Goal: Task Accomplishment & Management: Manage account settings

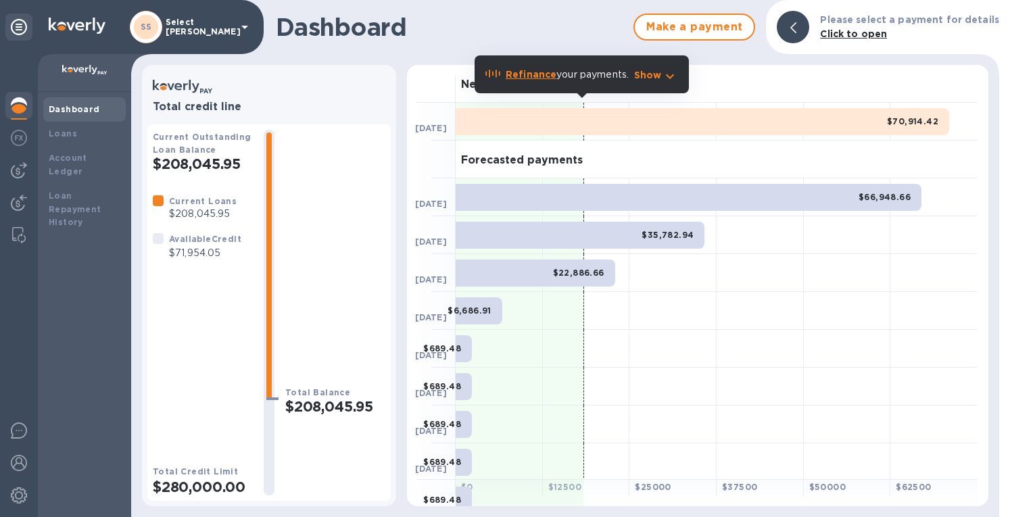
click at [23, 167] on img at bounding box center [19, 170] width 16 height 16
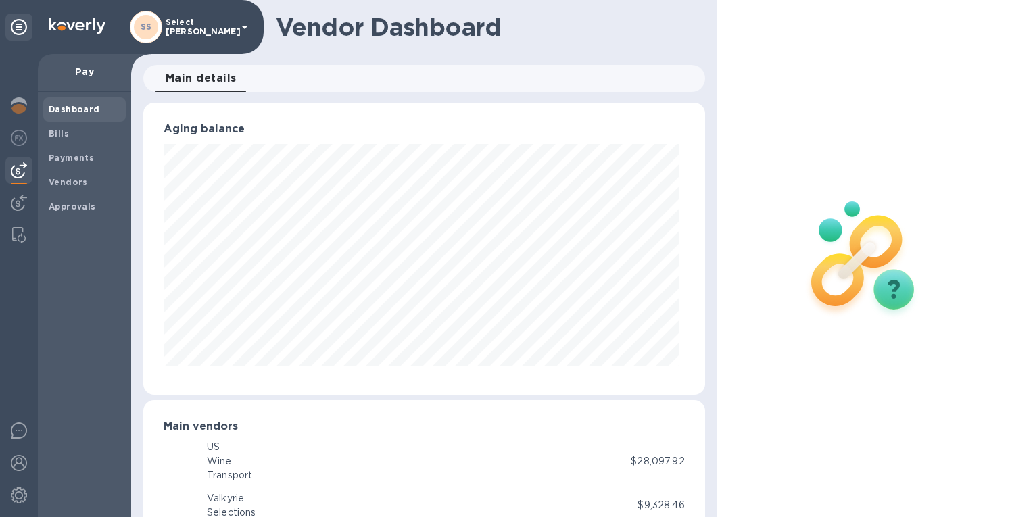
scroll to position [675785, 675521]
click at [18, 106] on img at bounding box center [19, 105] width 16 height 16
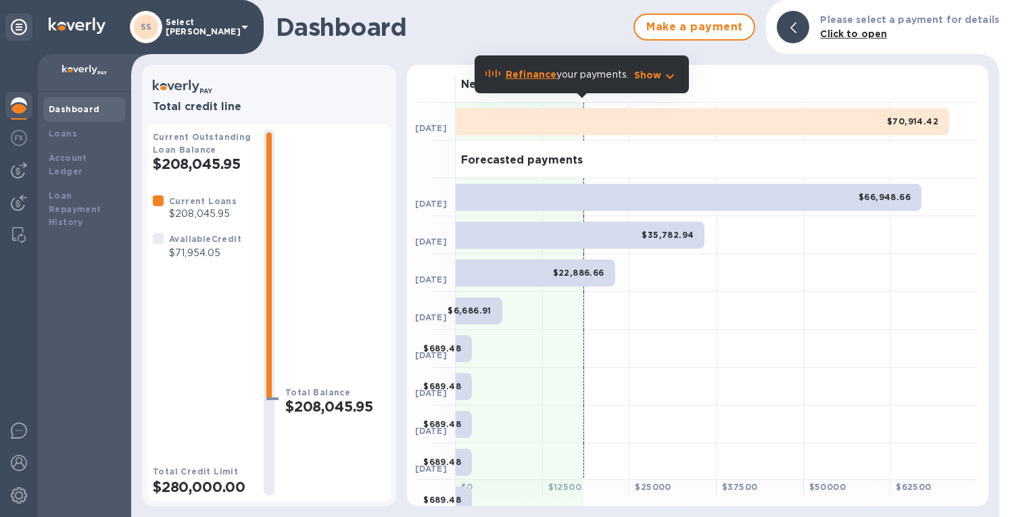
click at [606, 39] on h1 "Dashboard" at bounding box center [451, 27] width 351 height 28
click at [668, 78] on icon "button" at bounding box center [670, 76] width 16 height 16
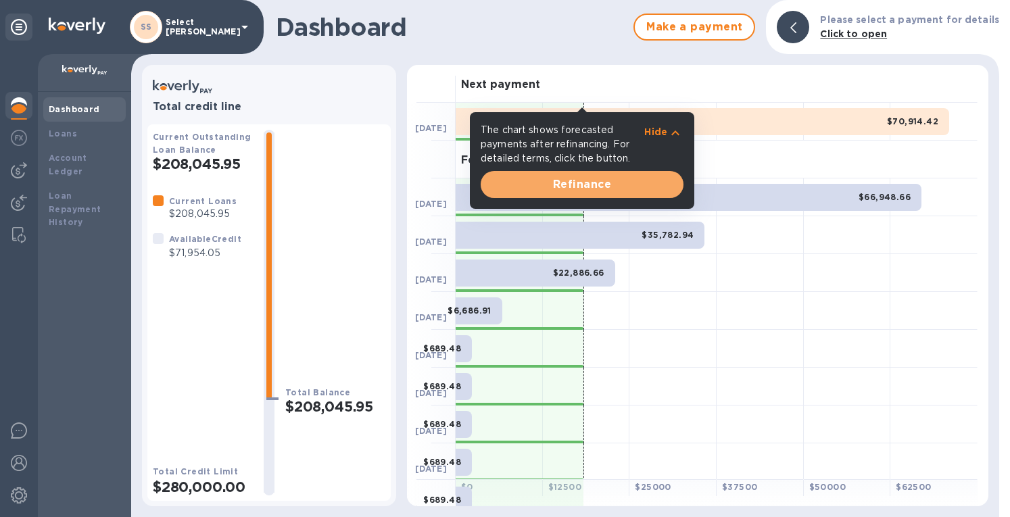
click at [610, 186] on span "Refinance" at bounding box center [582, 184] width 181 height 16
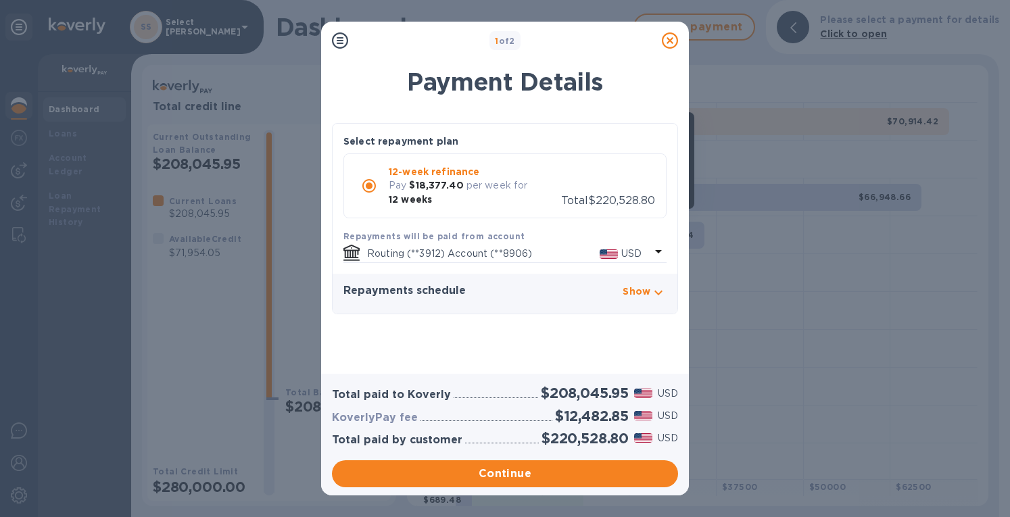
click at [671, 42] on icon at bounding box center [670, 40] width 16 height 16
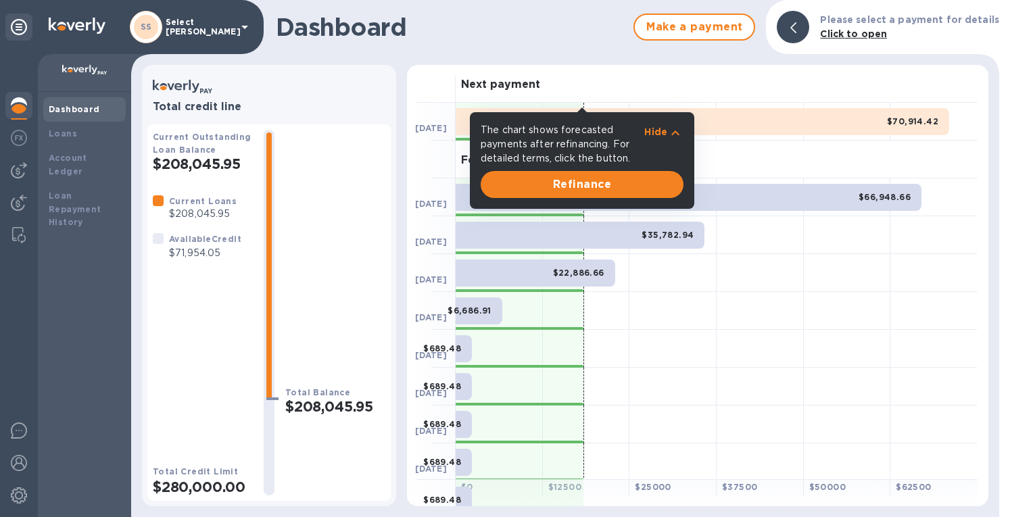
click at [573, 52] on div "Dashboard Make a payment Please select a payment for details Click to open" at bounding box center [565, 27] width 868 height 54
drag, startPoint x: 648, startPoint y: 135, endPoint x: 654, endPoint y: 130, distance: 7.7
click at [650, 133] on p "Hide" at bounding box center [655, 132] width 23 height 14
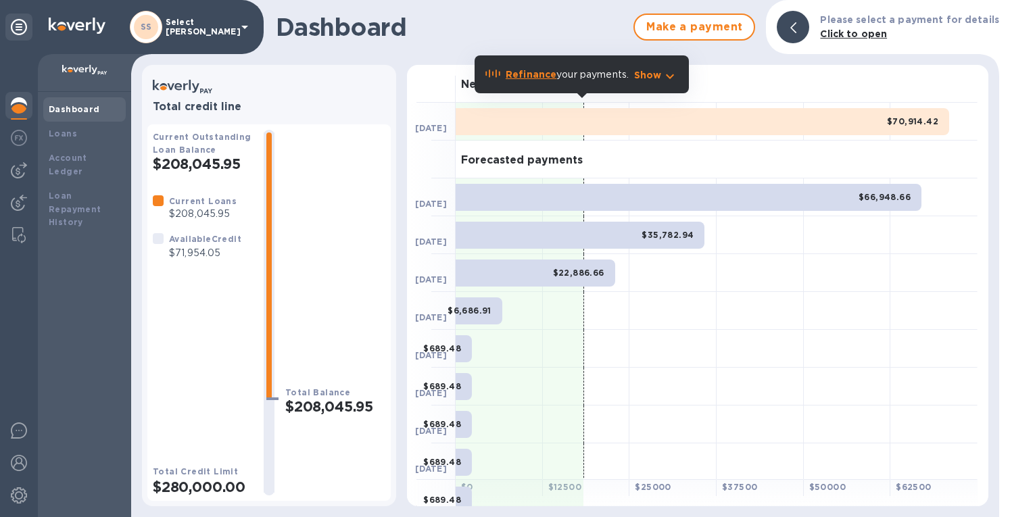
click at [20, 133] on img at bounding box center [19, 138] width 16 height 16
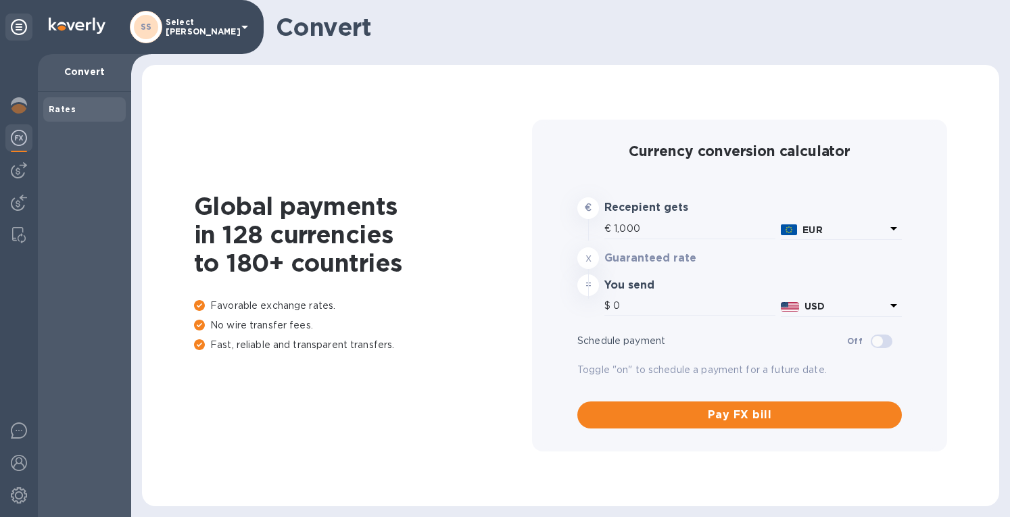
type input "1,169.38"
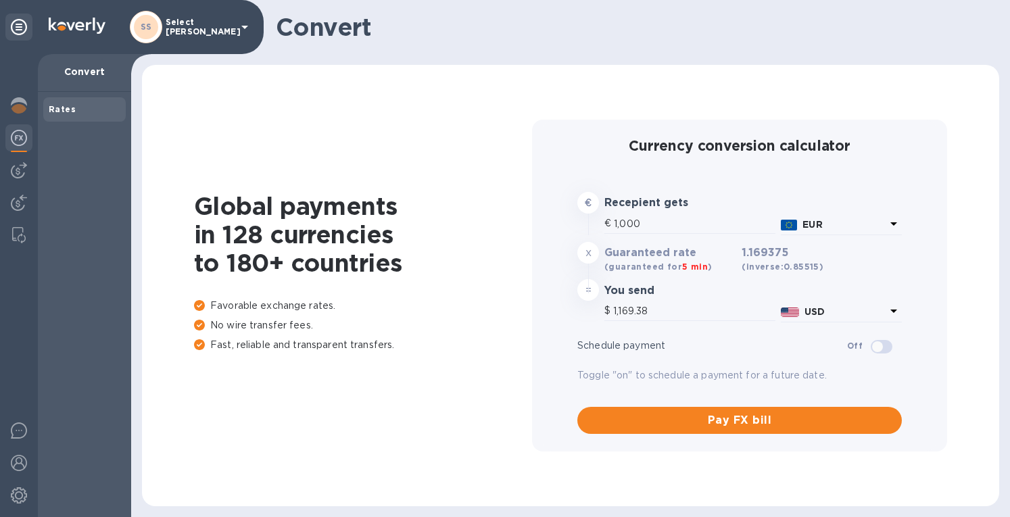
click at [16, 105] on img at bounding box center [19, 105] width 16 height 16
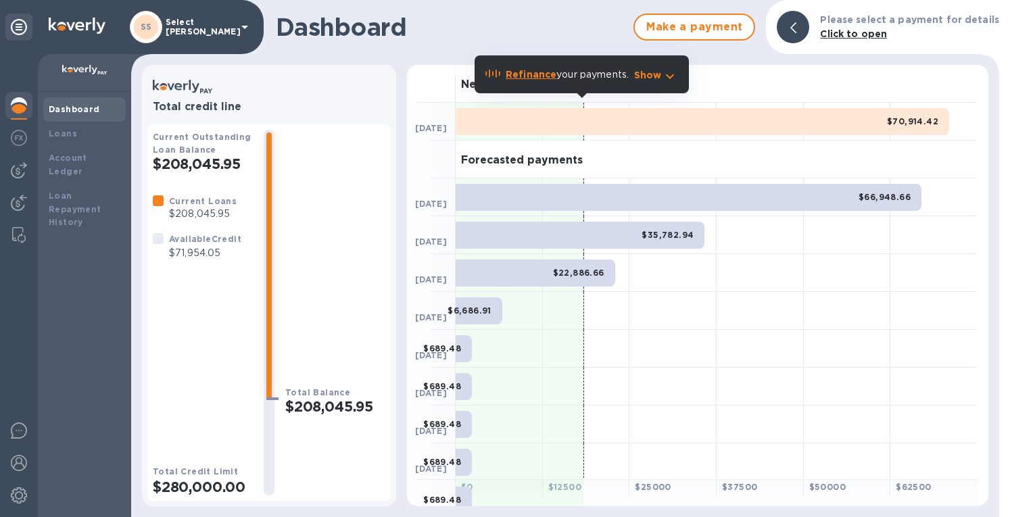
click at [15, 202] on img at bounding box center [19, 203] width 16 height 16
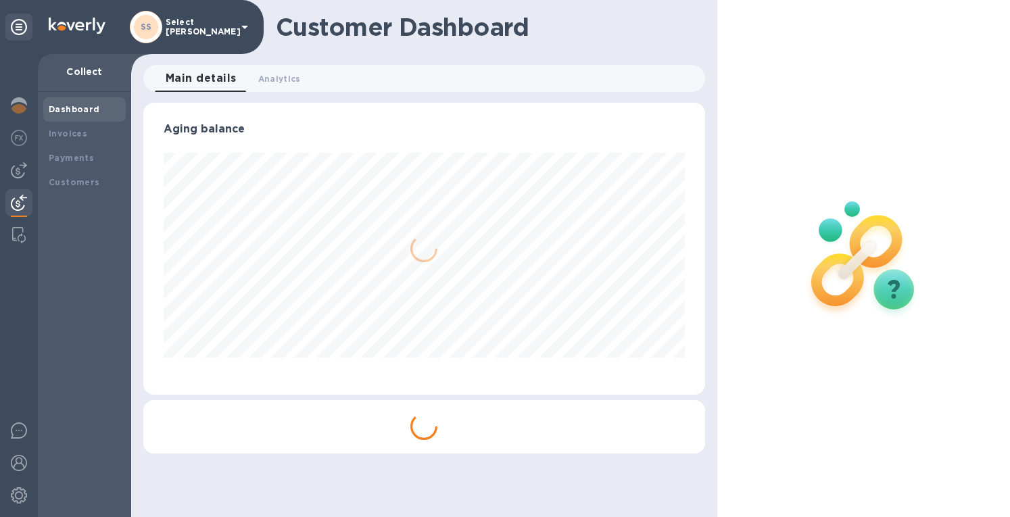
scroll to position [292, 556]
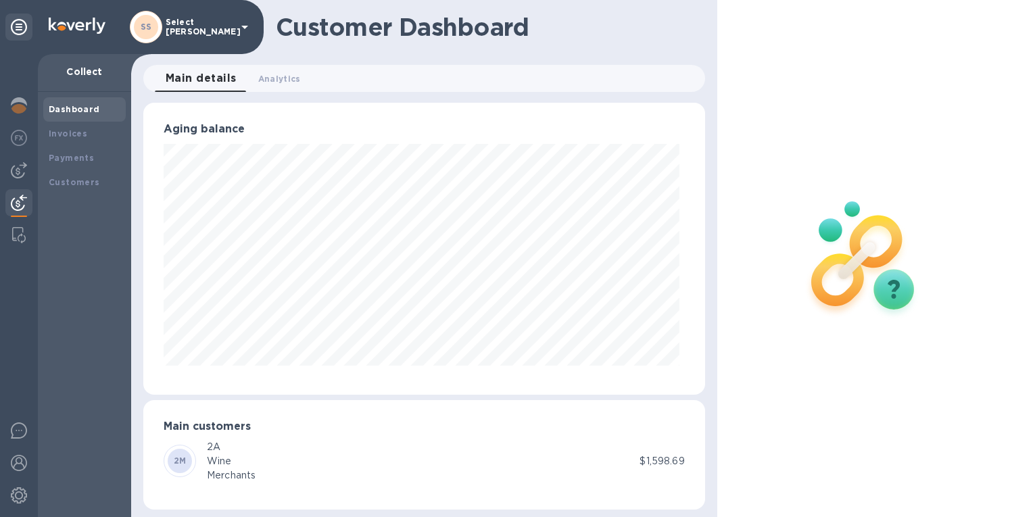
click at [55, 128] on b "Invoices" at bounding box center [68, 133] width 39 height 10
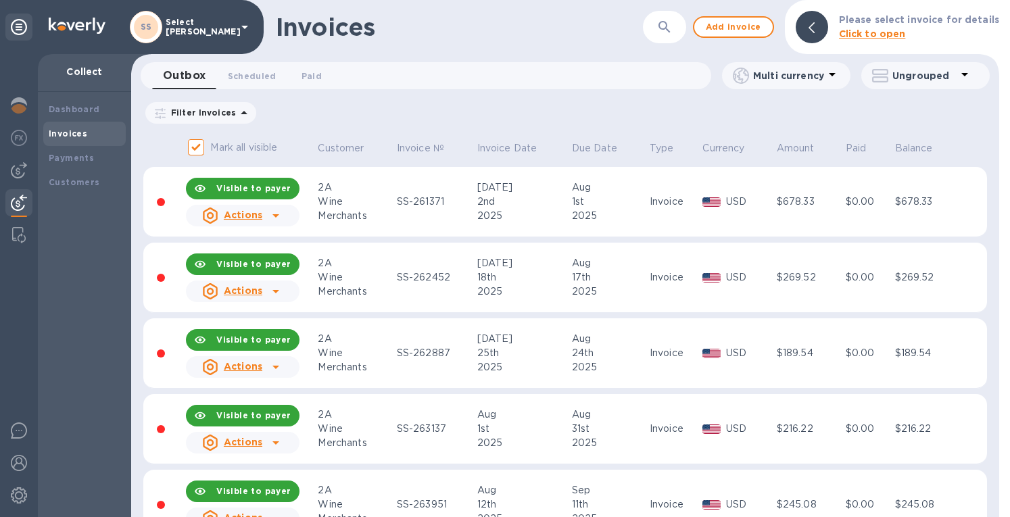
click at [64, 159] on b "Payments" at bounding box center [71, 158] width 45 height 10
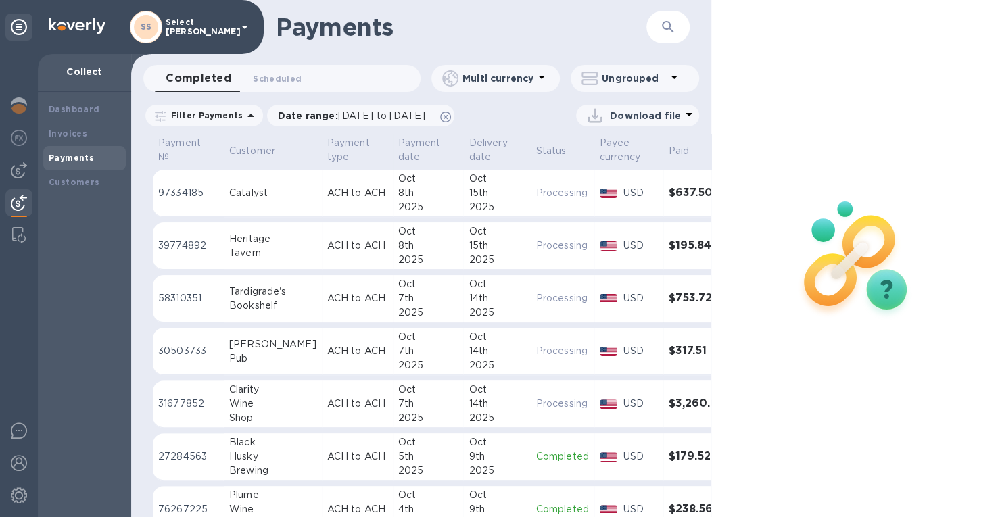
click at [22, 164] on img at bounding box center [19, 170] width 16 height 16
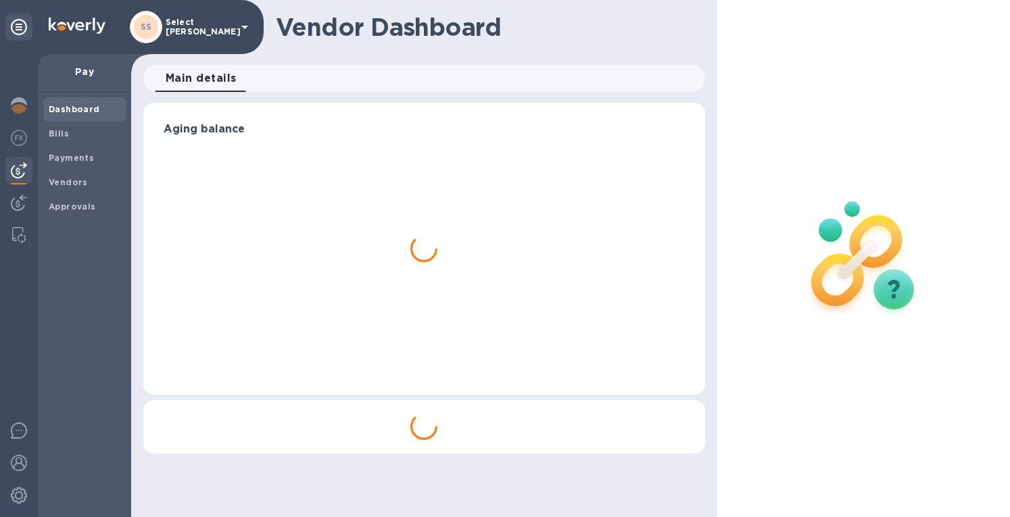
click at [58, 130] on b "Bills" at bounding box center [59, 133] width 20 height 10
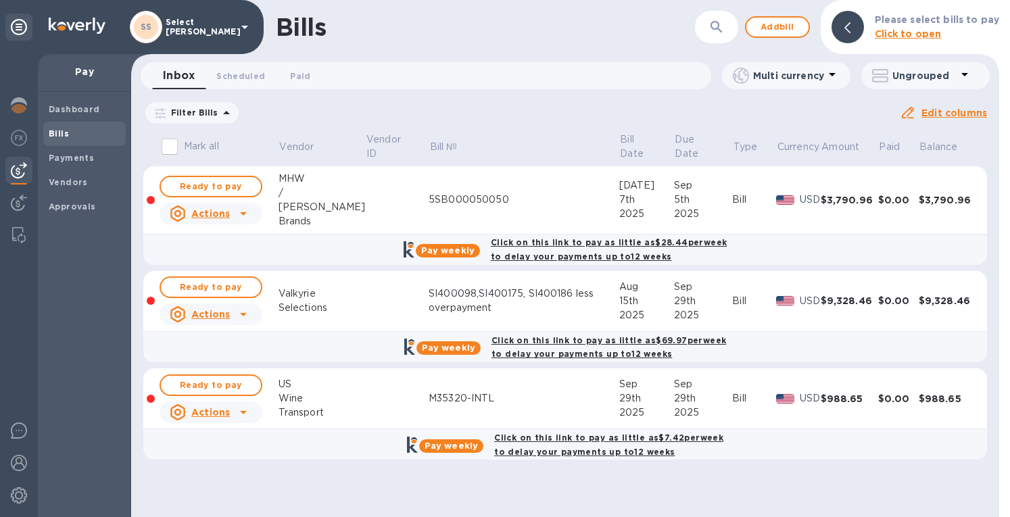
click at [0, 0] on icon at bounding box center [0, 0] width 0 height 0
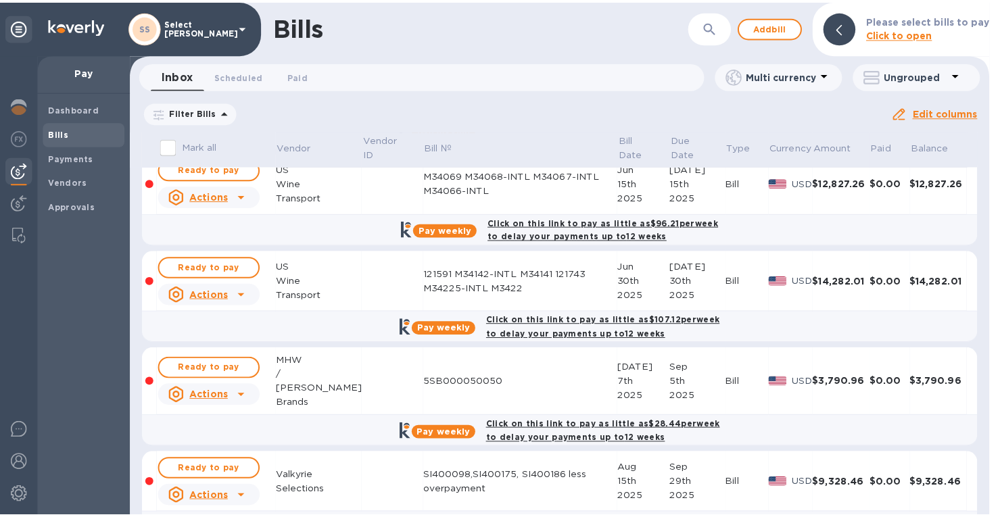
scroll to position [270, 0]
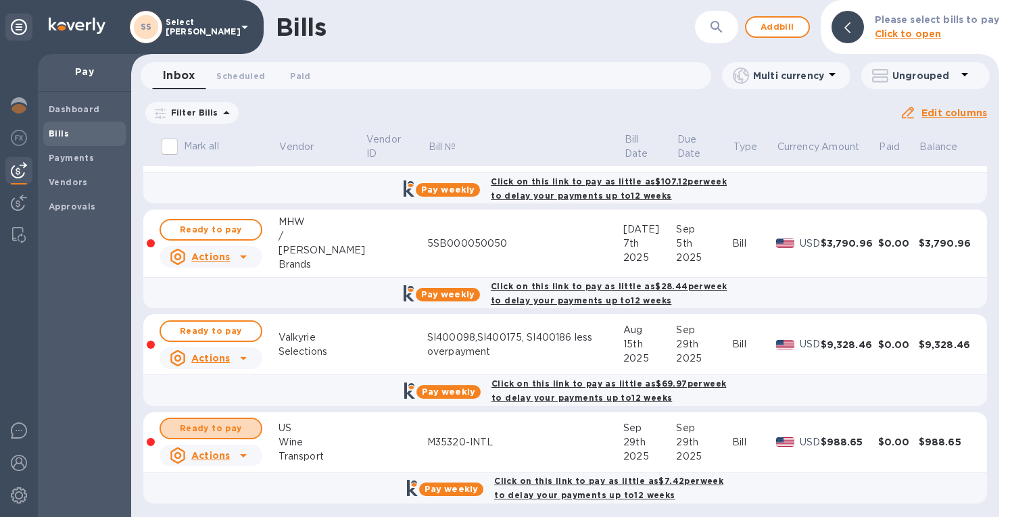
click at [179, 423] on span "Ready to pay" at bounding box center [211, 429] width 78 height 16
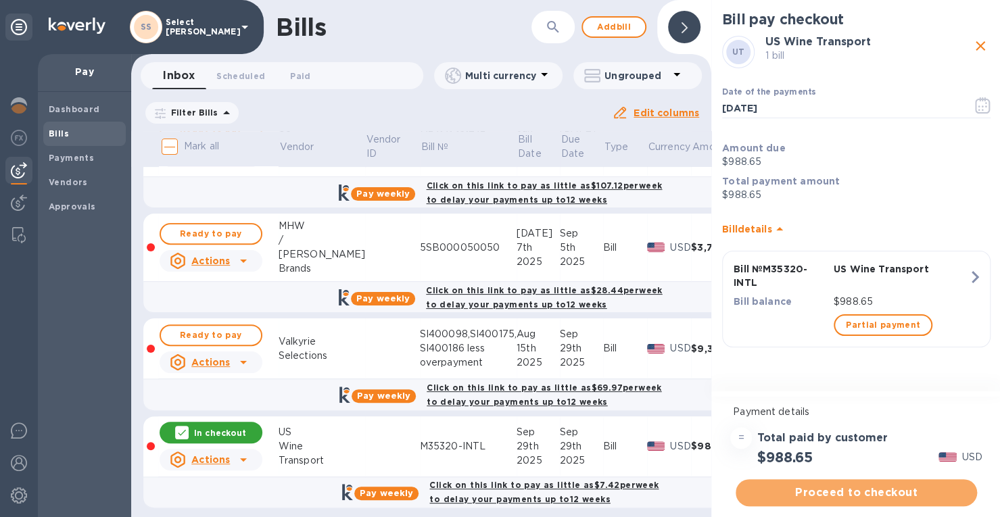
click at [841, 493] on span "Proceed to checkout" at bounding box center [856, 493] width 220 height 16
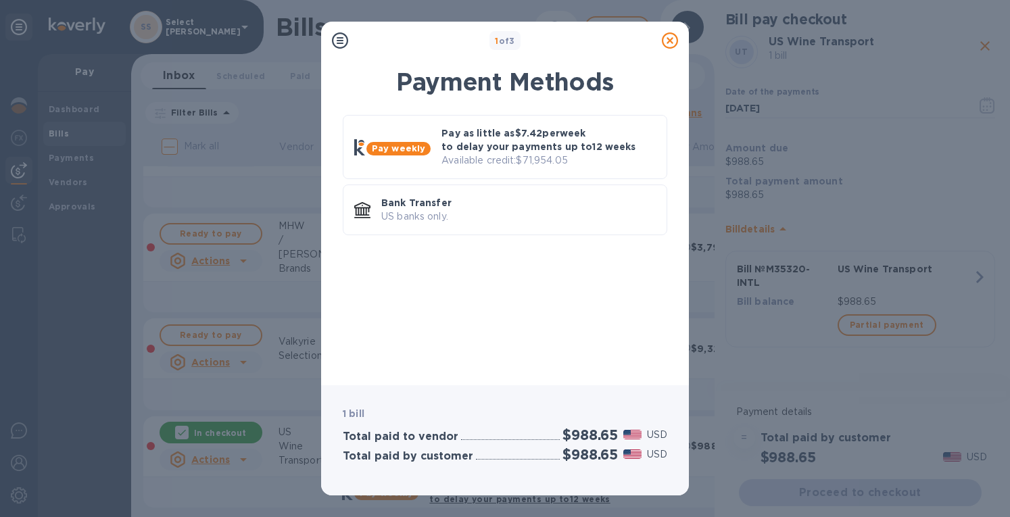
click at [484, 210] on p "US banks only." at bounding box center [518, 217] width 274 height 14
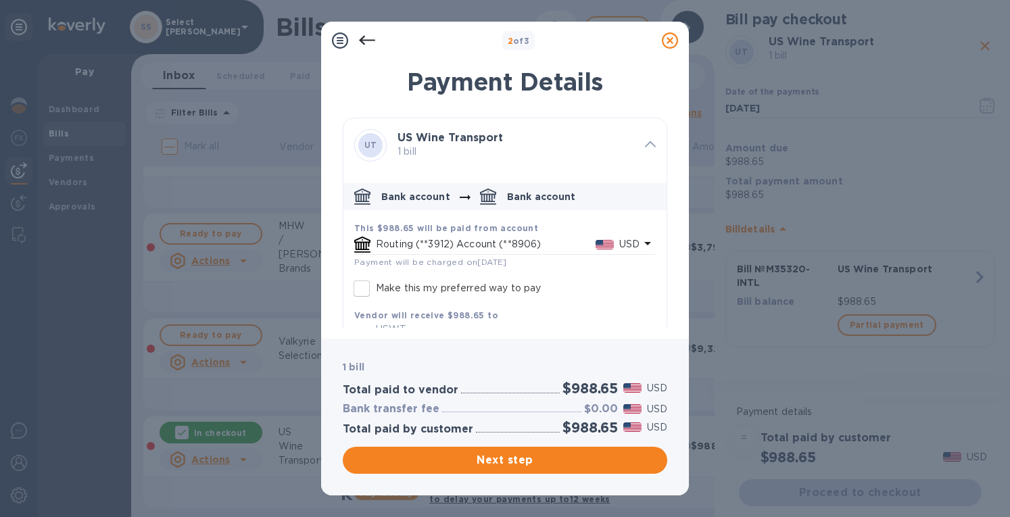
click at [552, 458] on span "Next step" at bounding box center [505, 460] width 303 height 16
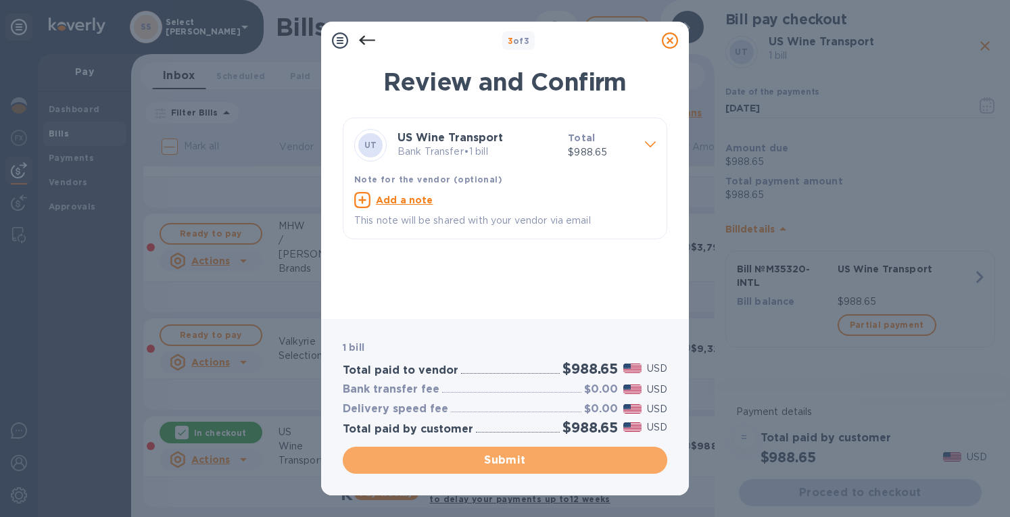
click at [488, 464] on span "Submit" at bounding box center [505, 460] width 303 height 16
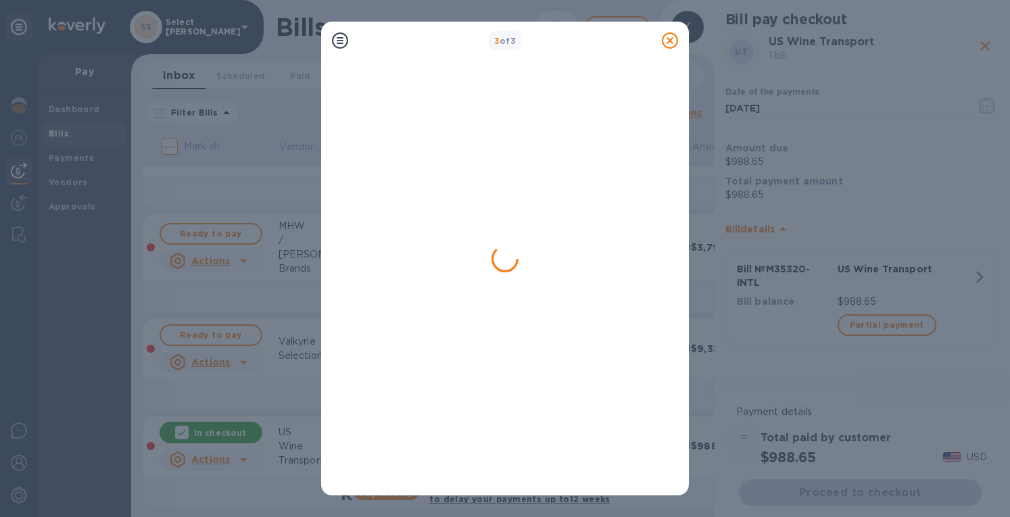
scroll to position [0, 0]
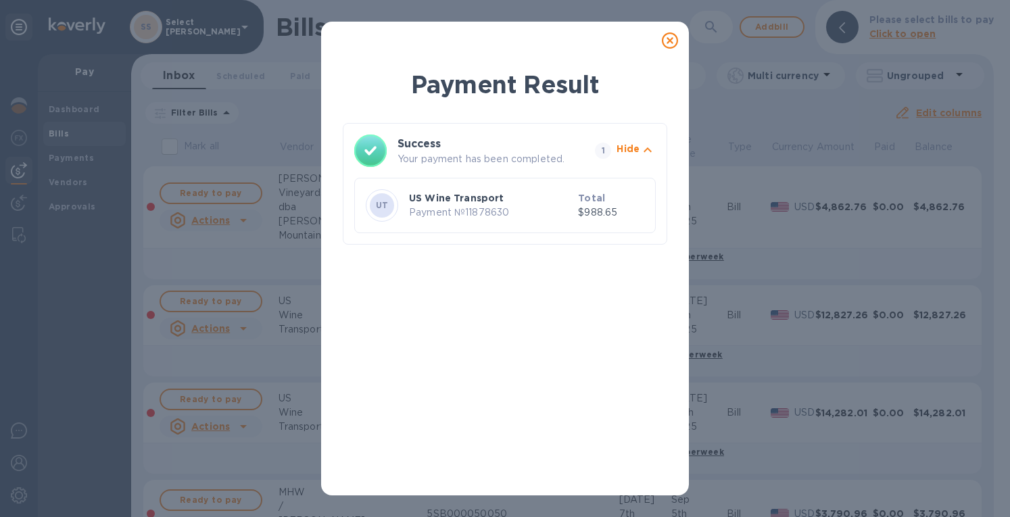
click at [665, 43] on icon at bounding box center [670, 40] width 16 height 16
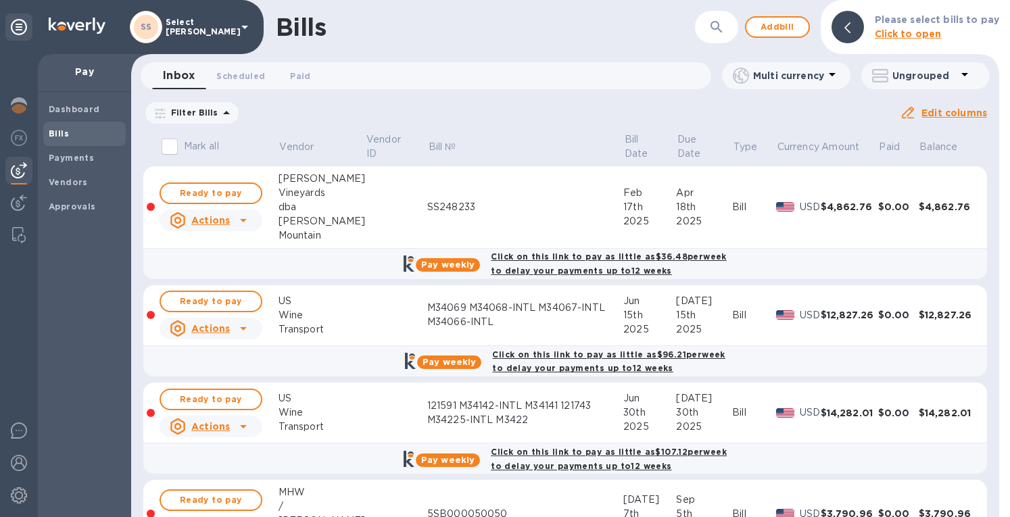
click at [783, 28] on span "Add bill" at bounding box center [777, 27] width 41 height 16
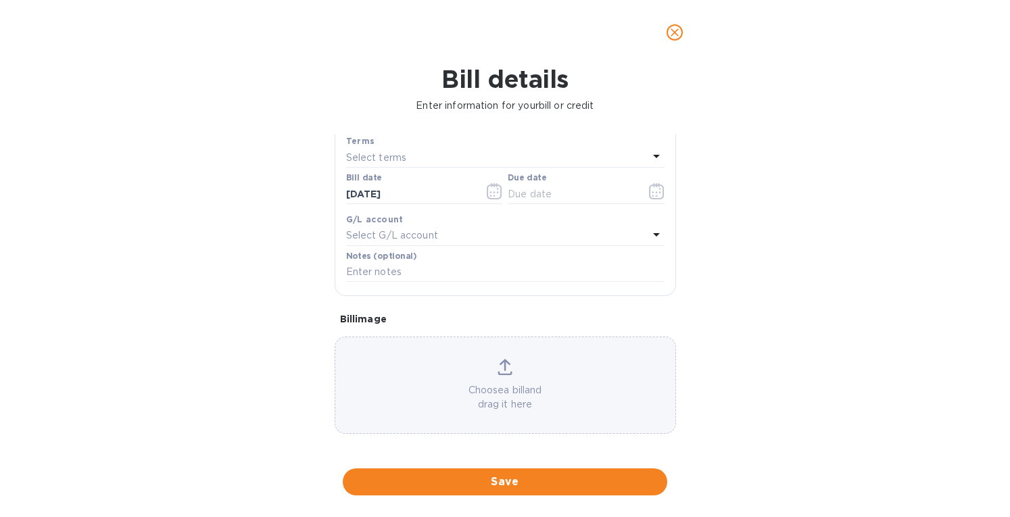
scroll to position [193, 0]
click at [501, 368] on icon at bounding box center [505, 364] width 15 height 16
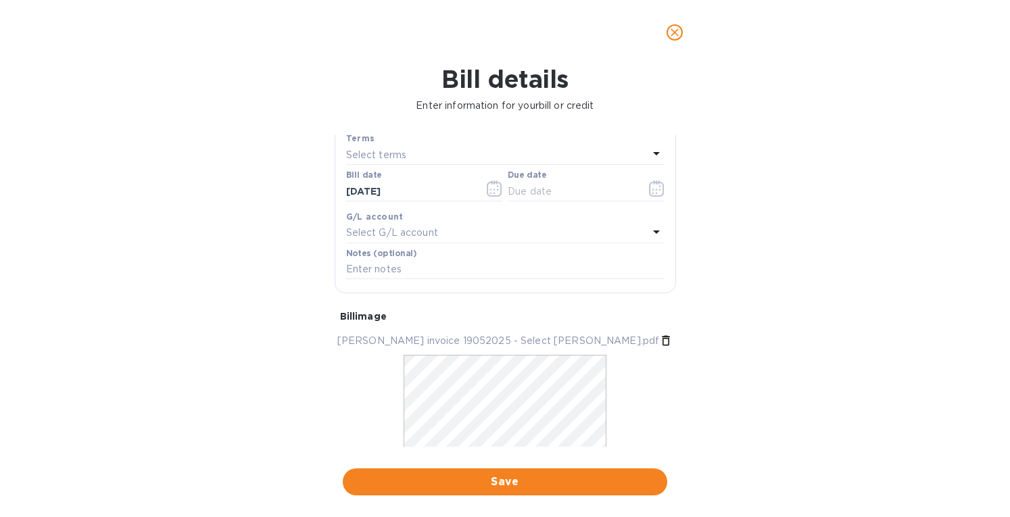
scroll to position [0, 0]
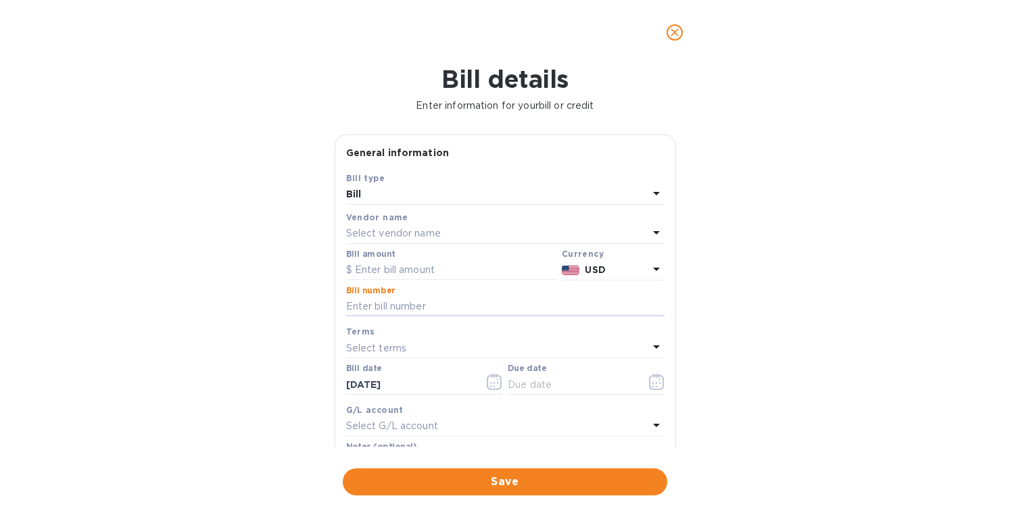
click at [421, 308] on input "text" at bounding box center [505, 307] width 318 height 20
type input "19052025"
click at [403, 235] on p "Select vendor name" at bounding box center [393, 233] width 95 height 14
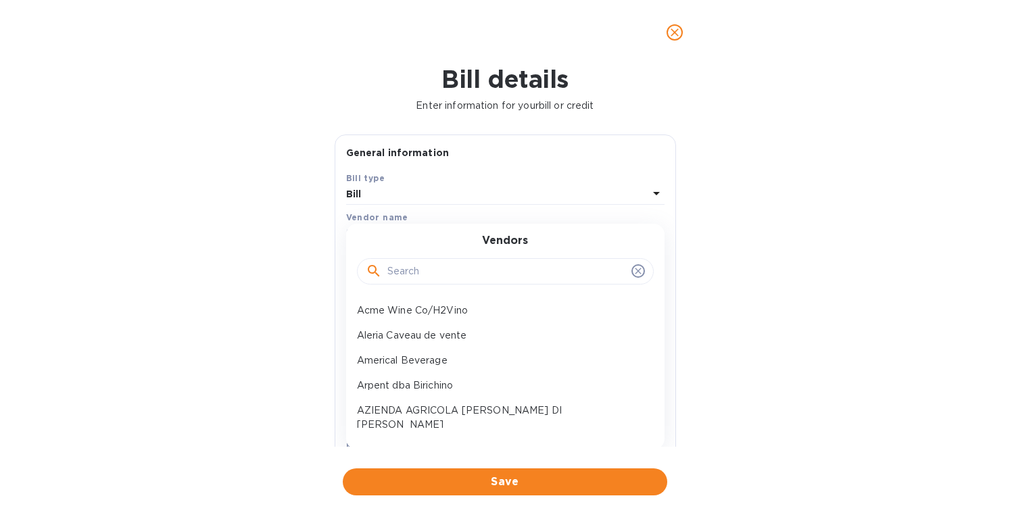
drag, startPoint x: 431, startPoint y: 277, endPoint x: 440, endPoint y: 264, distance: 15.6
click at [440, 264] on input "text" at bounding box center [506, 272] width 239 height 20
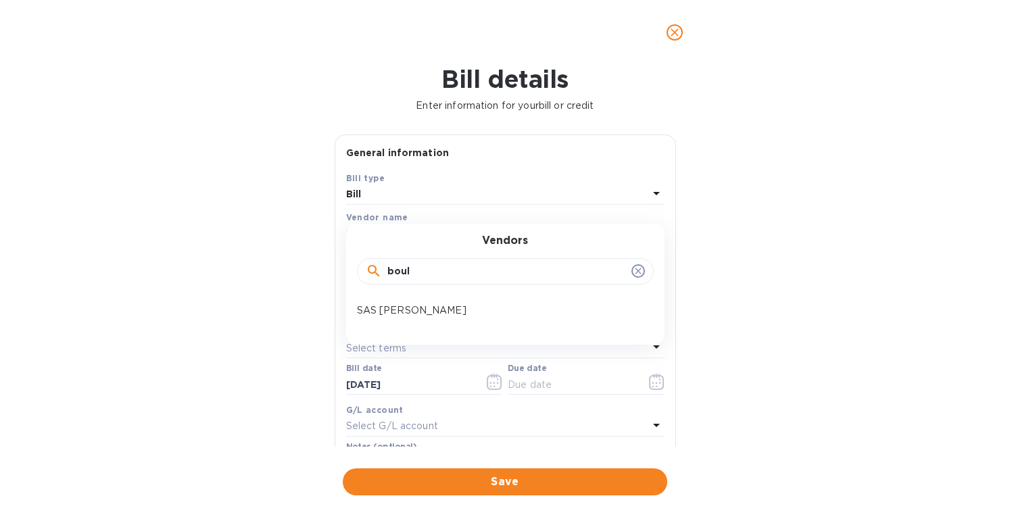
type input "boul"
click at [426, 306] on p "SAS [PERSON_NAME]" at bounding box center [500, 311] width 286 height 14
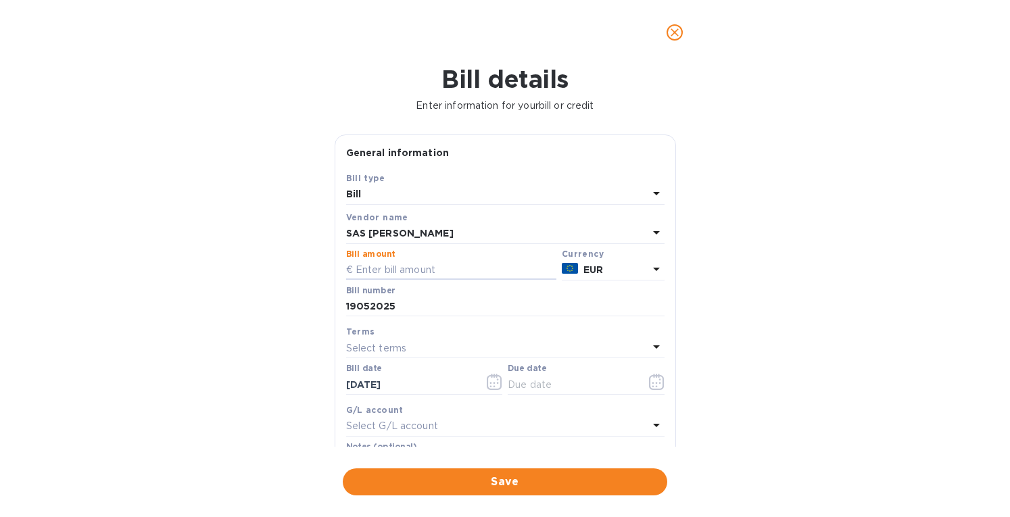
click at [388, 274] on input "text" at bounding box center [451, 270] width 210 height 20
type input "13,534.80"
drag, startPoint x: 412, startPoint y: 383, endPoint x: 248, endPoint y: 372, distance: 164.0
click at [248, 372] on div "Bill details Enter information for your bill or credit General information Save…" at bounding box center [505, 291] width 1010 height 452
type input "[DATE]"
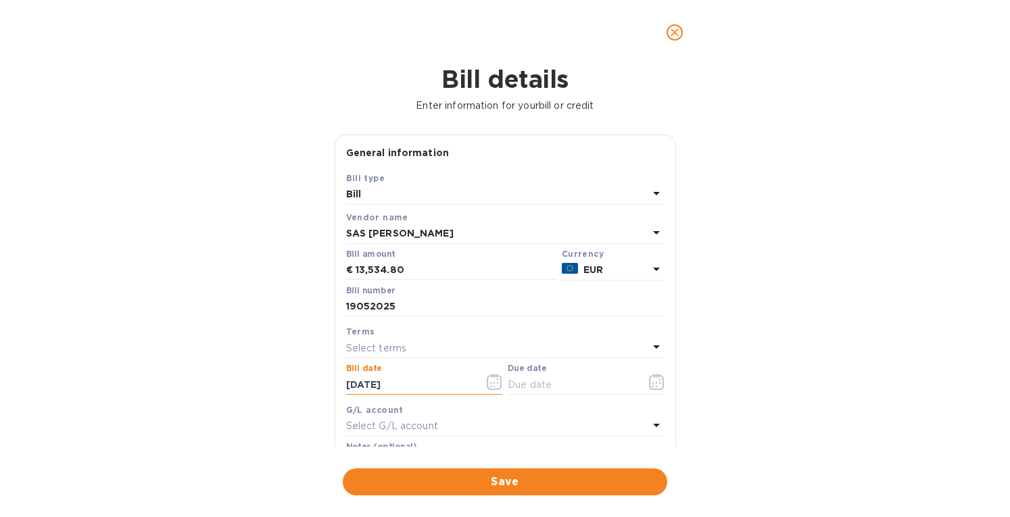
click at [368, 356] on div "Select terms" at bounding box center [497, 348] width 302 height 19
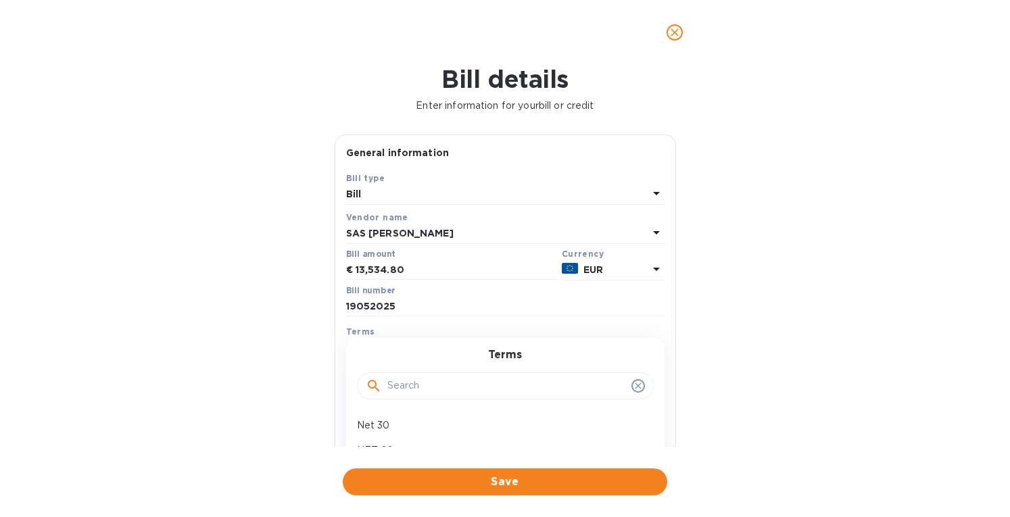
click at [365, 345] on div "Terms Net 30 NET 60 1/10 NET 60 2/10 NET 60 Due on Receipt 50% advance Net 45 N…" at bounding box center [505, 451] width 318 height 226
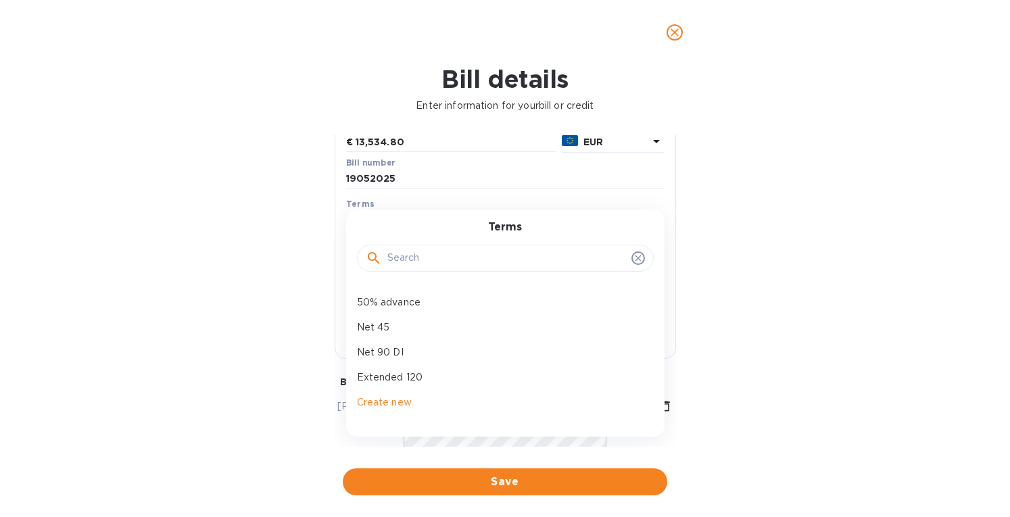
scroll to position [135, 0]
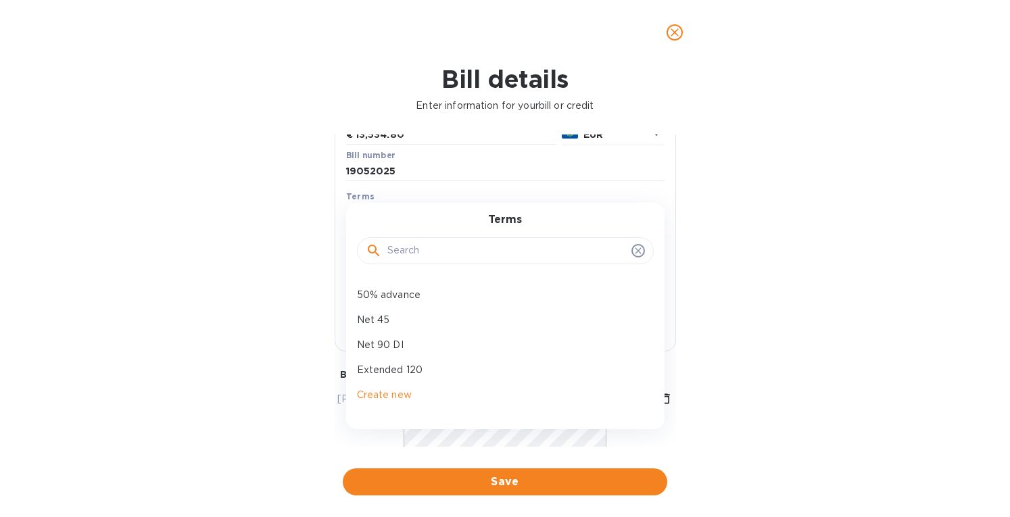
click at [391, 338] on p "Net 90 DI" at bounding box center [500, 345] width 286 height 14
type input "[DATE]"
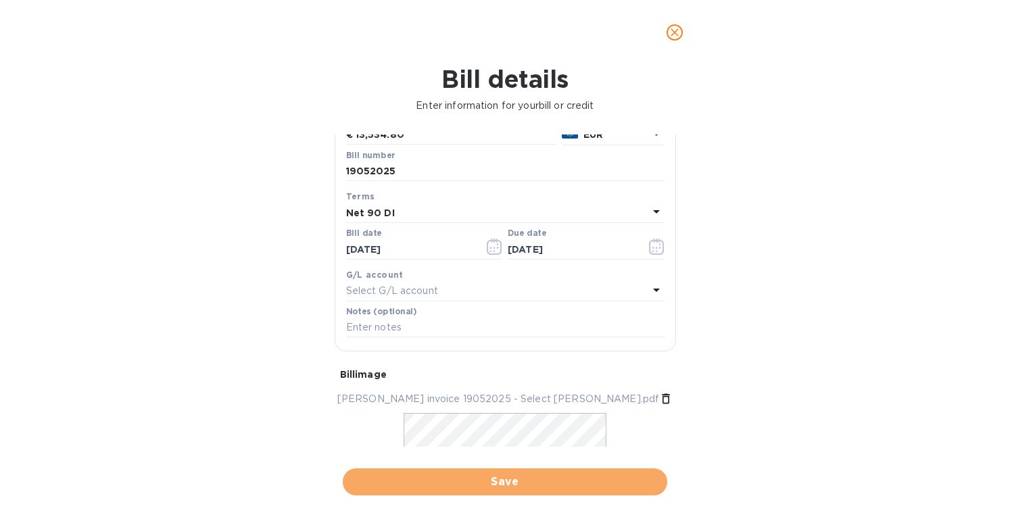
click at [485, 477] on span "Save" at bounding box center [505, 482] width 303 height 16
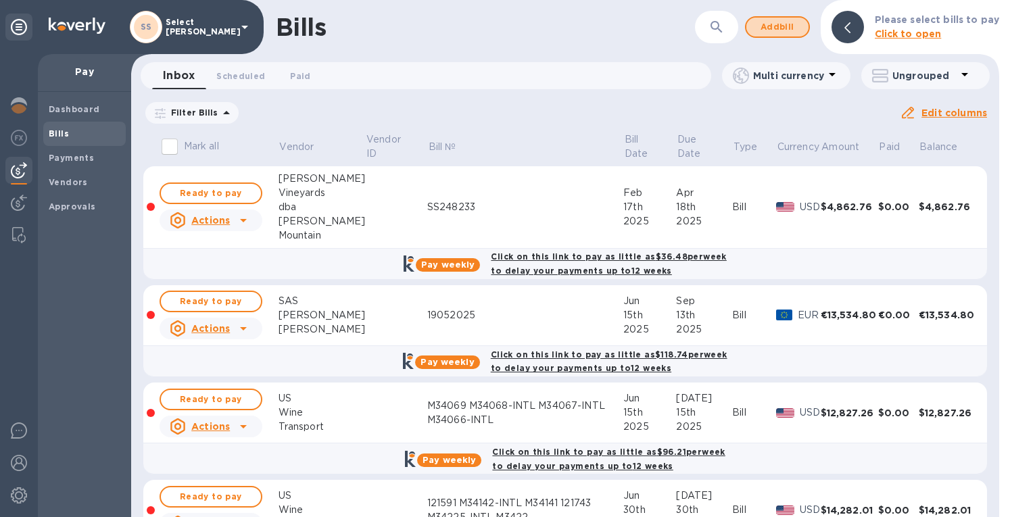
click at [776, 28] on span "Add bill" at bounding box center [777, 27] width 41 height 16
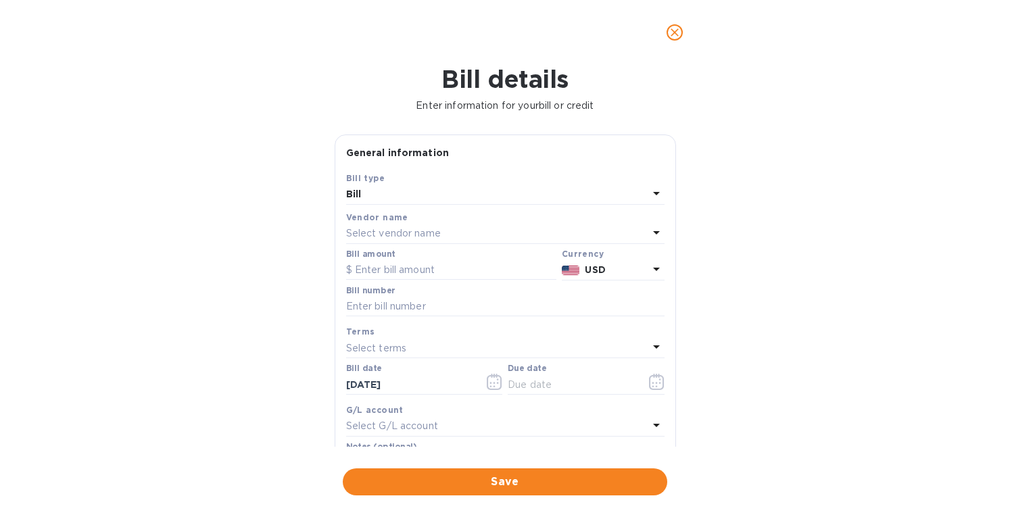
click at [393, 226] on p "Select vendor name" at bounding box center [393, 233] width 95 height 14
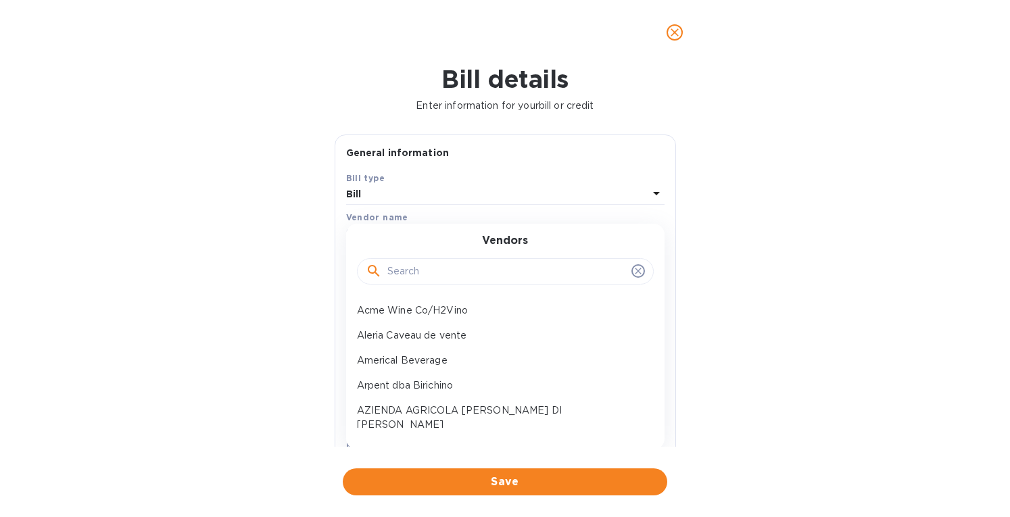
drag, startPoint x: 407, startPoint y: 268, endPoint x: 410, endPoint y: 262, distance: 7.3
click at [410, 262] on input "text" at bounding box center [506, 272] width 239 height 20
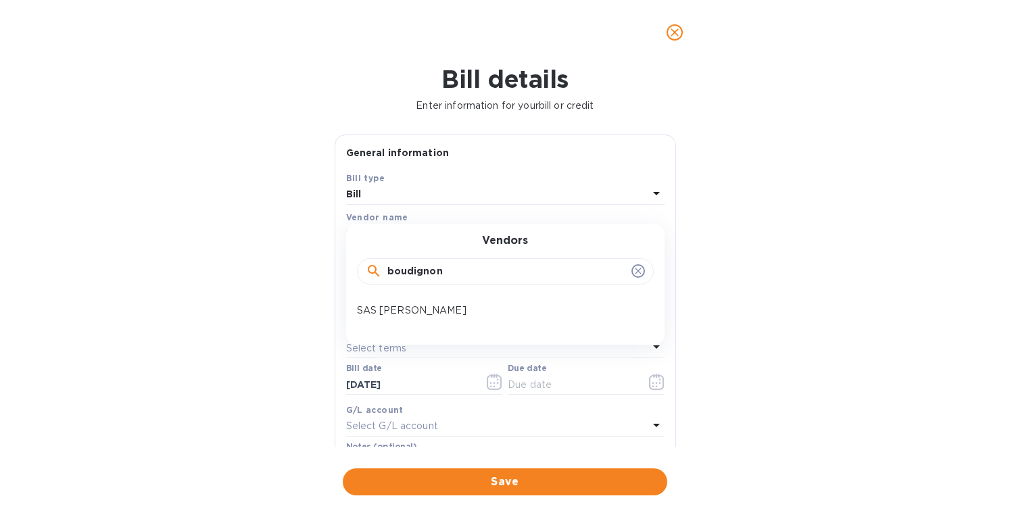
type input "boudignon"
click at [446, 300] on div "SAS [PERSON_NAME]" at bounding box center [500, 310] width 297 height 25
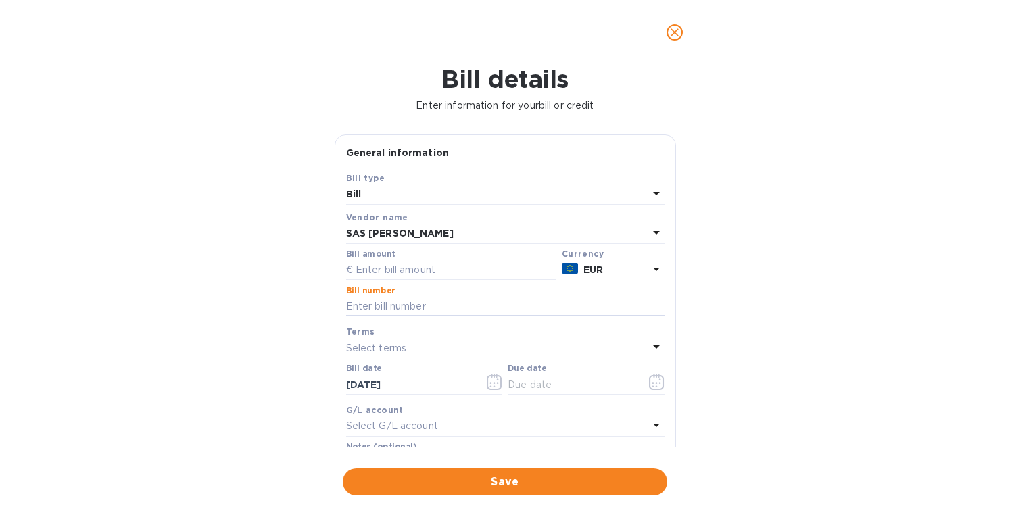
click at [377, 302] on input "text" at bounding box center [505, 307] width 318 height 20
paste input "20 19463"
type input "20 19463"
click at [389, 268] on input "text" at bounding box center [451, 270] width 210 height 20
type input "8,397.02"
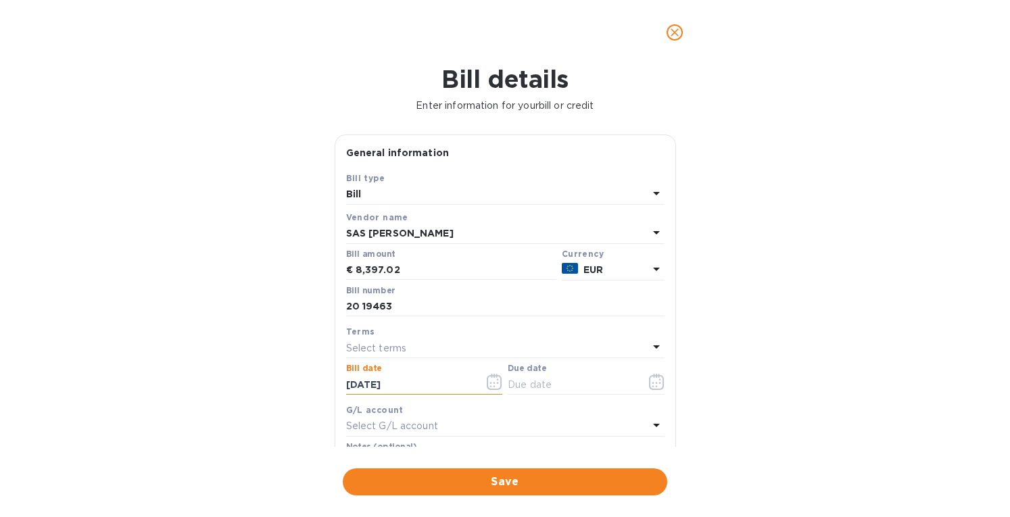
drag, startPoint x: 404, startPoint y: 386, endPoint x: 304, endPoint y: 367, distance: 101.8
click at [304, 367] on div "Bill details Enter information for your bill or credit General information Save…" at bounding box center [505, 291] width 1010 height 452
drag, startPoint x: 371, startPoint y: 381, endPoint x: 315, endPoint y: 392, distance: 57.1
click at [312, 392] on div "Bill details Enter information for your bill or credit General information Save…" at bounding box center [505, 291] width 1010 height 452
drag, startPoint x: 409, startPoint y: 383, endPoint x: 380, endPoint y: 383, distance: 29.1
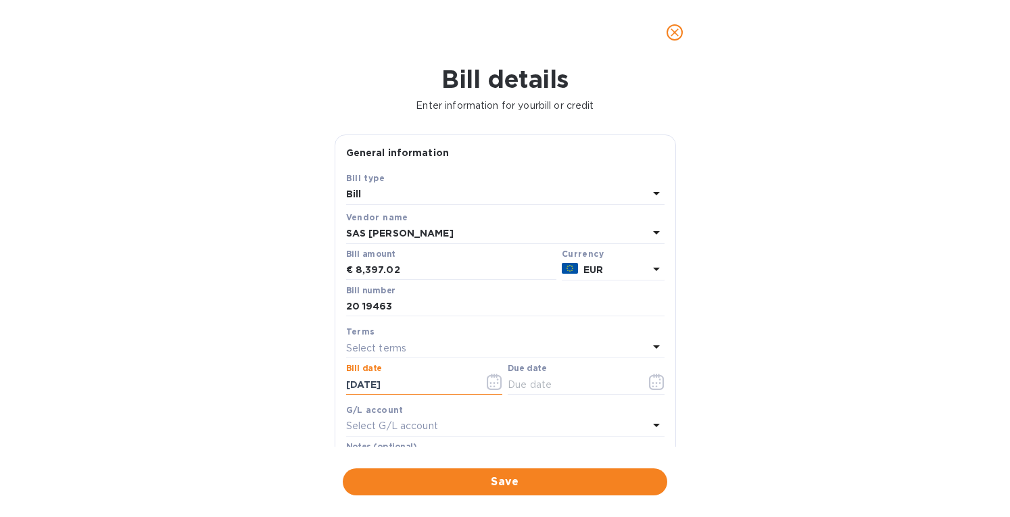
click at [380, 382] on input "06/15/1520" at bounding box center [410, 385] width 128 height 20
type input "[DATE]"
click at [421, 342] on div "Select terms" at bounding box center [497, 348] width 302 height 19
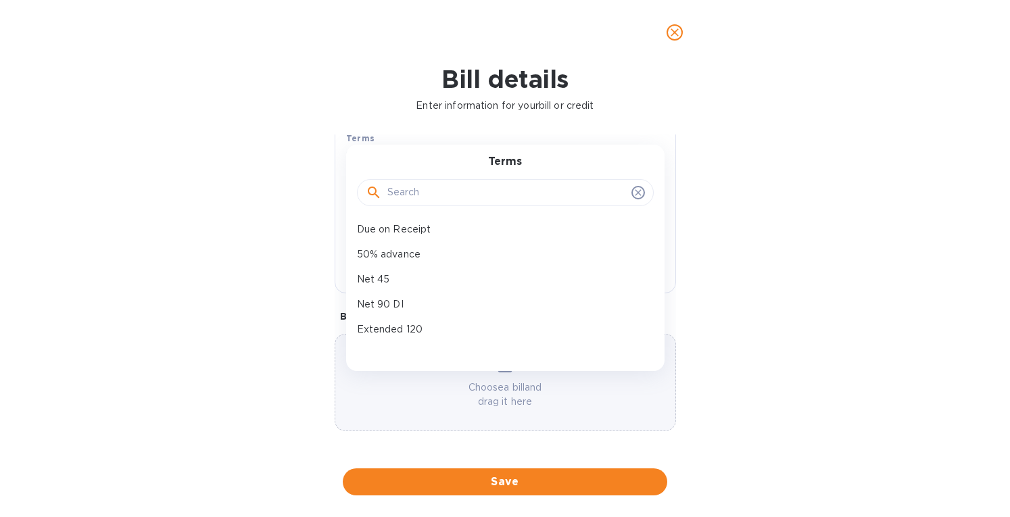
scroll to position [120, 0]
click at [390, 284] on p "Net 90 DI" at bounding box center [500, 287] width 286 height 14
type input "[DATE]"
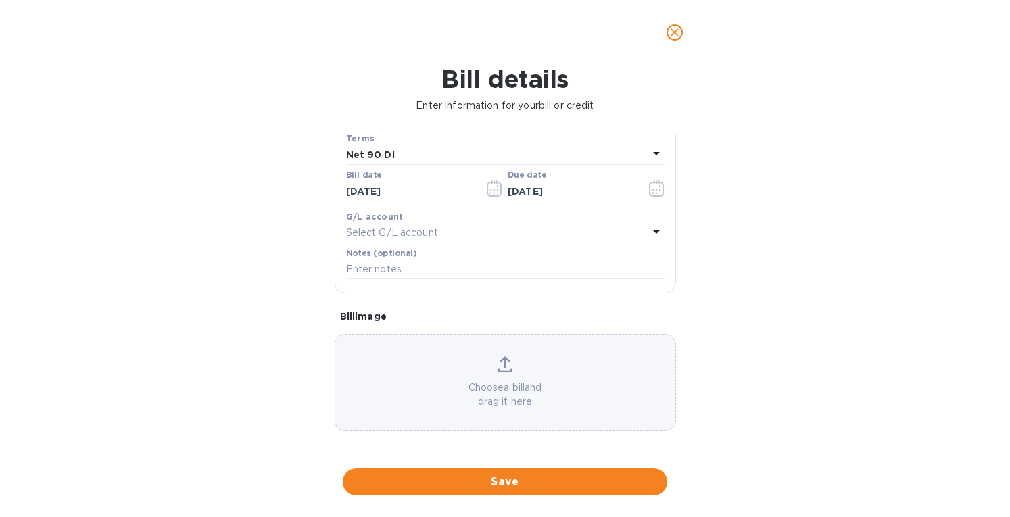
click at [510, 371] on div "Choose a bill and drag it here" at bounding box center [505, 382] width 340 height 53
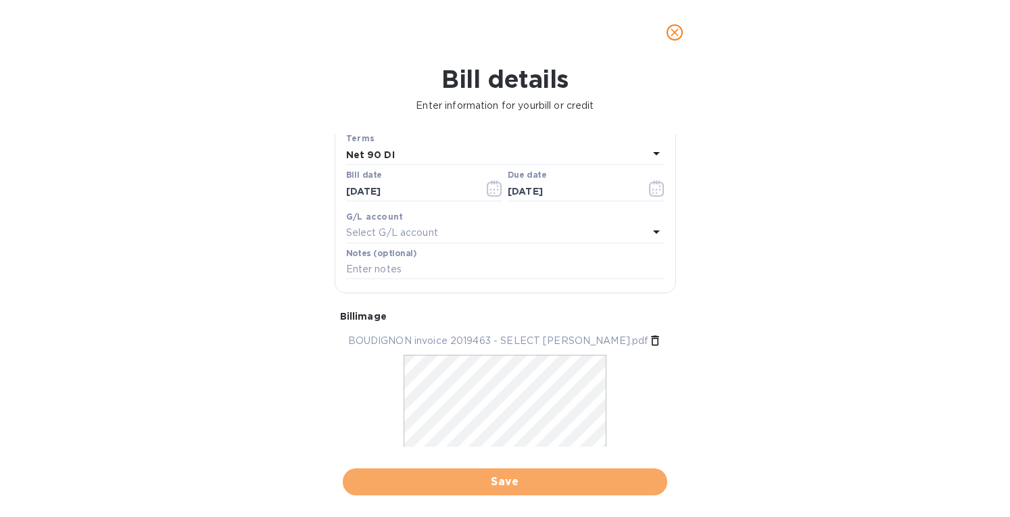
click at [533, 474] on span "Save" at bounding box center [505, 482] width 303 height 16
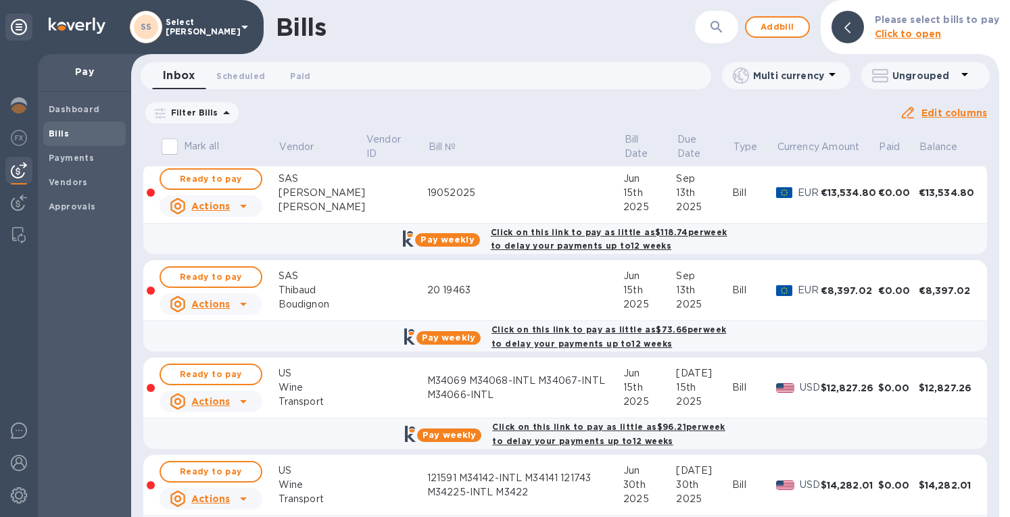
scroll to position [135, 0]
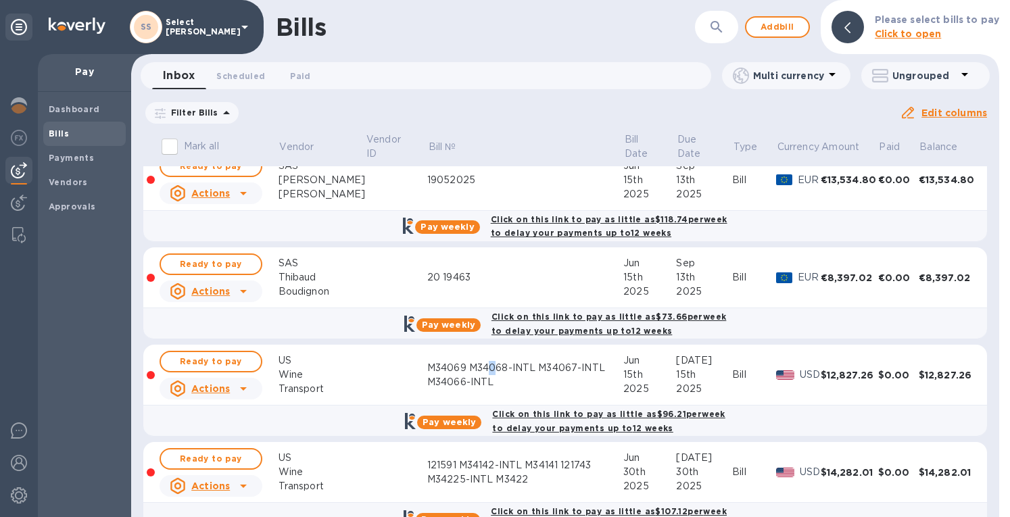
click at [464, 361] on div "M34069 M34068-INTL M34067-INTL M34066-INTL" at bounding box center [525, 375] width 196 height 28
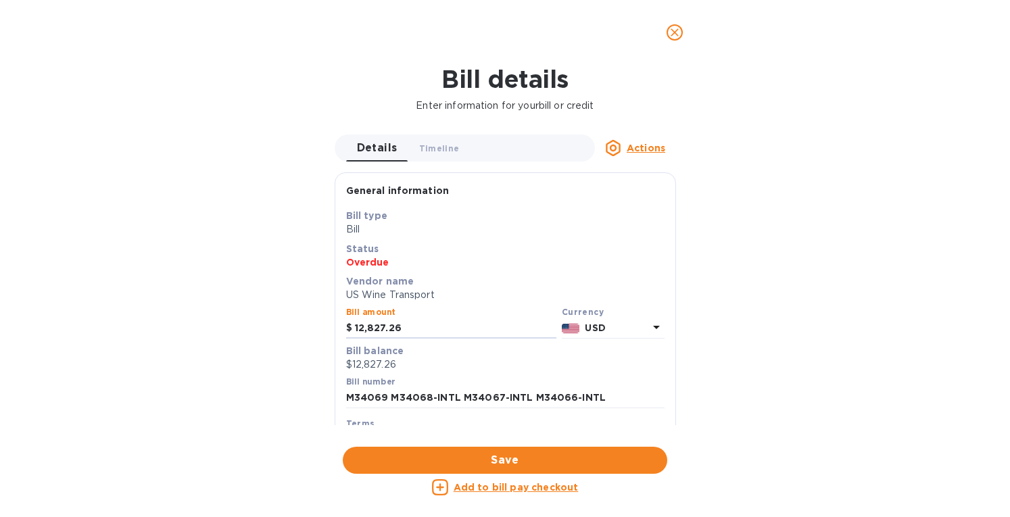
drag, startPoint x: 434, startPoint y: 327, endPoint x: 343, endPoint y: 322, distance: 90.7
click at [343, 322] on div "Bill amount $ 12,827.26" at bounding box center [451, 323] width 216 height 37
paste input "5,697.93"
type input "15,697.93"
click at [610, 398] on input "M34069 M34068-INTL M34067-INTL M34066-INTL" at bounding box center [505, 398] width 318 height 20
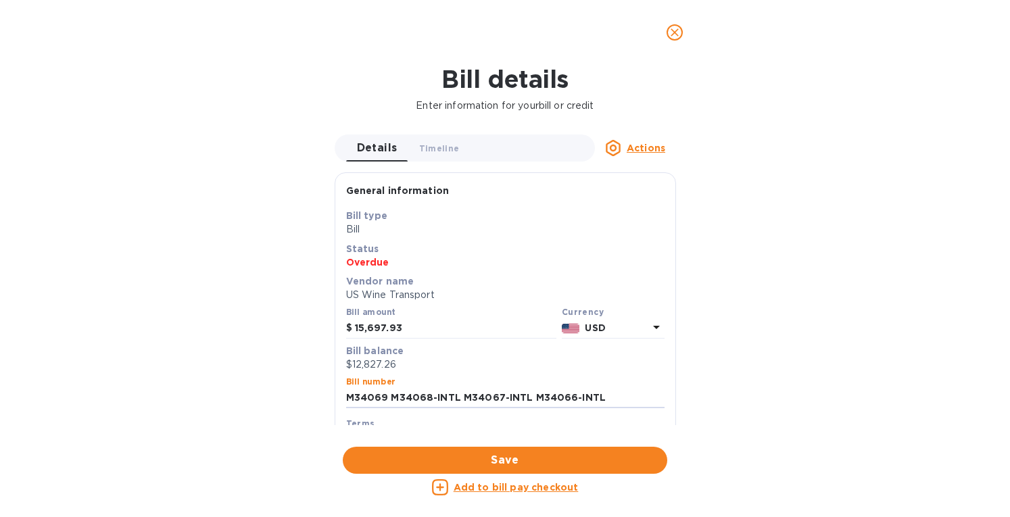
paste input "121591"
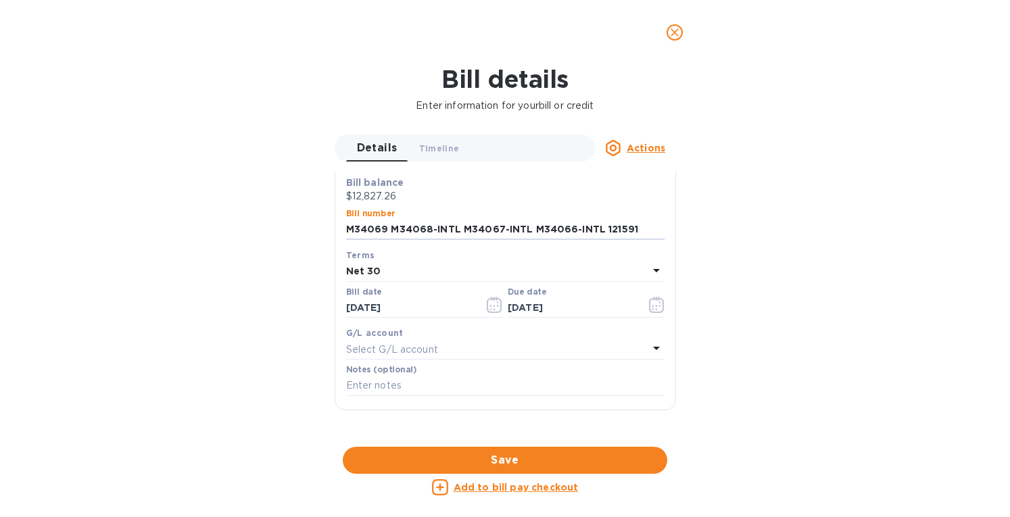
scroll to position [155, 0]
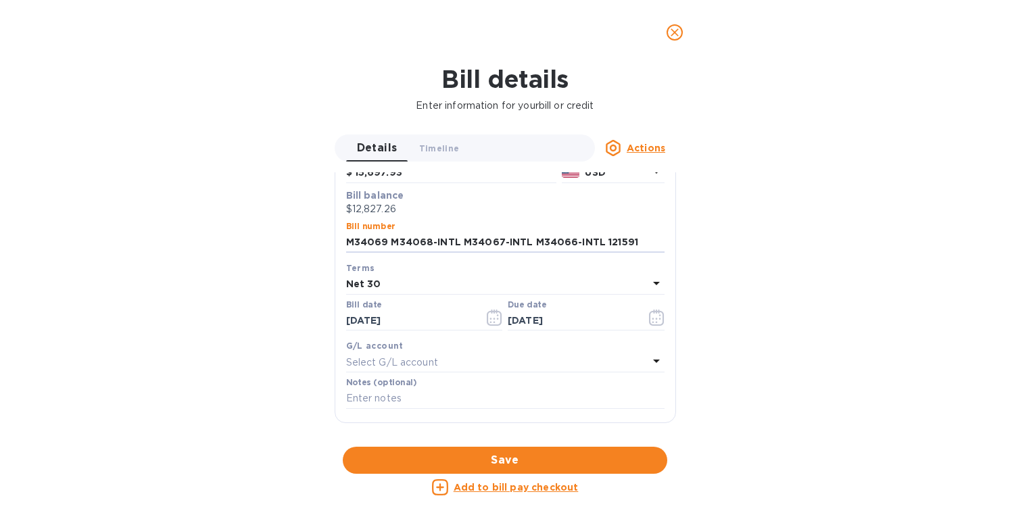
type input "M34069 M34068-INTL M34067-INTL M34066-INTL 121591"
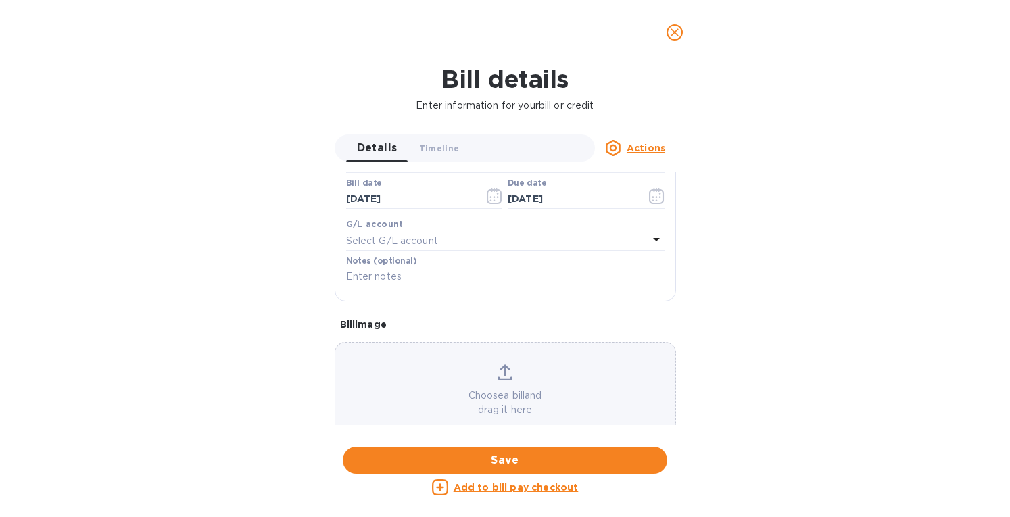
scroll to position [291, 0]
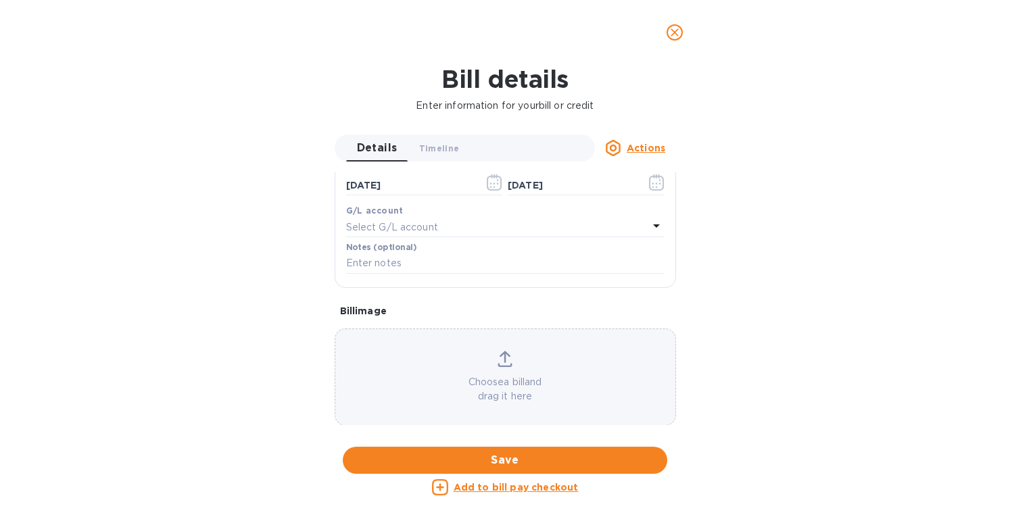
click at [492, 351] on div "Choose a bill and drag it here" at bounding box center [505, 377] width 340 height 53
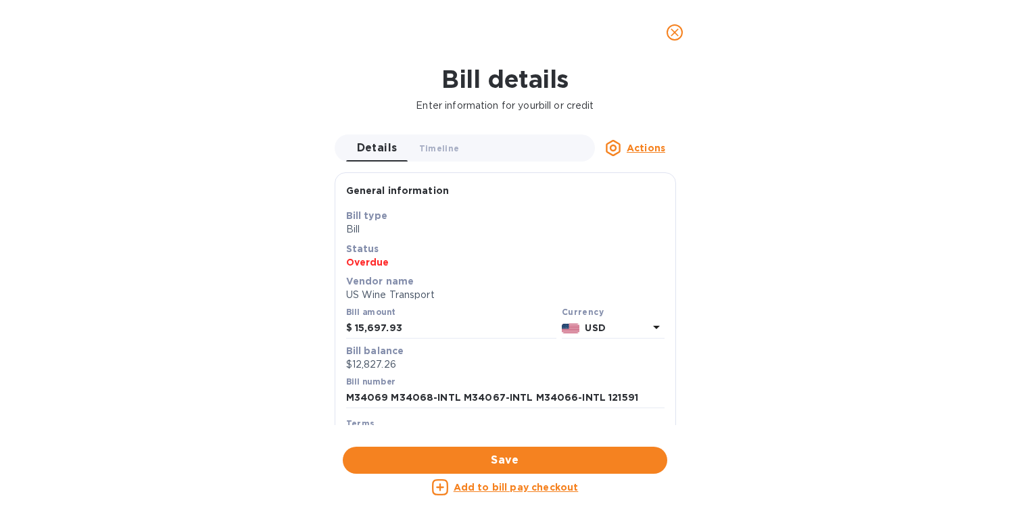
scroll to position [331, 0]
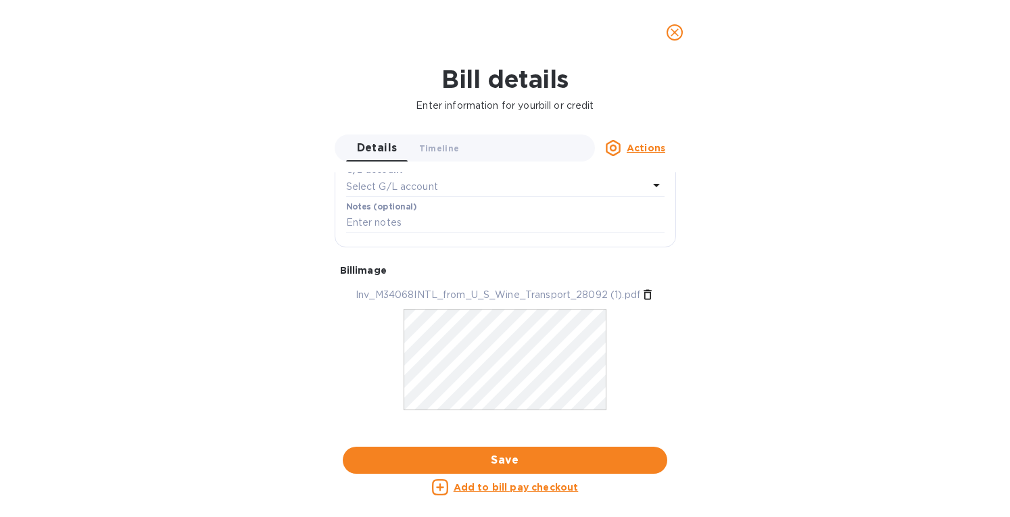
click at [441, 464] on span "Save" at bounding box center [505, 460] width 303 height 16
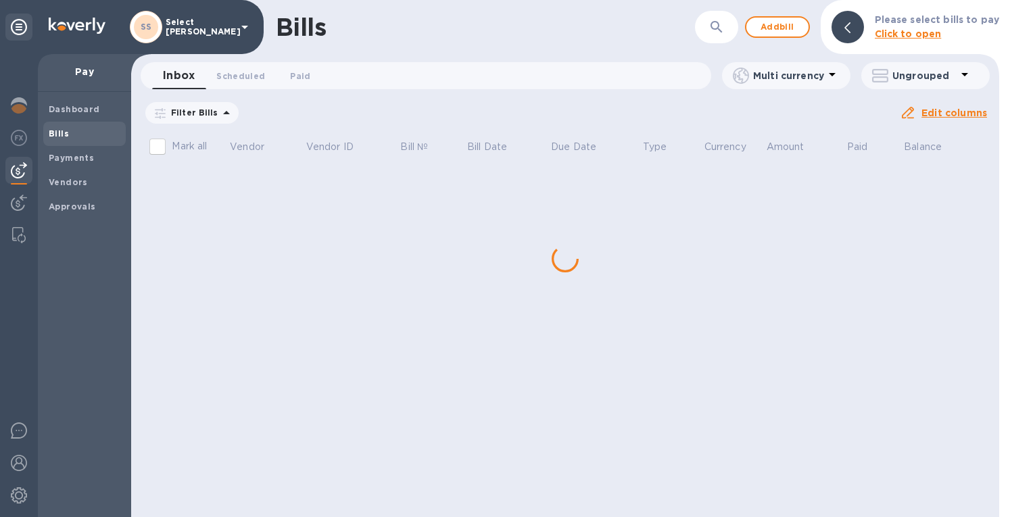
scroll to position [0, 0]
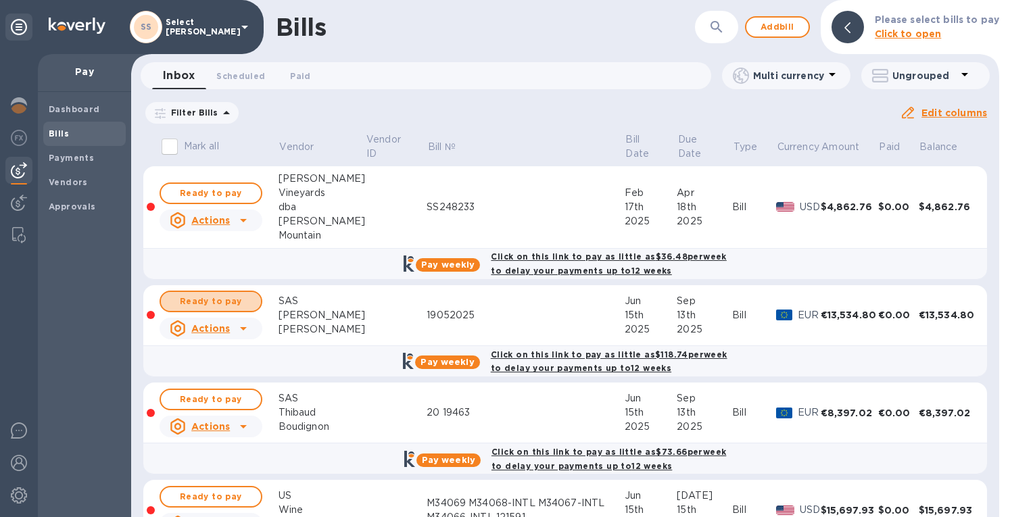
drag, startPoint x: 240, startPoint y: 296, endPoint x: 243, endPoint y: 322, distance: 26.5
click at [240, 298] on span "Ready to pay" at bounding box center [211, 301] width 78 height 16
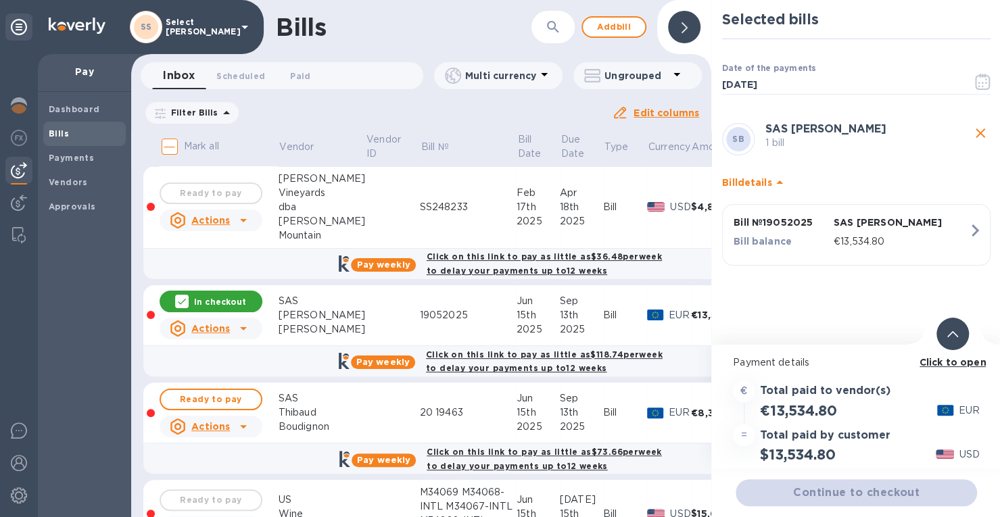
drag, startPoint x: 229, startPoint y: 395, endPoint x: 383, endPoint y: 377, distance: 155.2
click at [231, 394] on span "Ready to pay" at bounding box center [211, 399] width 78 height 16
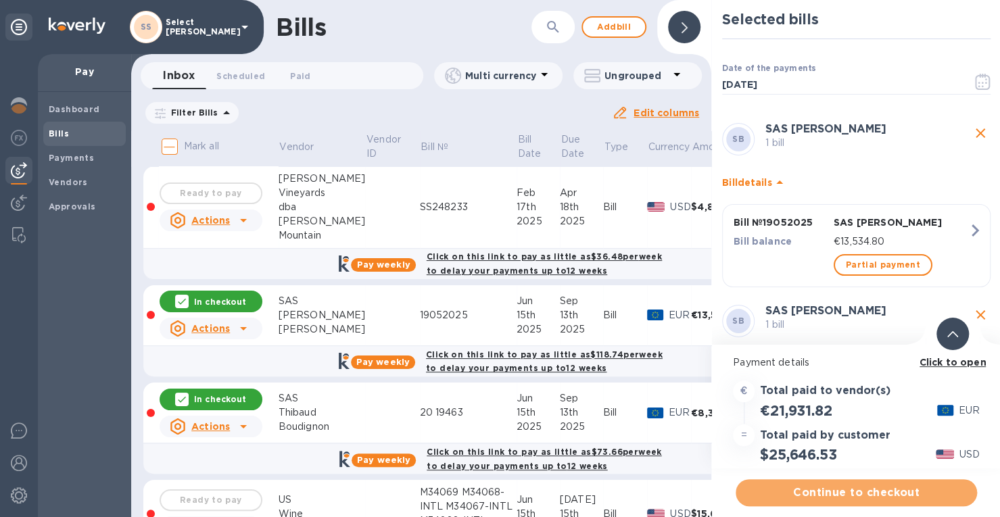
click at [815, 496] on span "Continue to checkout" at bounding box center [856, 493] width 220 height 16
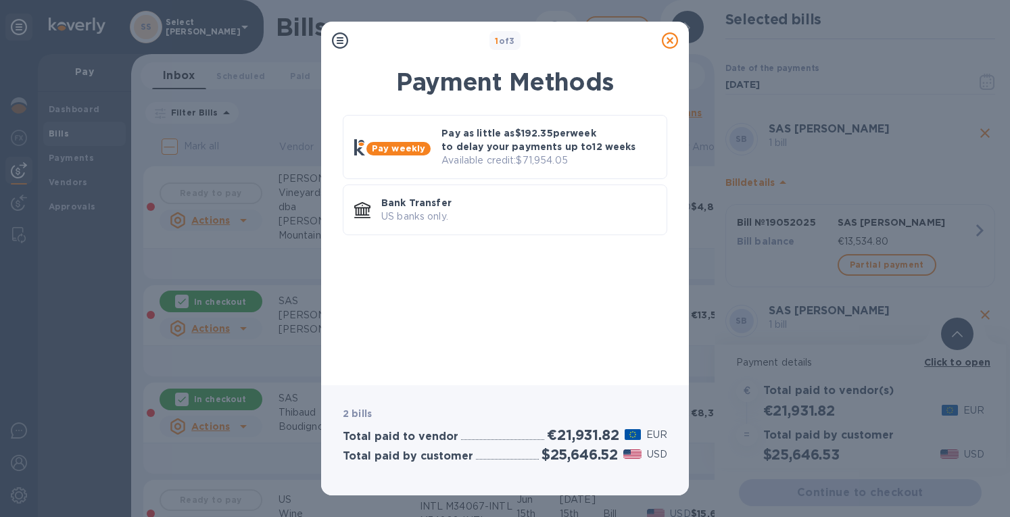
click at [499, 141] on p "Pay as little as $192.35 per week to delay your payments up to 12 weeks" at bounding box center [548, 139] width 214 height 27
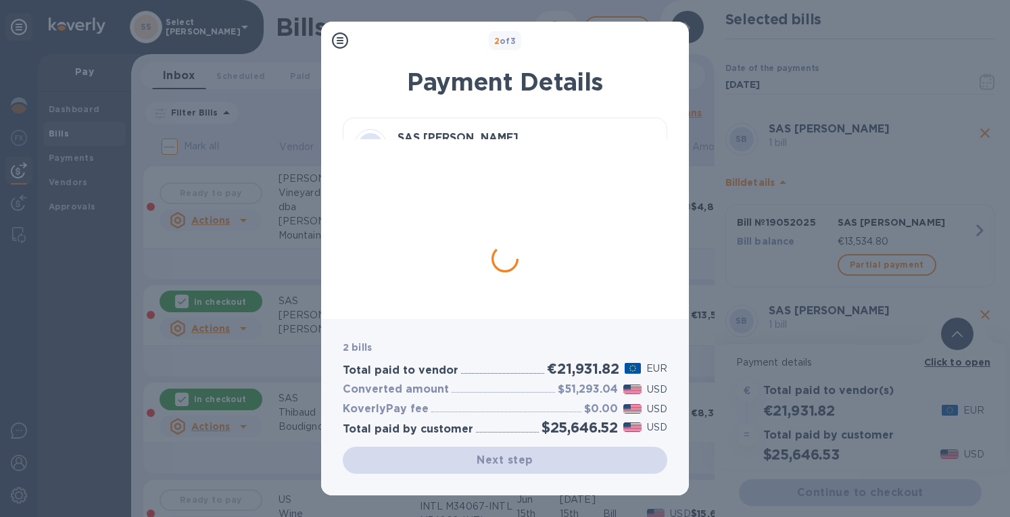
scroll to position [39, 0]
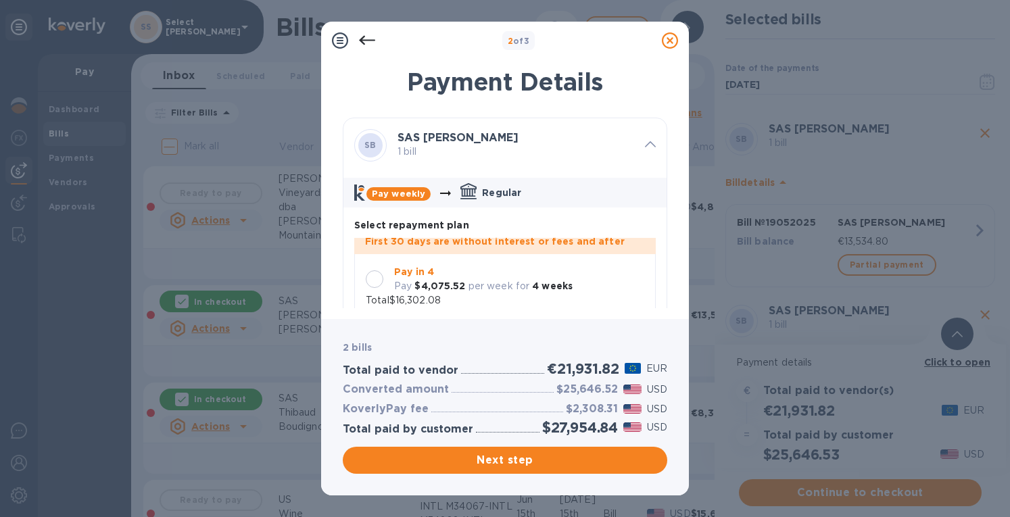
click at [377, 270] on div at bounding box center [375, 279] width 18 height 18
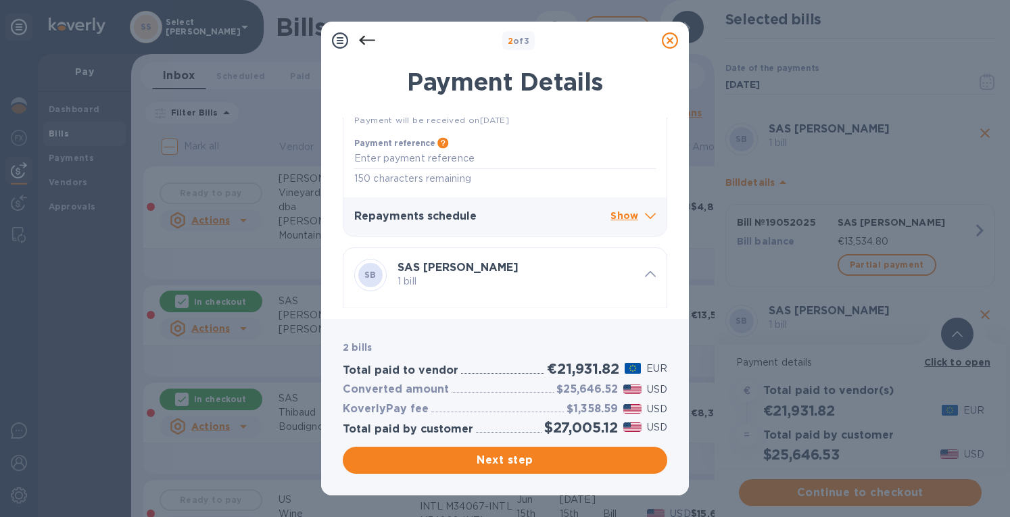
scroll to position [541, 0]
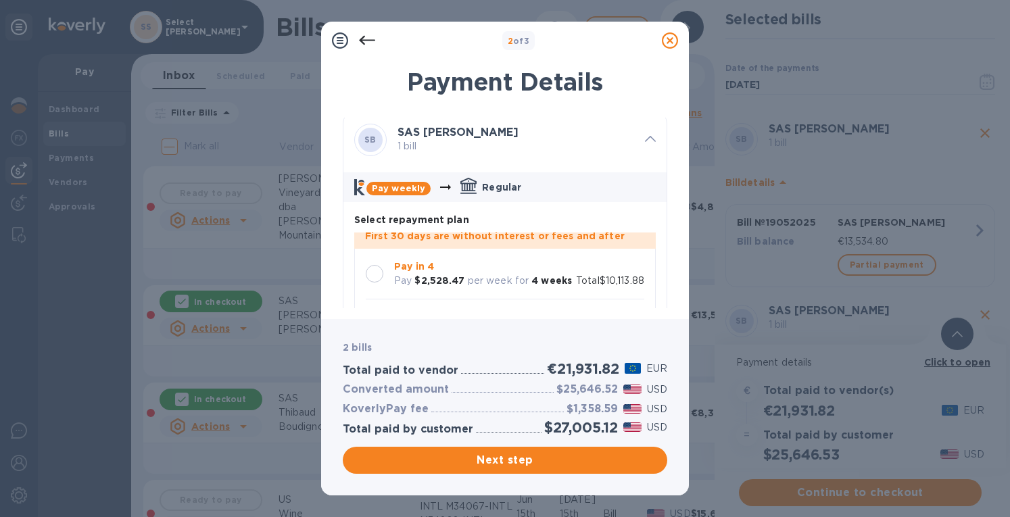
click at [377, 265] on div at bounding box center [375, 274] width 18 height 18
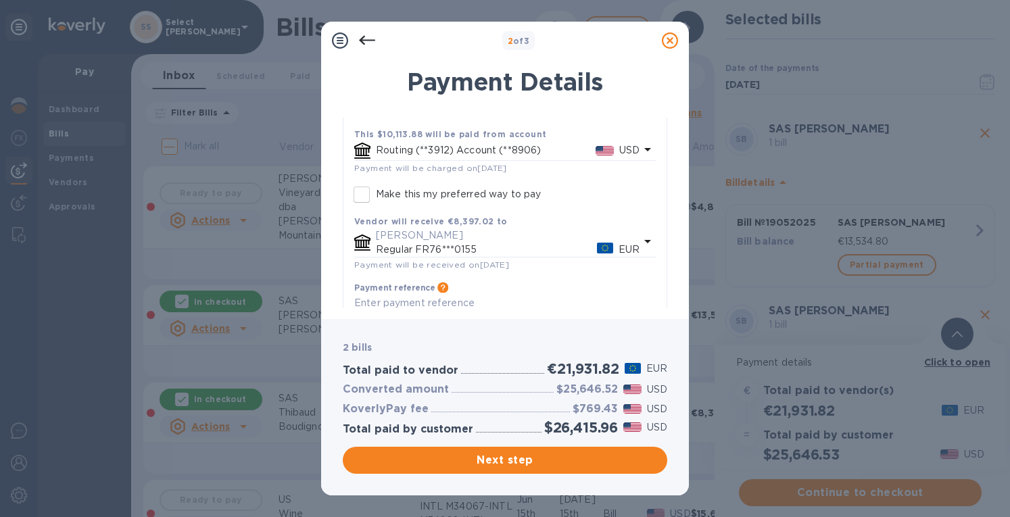
scroll to position [913, 0]
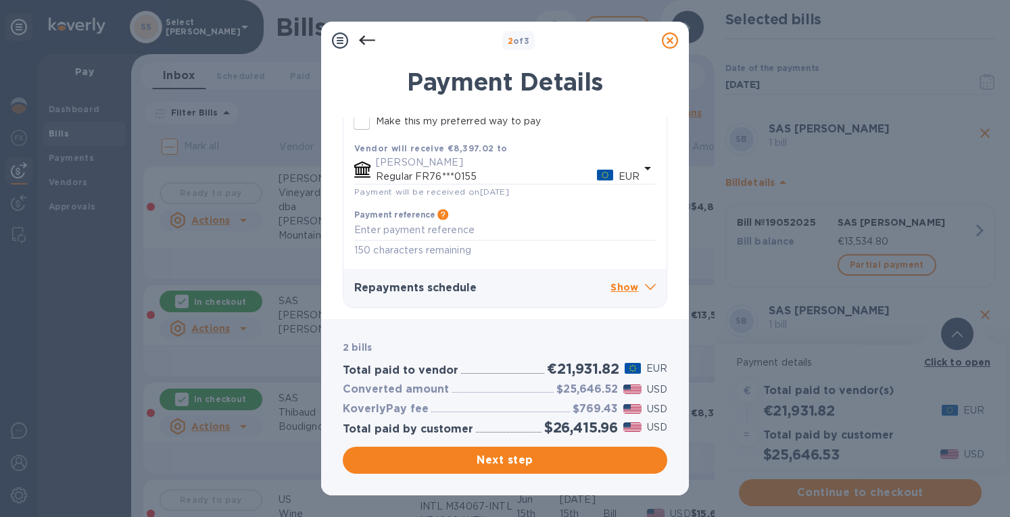
click at [498, 452] on span "Next step" at bounding box center [505, 460] width 303 height 16
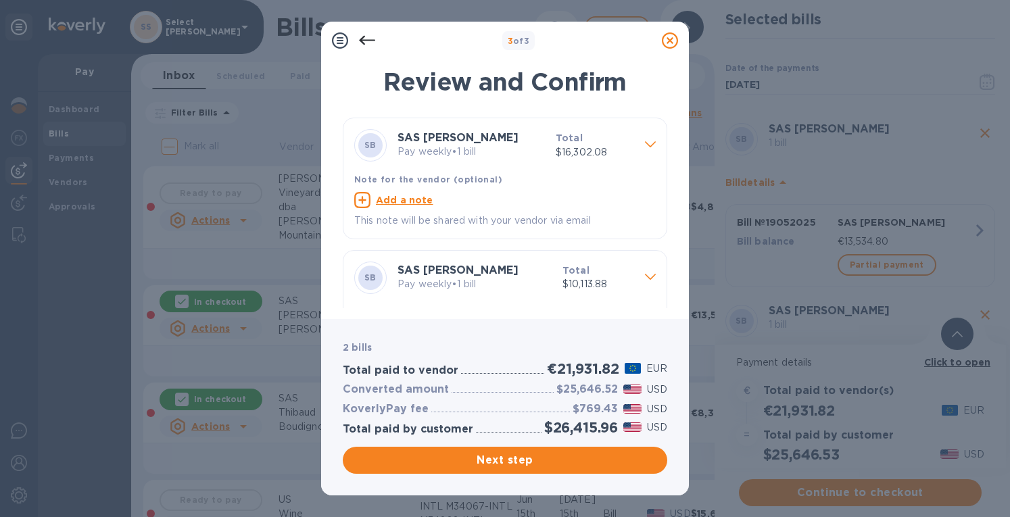
drag, startPoint x: 498, startPoint y: 459, endPoint x: 514, endPoint y: 423, distance: 39.6
click at [499, 458] on span "Next step" at bounding box center [505, 460] width 303 height 16
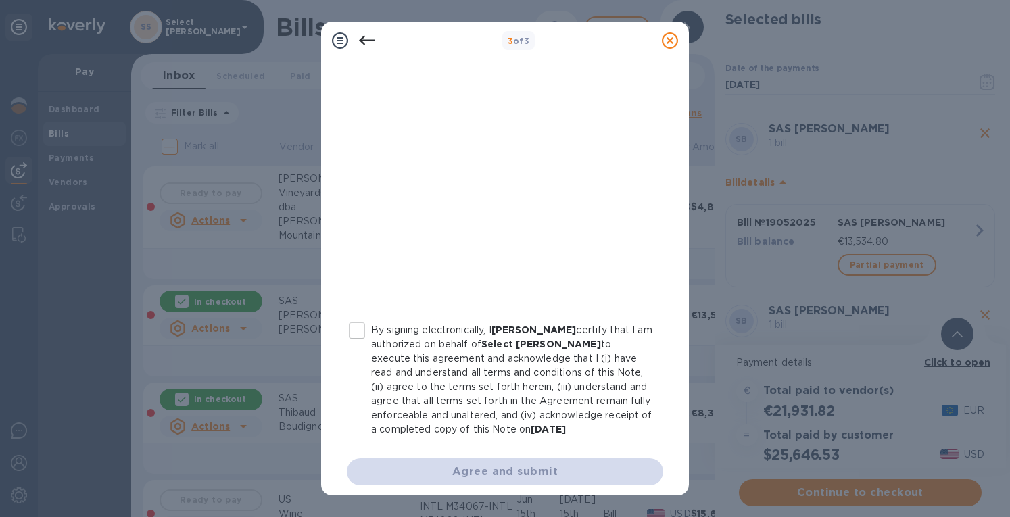
scroll to position [238, 0]
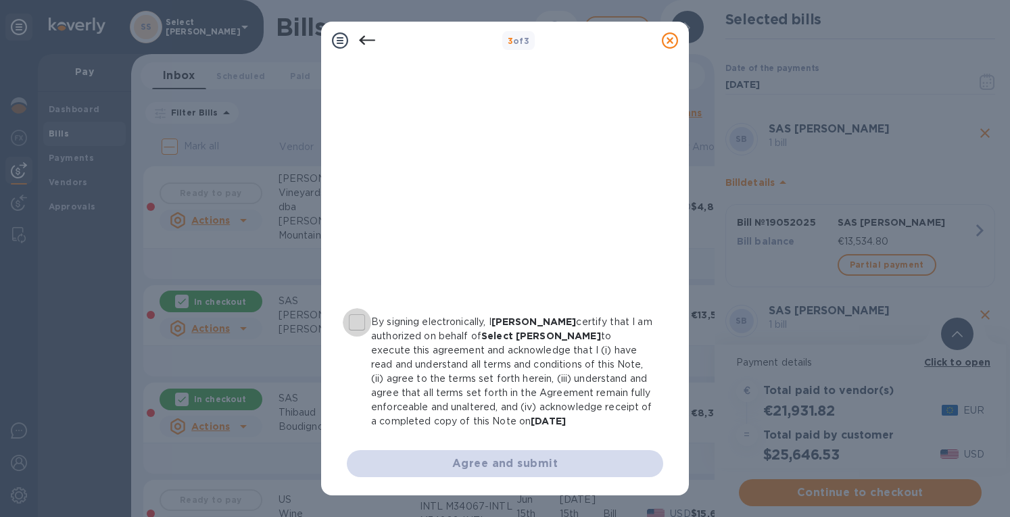
drag, startPoint x: 361, startPoint y: 321, endPoint x: 381, endPoint y: 325, distance: 20.7
click at [361, 321] on input "By signing electronically, I [PERSON_NAME] certify that I am authorized on beha…" at bounding box center [357, 322] width 28 height 28
checkbox input "true"
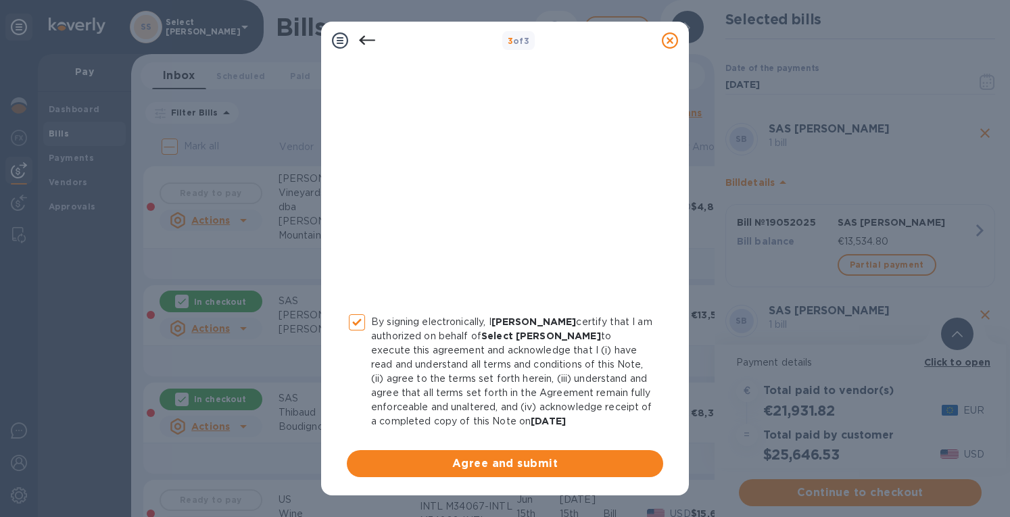
click at [500, 464] on span "Agree and submit" at bounding box center [505, 464] width 295 height 16
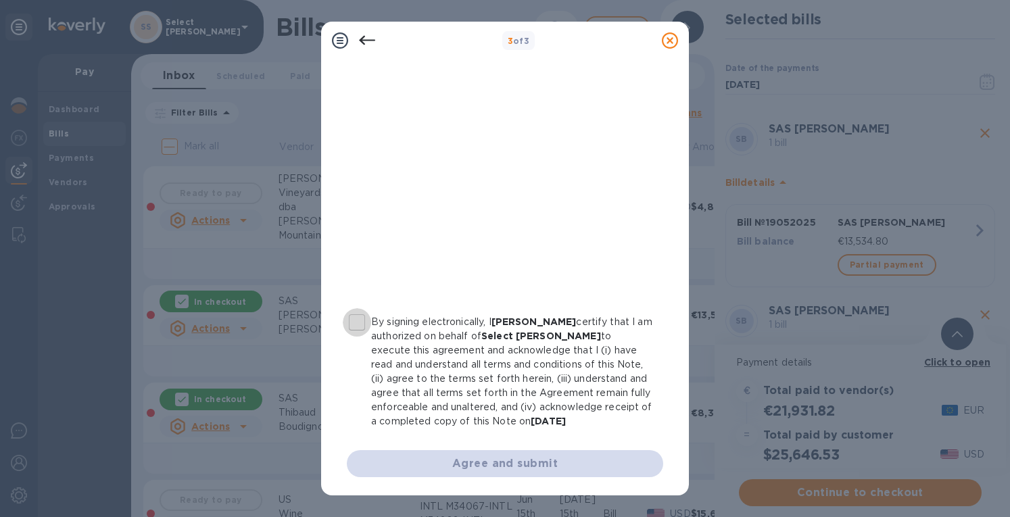
drag, startPoint x: 356, startPoint y: 322, endPoint x: 416, endPoint y: 362, distance: 71.6
click at [358, 324] on input "By signing electronically, I [PERSON_NAME] certify that I am authorized on beha…" at bounding box center [357, 322] width 28 height 28
checkbox input "true"
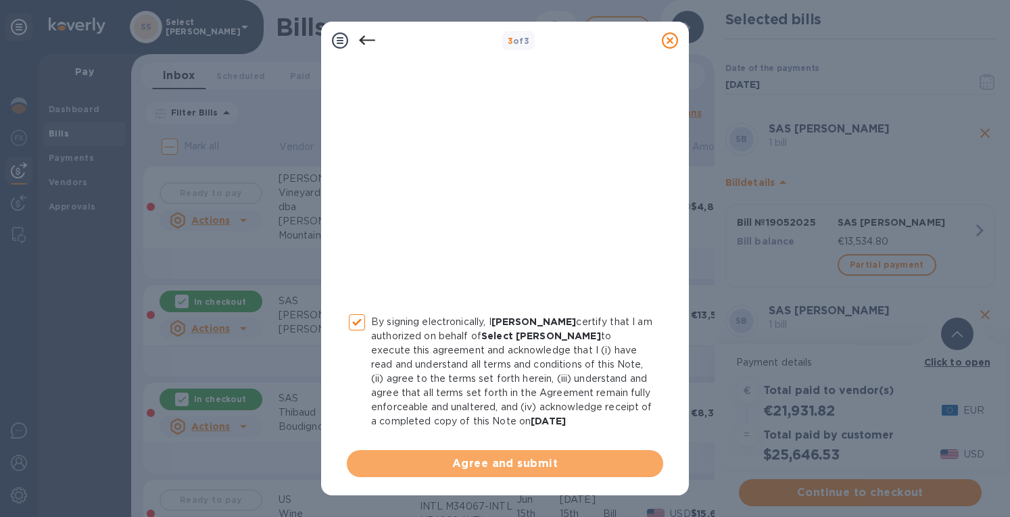
click at [506, 456] on span "Agree and submit" at bounding box center [505, 464] width 295 height 16
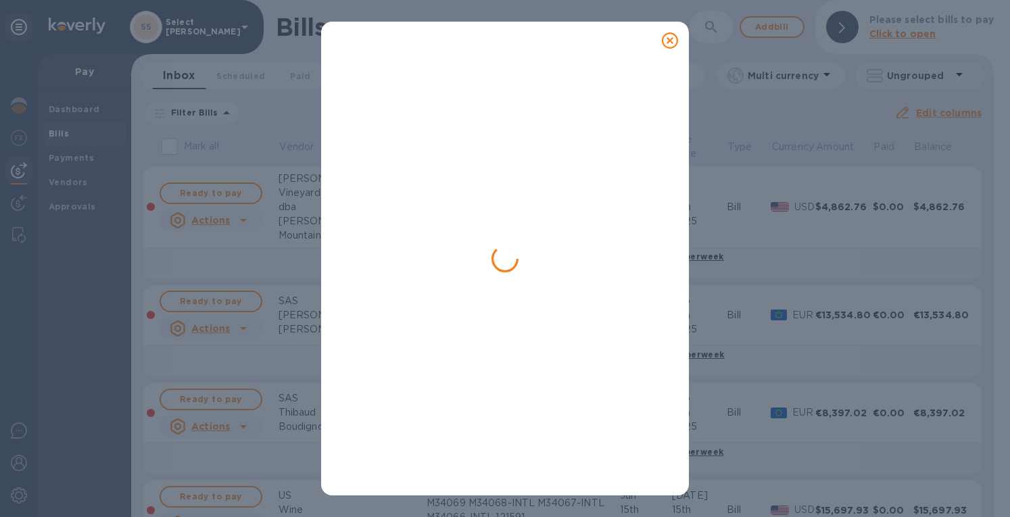
click at [667, 40] on icon at bounding box center [670, 40] width 16 height 16
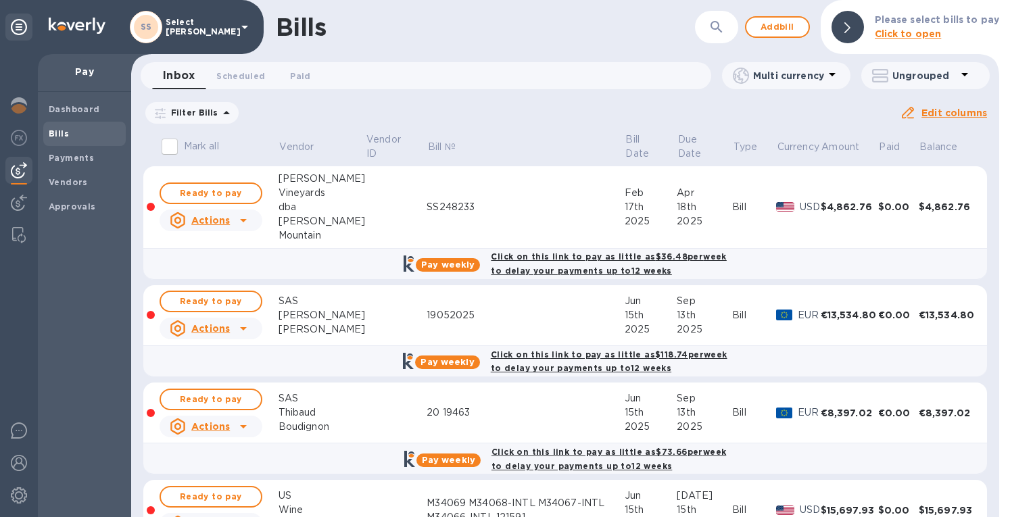
click at [15, 103] on img at bounding box center [19, 105] width 16 height 16
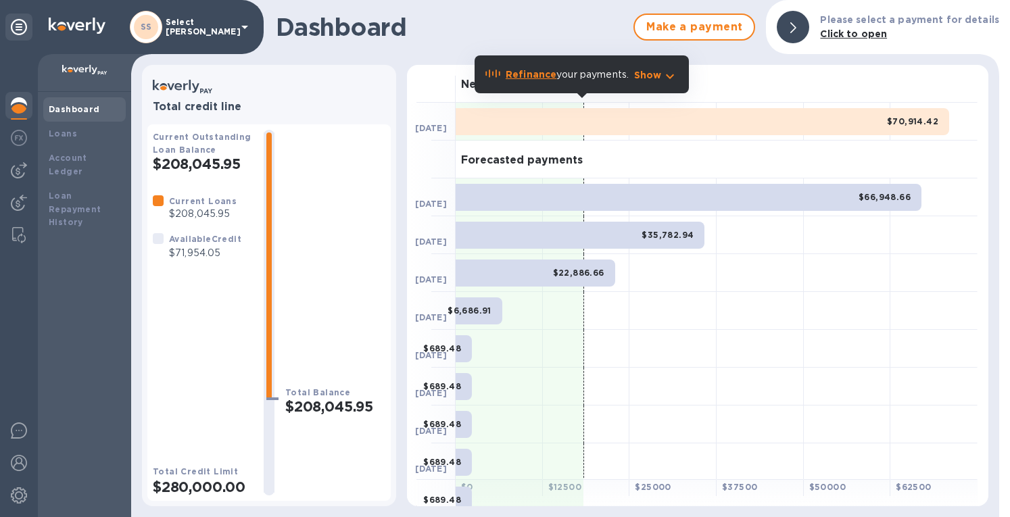
click at [21, 171] on img at bounding box center [19, 170] width 16 height 16
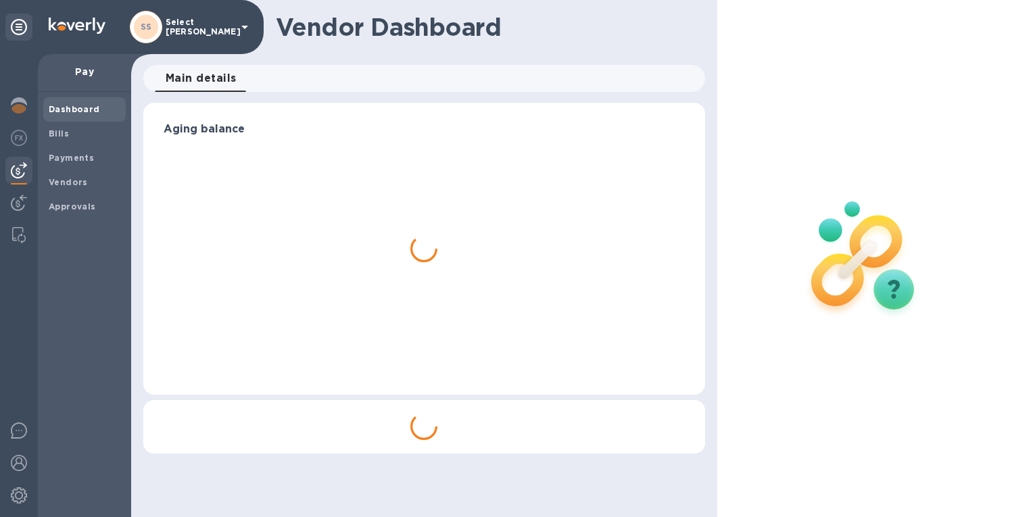
click at [61, 158] on b "Payments" at bounding box center [71, 158] width 45 height 10
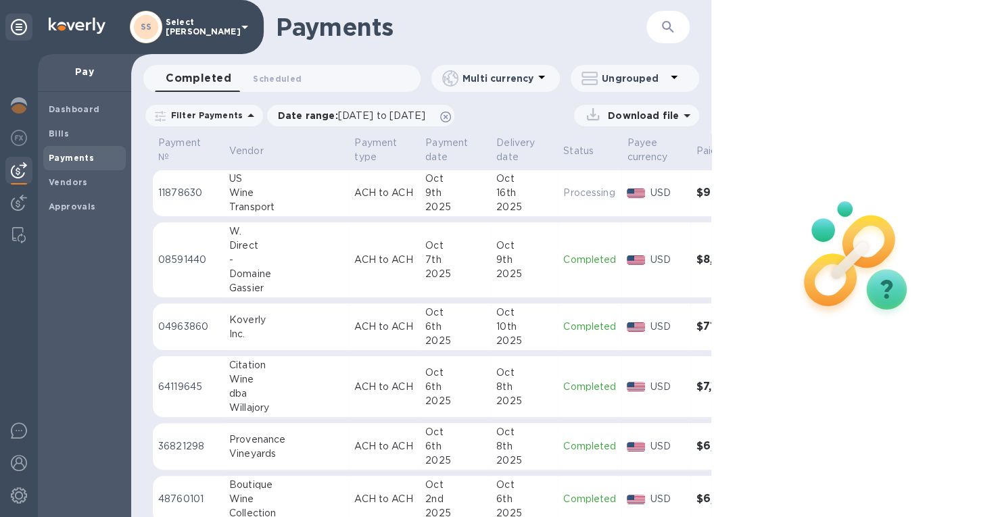
click at [59, 126] on div "Bills" at bounding box center [84, 134] width 82 height 24
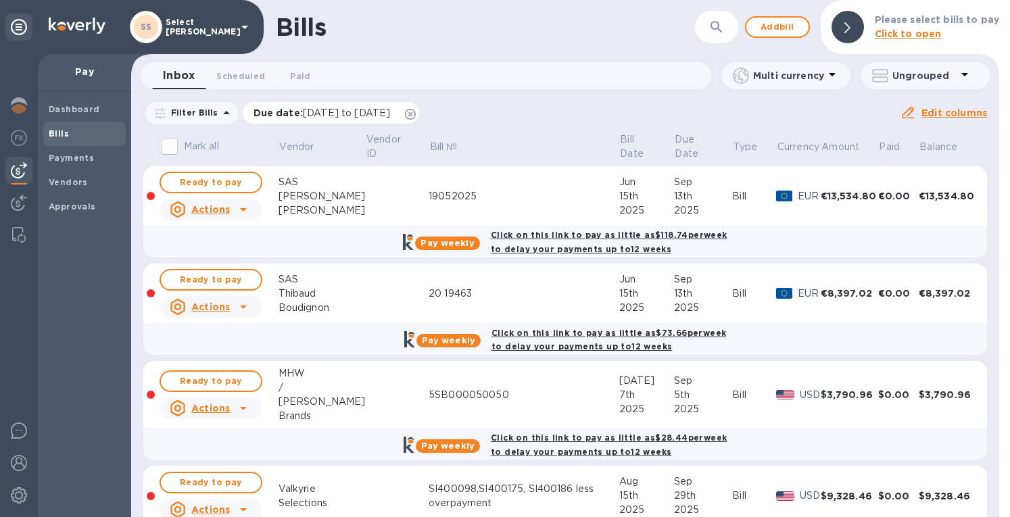
click at [416, 116] on icon at bounding box center [410, 114] width 11 height 11
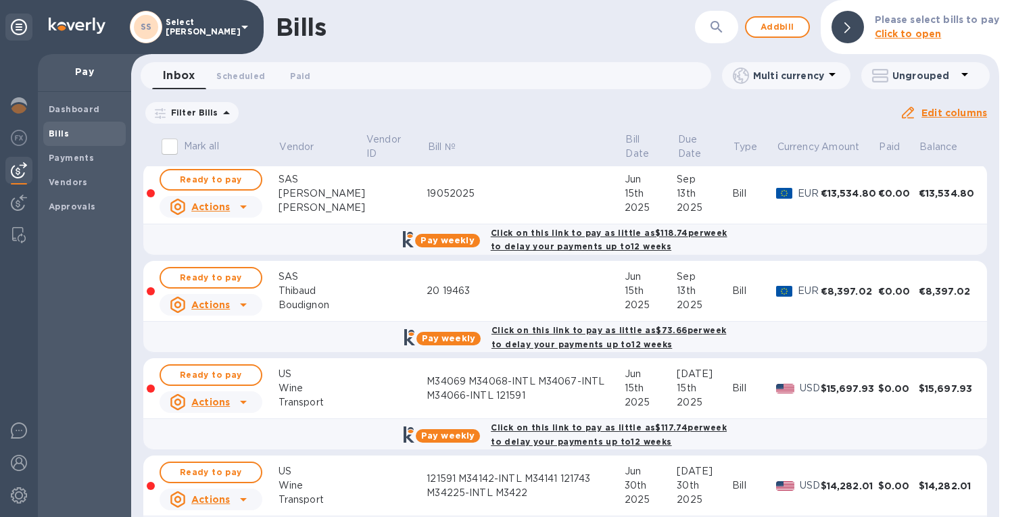
scroll to position [135, 0]
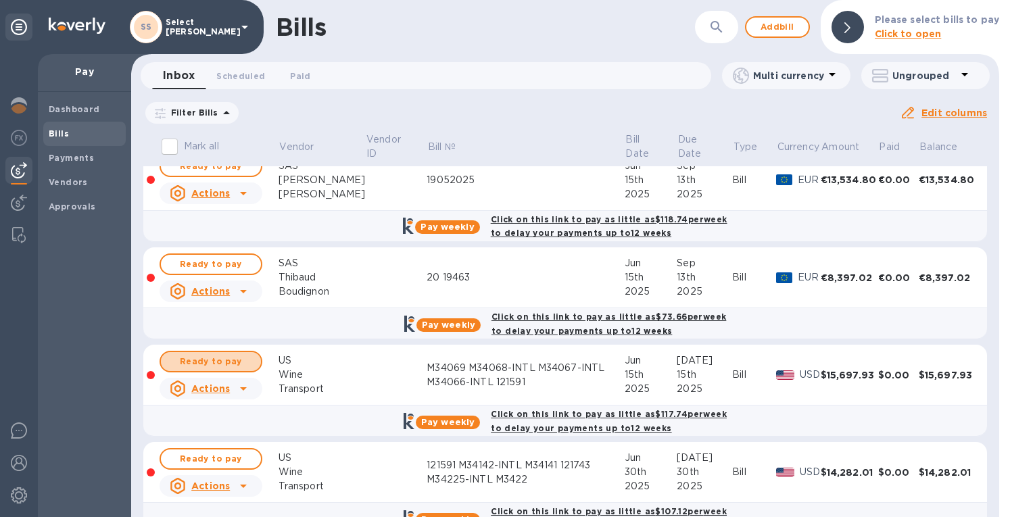
click at [208, 356] on span "Ready to pay" at bounding box center [211, 362] width 78 height 16
click at [239, 358] on span "Ready to pay" at bounding box center [211, 362] width 78 height 16
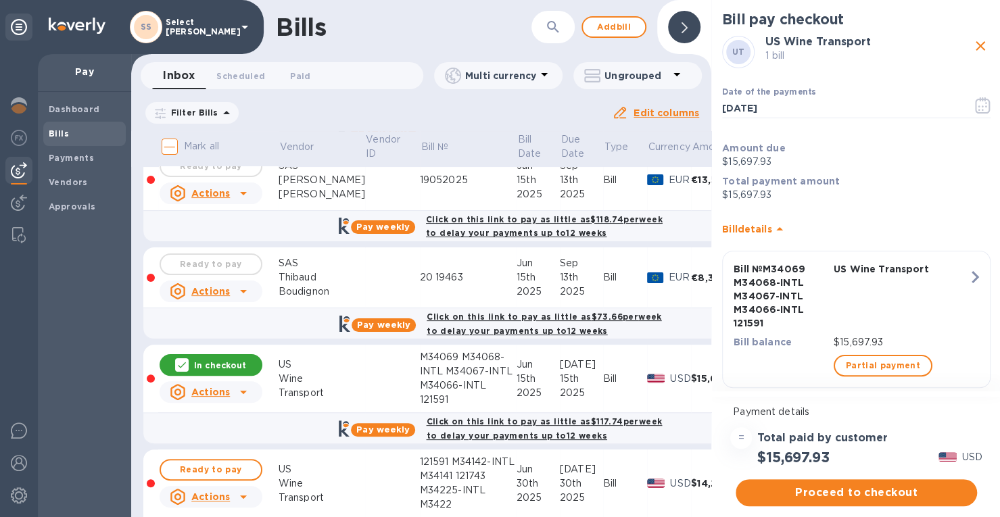
drag, startPoint x: 205, startPoint y: 360, endPoint x: 253, endPoint y: 310, distance: 68.8
click at [210, 356] on div "In checkout" at bounding box center [211, 365] width 103 height 22
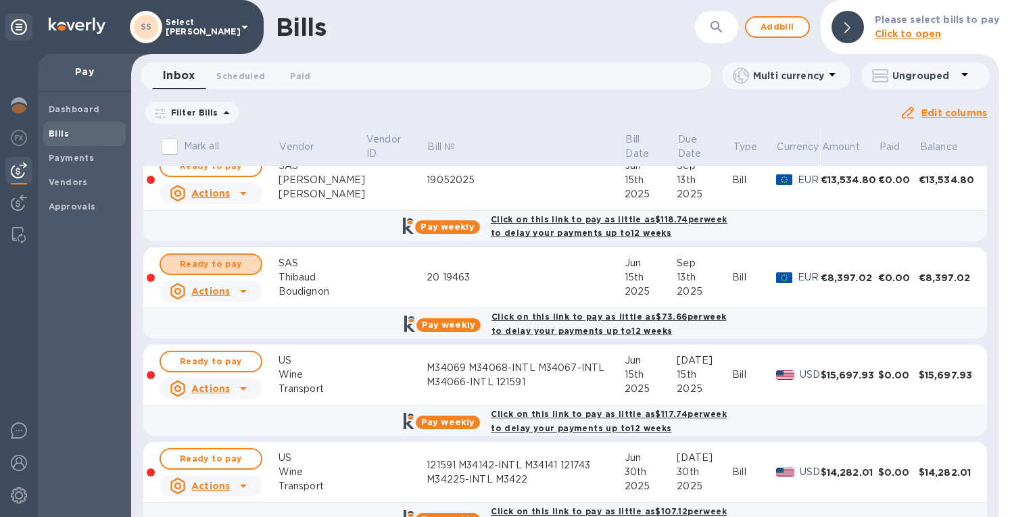
click at [234, 256] on span "Ready to pay" at bounding box center [211, 264] width 78 height 16
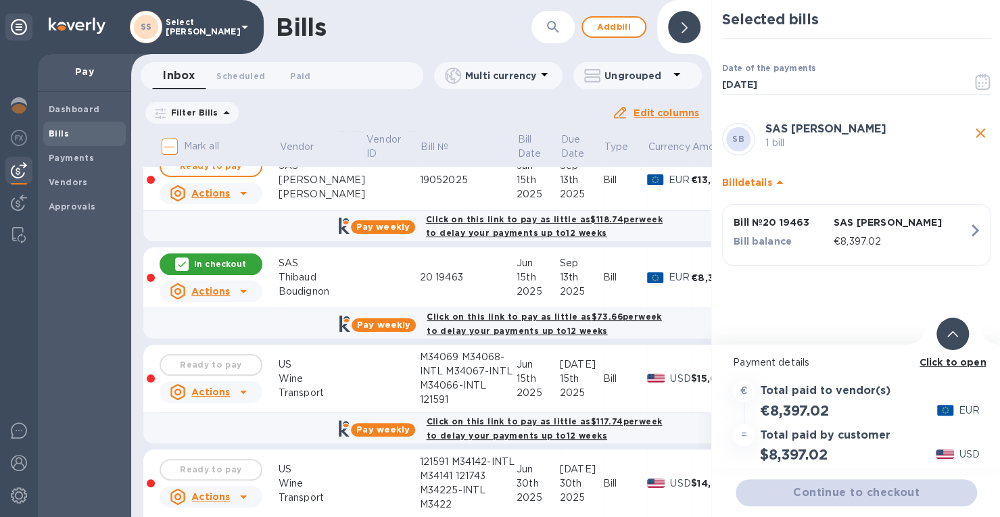
click at [218, 170] on span "Ready to pay" at bounding box center [211, 166] width 78 height 16
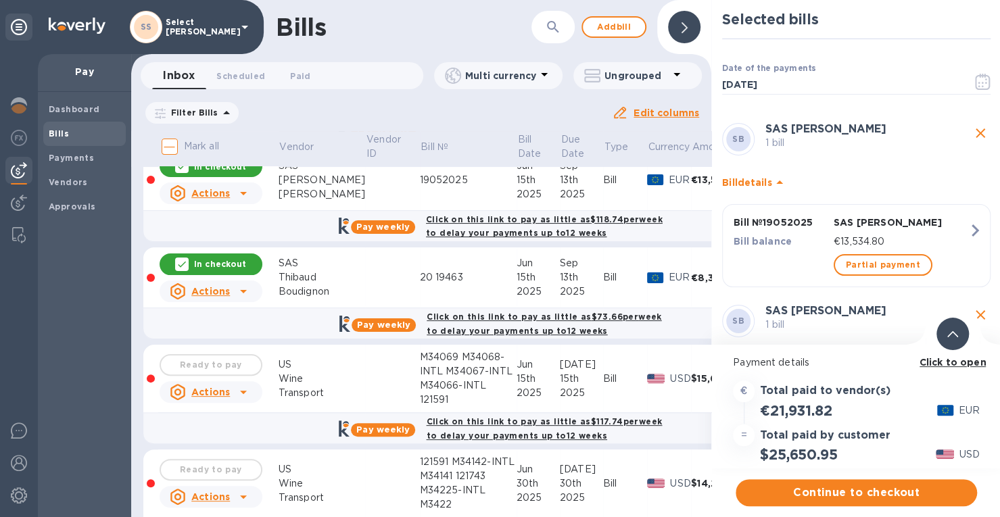
click at [242, 325] on div "Pay weekly Click on this link to pay as little as $73.66 per week to delay your…" at bounding box center [500, 323] width 723 height 39
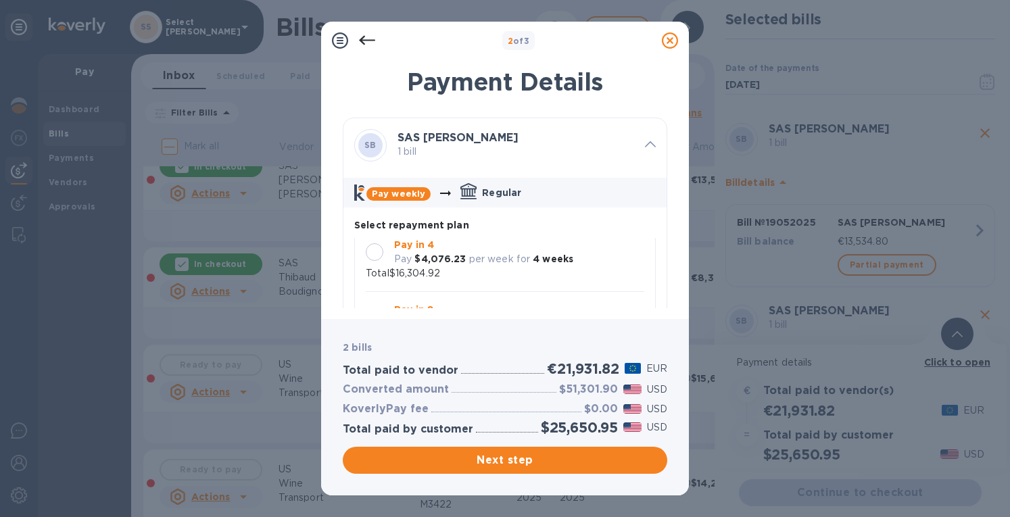
scroll to position [39, 0]
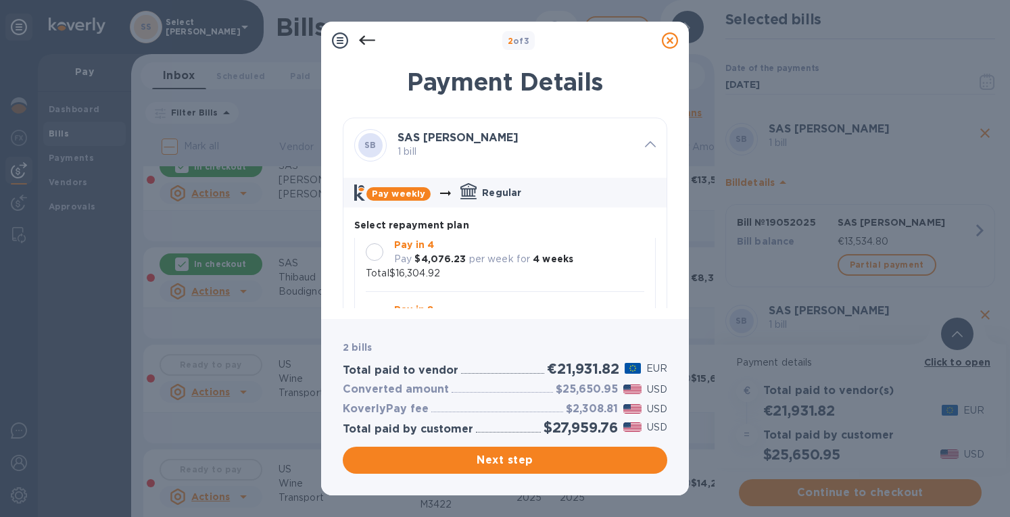
drag, startPoint x: 364, startPoint y: 247, endPoint x: 433, endPoint y: 253, distance: 68.6
click at [365, 247] on div at bounding box center [374, 252] width 28 height 28
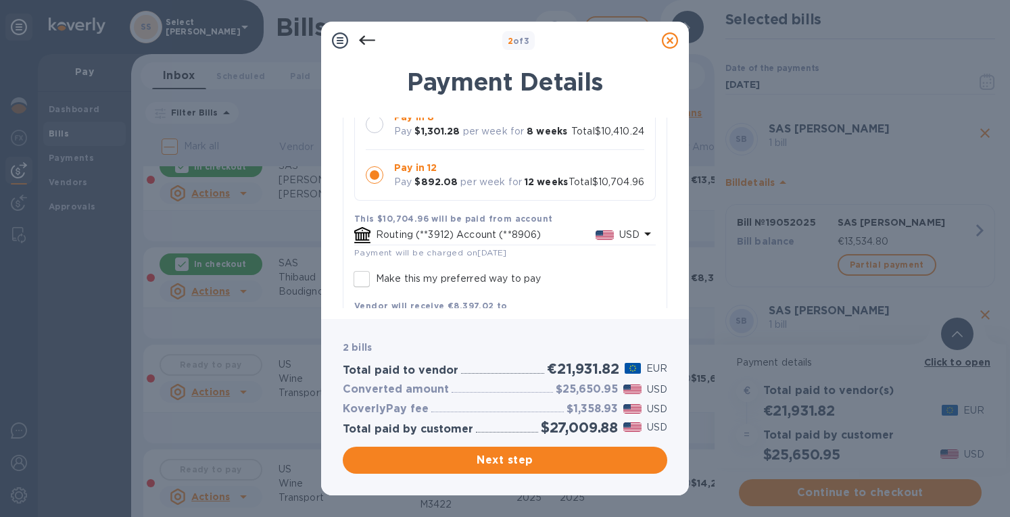
scroll to position [642, 0]
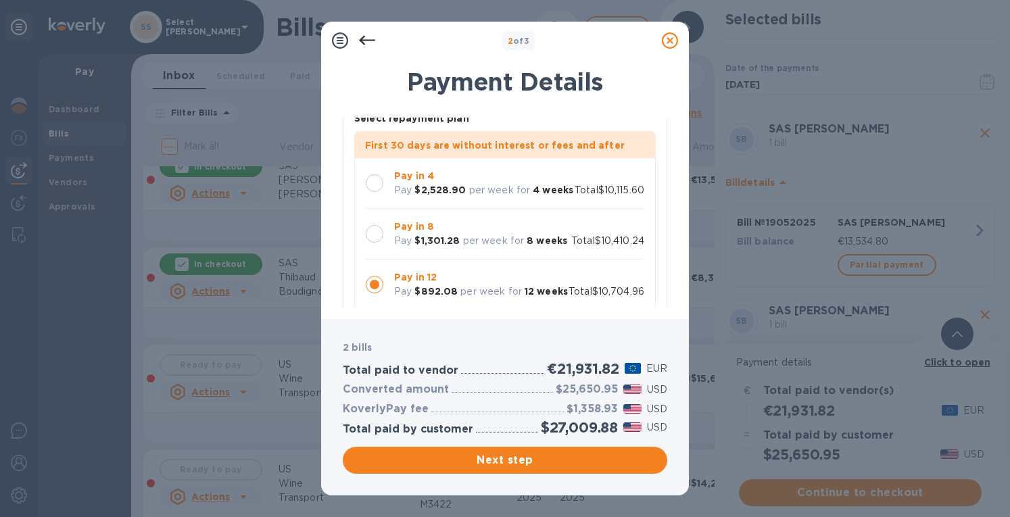
click at [373, 174] on div at bounding box center [375, 183] width 18 height 18
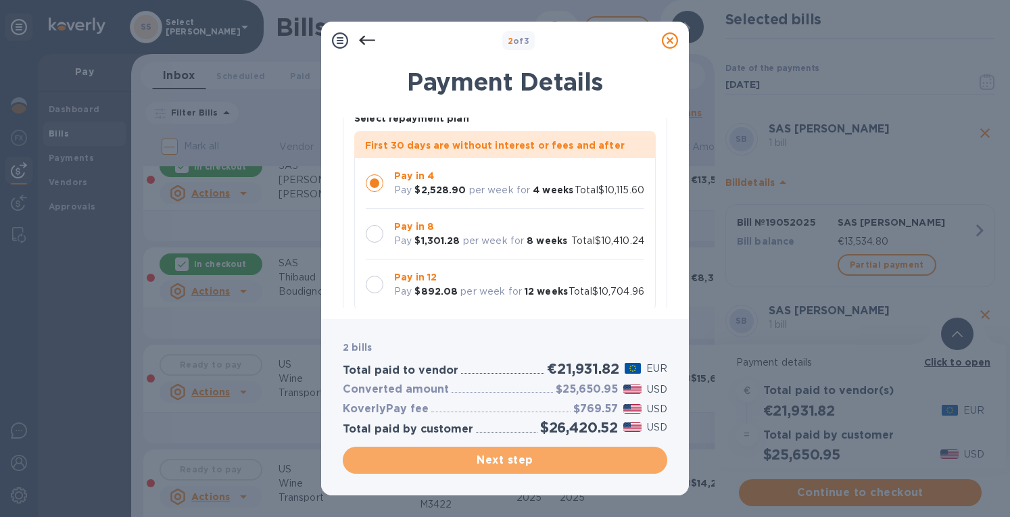
click at [529, 460] on span "Next step" at bounding box center [505, 460] width 303 height 16
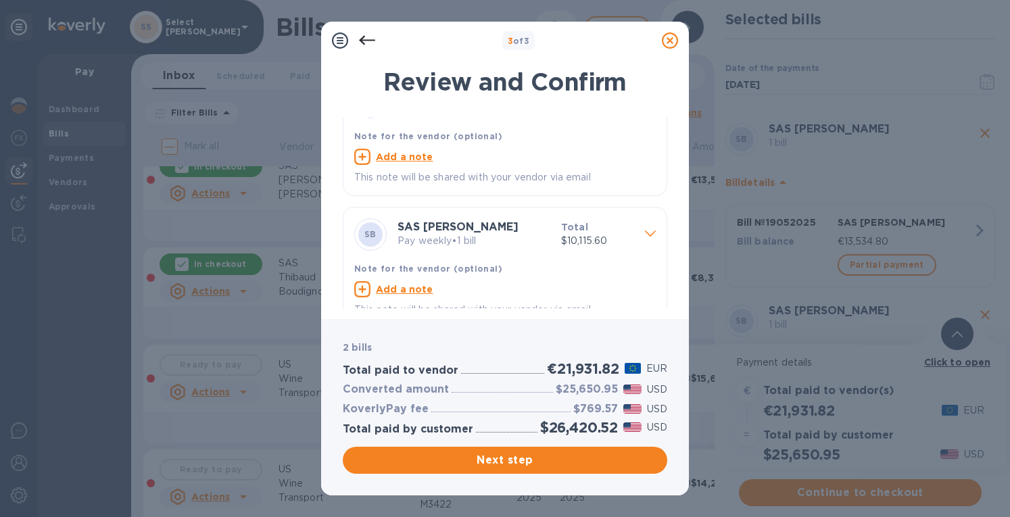
scroll to position [63, 0]
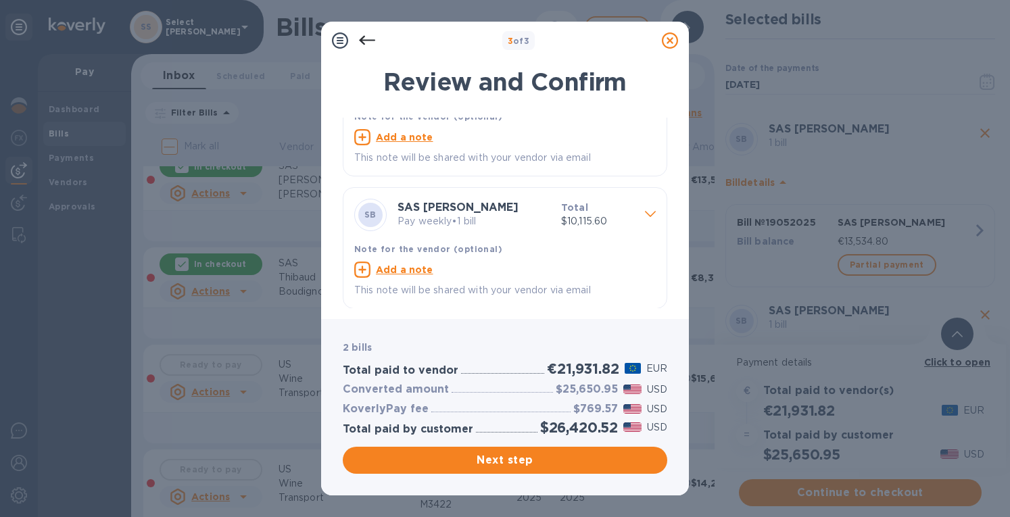
click at [488, 459] on span "Next step" at bounding box center [505, 460] width 303 height 16
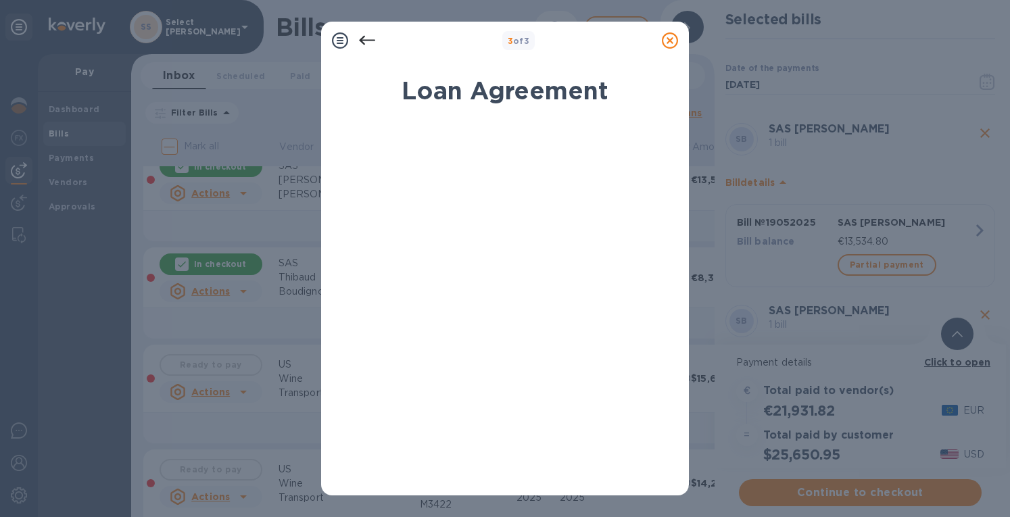
scroll to position [238, 0]
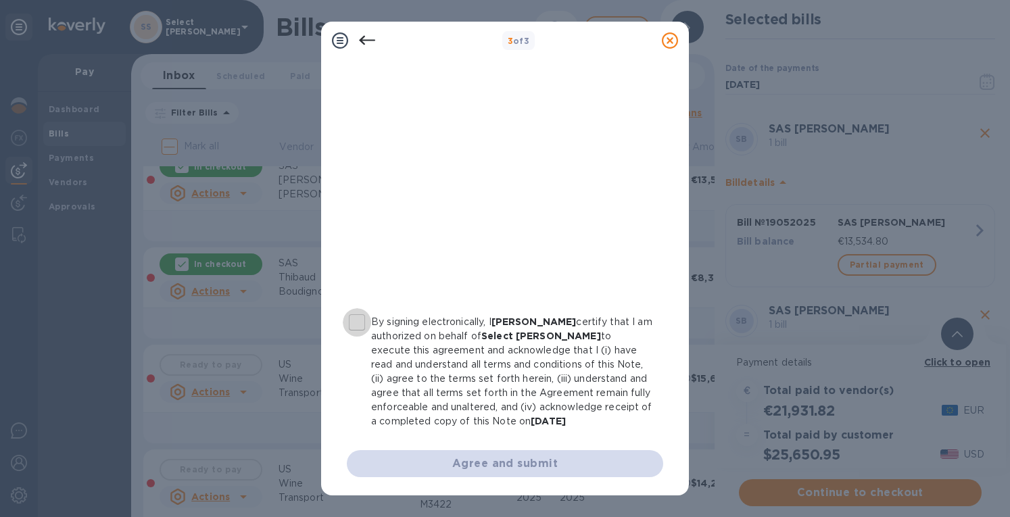
drag, startPoint x: 356, startPoint y: 324, endPoint x: 488, endPoint y: 391, distance: 148.8
click at [356, 324] on input "By signing electronically, I [PERSON_NAME] certify that I am authorized on beha…" at bounding box center [357, 322] width 28 height 28
checkbox input "true"
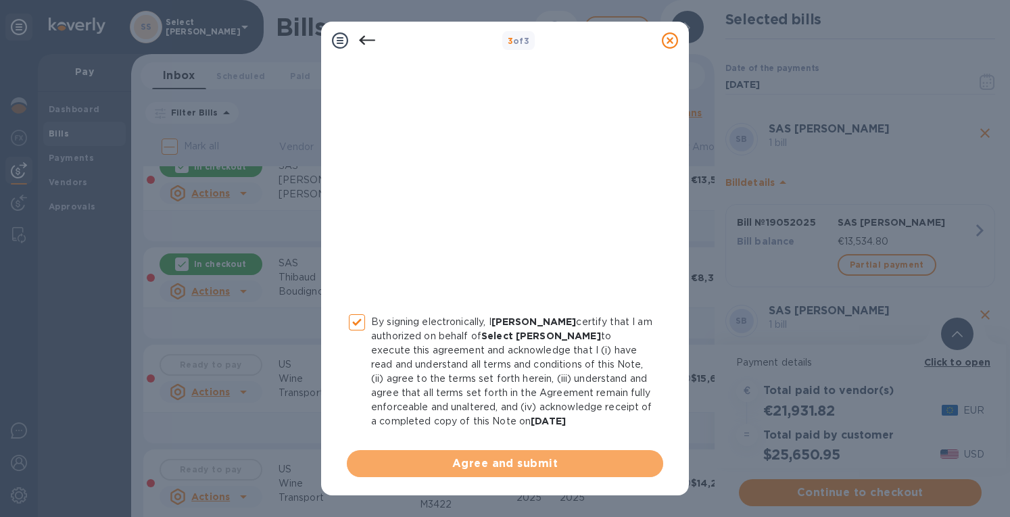
click at [535, 464] on span "Agree and submit" at bounding box center [505, 464] width 295 height 16
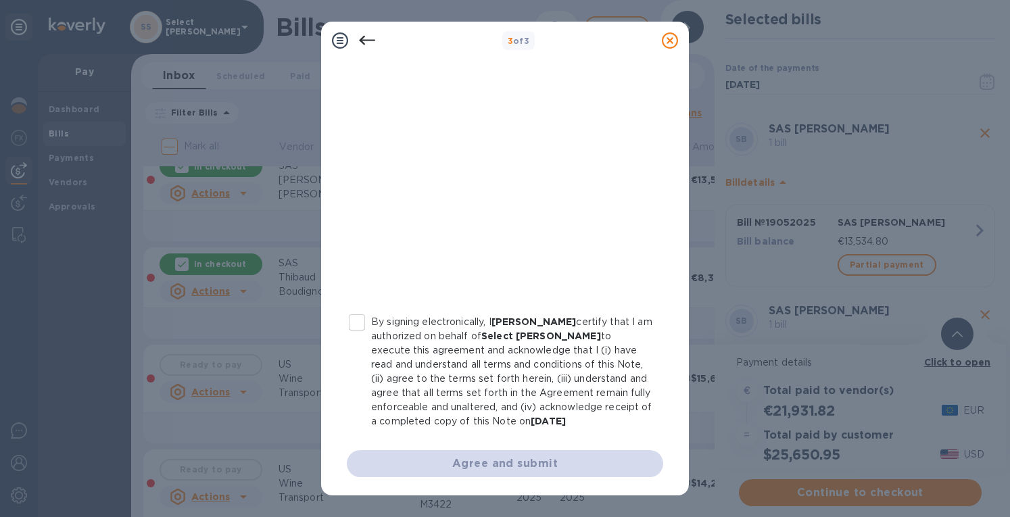
click at [352, 318] on input "By signing electronically, I [PERSON_NAME] certify that I am authorized on beha…" at bounding box center [357, 322] width 28 height 28
checkbox input "true"
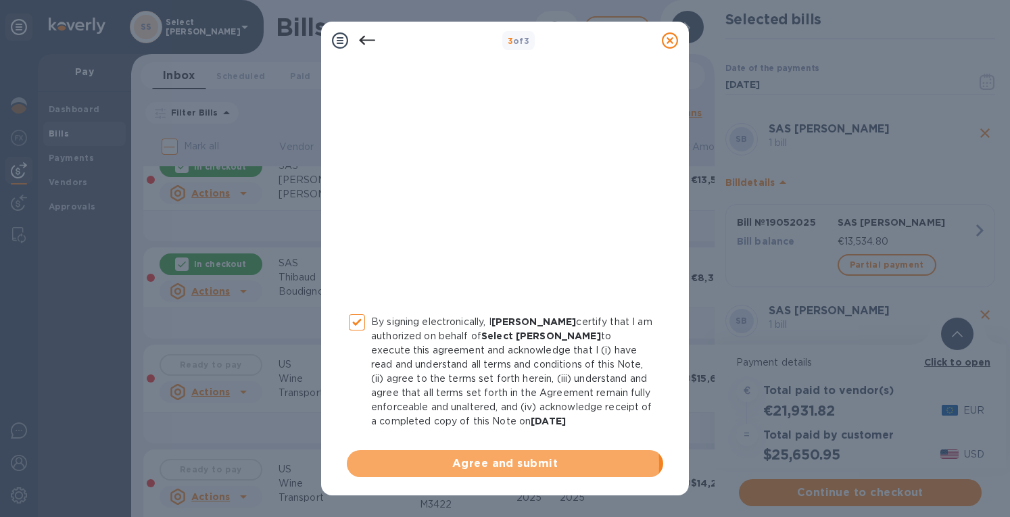
click at [492, 463] on span "Agree and submit" at bounding box center [505, 464] width 295 height 16
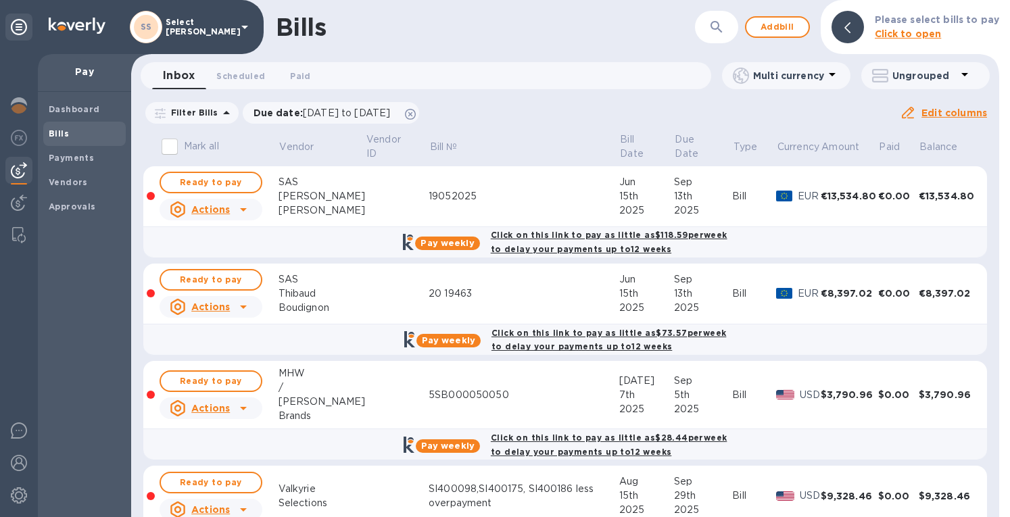
click at [58, 162] on b "Payments" at bounding box center [71, 158] width 45 height 10
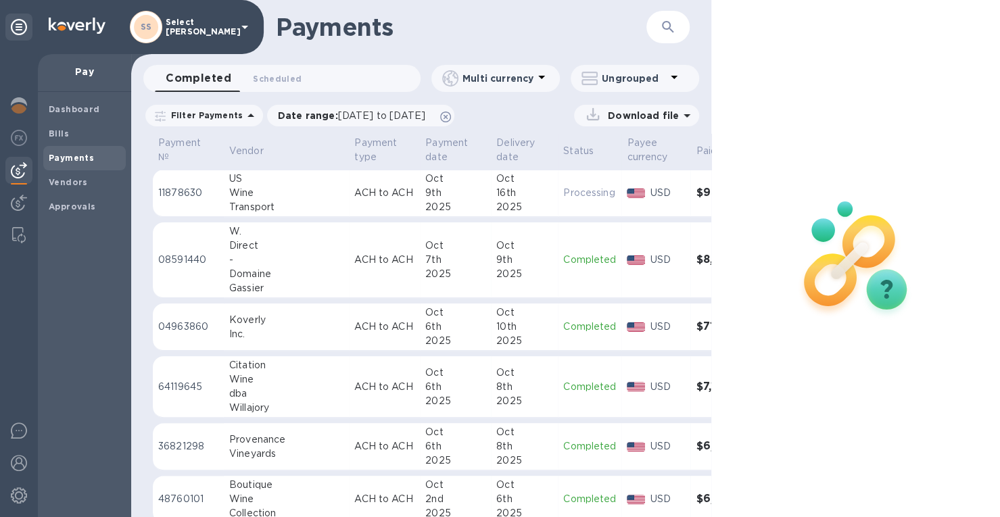
click at [22, 107] on img at bounding box center [19, 105] width 16 height 16
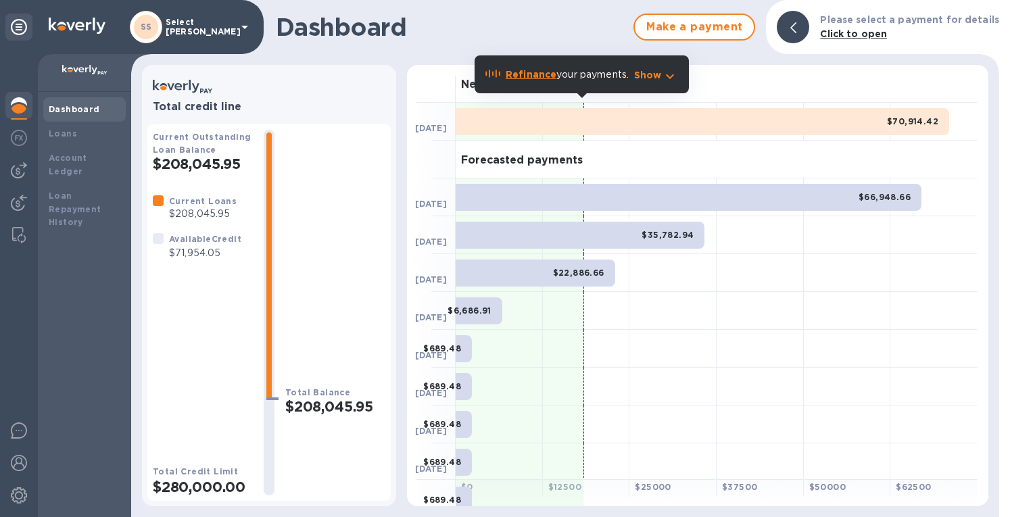
click at [20, 170] on img at bounding box center [19, 170] width 16 height 16
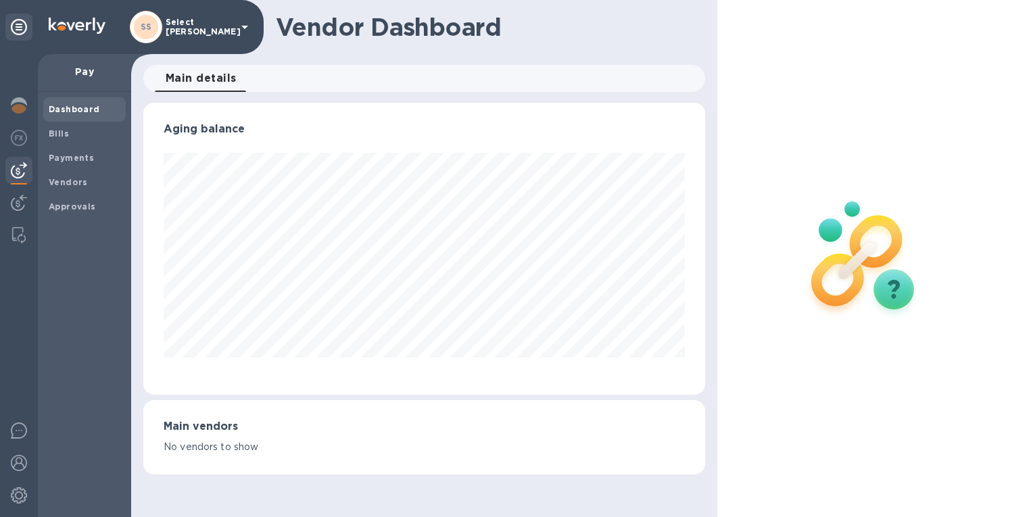
drag, startPoint x: 63, startPoint y: 133, endPoint x: 91, endPoint y: 135, distance: 28.4
click at [63, 133] on b "Bills" at bounding box center [59, 133] width 20 height 10
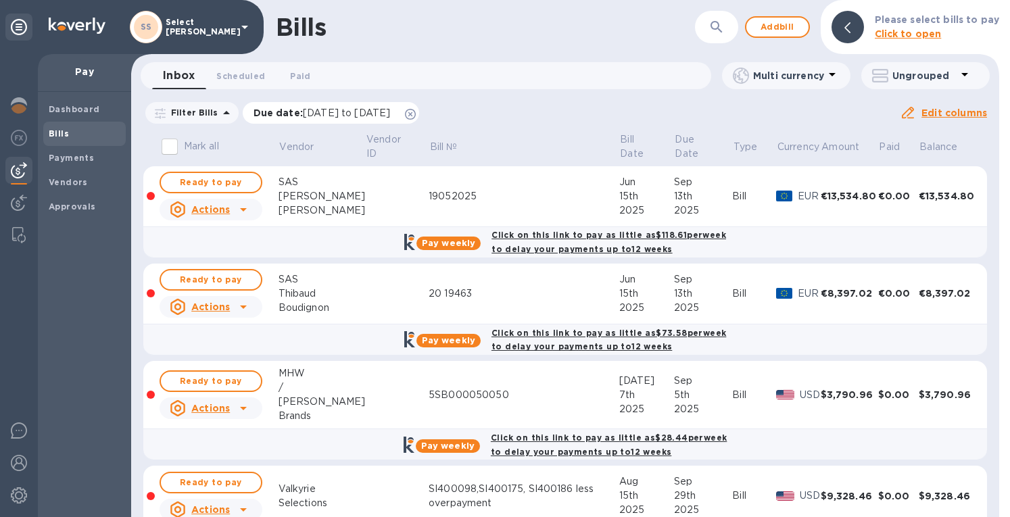
click at [416, 110] on icon at bounding box center [410, 114] width 11 height 11
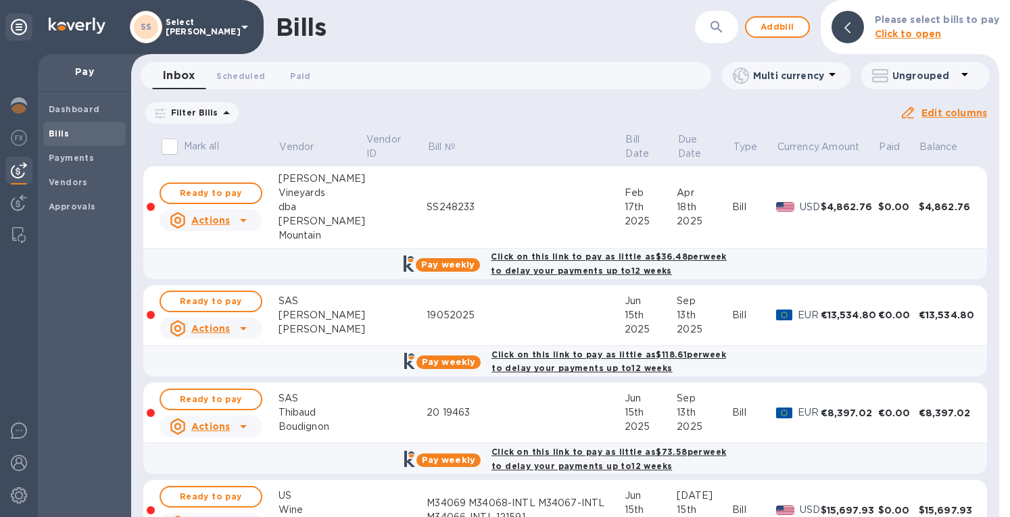
scroll to position [135, 0]
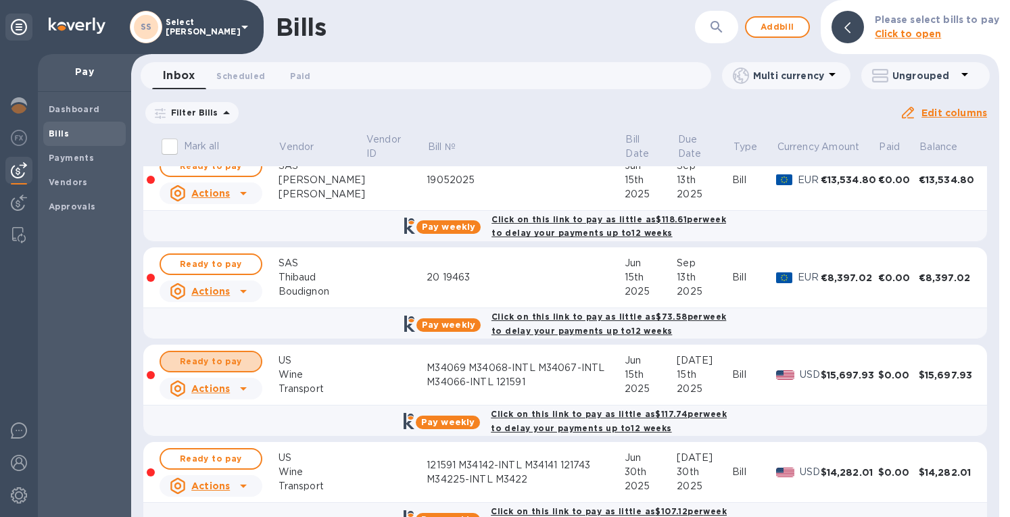
click at [216, 354] on span "Ready to pay" at bounding box center [211, 362] width 78 height 16
click at [205, 359] on span "Ready to pay" at bounding box center [211, 362] width 78 height 16
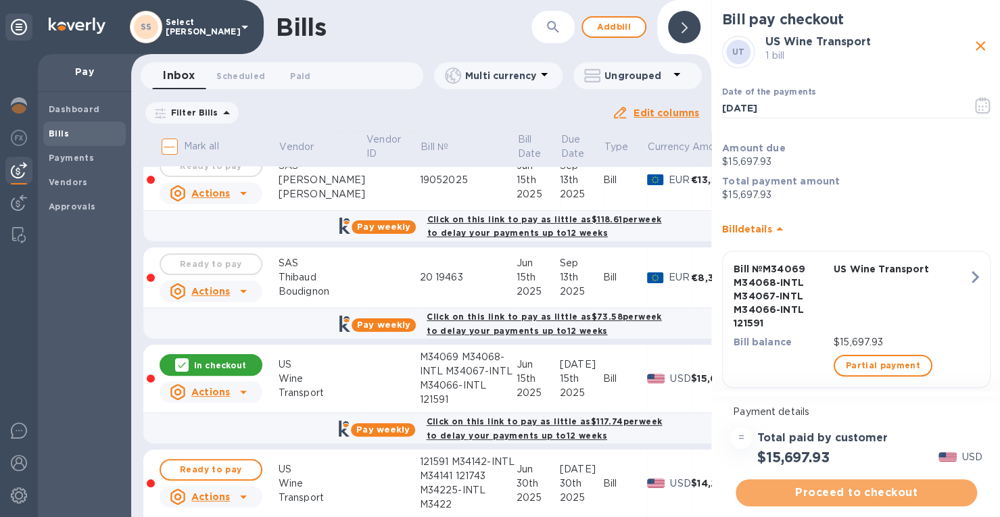
click at [901, 492] on span "Proceed to checkout" at bounding box center [856, 493] width 220 height 16
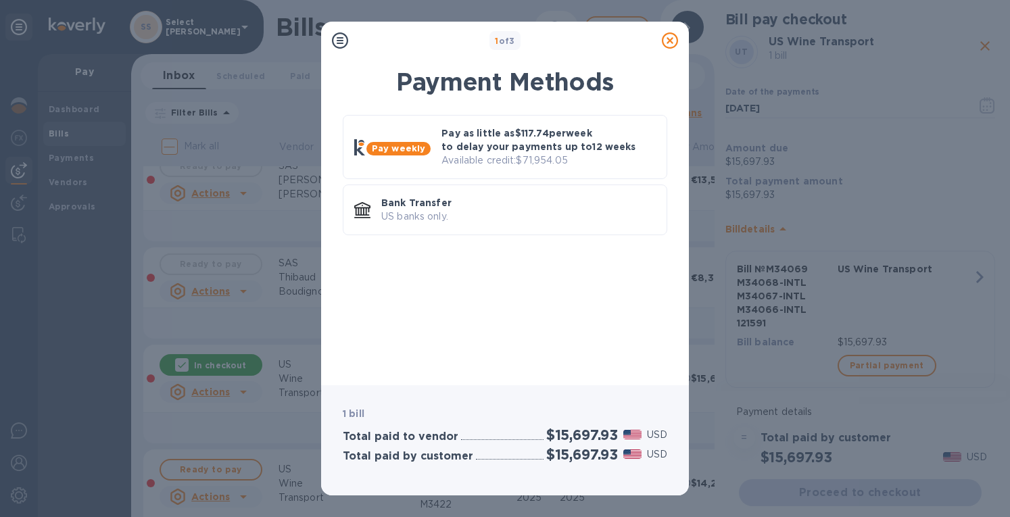
click at [548, 149] on p "Pay as little as $117.74 per week to delay your payments up to 12 weeks" at bounding box center [548, 139] width 214 height 27
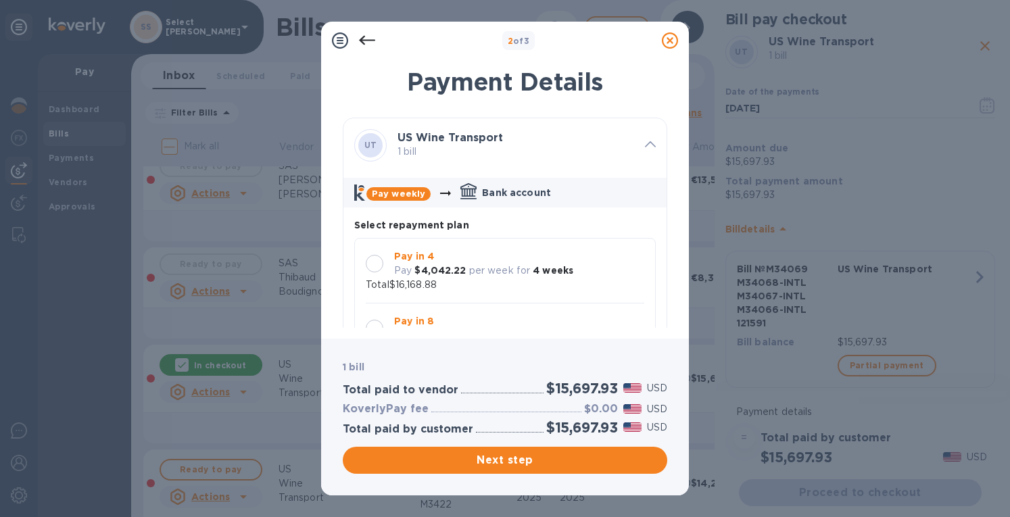
scroll to position [11, 0]
click at [376, 255] on div at bounding box center [375, 264] width 18 height 18
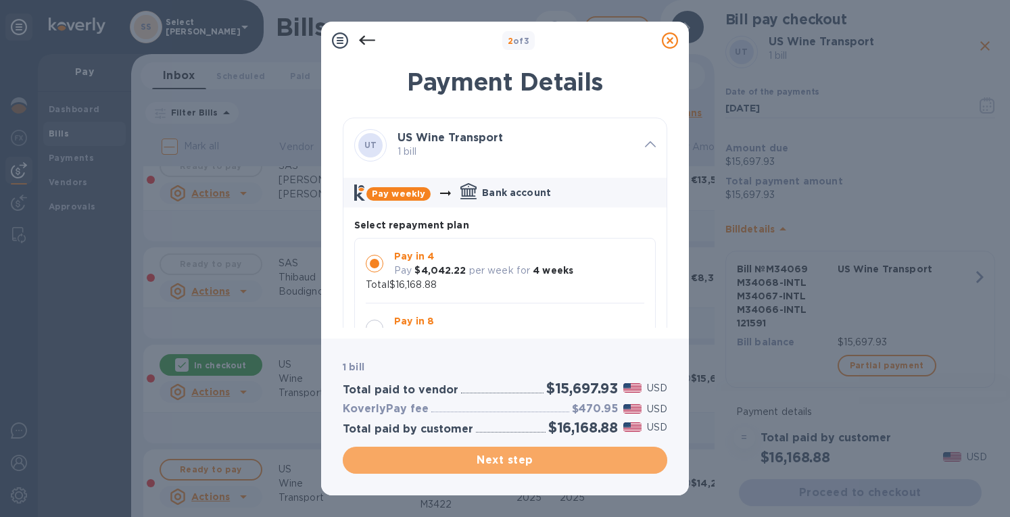
click at [479, 464] on span "Next step" at bounding box center [505, 460] width 303 height 16
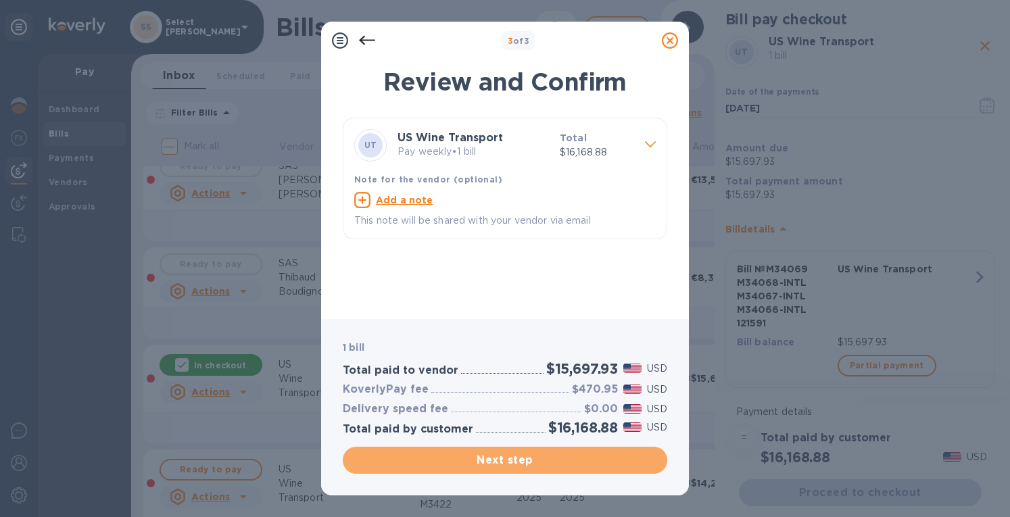
click at [483, 458] on span "Next step" at bounding box center [505, 460] width 303 height 16
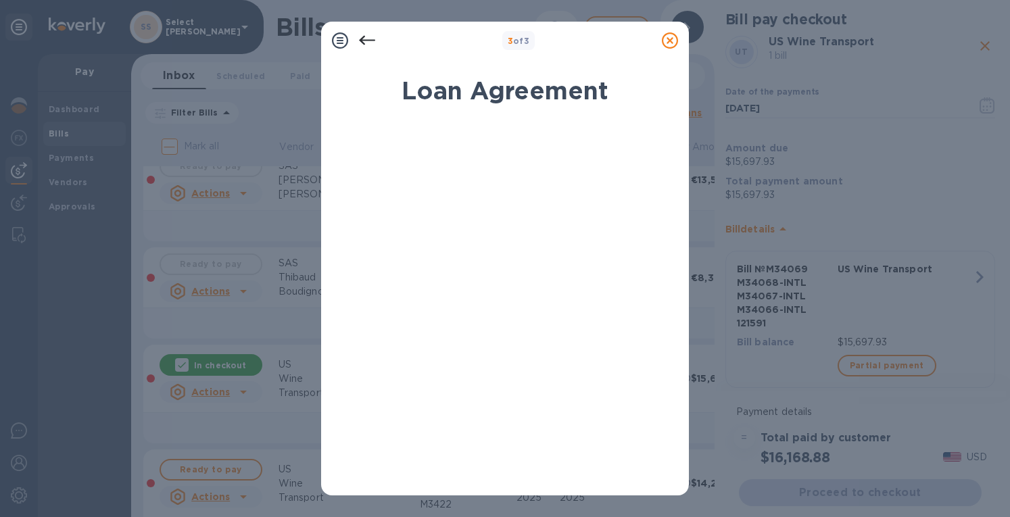
scroll to position [238, 0]
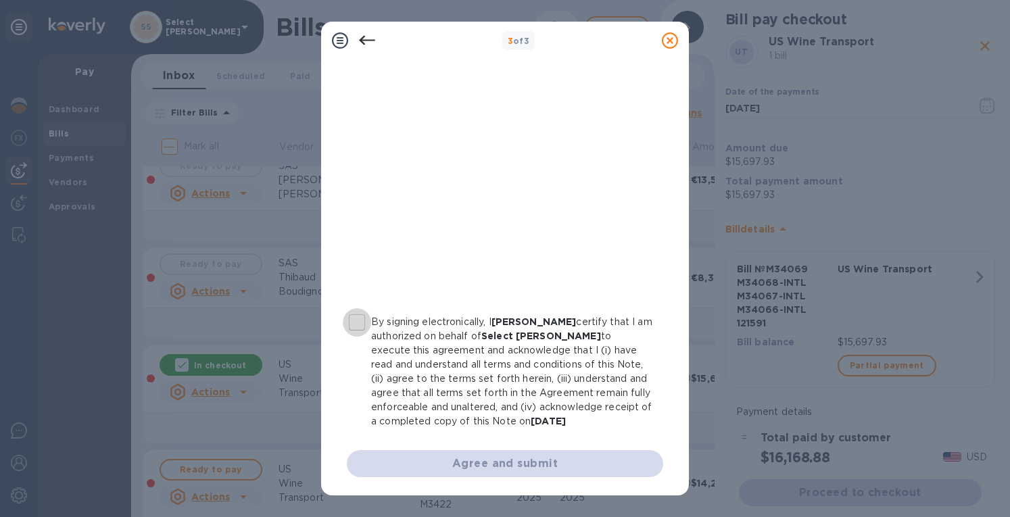
drag, startPoint x: 356, startPoint y: 329, endPoint x: 417, endPoint y: 377, distance: 77.1
click at [356, 329] on input "By signing electronically, I [PERSON_NAME] certify that I am authorized on beha…" at bounding box center [357, 322] width 28 height 28
checkbox input "true"
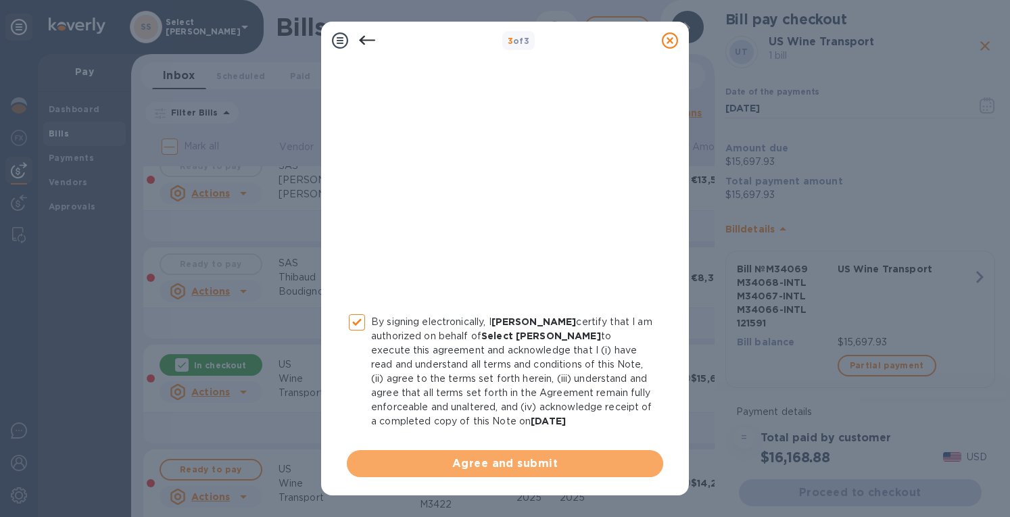
click at [504, 466] on span "Agree and submit" at bounding box center [505, 464] width 295 height 16
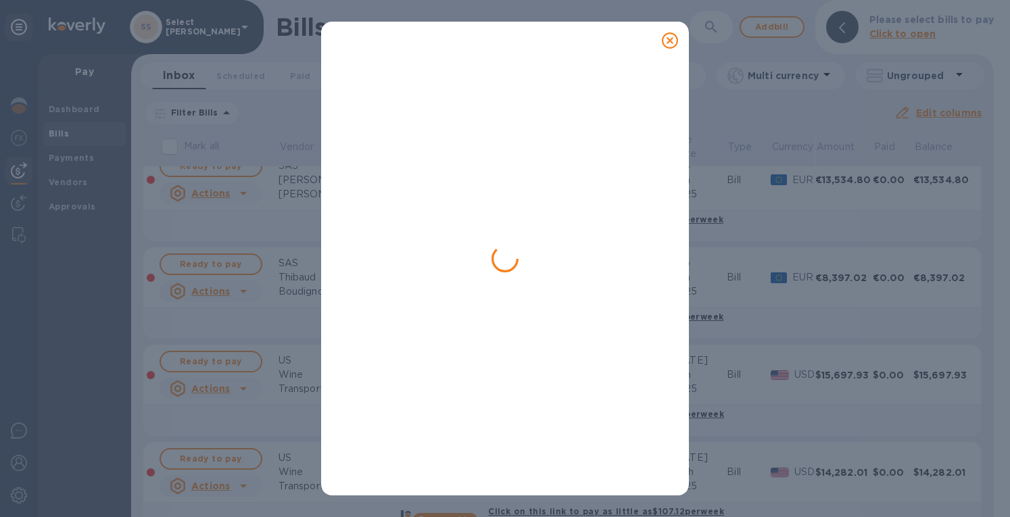
drag, startPoint x: 669, startPoint y: 44, endPoint x: 698, endPoint y: 15, distance: 41.1
click at [670, 44] on icon at bounding box center [670, 40] width 16 height 16
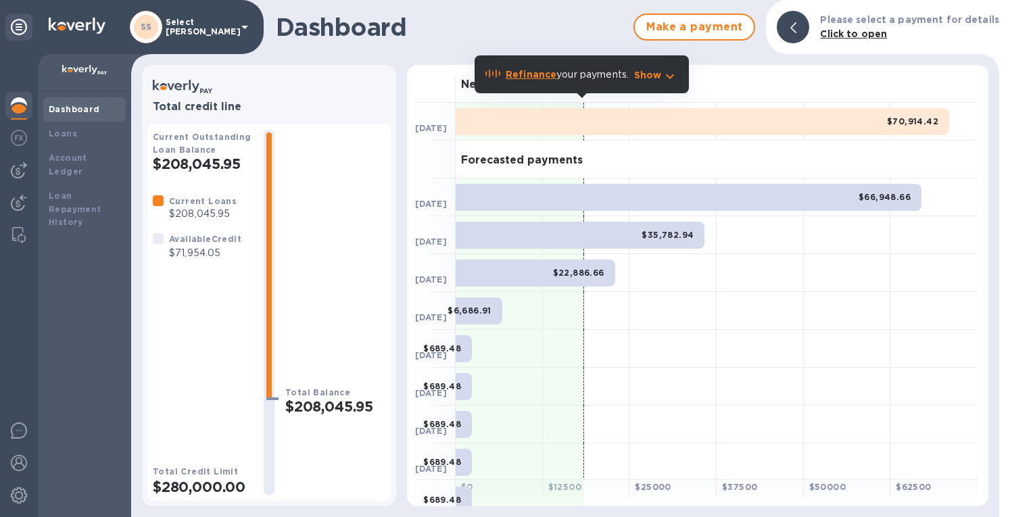
click at [22, 164] on img at bounding box center [19, 170] width 16 height 16
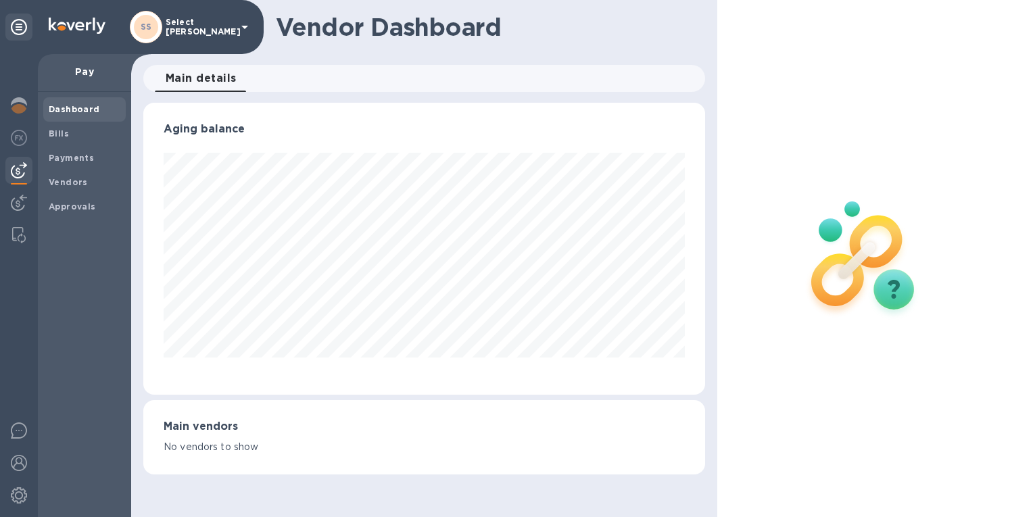
scroll to position [292, 561]
click at [54, 132] on b "Bills" at bounding box center [59, 133] width 20 height 10
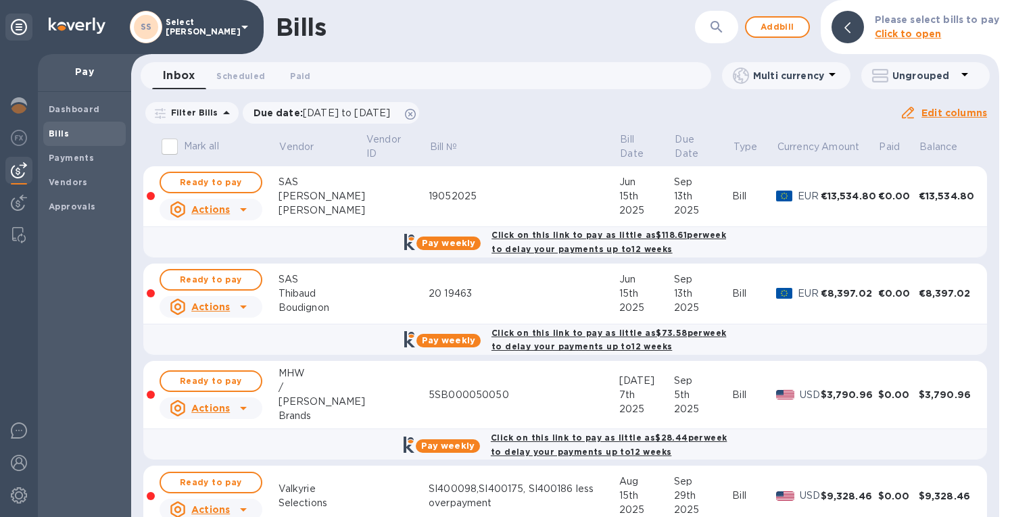
click at [771, 26] on span "Add bill" at bounding box center [777, 27] width 41 height 16
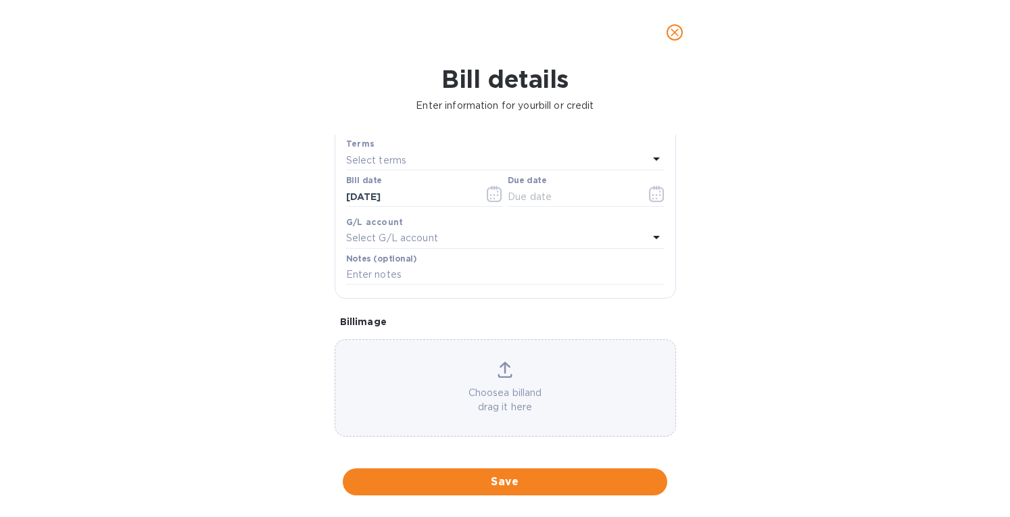
scroll to position [193, 0]
click at [506, 373] on div "Choose a bill and drag it here" at bounding box center [505, 382] width 340 height 53
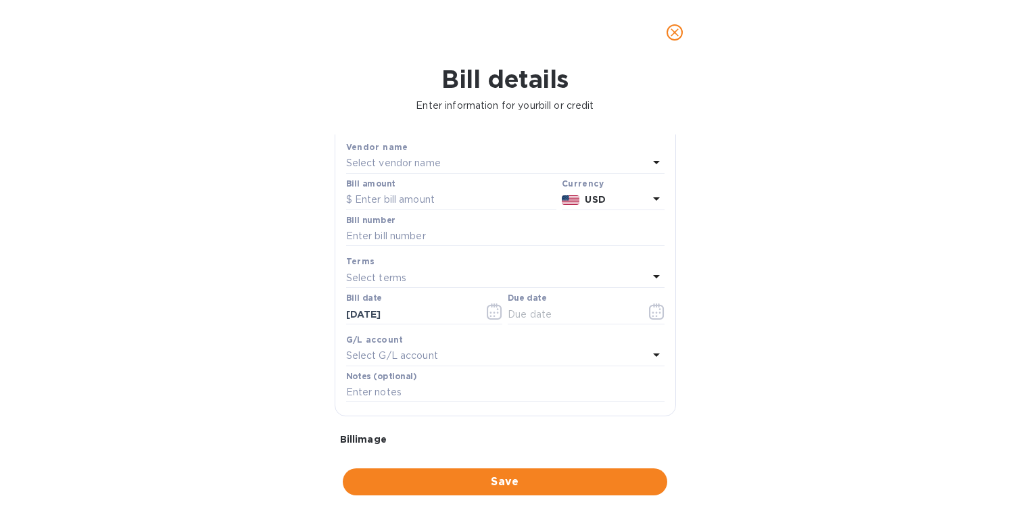
scroll to position [58, 0]
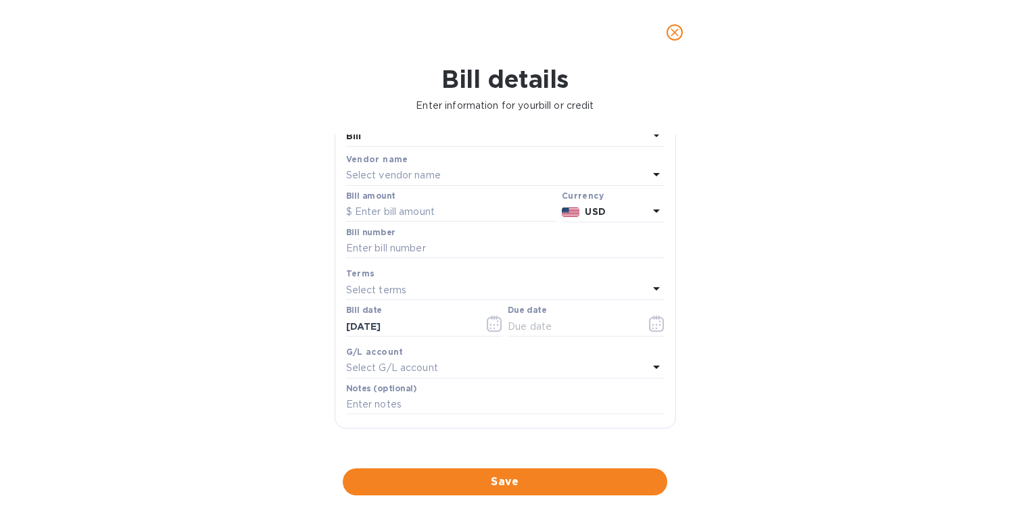
click at [393, 168] on p "Select vendor name" at bounding box center [393, 175] width 95 height 14
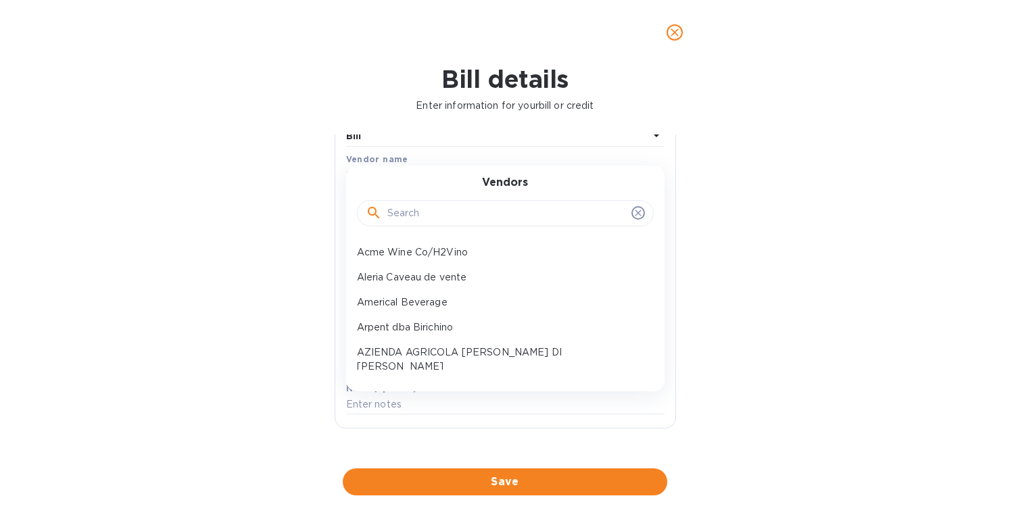
click at [406, 210] on input "text" at bounding box center [506, 213] width 239 height 20
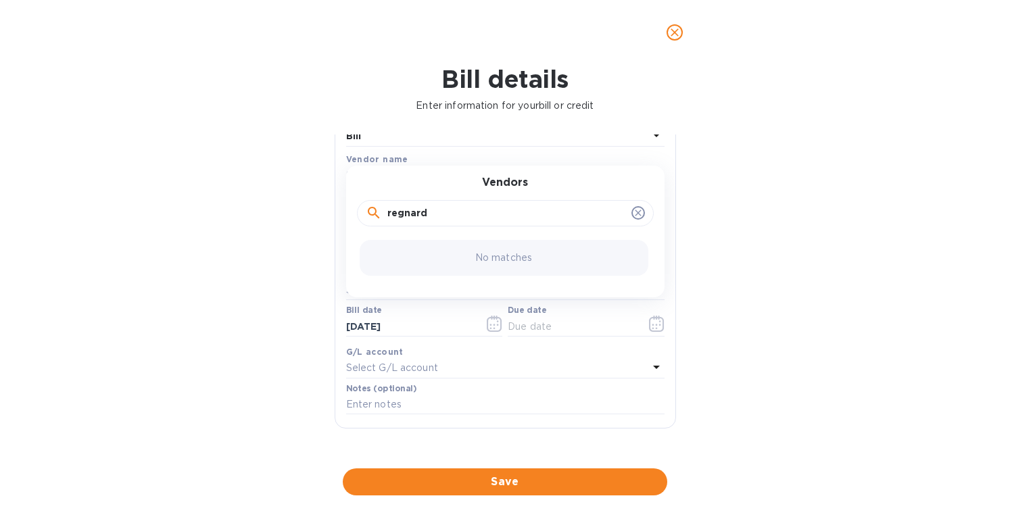
drag, startPoint x: 428, startPoint y: 212, endPoint x: 320, endPoint y: 219, distance: 107.8
click at [320, 218] on div "Bill details Enter information for your bill or credit General information Save…" at bounding box center [505, 291] width 1010 height 452
type input "petite"
click at [392, 249] on p "DOMAINE DE [GEOGRAPHIC_DATA]" at bounding box center [500, 252] width 286 height 14
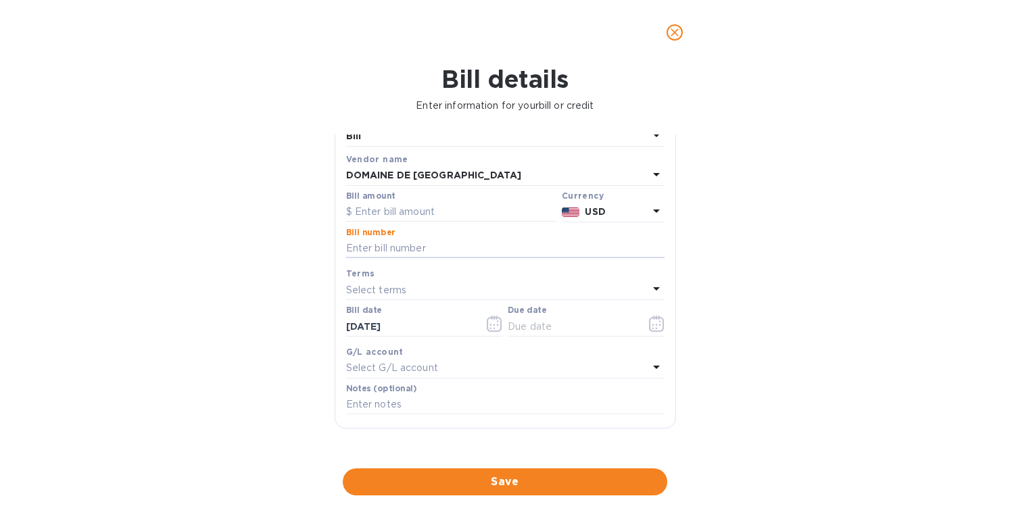
click at [381, 244] on input "text" at bounding box center [505, 249] width 318 height 20
paste input "F1250600006"
type input "F1250600006"
click at [389, 206] on input "text" at bounding box center [451, 212] width 210 height 20
type input "2,640"
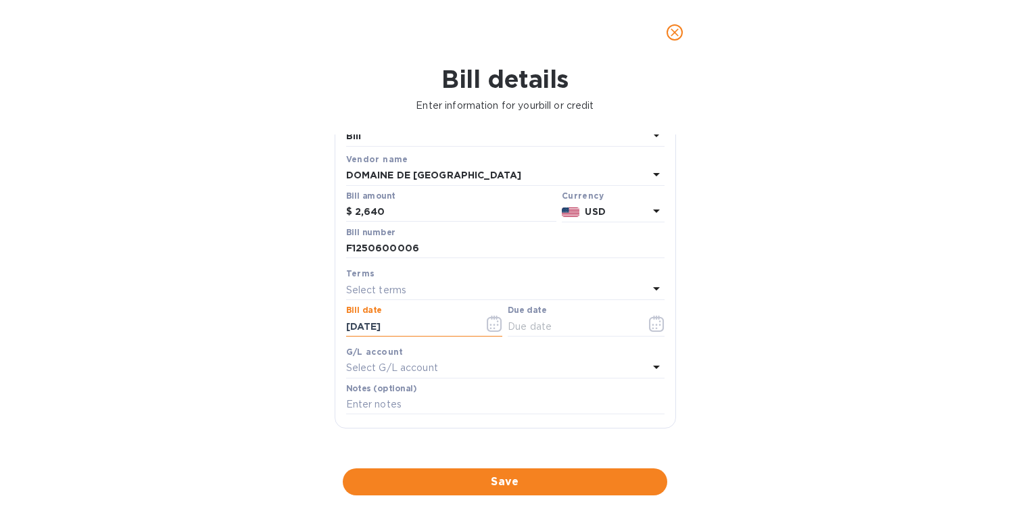
drag, startPoint x: 406, startPoint y: 327, endPoint x: 211, endPoint y: 363, distance: 198.6
click at [211, 363] on div "Bill details Enter information for your bill or credit General information Save…" at bounding box center [505, 291] width 1010 height 452
type input "[DATE]"
click at [423, 284] on div "Select terms" at bounding box center [497, 290] width 302 height 19
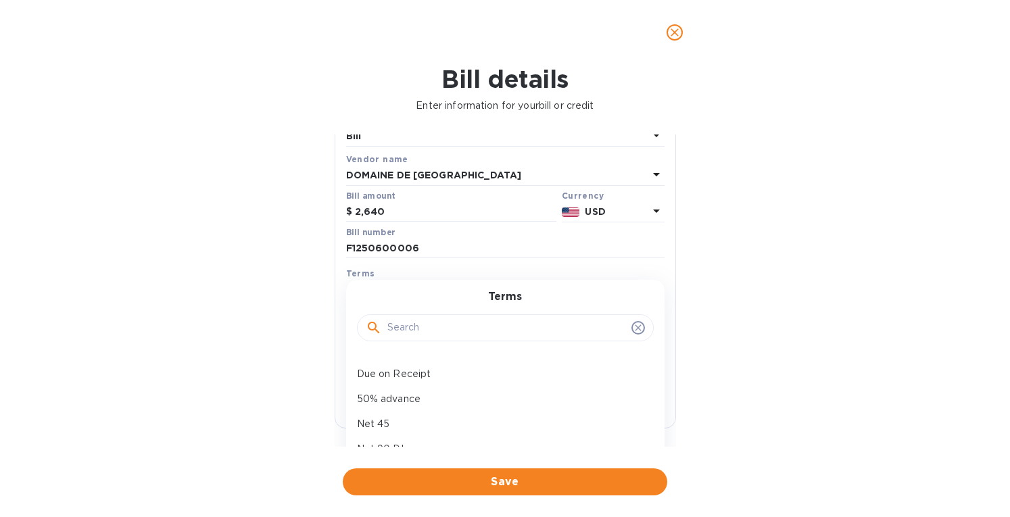
scroll to position [120, 0]
click at [395, 410] on div "Net 90 DI" at bounding box center [500, 422] width 297 height 25
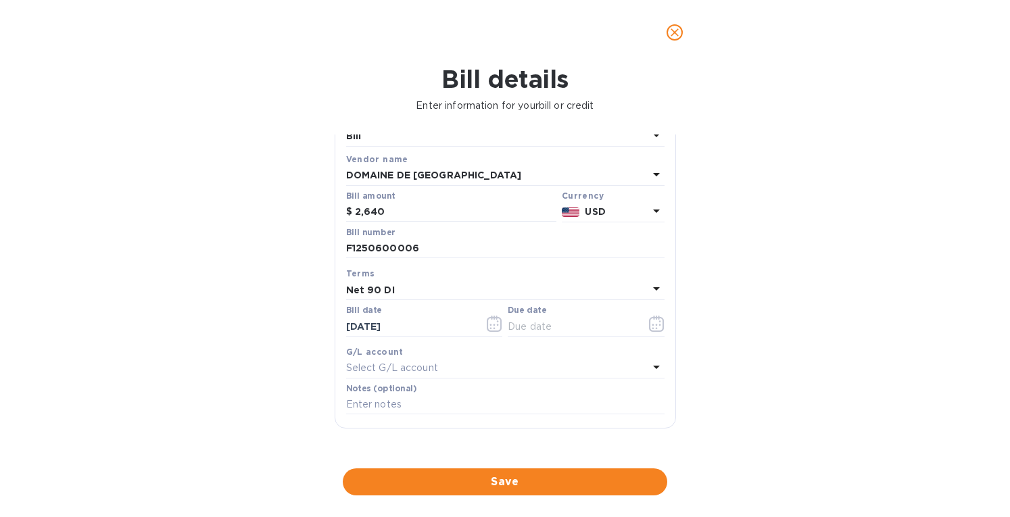
type input "[DATE]"
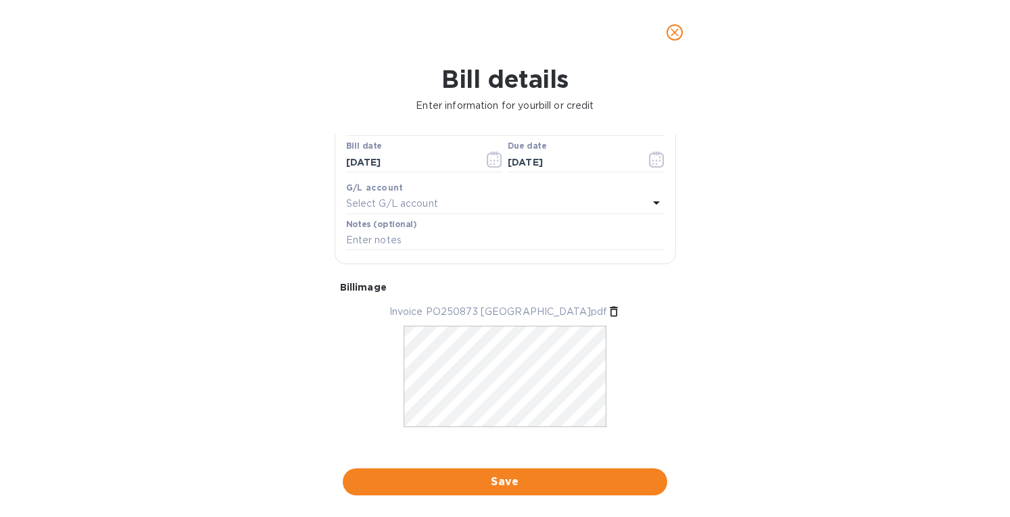
scroll to position [235, 0]
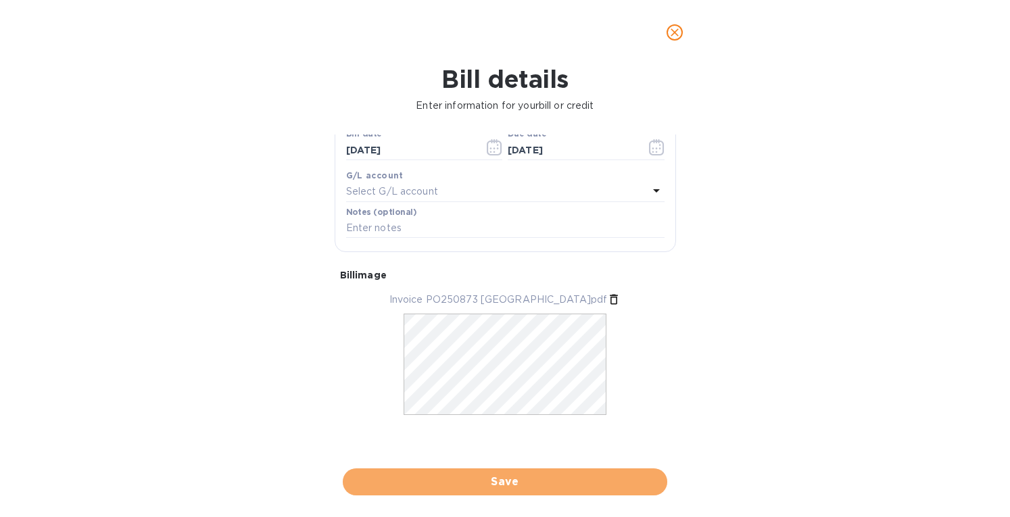
click at [488, 486] on span "Save" at bounding box center [505, 482] width 303 height 16
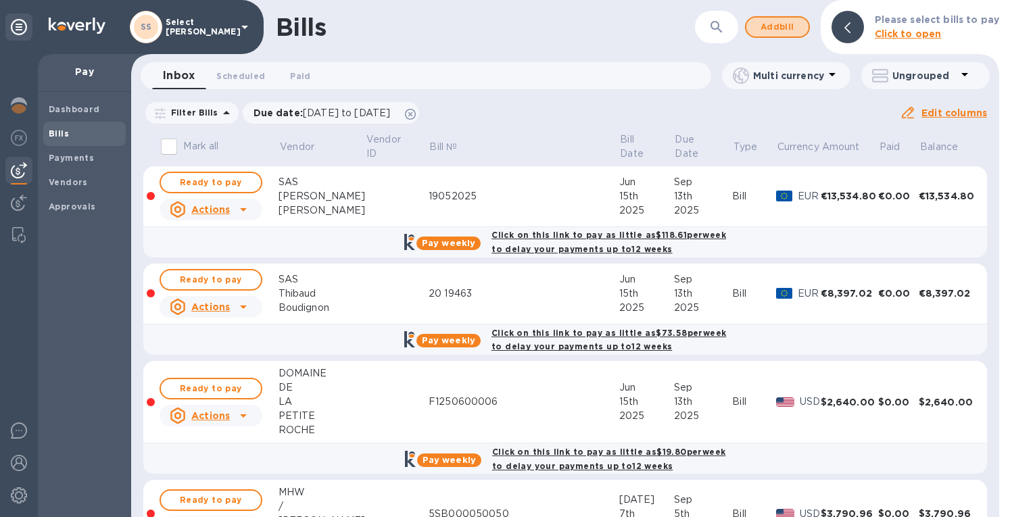
click at [781, 21] on span "Add bill" at bounding box center [777, 27] width 41 height 16
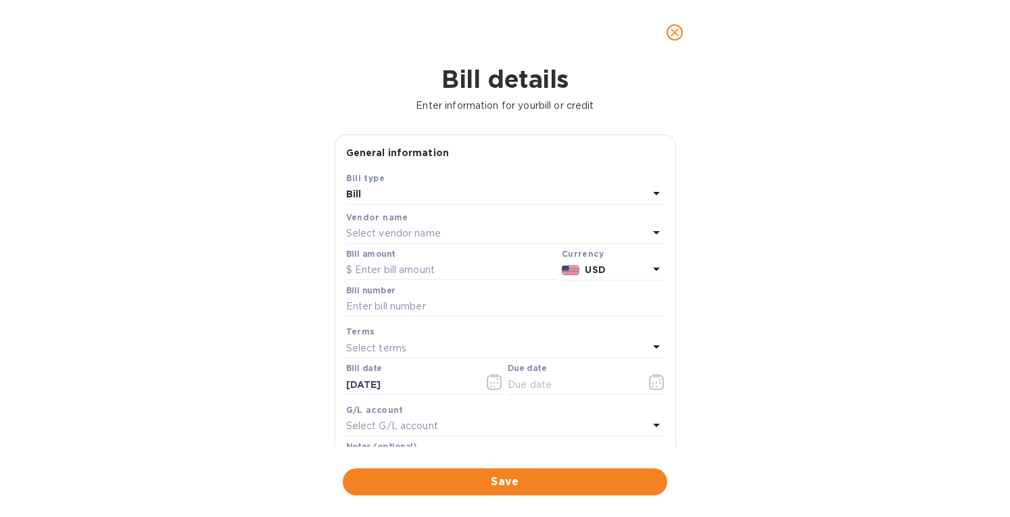
click at [389, 225] on div "Select vendor name" at bounding box center [497, 233] width 302 height 19
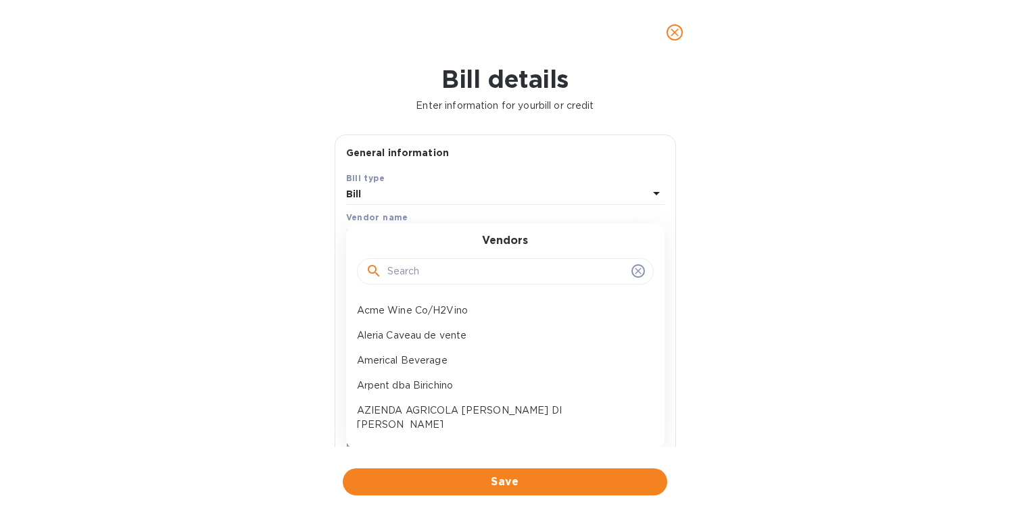
click at [400, 271] on input "text" at bounding box center [506, 272] width 239 height 20
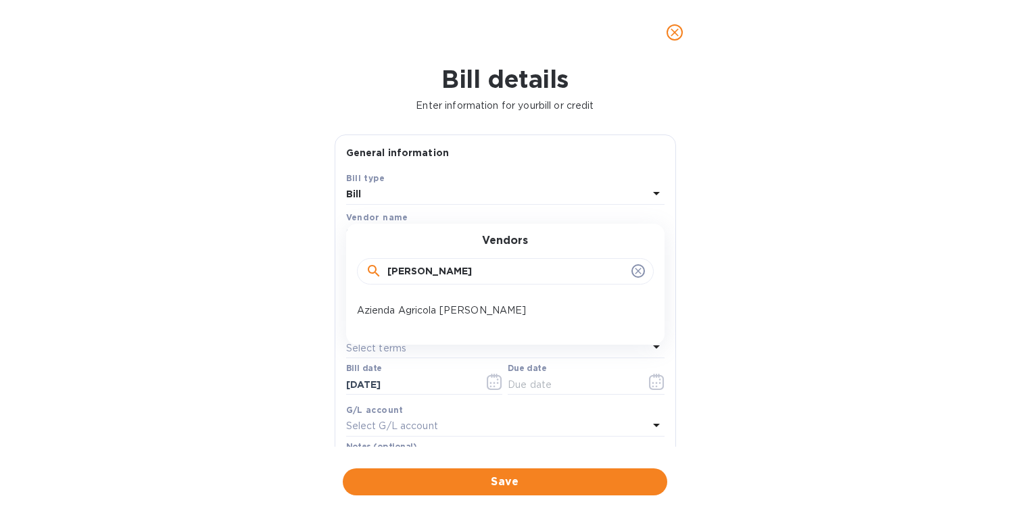
type input "[PERSON_NAME]"
click at [406, 309] on p "Azienda Agricola [PERSON_NAME]" at bounding box center [500, 311] width 286 height 14
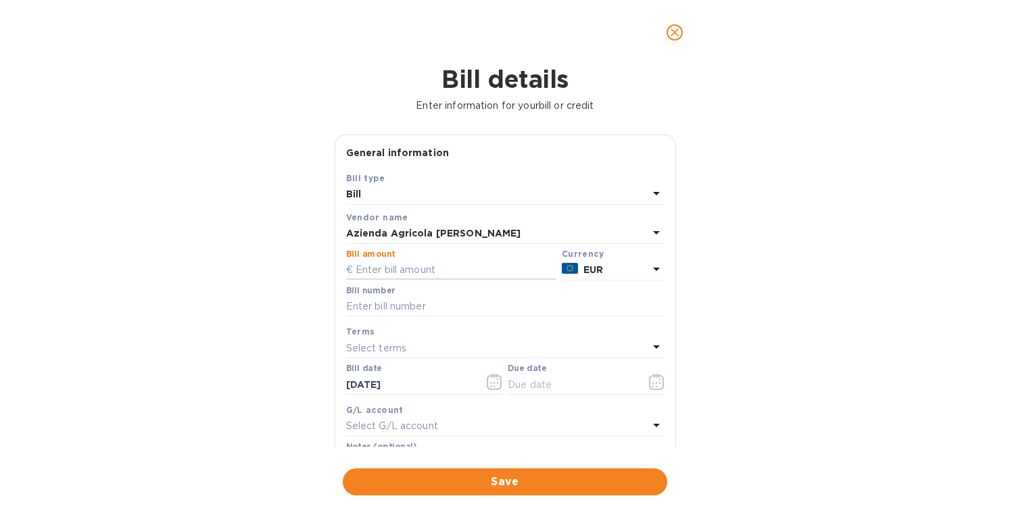
click at [384, 274] on input "text" at bounding box center [451, 270] width 210 height 20
paste input "5.63236"
drag, startPoint x: 364, startPoint y: 270, endPoint x: 367, endPoint y: 279, distance: 10.1
click at [364, 271] on input "5.63236" at bounding box center [456, 270] width 201 height 20
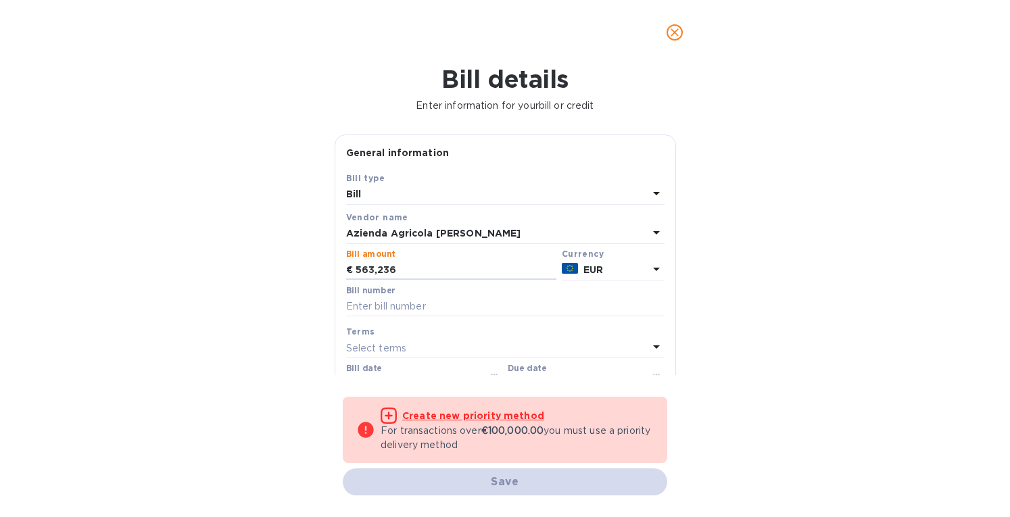
click at [383, 265] on input "563,236" at bounding box center [456, 270] width 201 height 20
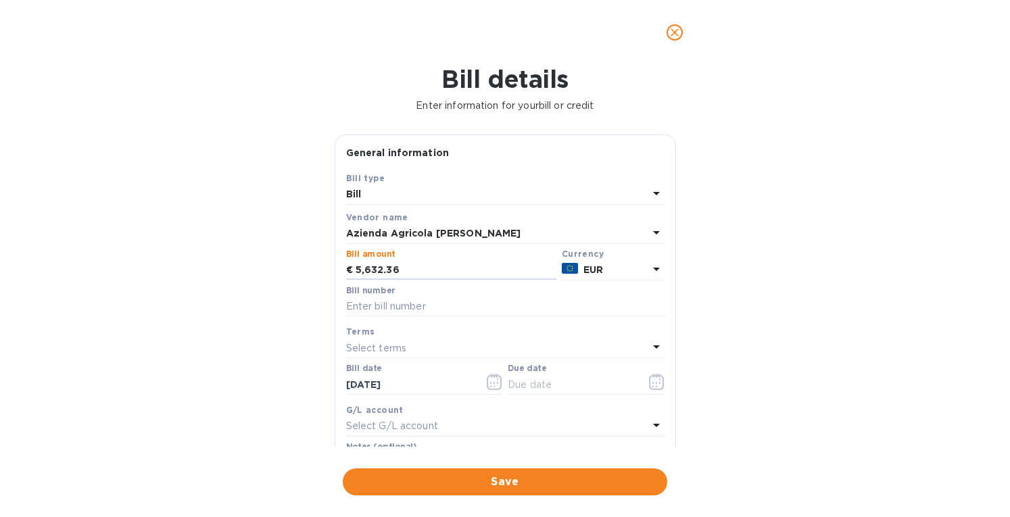
type input "5,632.36"
drag, startPoint x: 396, startPoint y: 301, endPoint x: 407, endPoint y: 303, distance: 11.0
click at [396, 301] on input "text" at bounding box center [505, 307] width 318 height 20
paste input "77/2025"
type input "77/2025"
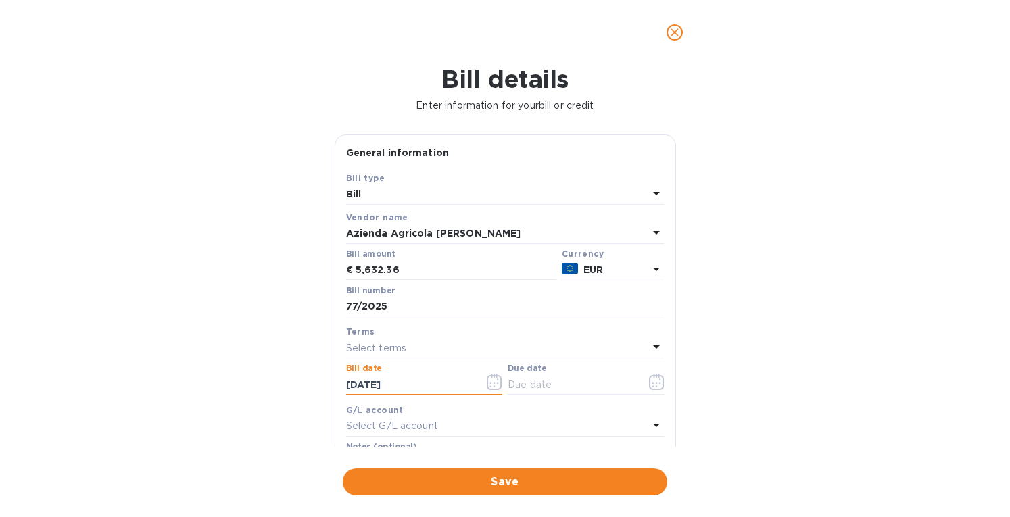
drag, startPoint x: 373, startPoint y: 385, endPoint x: 323, endPoint y: 389, distance: 50.2
click at [323, 389] on div "Bill details Enter information for your bill or credit General information Save…" at bounding box center [505, 291] width 1010 height 452
type input "[DATE]"
click at [379, 342] on p "Select terms" at bounding box center [376, 348] width 61 height 14
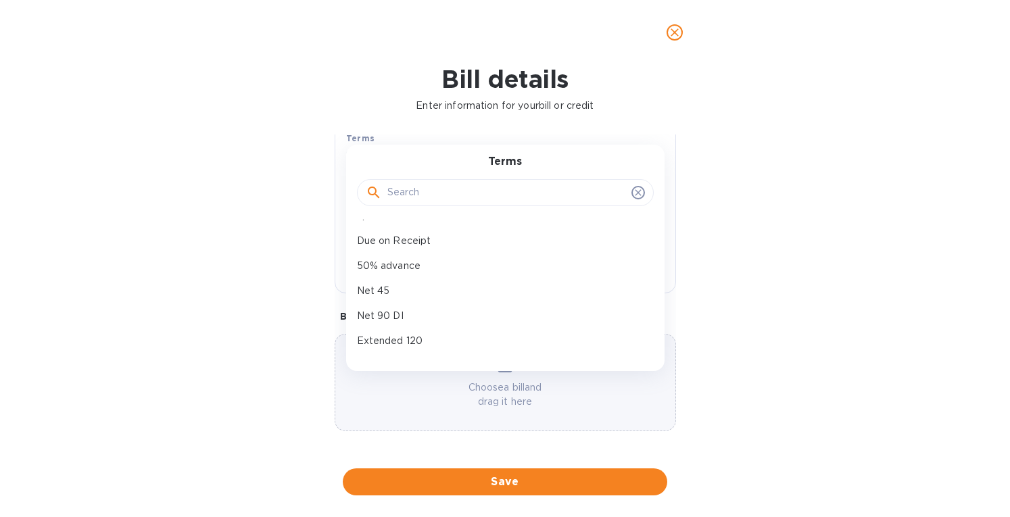
scroll to position [120, 0]
click at [391, 280] on p "Net 90 DI" at bounding box center [500, 287] width 286 height 14
type input "[DATE]"
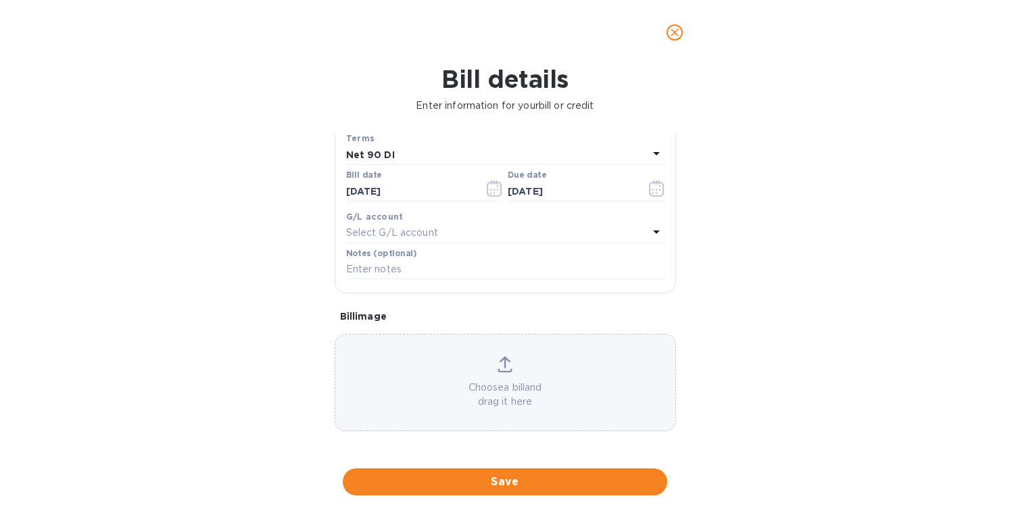
click at [492, 371] on div "Choose a bill and drag it here" at bounding box center [505, 382] width 340 height 53
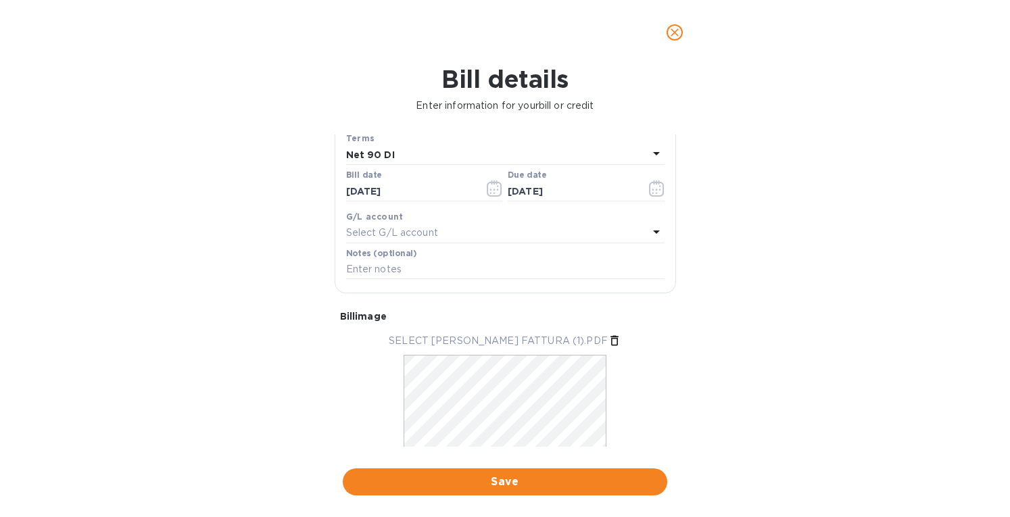
click at [502, 481] on span "Save" at bounding box center [505, 482] width 303 height 16
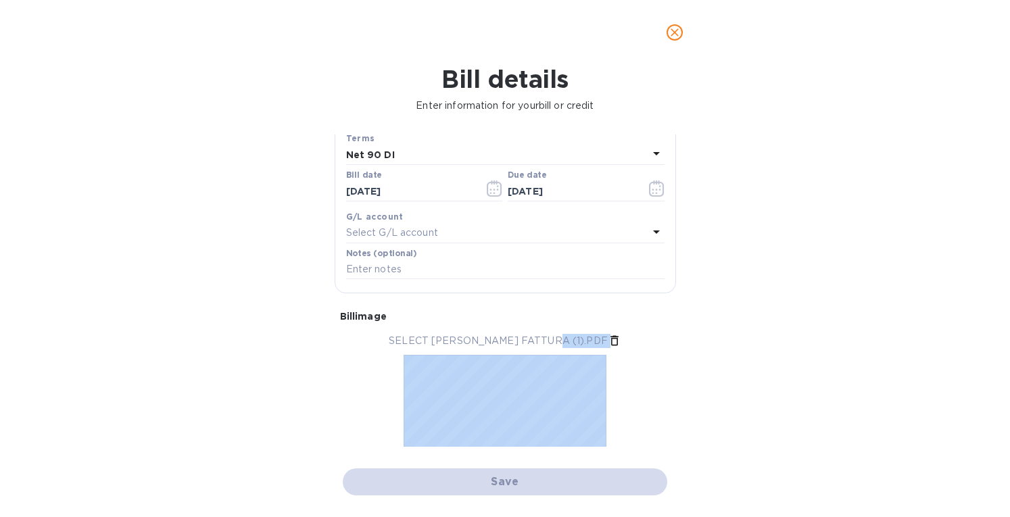
click at [502, 481] on div "Save" at bounding box center [505, 482] width 330 height 32
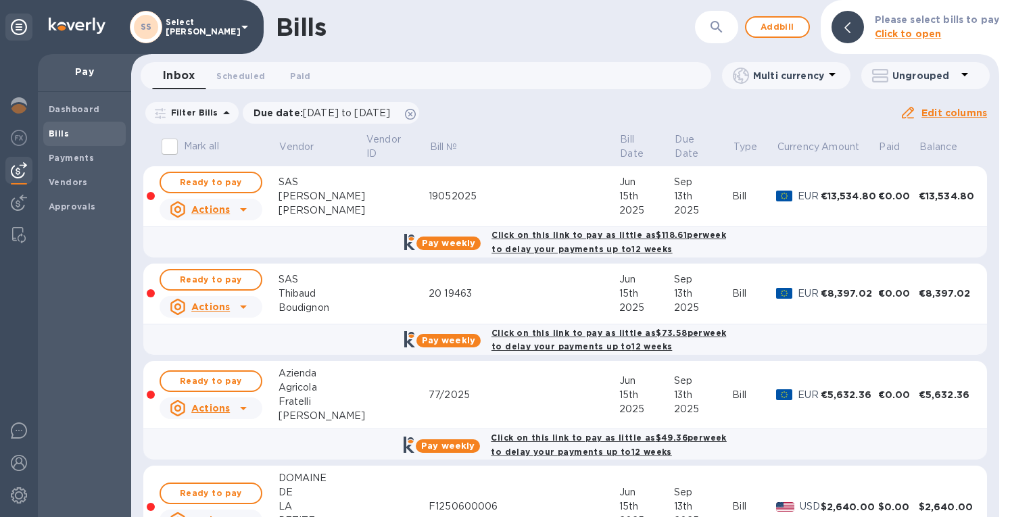
click at [61, 176] on span "Vendors" at bounding box center [68, 183] width 39 height 14
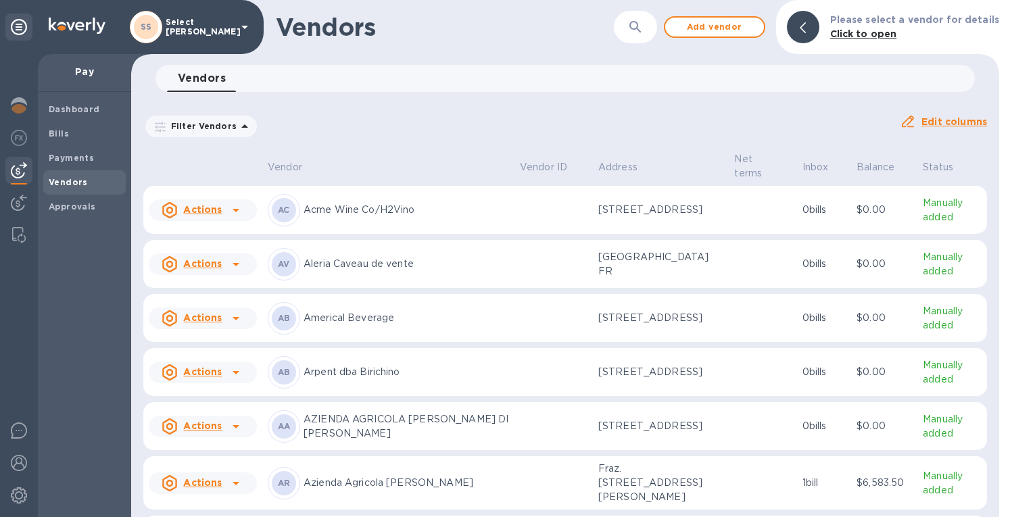
click at [644, 21] on icon "button" at bounding box center [635, 27] width 16 height 16
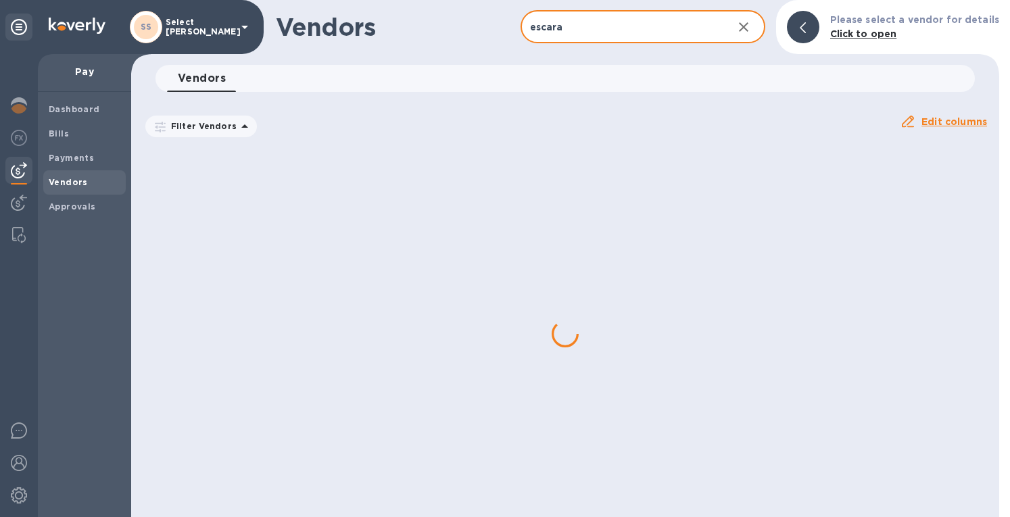
type input "escara"
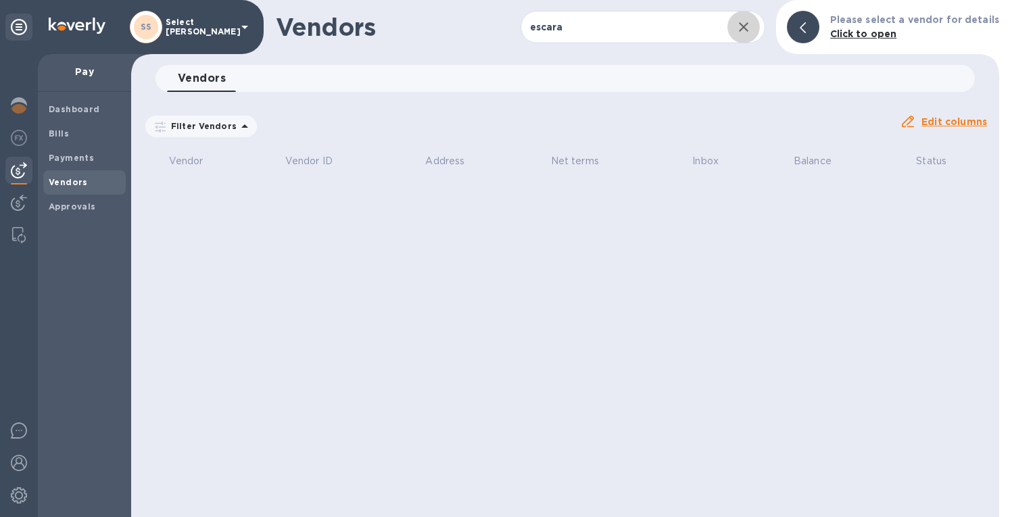
click at [752, 32] on icon "button" at bounding box center [744, 27] width 16 height 16
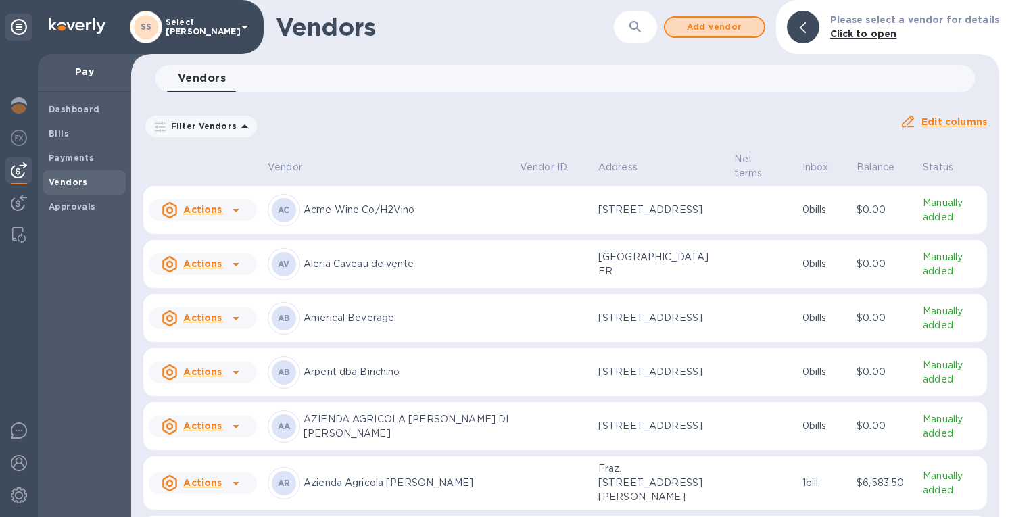
click at [740, 27] on span "Add vendor" at bounding box center [714, 27] width 77 height 16
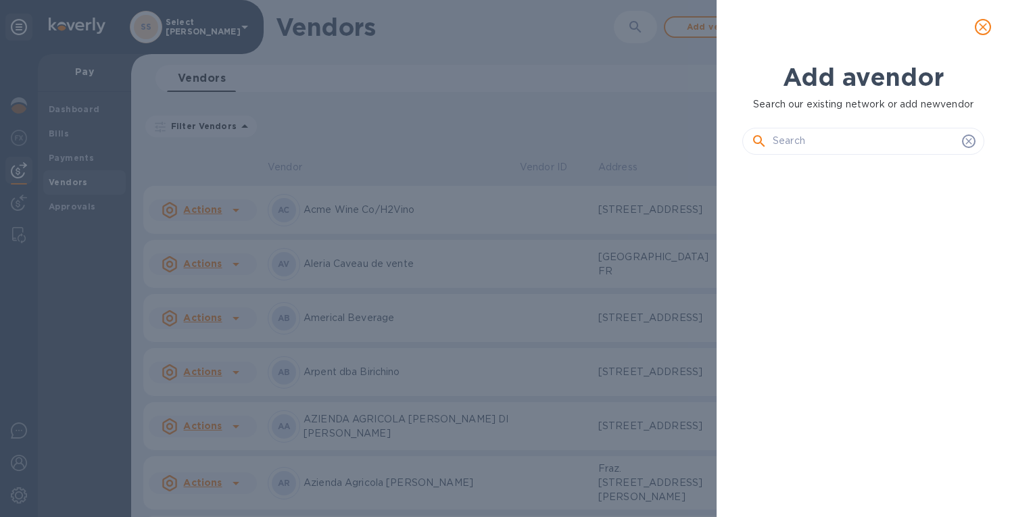
scroll to position [306, 247]
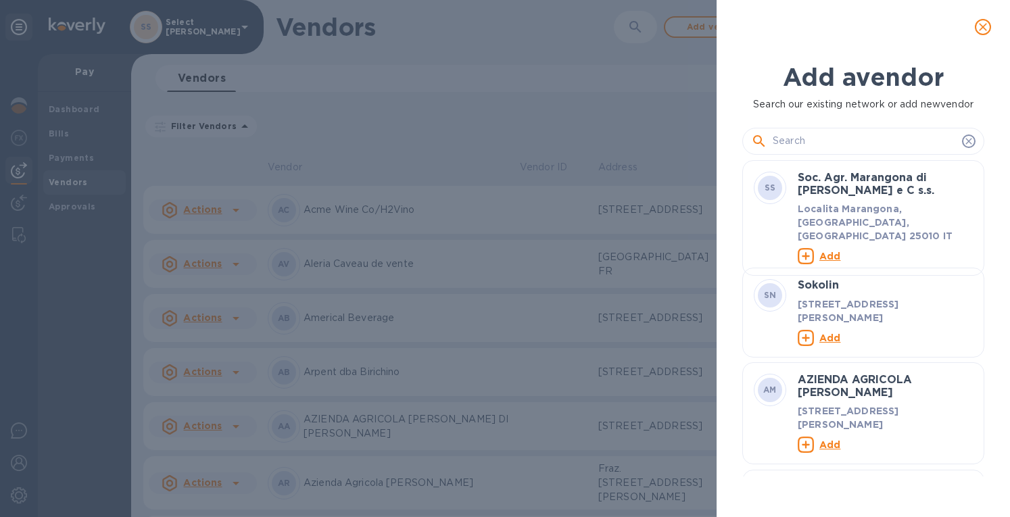
click at [788, 143] on input "text" at bounding box center [865, 141] width 184 height 20
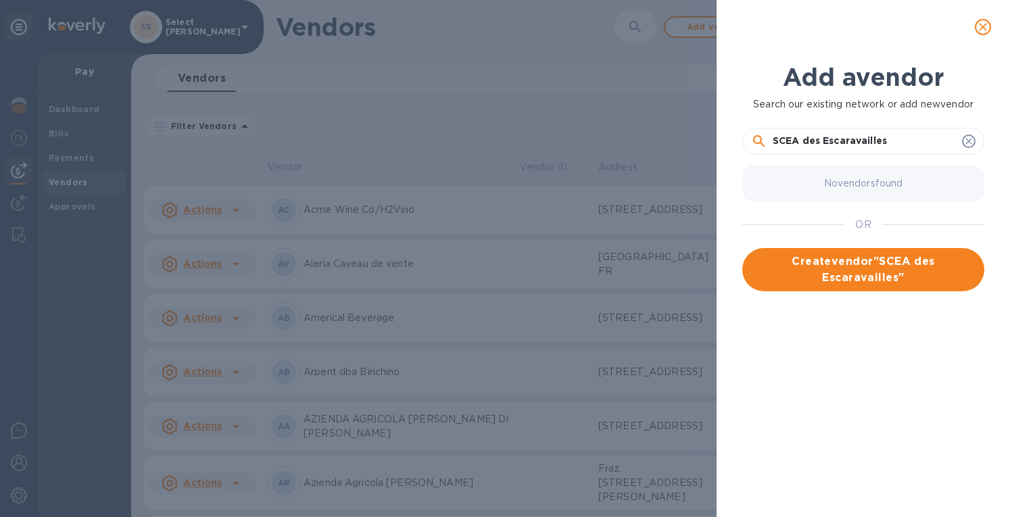
type input "SCEA des Escaravailles"
click at [832, 261] on span "Create vendor " SCEA des Escaravailles "" at bounding box center [863, 270] width 220 height 32
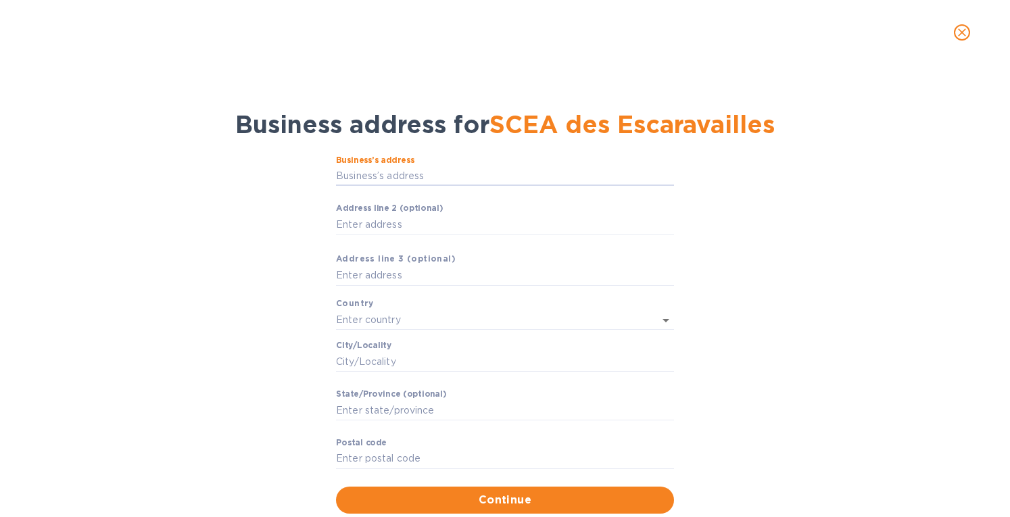
drag, startPoint x: 350, startPoint y: 174, endPoint x: 357, endPoint y: 163, distance: 12.8
click at [355, 169] on input "Business’s аddress" at bounding box center [505, 176] width 338 height 20
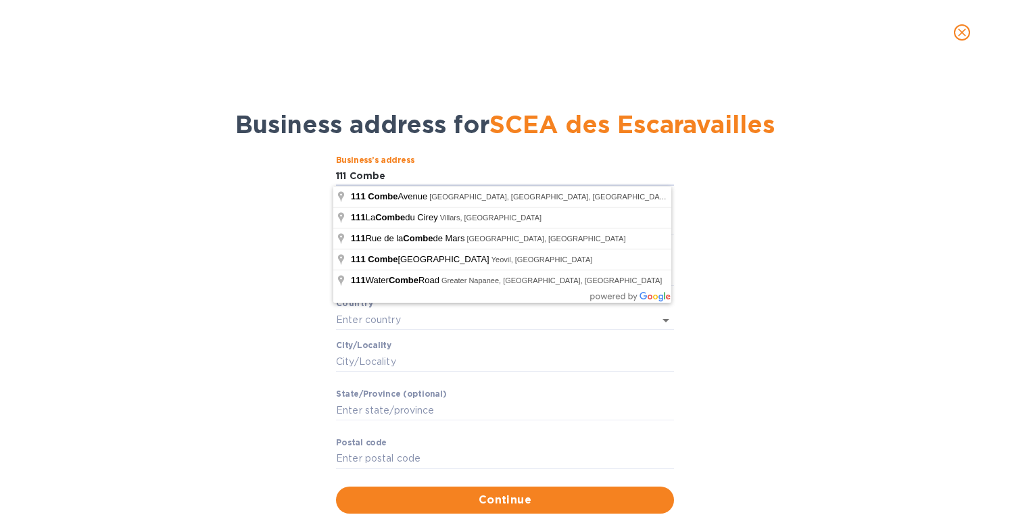
drag, startPoint x: 357, startPoint y: 171, endPoint x: 350, endPoint y: 170, distance: 6.9
click at [350, 170] on input "111 Combe" at bounding box center [505, 176] width 338 height 20
type input "111 Combe de L'Eoune"
type input "[GEOGRAPHIC_DATA]"
type input "Rasteau"
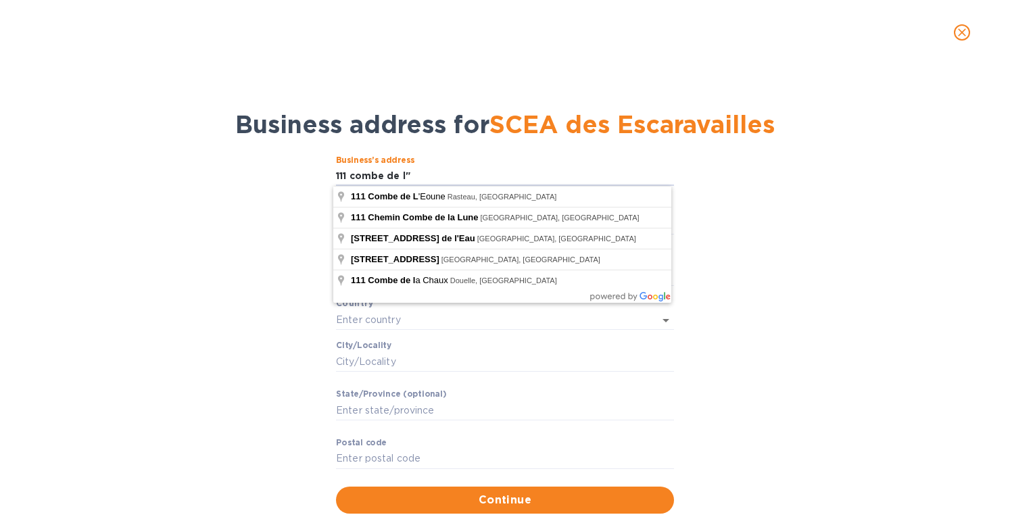
type input "[GEOGRAPHIC_DATA]"
type input "84110"
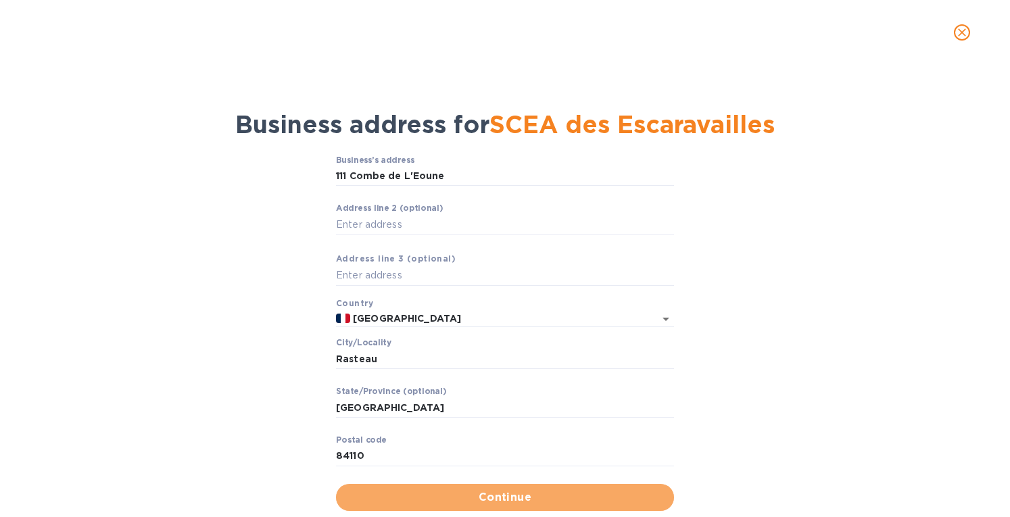
click at [495, 496] on span "Continue" at bounding box center [505, 497] width 316 height 16
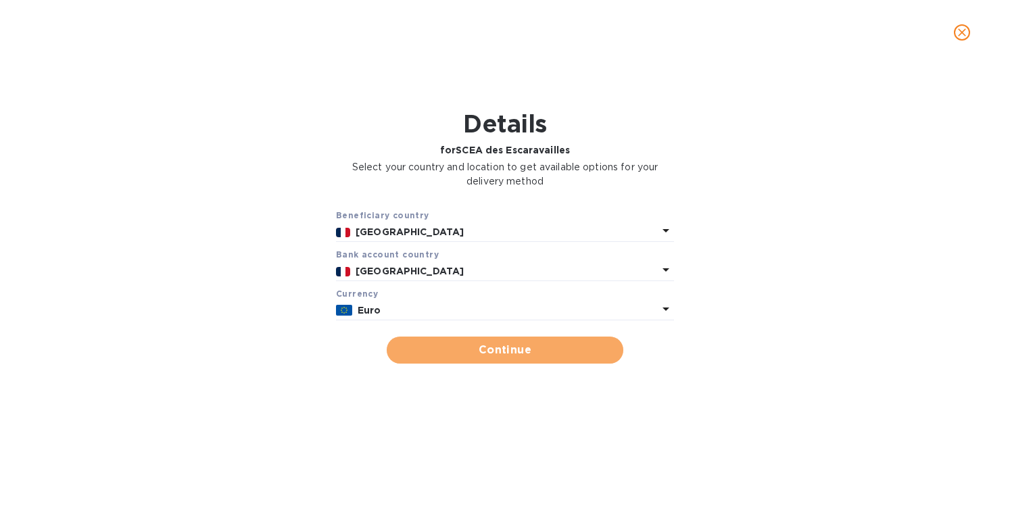
click at [498, 345] on span "Continue" at bounding box center [505, 350] width 215 height 16
type input "SCEA des Escaravailles"
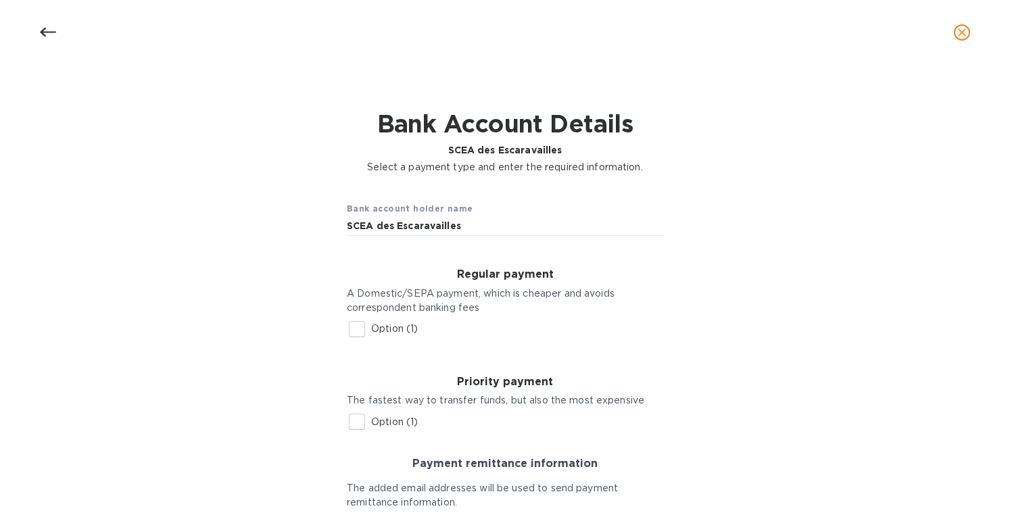
click at [358, 322] on input "Option (1)" at bounding box center [357, 329] width 28 height 28
checkbox input "true"
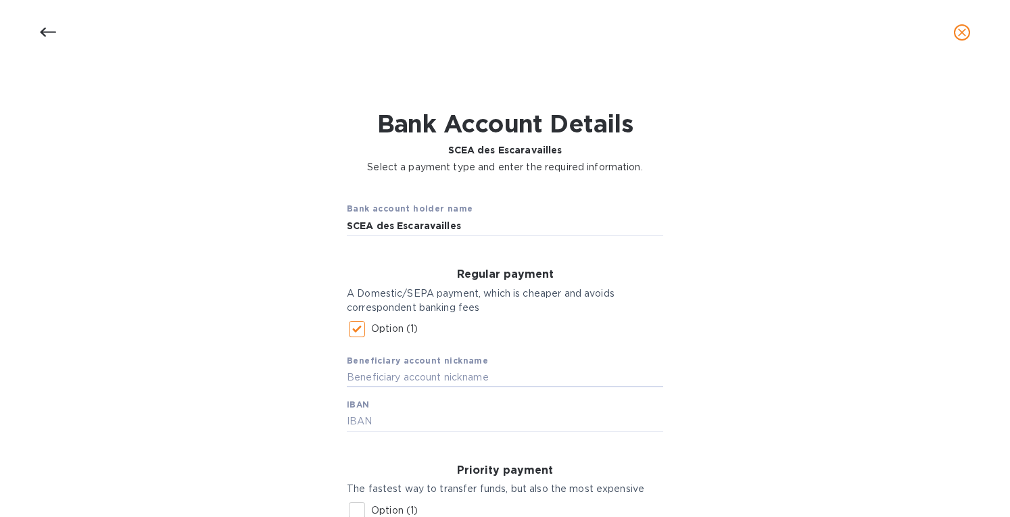
click at [395, 372] on input "text" at bounding box center [505, 378] width 316 height 20
type input "Escaravailles"
drag, startPoint x: 375, startPoint y: 416, endPoint x: 390, endPoint y: 417, distance: 15.6
click at [379, 416] on input "text" at bounding box center [505, 422] width 316 height 20
click at [371, 425] on input "text" at bounding box center [505, 422] width 316 height 20
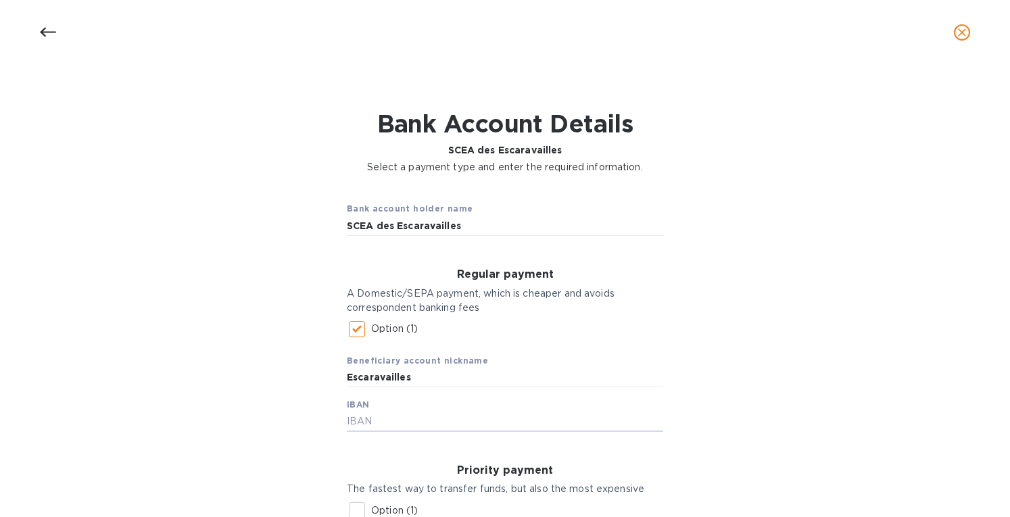
paste input "N&V&**>QK&QQQP@&XQQXP**QQ+Q&>? =N'8&V&Y(?K&**>Q&KQQQ&P@XQ&QXP*&*QQ+&Q>?"
type input "N&V&**>QK&QQQP@&XQQXP**QQ+Q&>? =N'8&V&Y(?K&**>Q&KQQQ&P@XQ&QXP*&*QQ+&Q>?"
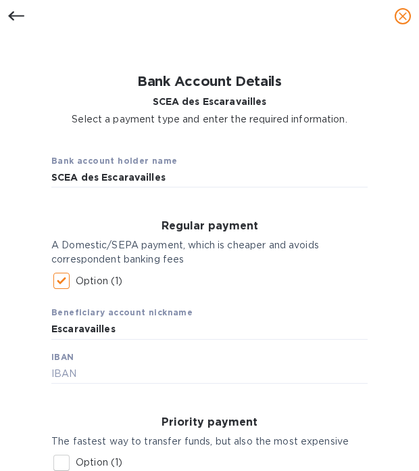
click at [67, 373] on input "text" at bounding box center [209, 374] width 316 height 20
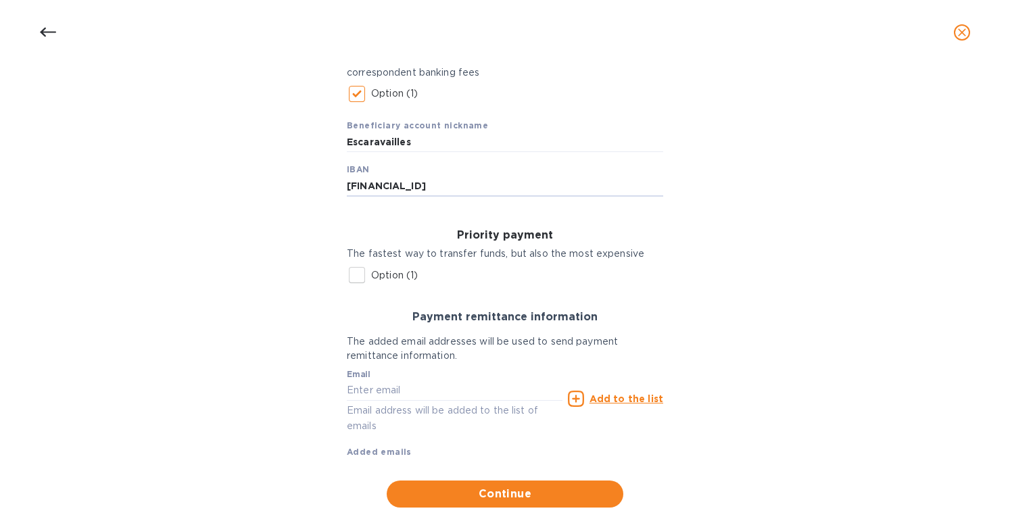
scroll to position [268, 0]
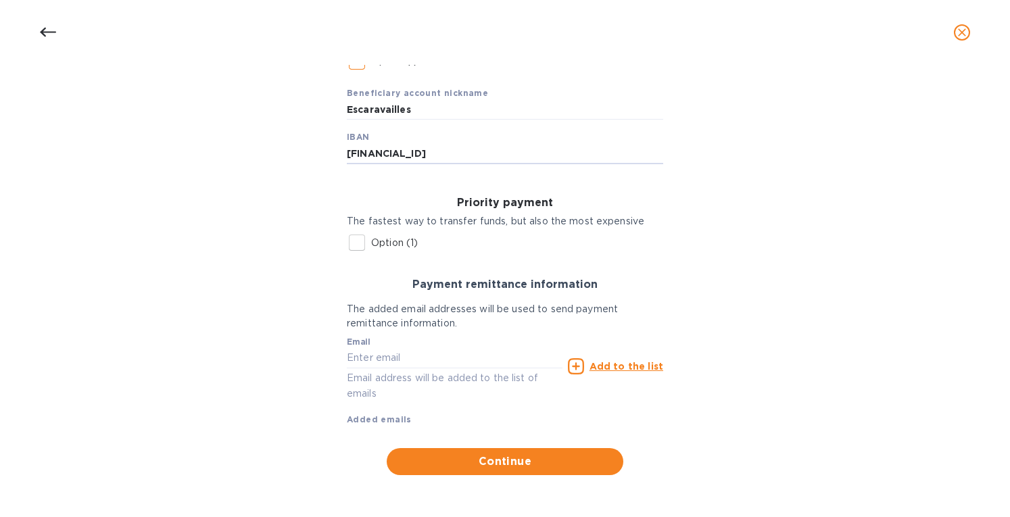
type input "[FINANCIAL_ID]"
click at [211, 370] on div "Bank account holder name SCEA des Escaravailles Regular payment A Domestic/SEPA…" at bounding box center [505, 199] width 975 height 569
click at [378, 356] on input "text" at bounding box center [455, 358] width 216 height 20
paste input "[PERSON_NAME][EMAIL_ADDRESS][DOMAIN_NAME]"
type input "[PERSON_NAME][EMAIL_ADDRESS][DOMAIN_NAME]"
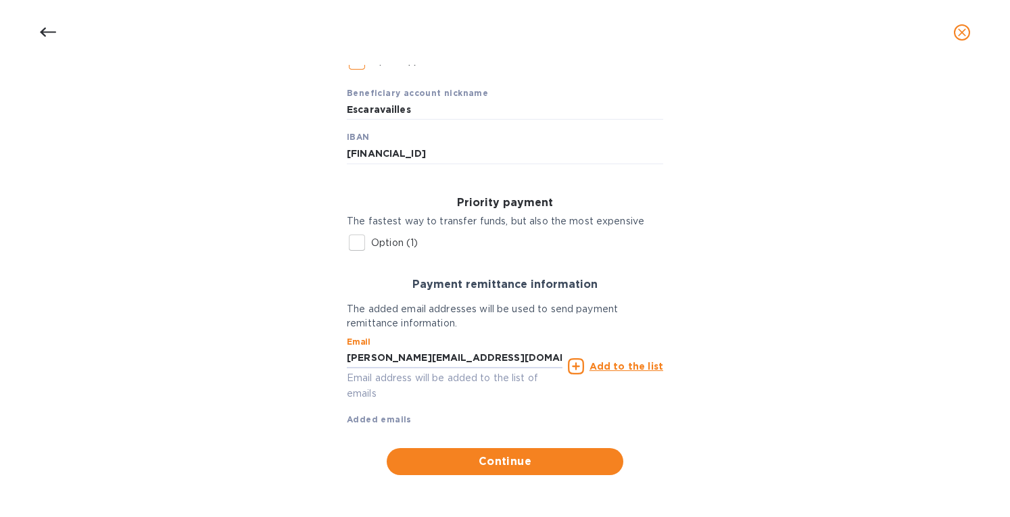
click at [615, 369] on u "Add to the list" at bounding box center [627, 366] width 74 height 11
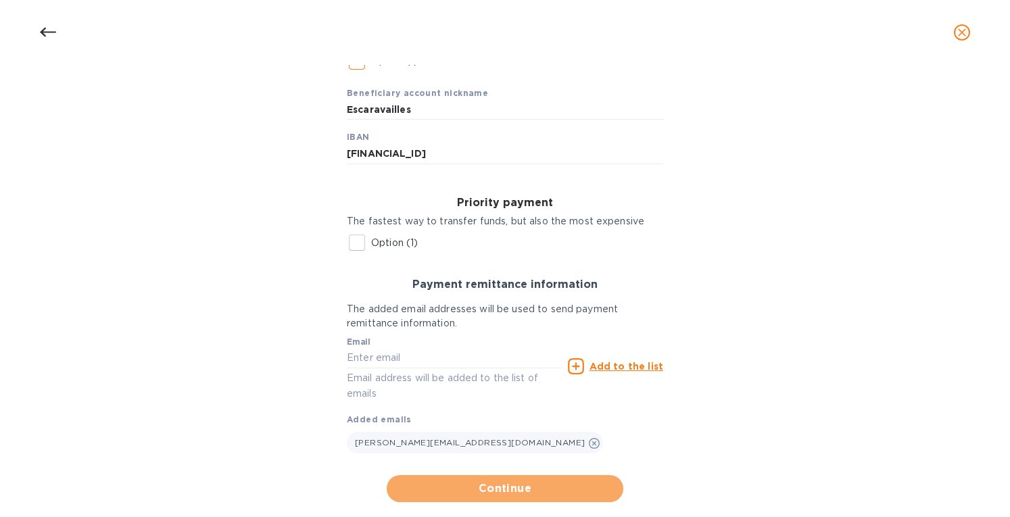
click at [486, 489] on span "Continue" at bounding box center [505, 489] width 215 height 16
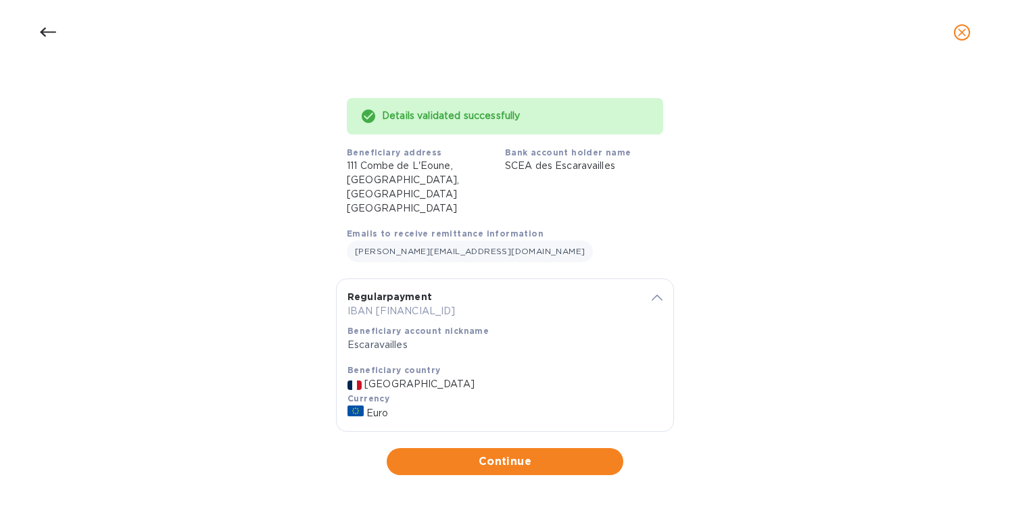
scroll to position [54, 0]
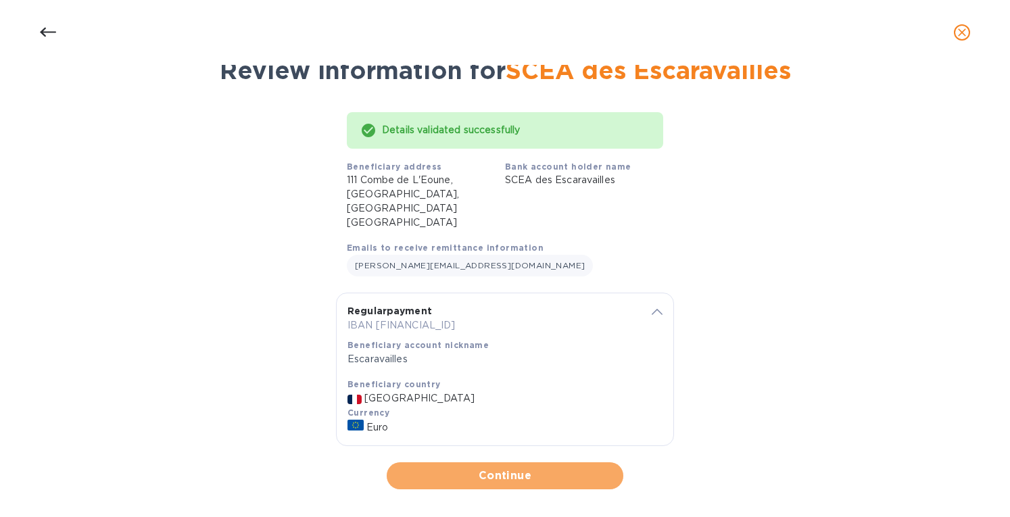
drag, startPoint x: 521, startPoint y: 462, endPoint x: 545, endPoint y: 392, distance: 73.5
click at [521, 468] on span "Continue" at bounding box center [505, 476] width 215 height 16
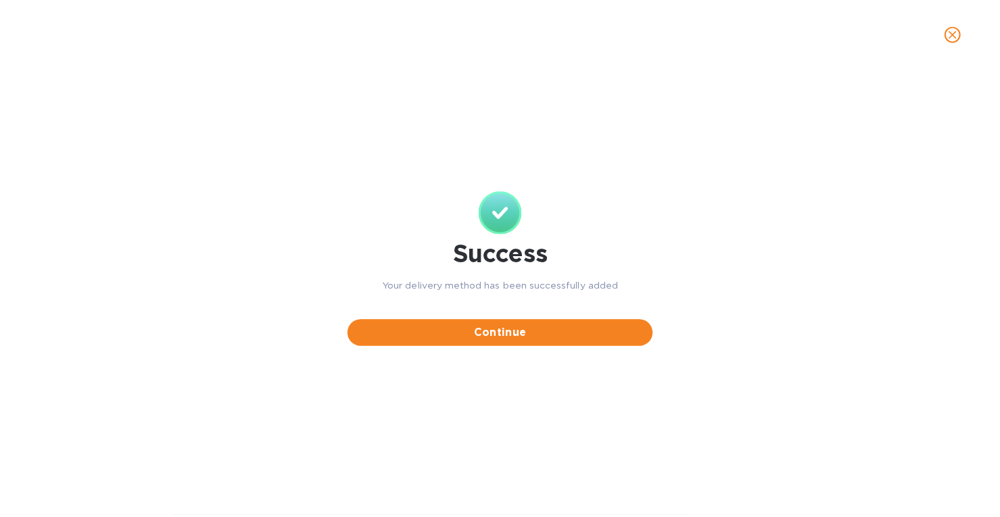
scroll to position [0, 0]
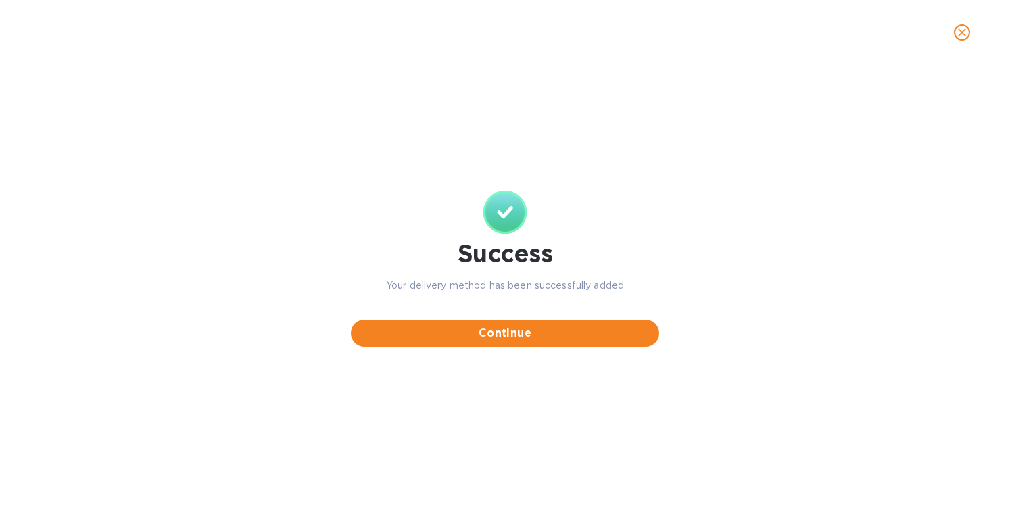
click at [518, 335] on span "Continue" at bounding box center [505, 333] width 287 height 16
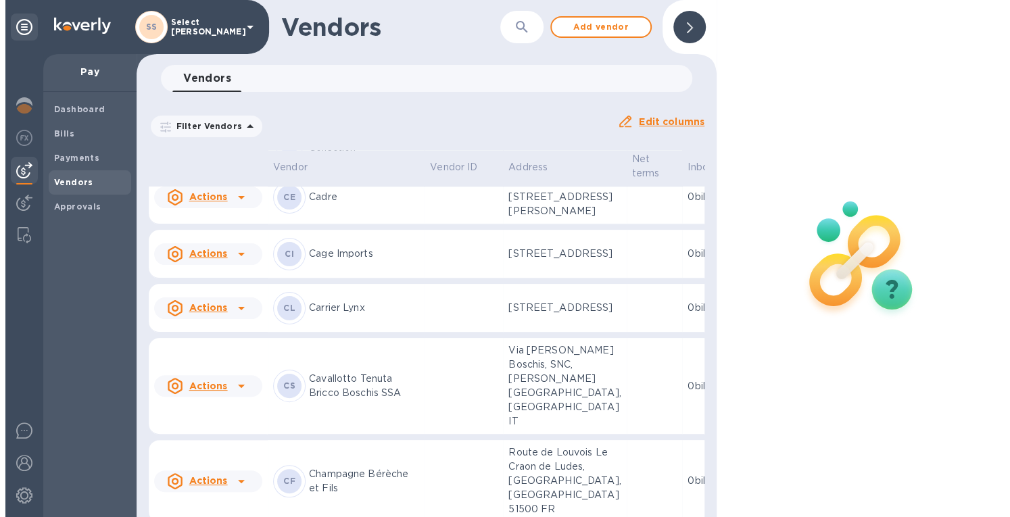
scroll to position [1916, 0]
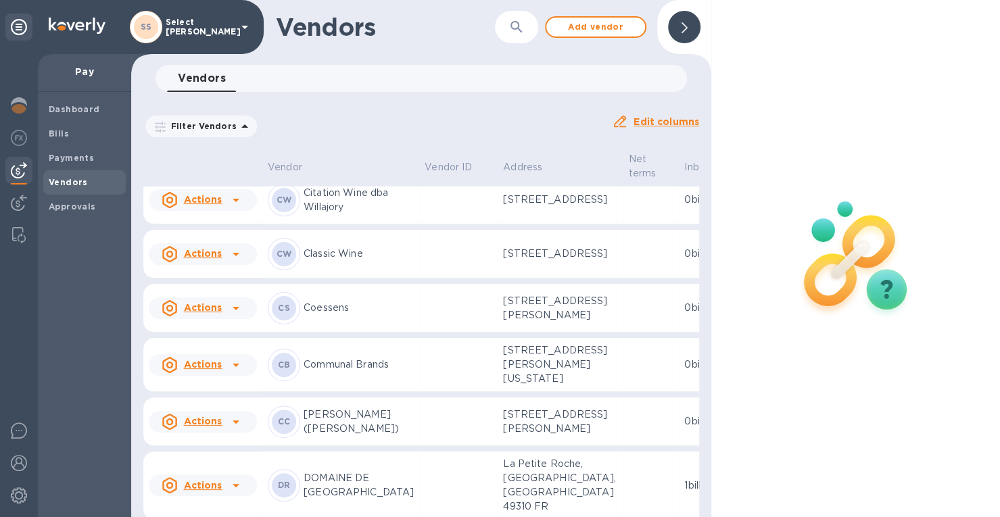
drag, startPoint x: 58, startPoint y: 129, endPoint x: 72, endPoint y: 122, distance: 15.1
click at [59, 128] on span "Bills" at bounding box center [59, 134] width 20 height 14
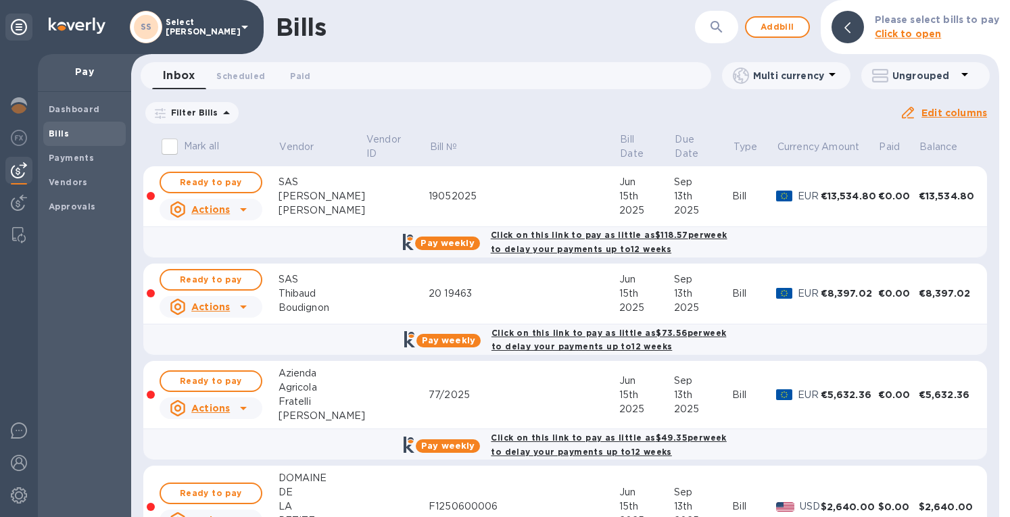
click at [767, 10] on div "Bills ​ Add bill Please select bills to pay Click to open" at bounding box center [565, 27] width 868 height 54
click at [771, 22] on span "Add bill" at bounding box center [777, 27] width 41 height 16
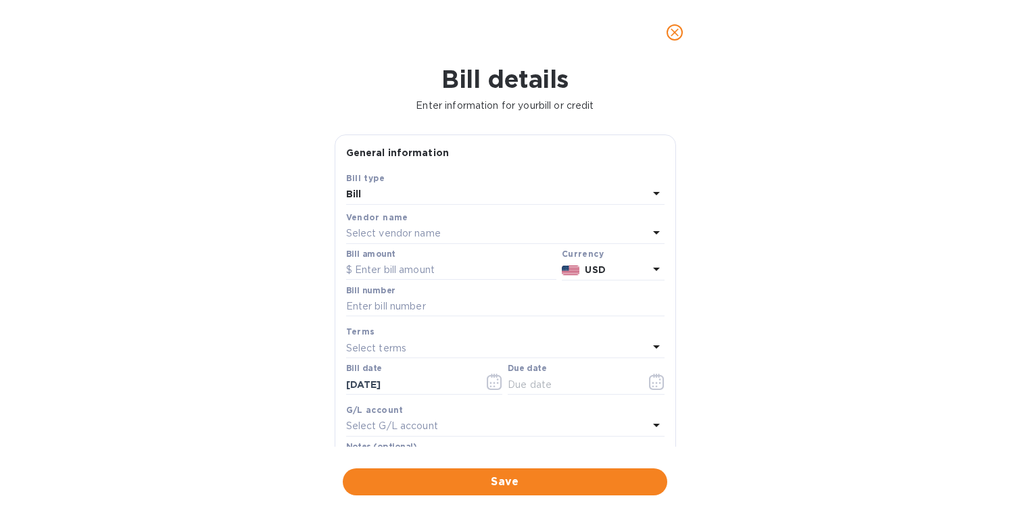
click at [398, 229] on p "Select vendor name" at bounding box center [393, 233] width 95 height 14
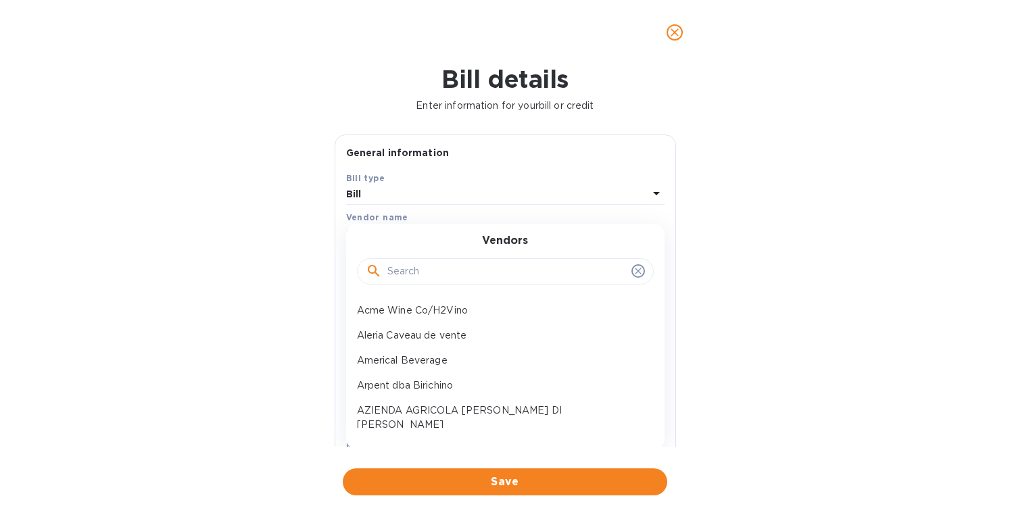
click at [400, 268] on input "text" at bounding box center [506, 272] width 239 height 20
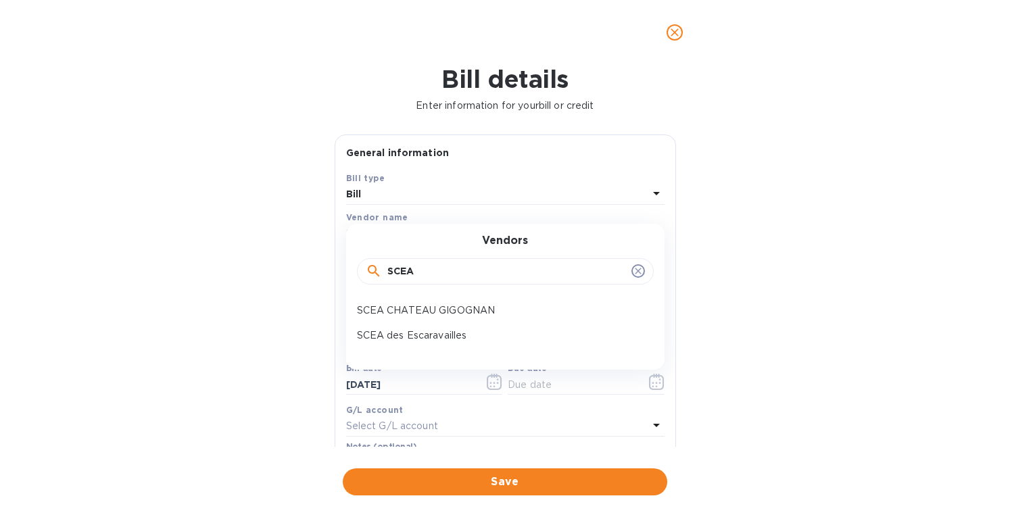
type input "SCEA"
click at [422, 333] on p "SCEA des Escaravailles" at bounding box center [500, 336] width 286 height 14
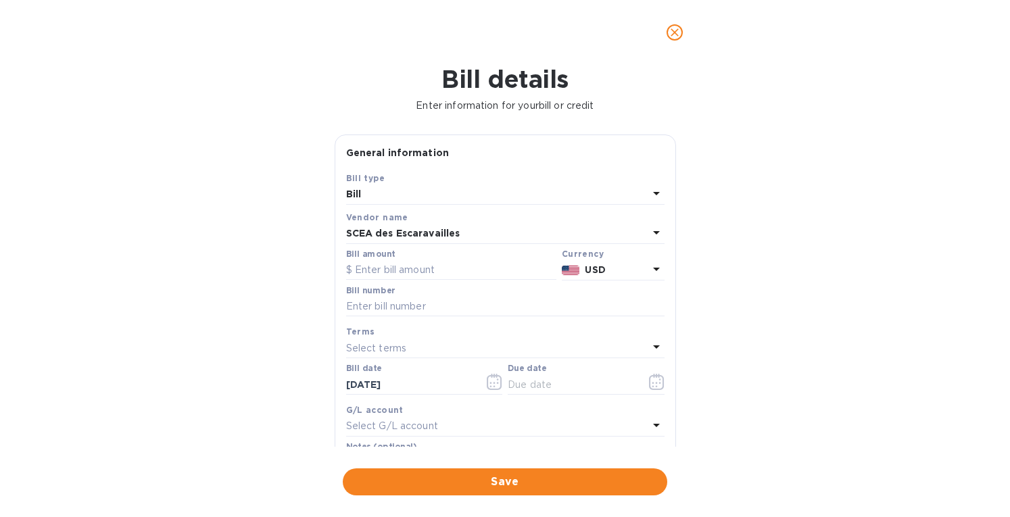
click at [411, 268] on input "text" at bounding box center [451, 270] width 210 height 20
drag, startPoint x: 139, startPoint y: 307, endPoint x: 218, endPoint y: 275, distance: 85.2
click at [147, 302] on div "Bill details Enter information for your bill or credit General information Save…" at bounding box center [505, 291] width 1010 height 452
click at [376, 268] on input "8,048" at bounding box center [455, 270] width 201 height 20
type input "8,028"
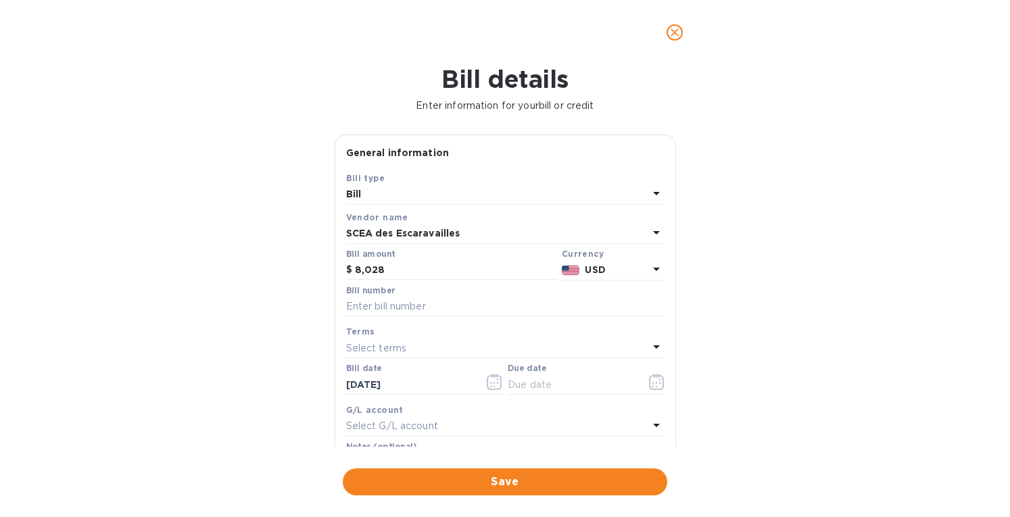
click at [616, 262] on div "USD" at bounding box center [616, 270] width 68 height 20
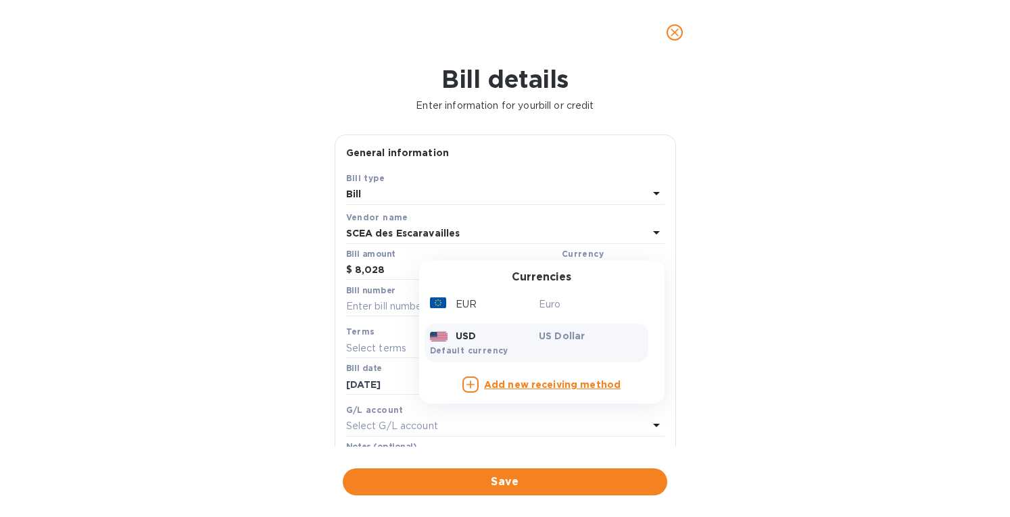
click at [522, 288] on div "Currencies EUR Euro USD US Dollar Default currency Add new receiving method" at bounding box center [541, 332] width 245 height 144
click at [507, 304] on div "EUR" at bounding box center [482, 305] width 110 height 20
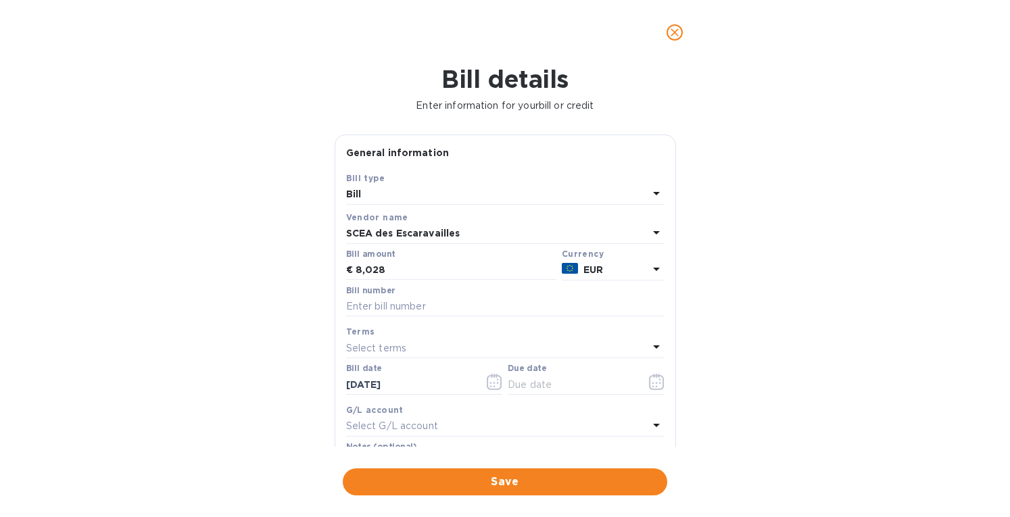
click at [407, 304] on input "text" at bounding box center [505, 307] width 318 height 20
click at [368, 304] on input "text" at bounding box center [505, 307] width 318 height 20
type input "20240756"
drag, startPoint x: 419, startPoint y: 390, endPoint x: 290, endPoint y: 399, distance: 129.4
click at [290, 399] on div "Bill details Enter information for your bill or credit General information Save…" at bounding box center [505, 291] width 1010 height 452
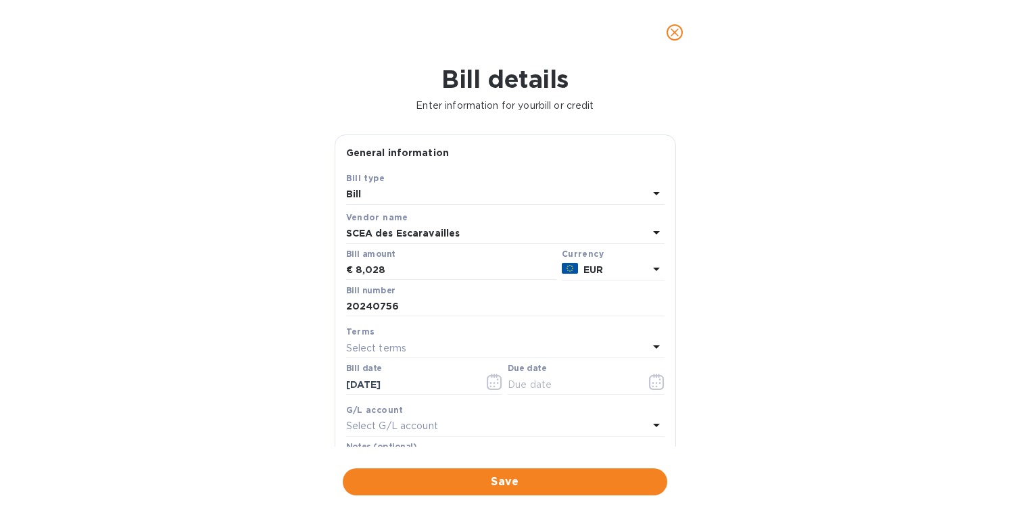
drag, startPoint x: 222, startPoint y: 362, endPoint x: 366, endPoint y: 339, distance: 146.6
click at [260, 354] on div "Bill details Enter information for your bill or credit General information Save…" at bounding box center [505, 291] width 1010 height 452
drag, startPoint x: 415, startPoint y: 378, endPoint x: 241, endPoint y: 404, distance: 176.3
click at [239, 405] on div "Bill details Enter information for your bill or credit General information Save…" at bounding box center [505, 291] width 1010 height 452
type input "[DATE]"
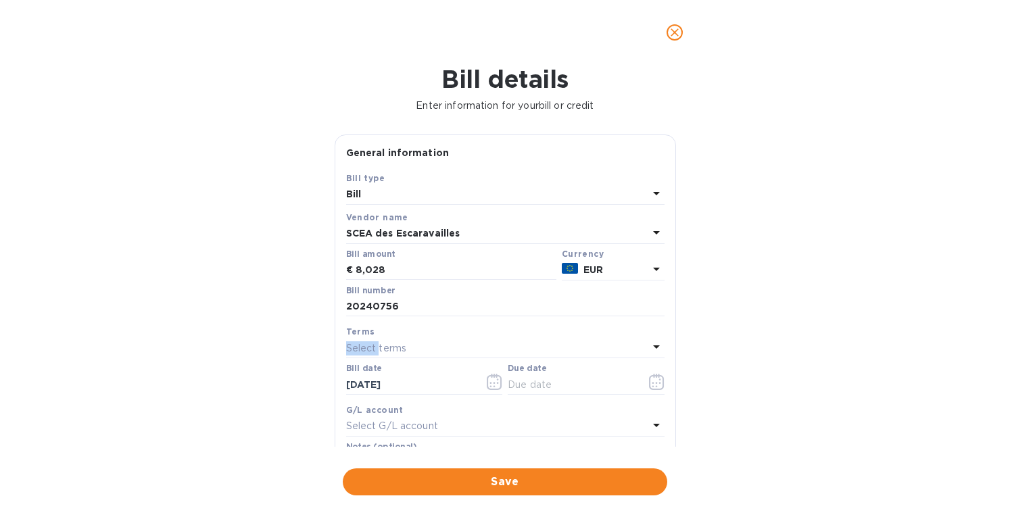
click at [377, 339] on div "Select terms" at bounding box center [497, 348] width 302 height 19
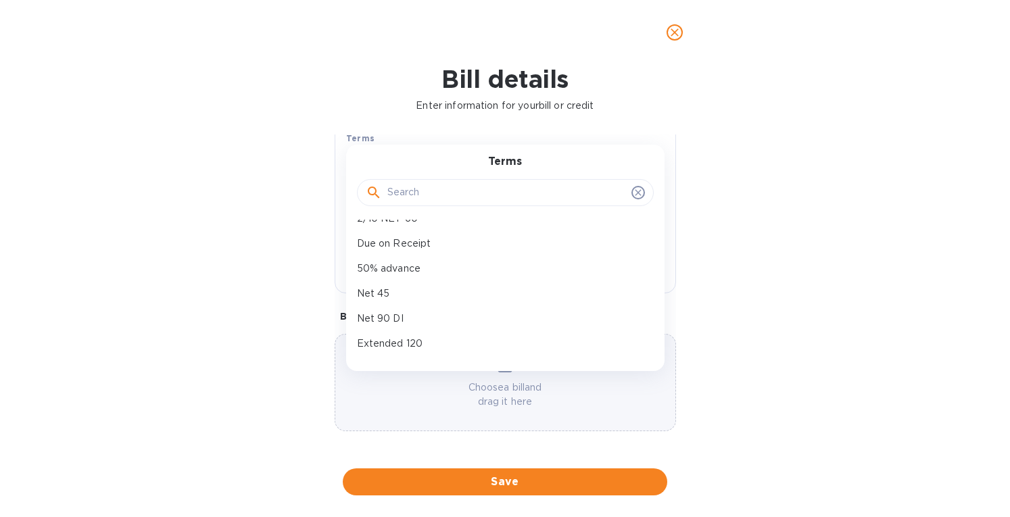
scroll to position [120, 0]
click at [368, 283] on p "Net 90 DI" at bounding box center [500, 287] width 286 height 14
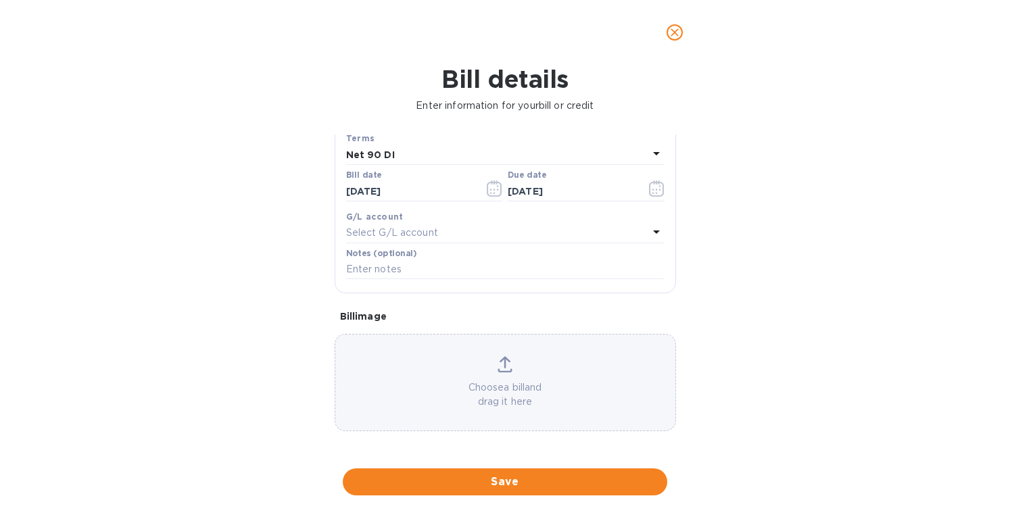
type input "[DATE]"
click at [506, 356] on icon at bounding box center [505, 364] width 15 height 16
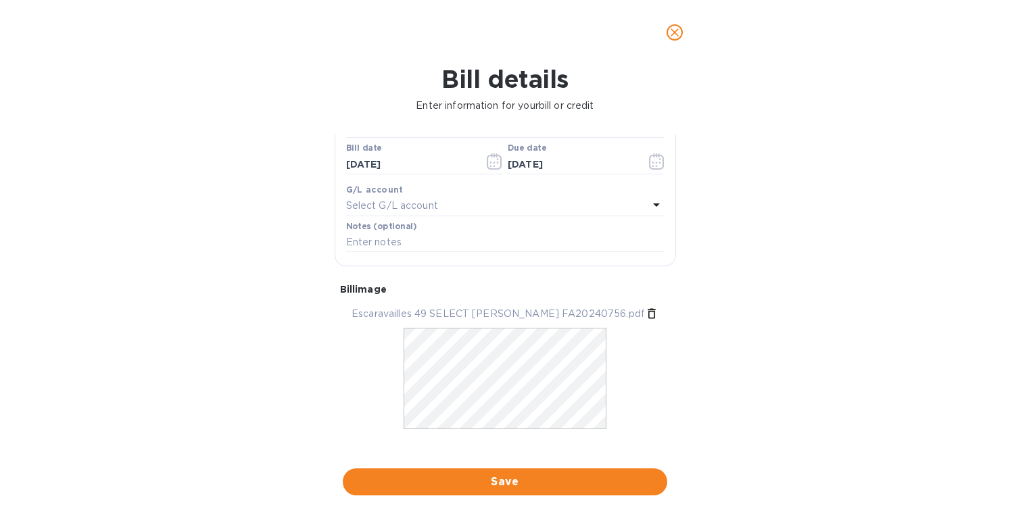
scroll to position [235, 0]
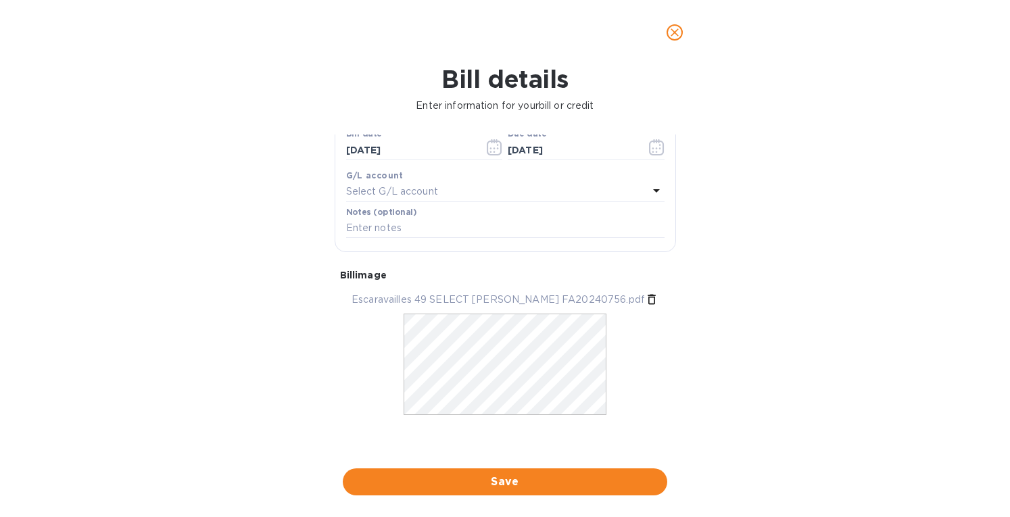
click at [489, 481] on span "Save" at bounding box center [505, 482] width 303 height 16
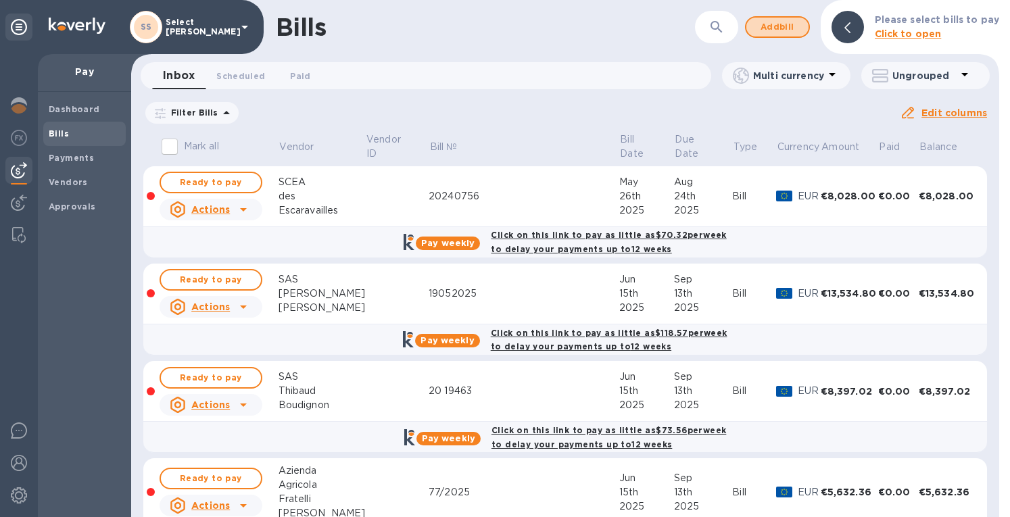
click at [775, 24] on span "Add bill" at bounding box center [777, 27] width 41 height 16
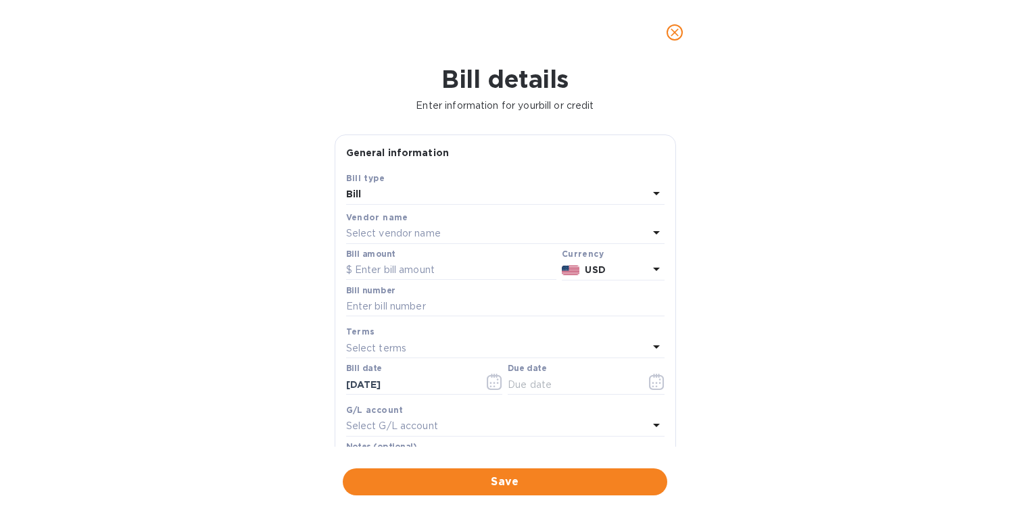
click at [415, 233] on p "Select vendor name" at bounding box center [393, 233] width 95 height 14
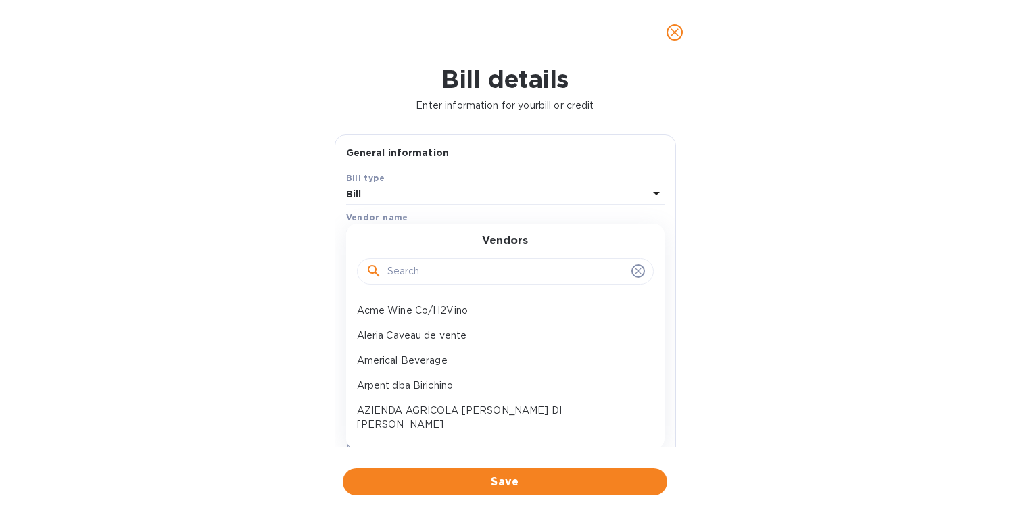
click at [427, 271] on input "text" at bounding box center [506, 272] width 239 height 20
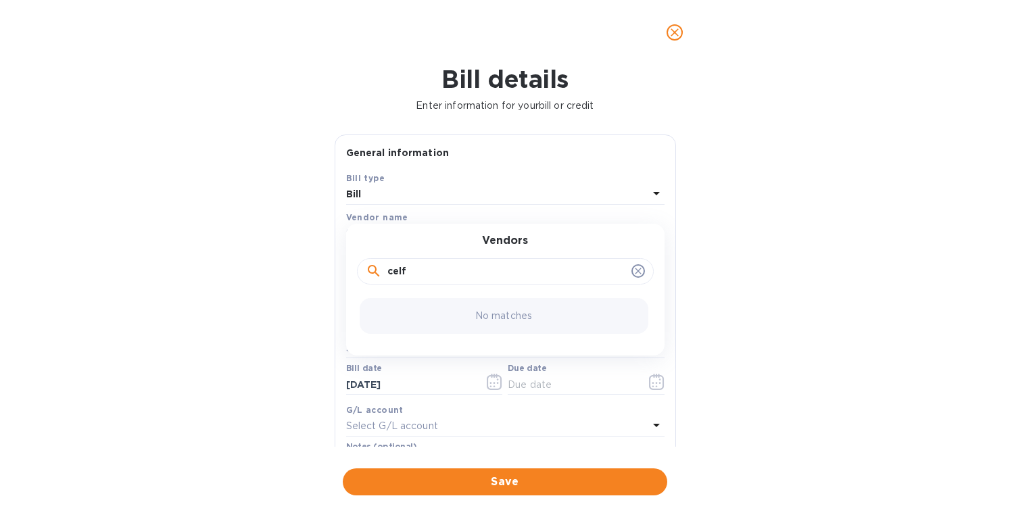
drag, startPoint x: 425, startPoint y: 270, endPoint x: 342, endPoint y: 283, distance: 84.2
click at [335, 286] on div "General information Save Bill type Bill Vendor name Select vendor name Vendors …" at bounding box center [505, 311] width 341 height 352
type input "clef"
click at [415, 317] on div "SANCERRE DOMAINE LA CLEF DU RECIT" at bounding box center [500, 310] width 297 height 25
type input "[DATE]"
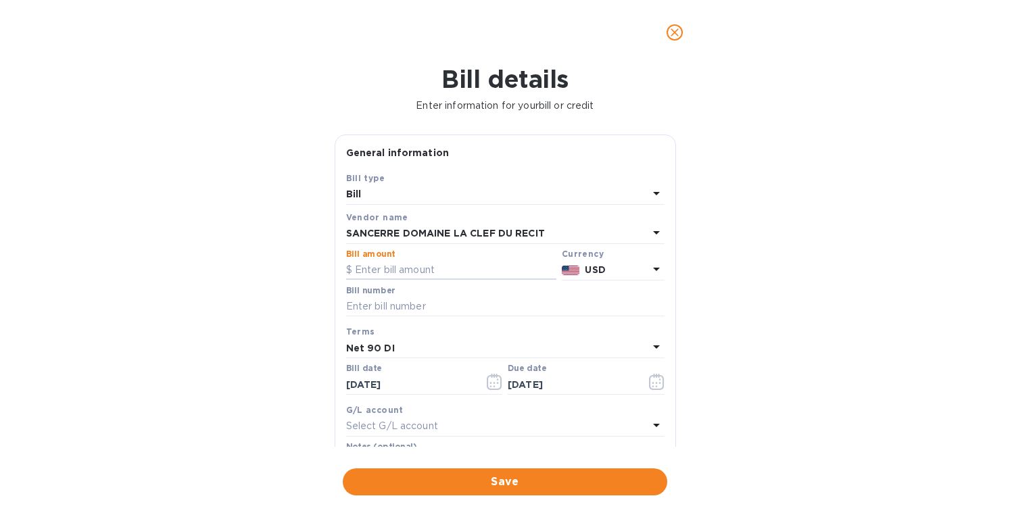
click at [400, 267] on input "text" at bounding box center [451, 270] width 210 height 20
type input "6,745.20"
click at [585, 270] on b "USD" at bounding box center [595, 269] width 20 height 11
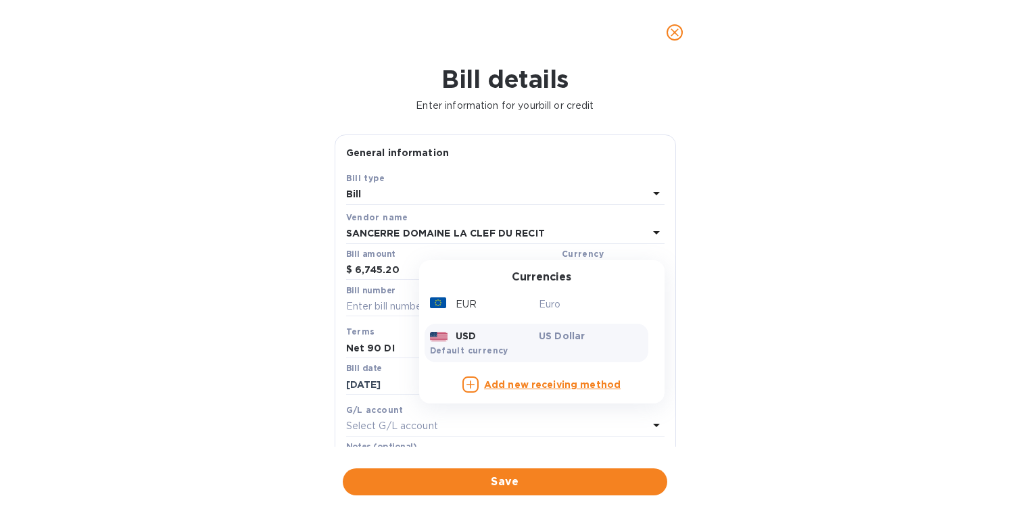
click at [517, 303] on div "EUR" at bounding box center [482, 305] width 110 height 20
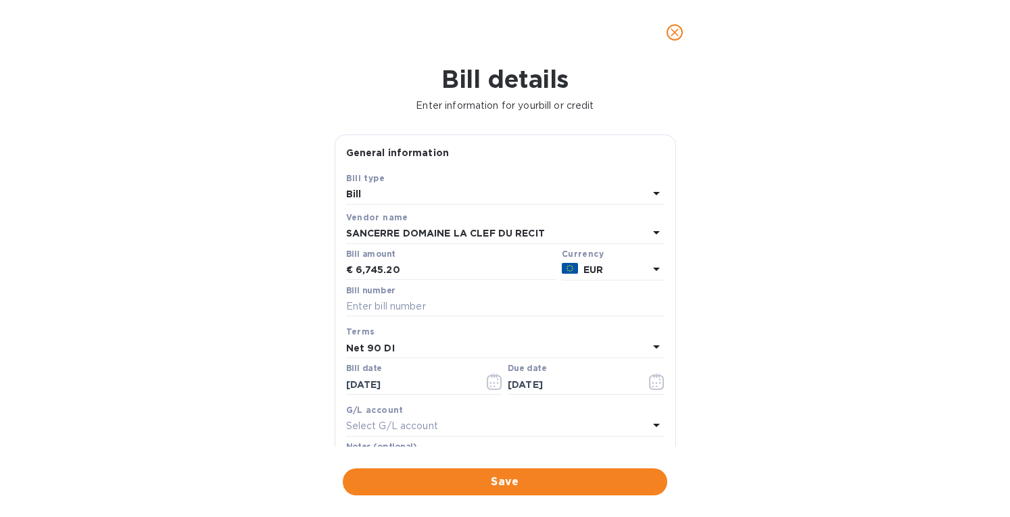
drag, startPoint x: 411, startPoint y: 302, endPoint x: 429, endPoint y: 315, distance: 22.2
click at [416, 306] on input "text" at bounding box center [505, 307] width 318 height 20
drag, startPoint x: 166, startPoint y: 353, endPoint x: 193, endPoint y: 347, distance: 27.7
click at [170, 350] on div "Bill details Enter information for your bill or credit General information Save…" at bounding box center [505, 291] width 1010 height 452
click at [423, 308] on input "text" at bounding box center [505, 307] width 318 height 20
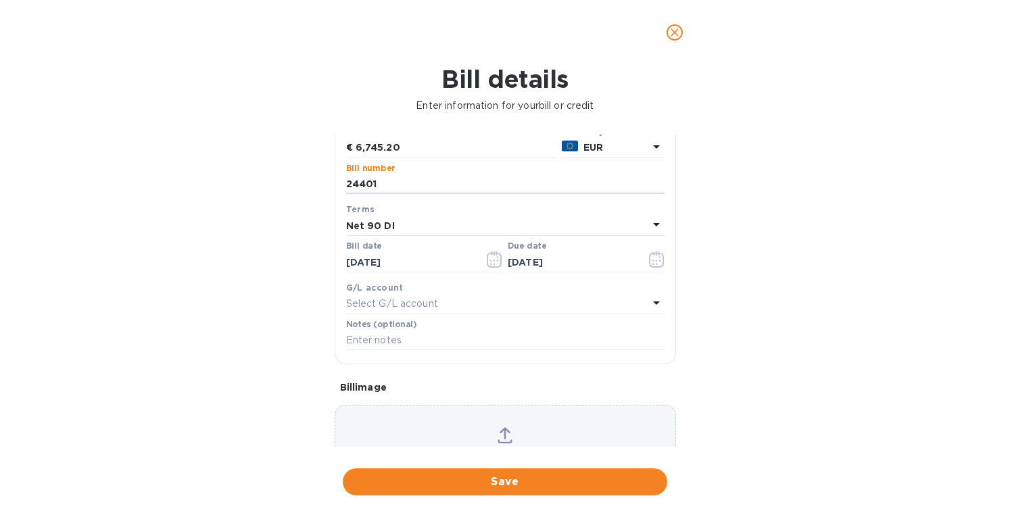
scroll to position [135, 0]
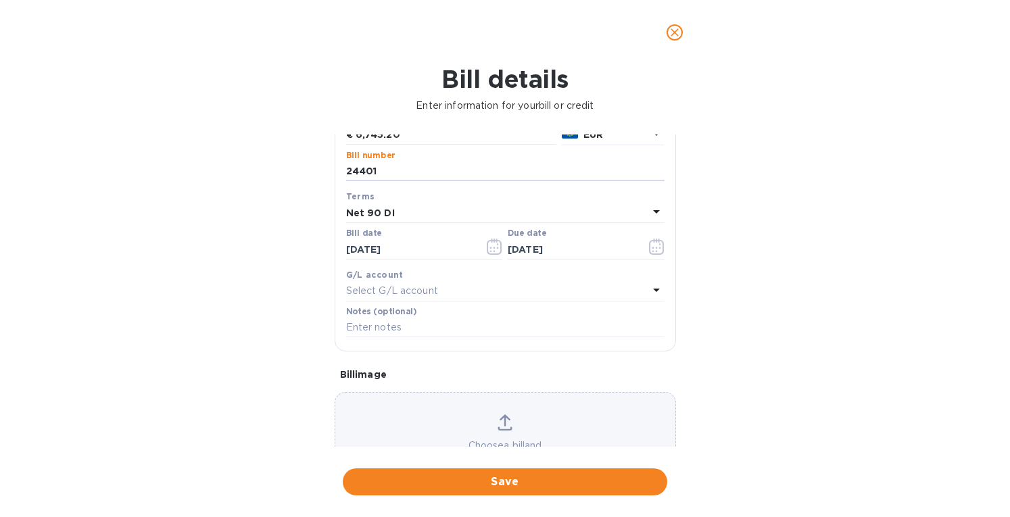
type input "24401"
drag, startPoint x: 412, startPoint y: 245, endPoint x: 310, endPoint y: 266, distance: 104.2
click at [310, 268] on div "Bill details Enter information for your bill or credit General information Save…" at bounding box center [505, 291] width 1010 height 452
type input "[DATE]"
click at [421, 213] on div "Net 90 DI" at bounding box center [497, 212] width 302 height 19
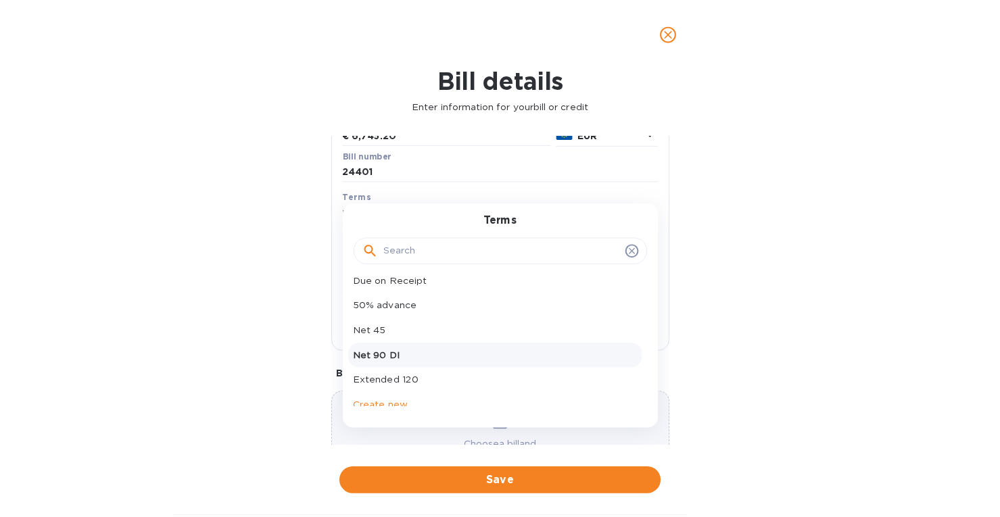
scroll to position [120, 0]
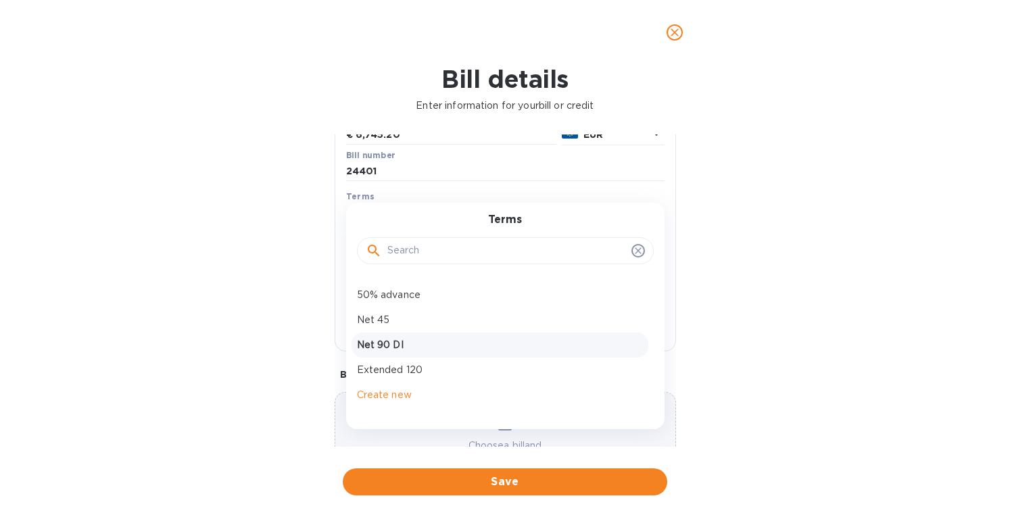
click at [398, 338] on p "Net 90 DI" at bounding box center [500, 345] width 286 height 14
type input "[DATE]"
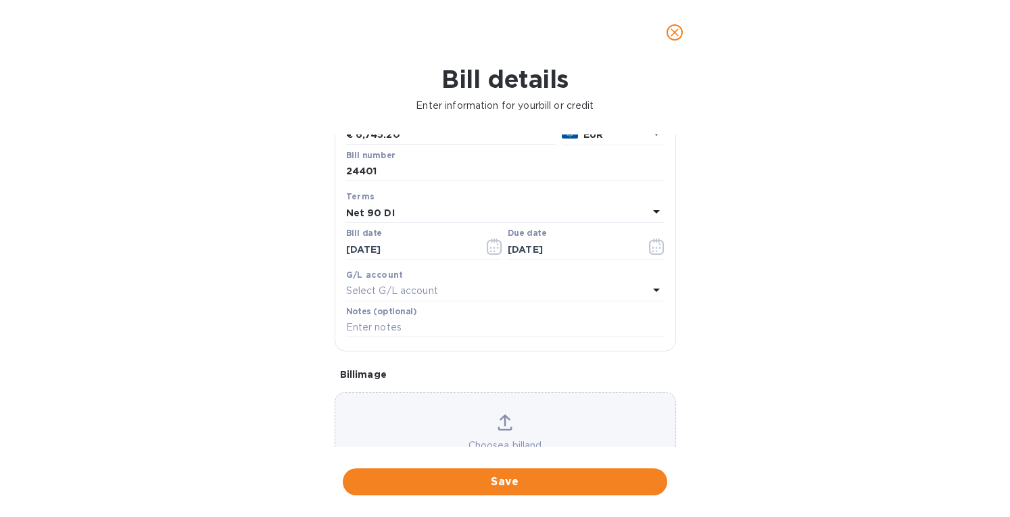
click at [498, 418] on icon at bounding box center [505, 422] width 15 height 16
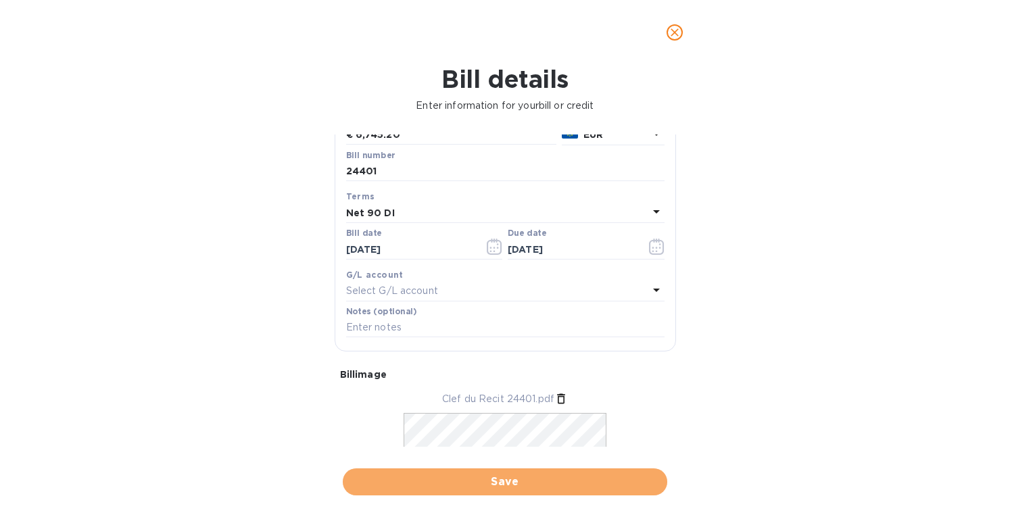
click at [456, 485] on span "Save" at bounding box center [505, 482] width 303 height 16
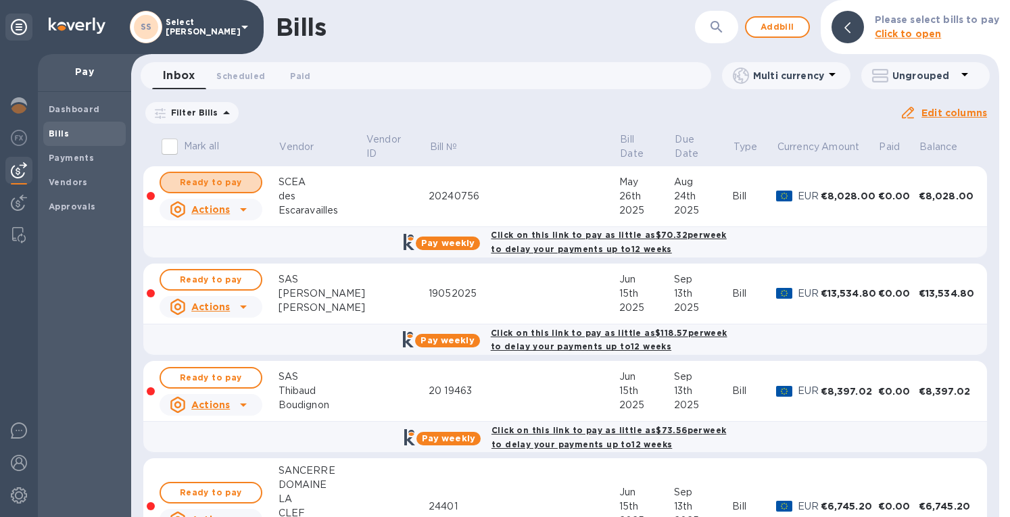
click at [193, 177] on span "Ready to pay" at bounding box center [211, 182] width 78 height 16
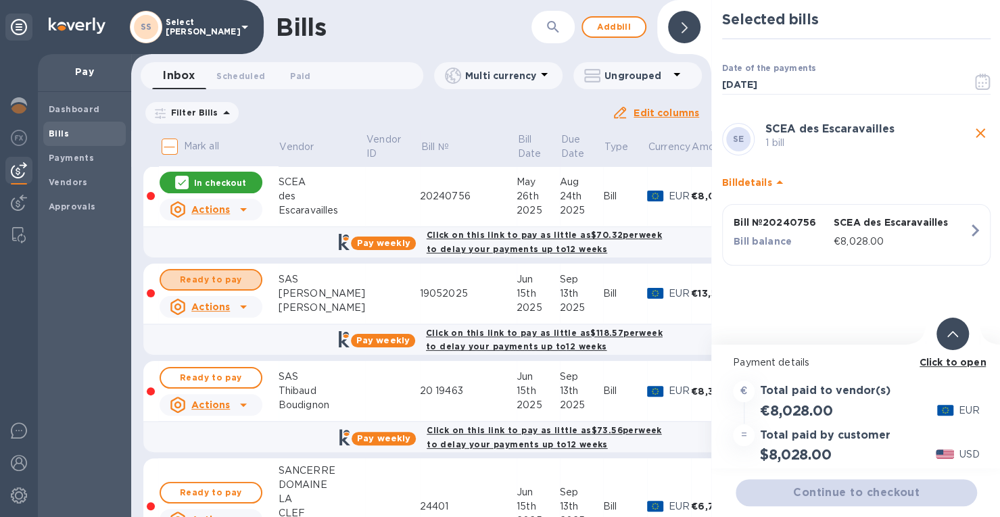
click at [212, 270] on button "Ready to pay" at bounding box center [211, 280] width 103 height 22
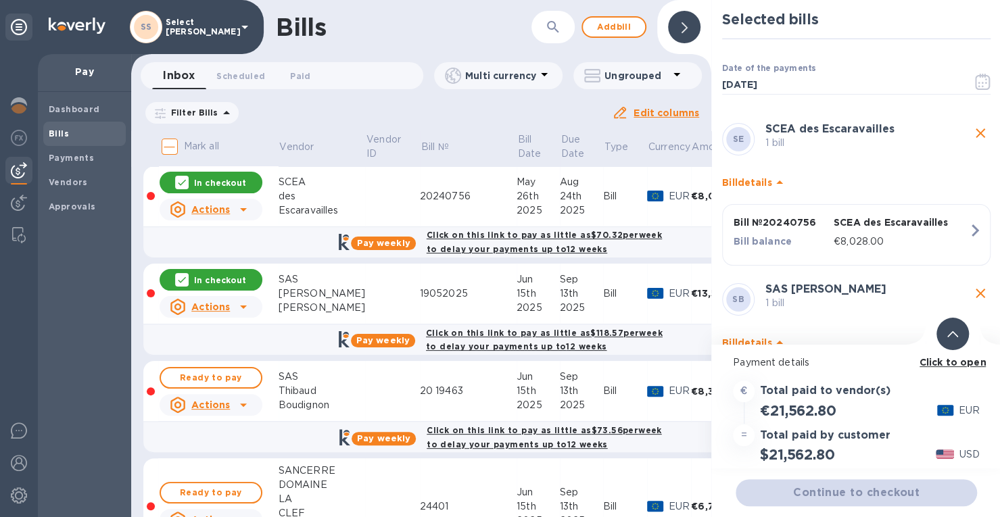
click at [195, 371] on span "Ready to pay" at bounding box center [211, 378] width 78 height 16
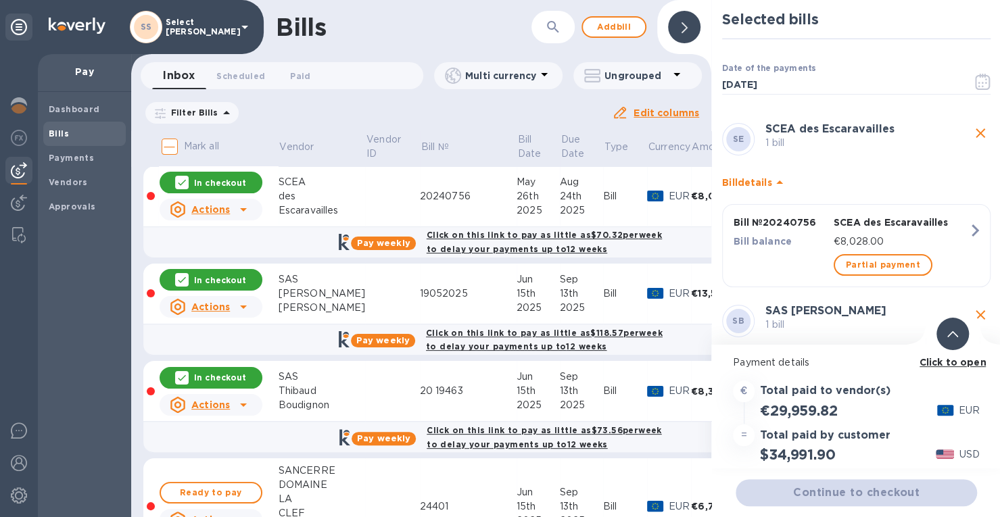
scroll to position [135, 0]
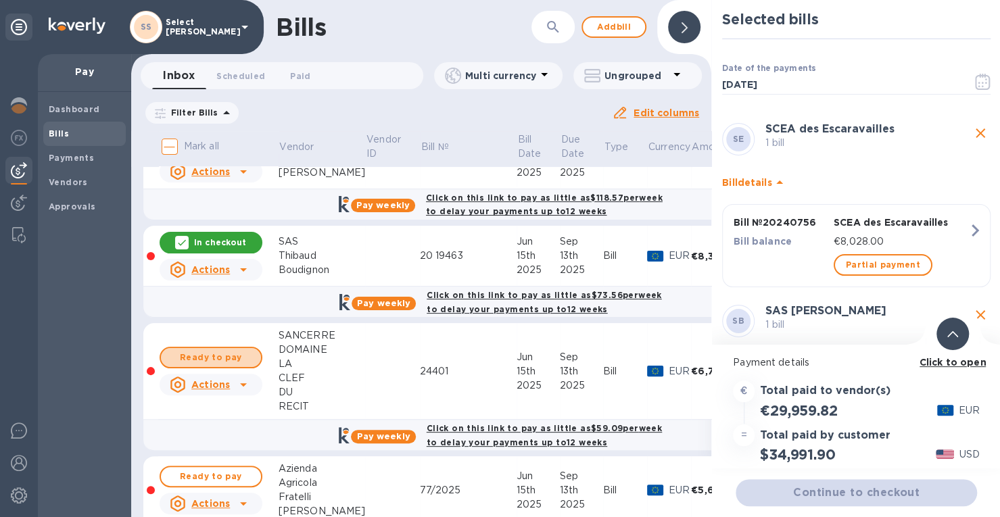
click at [226, 351] on span "Ready to pay" at bounding box center [211, 358] width 78 height 16
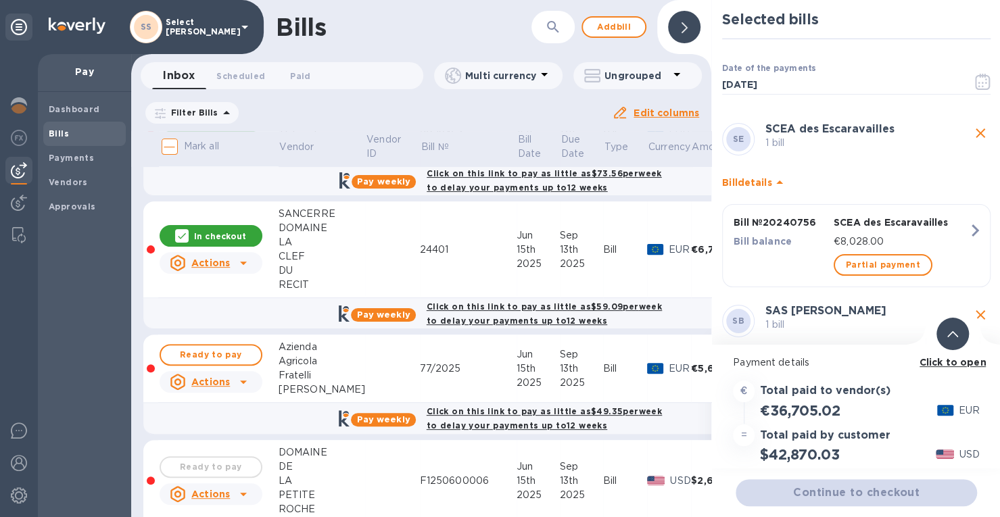
scroll to position [270, 0]
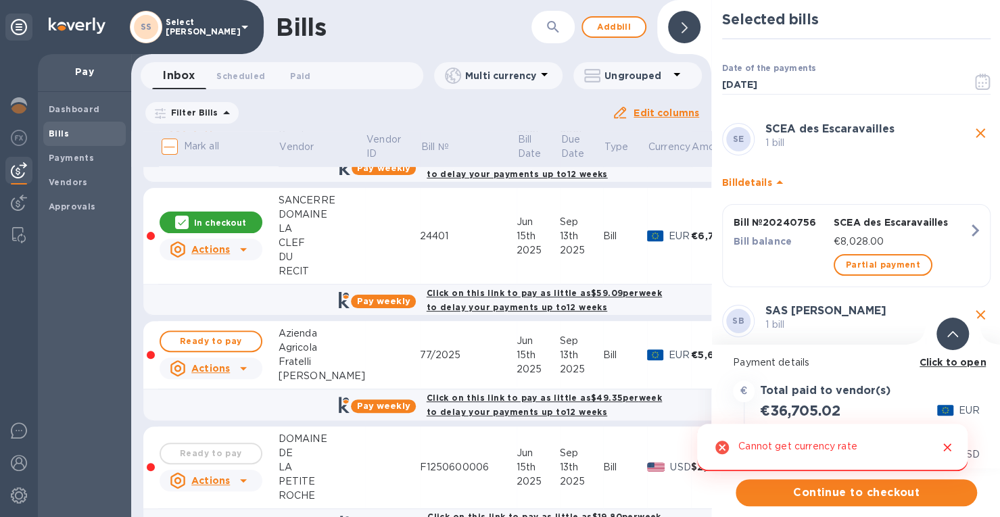
click at [237, 341] on span "Ready to pay" at bounding box center [211, 341] width 78 height 16
click at [951, 444] on icon "Close" at bounding box center [947, 448] width 8 height 8
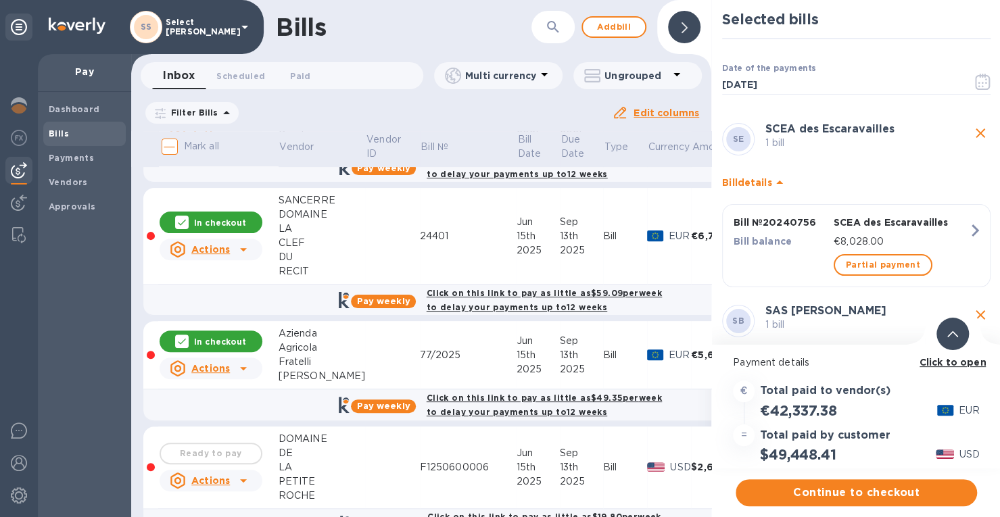
click at [228, 337] on p "In checkout" at bounding box center [220, 341] width 52 height 11
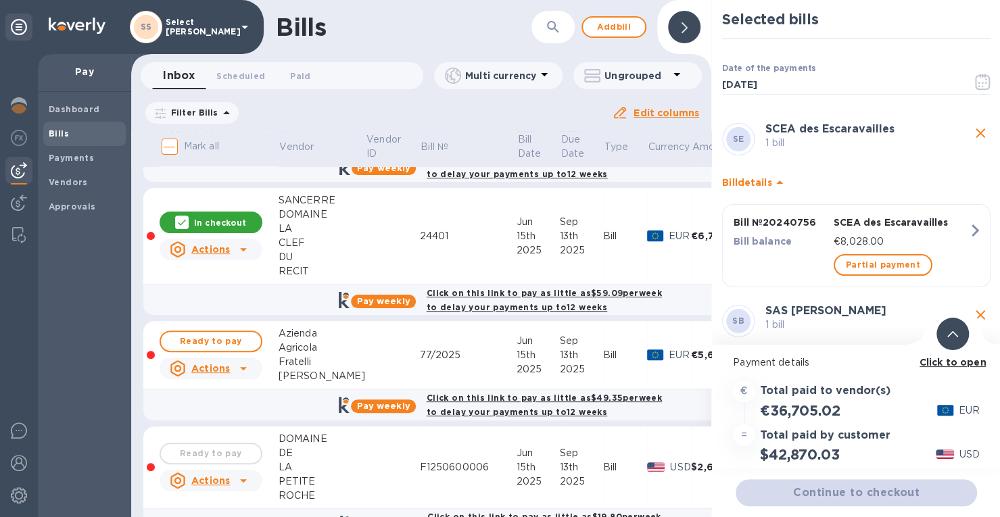
click at [217, 220] on p "In checkout" at bounding box center [220, 222] width 52 height 11
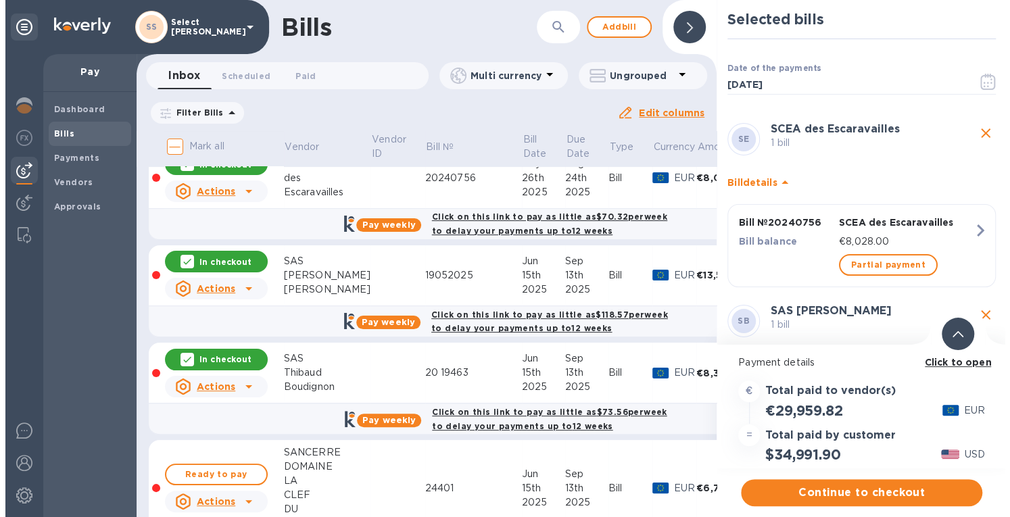
scroll to position [0, 0]
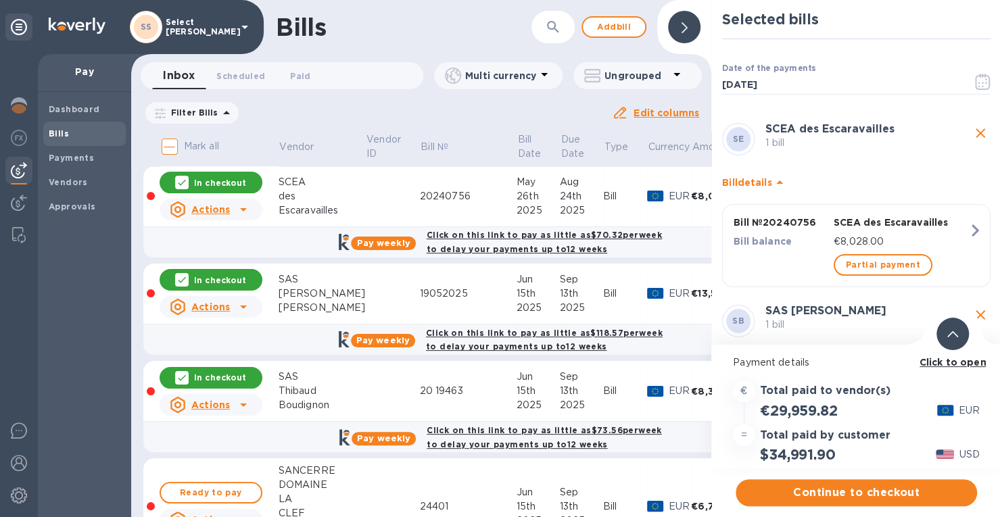
drag, startPoint x: 231, startPoint y: 379, endPoint x: 229, endPoint y: 328, distance: 50.7
click at [231, 378] on p "In checkout" at bounding box center [220, 377] width 52 height 11
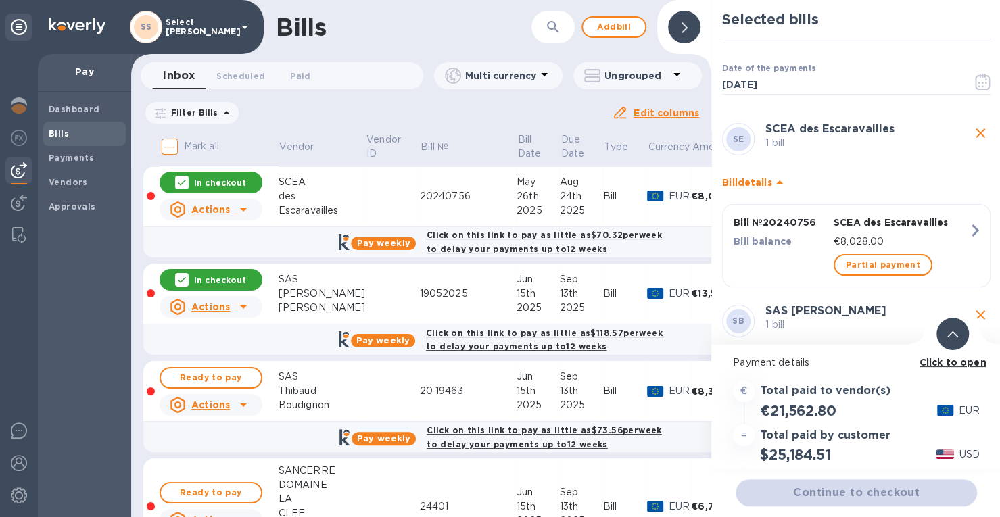
drag, startPoint x: 225, startPoint y: 279, endPoint x: 234, endPoint y: 203, distance: 76.2
click at [226, 275] on p "In checkout" at bounding box center [220, 279] width 52 height 11
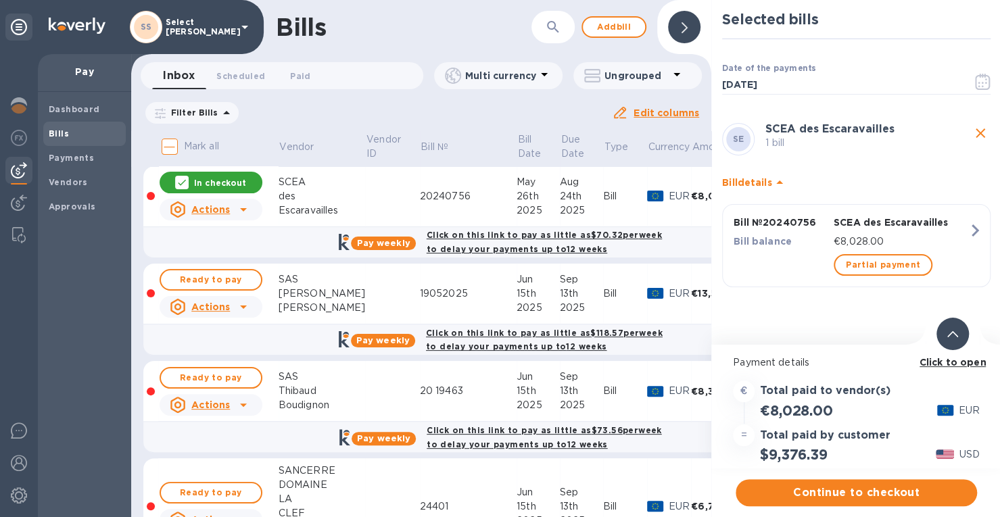
click at [231, 184] on p "In checkout" at bounding box center [220, 182] width 52 height 11
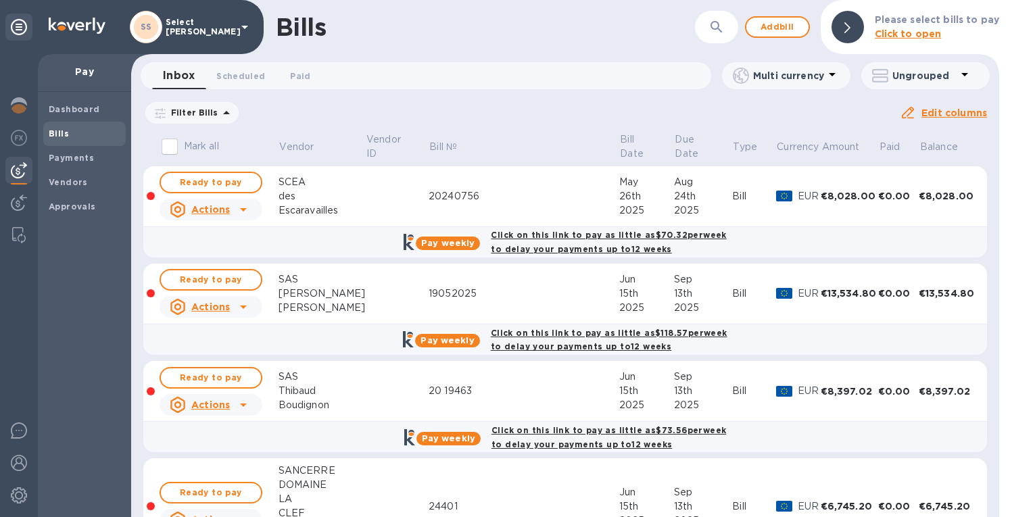
scroll to position [507, 0]
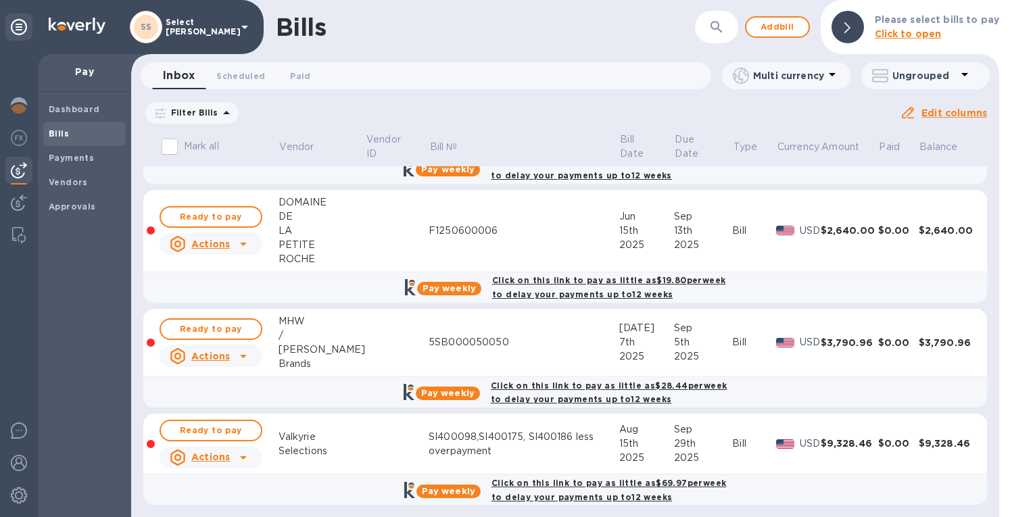
click at [479, 224] on div "F1250600006" at bounding box center [524, 231] width 191 height 14
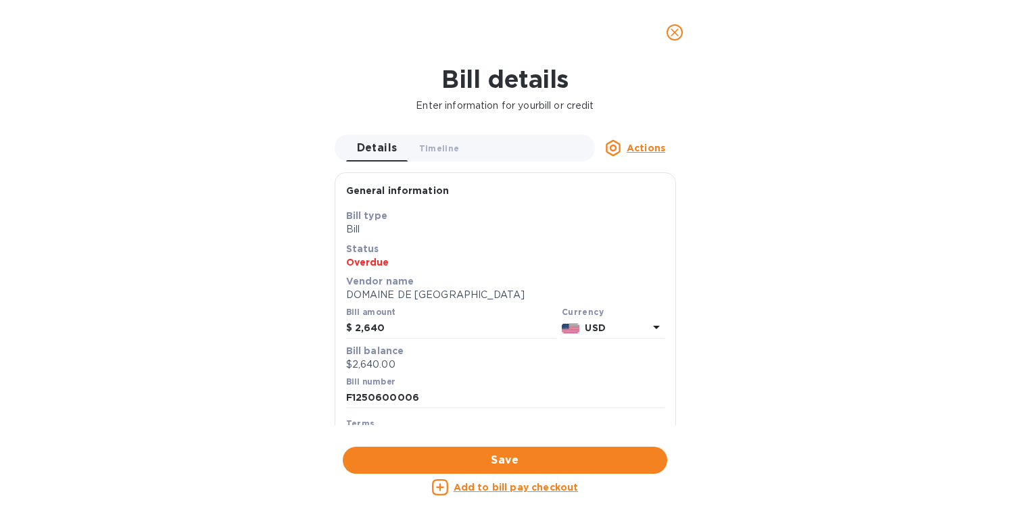
click at [642, 310] on div "Currency" at bounding box center [613, 312] width 103 height 14
click at [609, 328] on p "USD" at bounding box center [616, 328] width 63 height 14
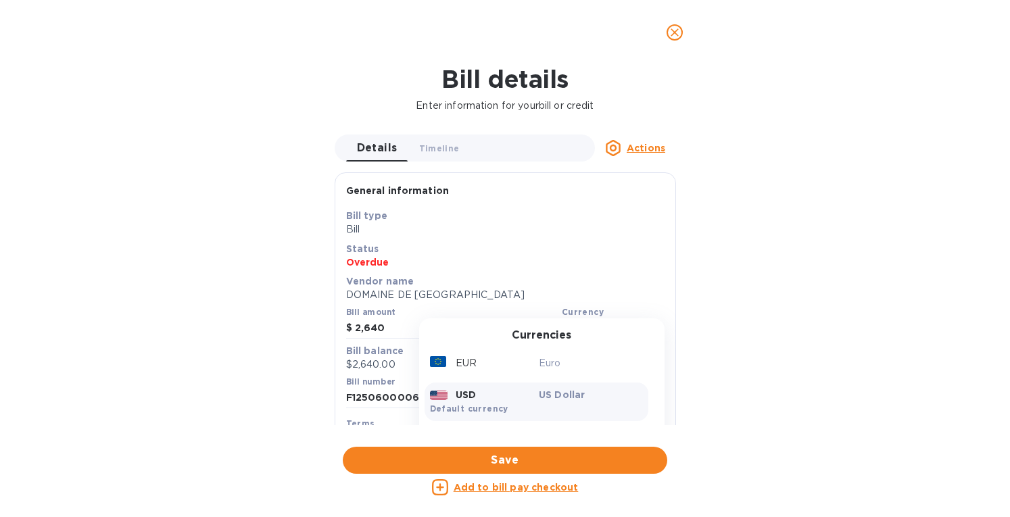
drag, startPoint x: 517, startPoint y: 363, endPoint x: 516, endPoint y: 356, distance: 6.9
click at [517, 364] on div "EUR" at bounding box center [482, 364] width 110 height 20
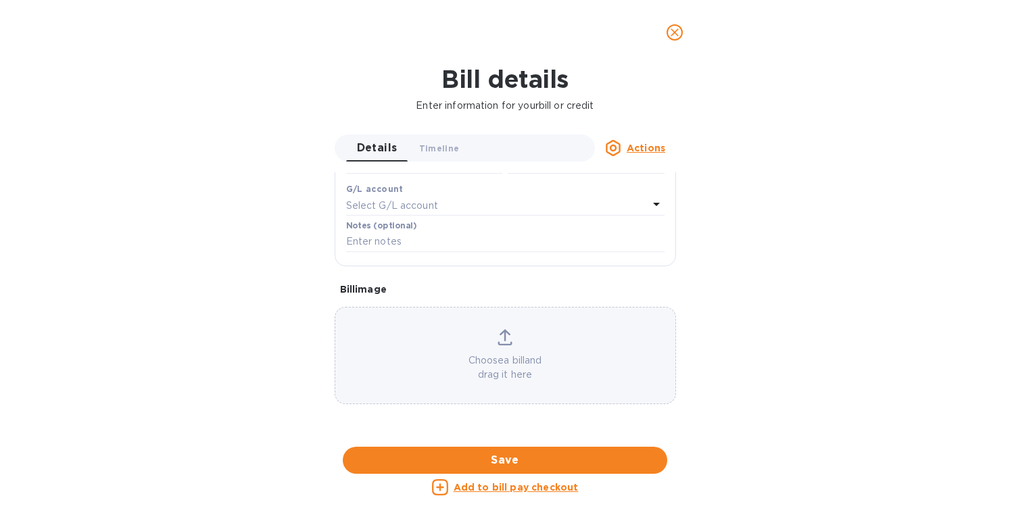
scroll to position [765, 0]
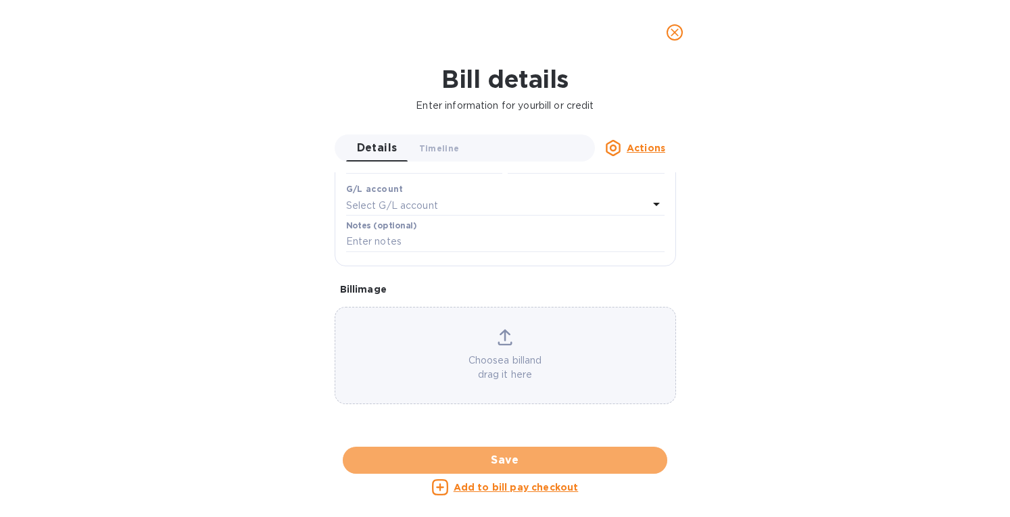
click at [508, 458] on span "Save" at bounding box center [505, 460] width 303 height 16
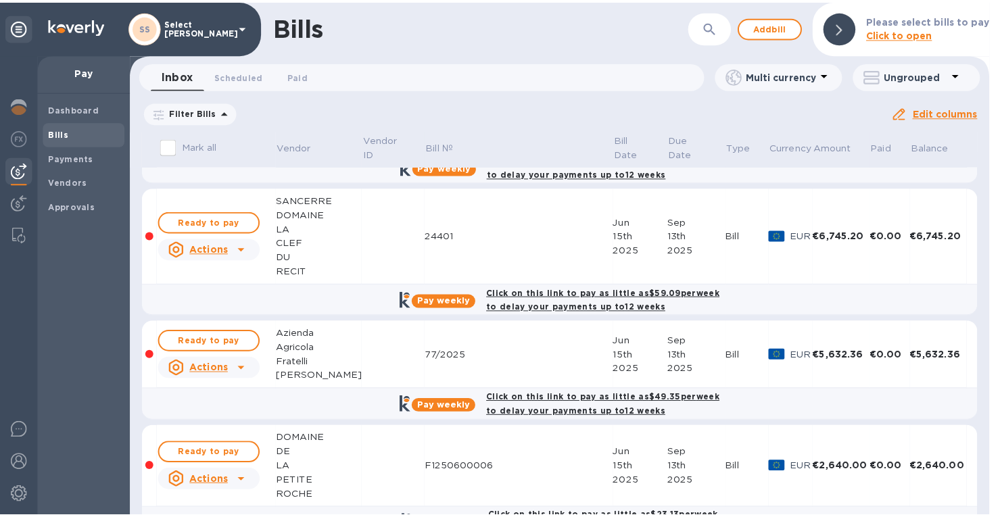
scroll to position [0, 0]
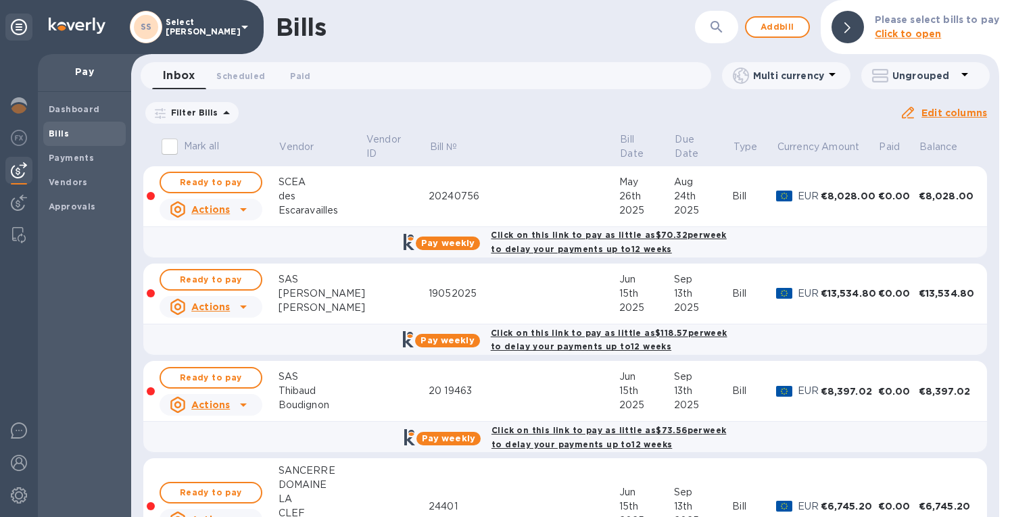
click at [20, 135] on img at bounding box center [19, 138] width 16 height 16
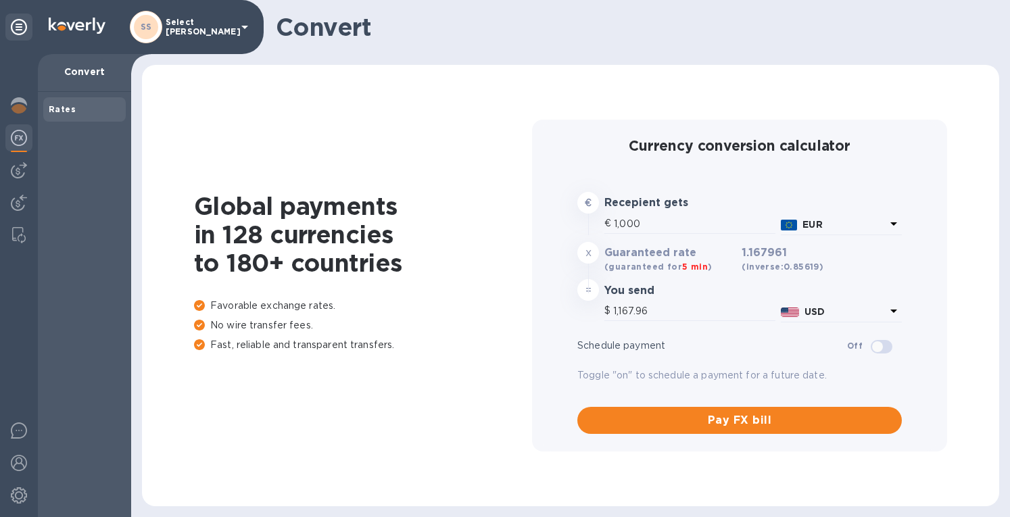
click at [12, 168] on img at bounding box center [19, 170] width 16 height 16
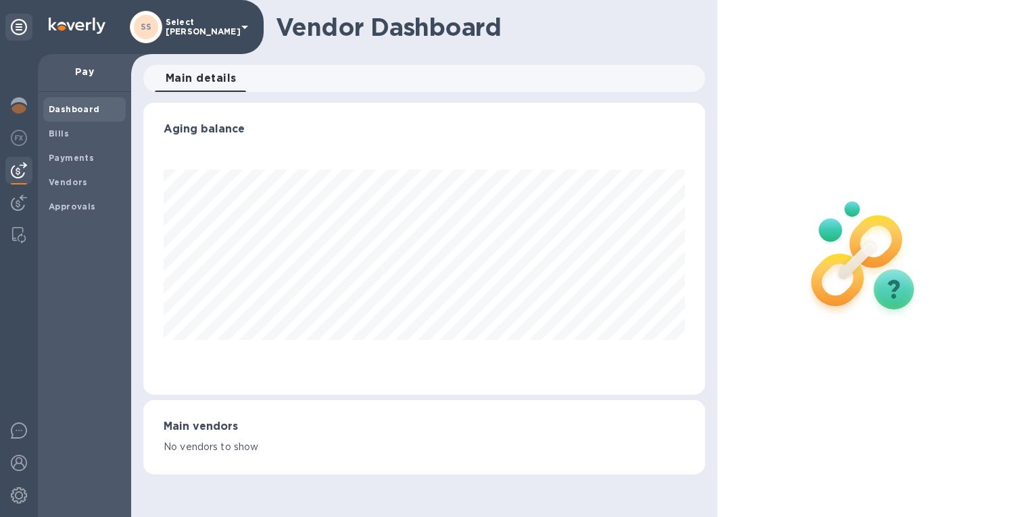
click at [57, 130] on b "Bills" at bounding box center [59, 133] width 20 height 10
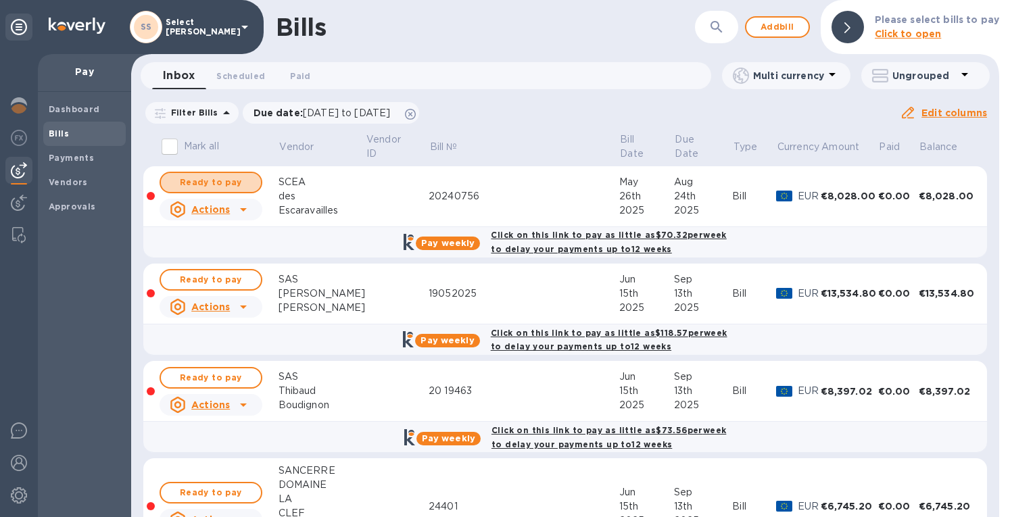
click at [233, 179] on span "Ready to pay" at bounding box center [211, 182] width 78 height 16
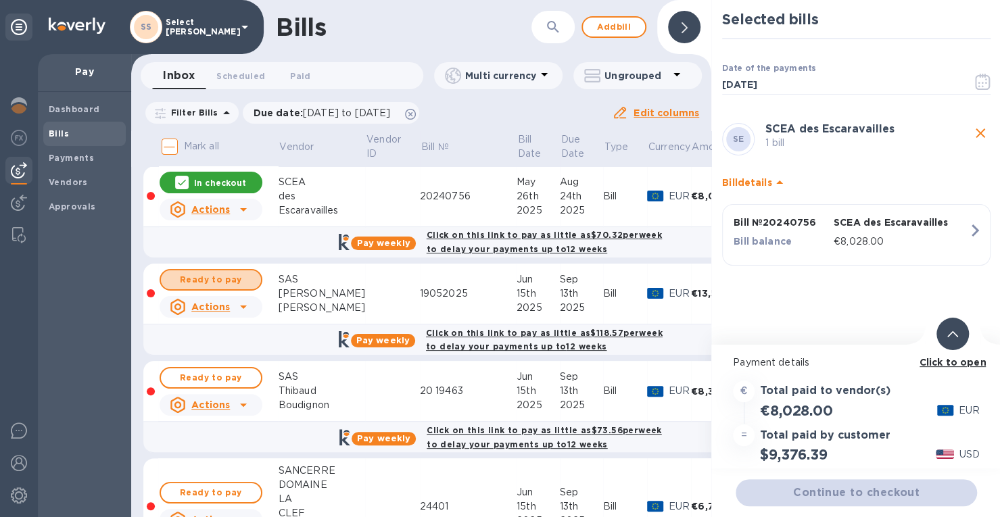
click at [223, 274] on span "Ready to pay" at bounding box center [211, 280] width 78 height 16
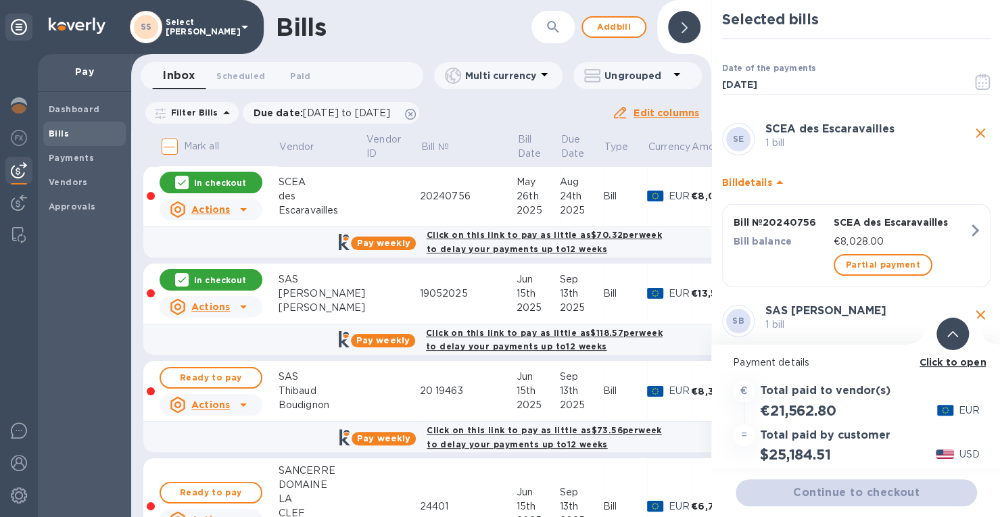
click at [219, 377] on span "Ready to pay" at bounding box center [211, 378] width 78 height 16
click at [199, 489] on span "Ready to pay" at bounding box center [211, 493] width 78 height 16
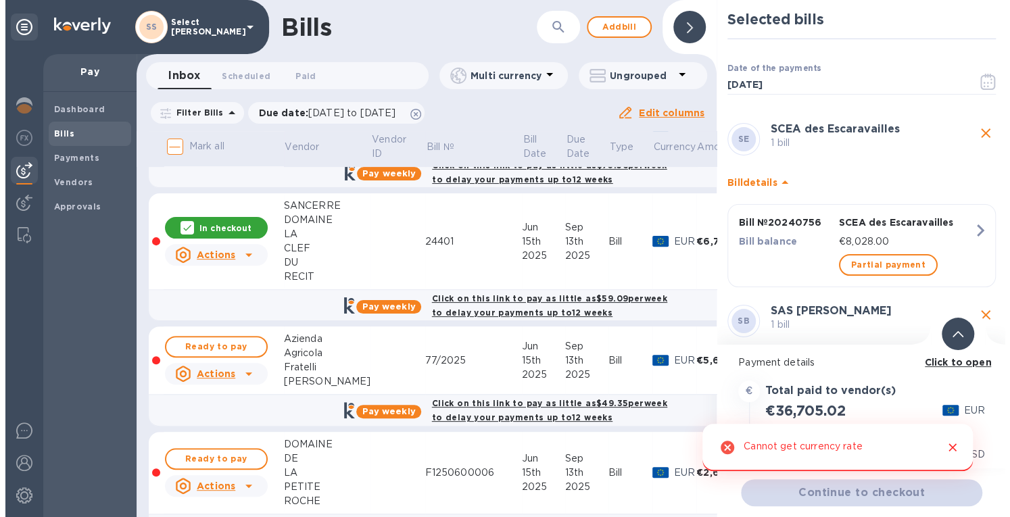
scroll to position [270, 0]
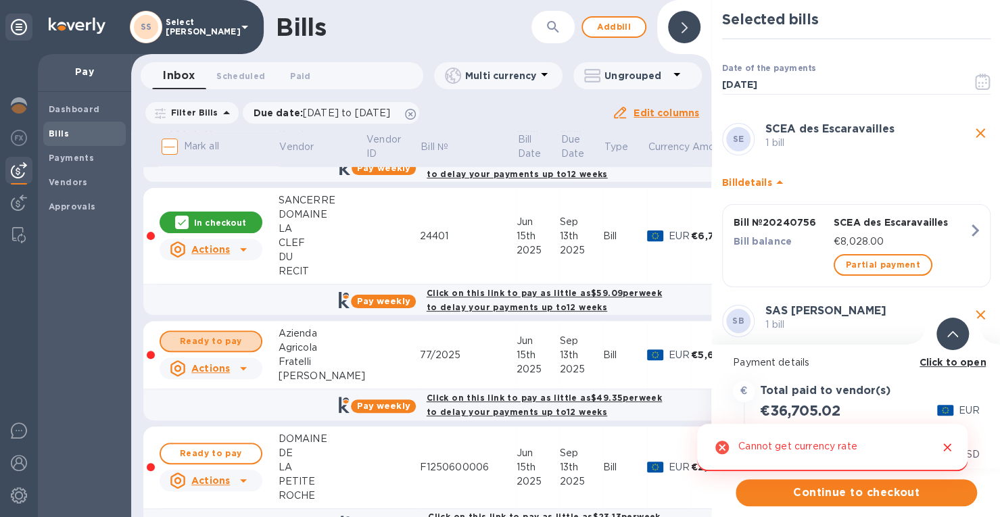
drag, startPoint x: 216, startPoint y: 339, endPoint x: 210, endPoint y: 358, distance: 19.9
click at [216, 339] on span "Ready to pay" at bounding box center [211, 341] width 78 height 16
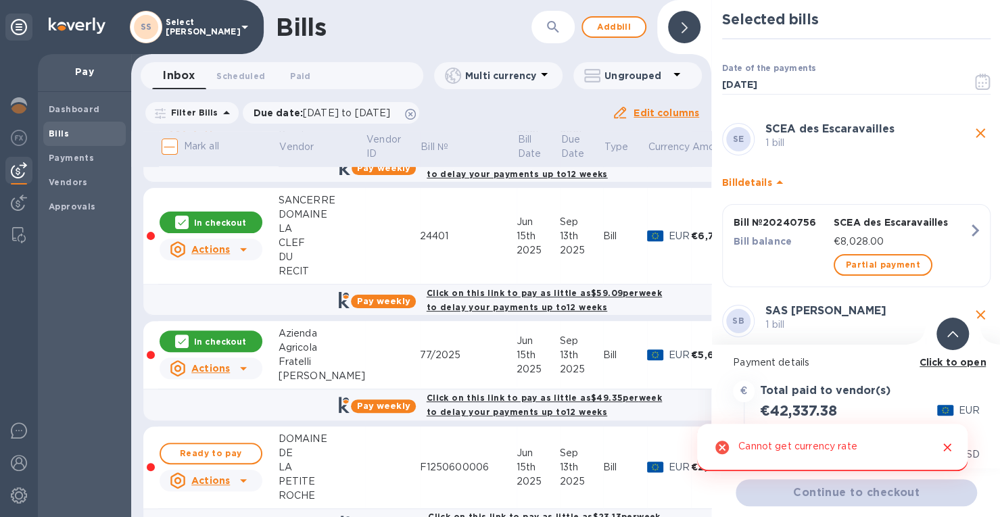
click at [191, 447] on span "Ready to pay" at bounding box center [211, 454] width 78 height 16
click at [946, 453] on icon "Close" at bounding box center [947, 448] width 14 height 14
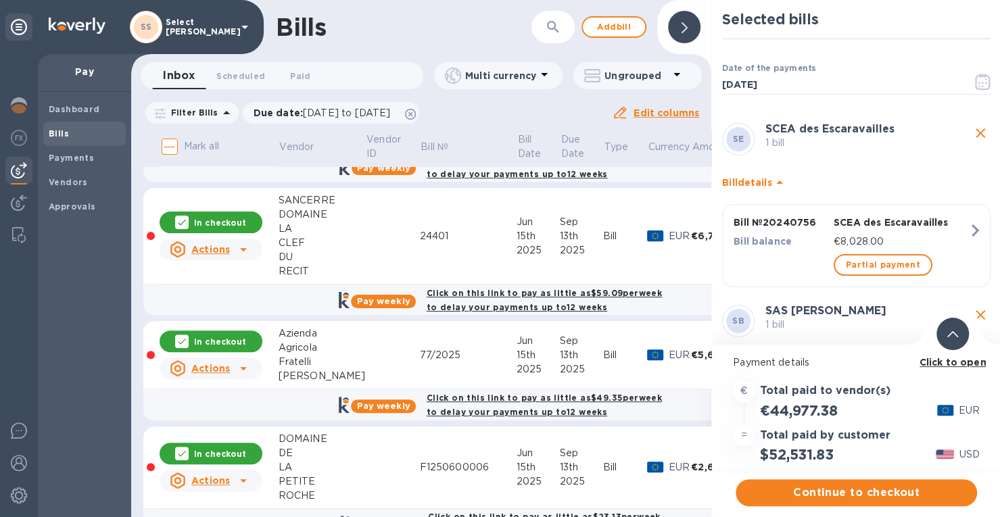
click at [844, 494] on span "Continue to checkout" at bounding box center [856, 493] width 220 height 16
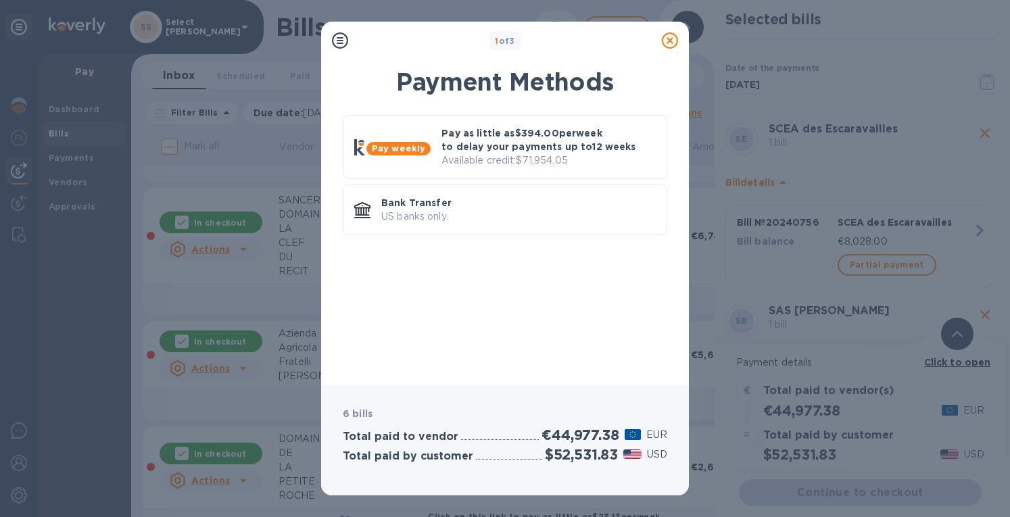
click at [511, 146] on p "Pay as little as $394.00 per week to delay your payments up to 12 weeks" at bounding box center [548, 139] width 214 height 27
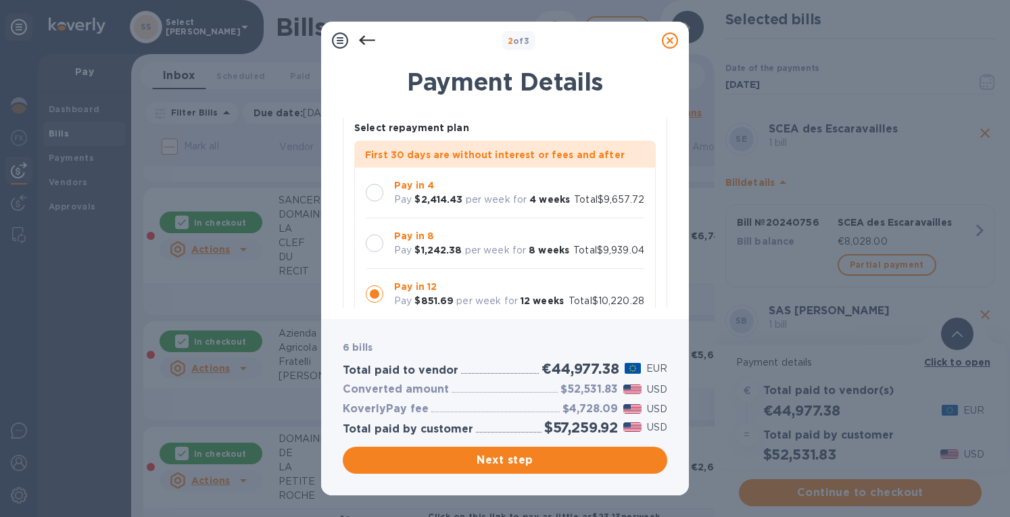
scroll to position [135, 0]
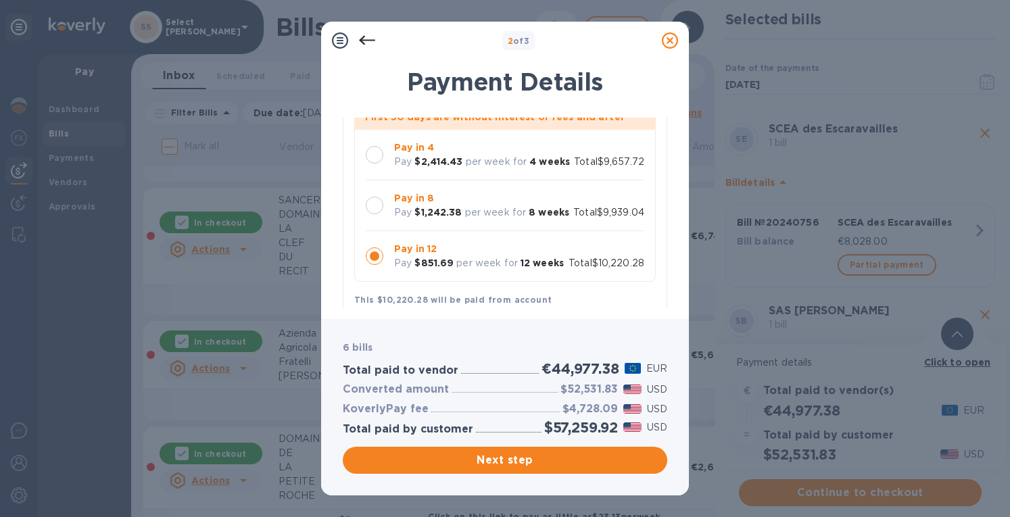
click at [383, 148] on div at bounding box center [374, 155] width 28 height 28
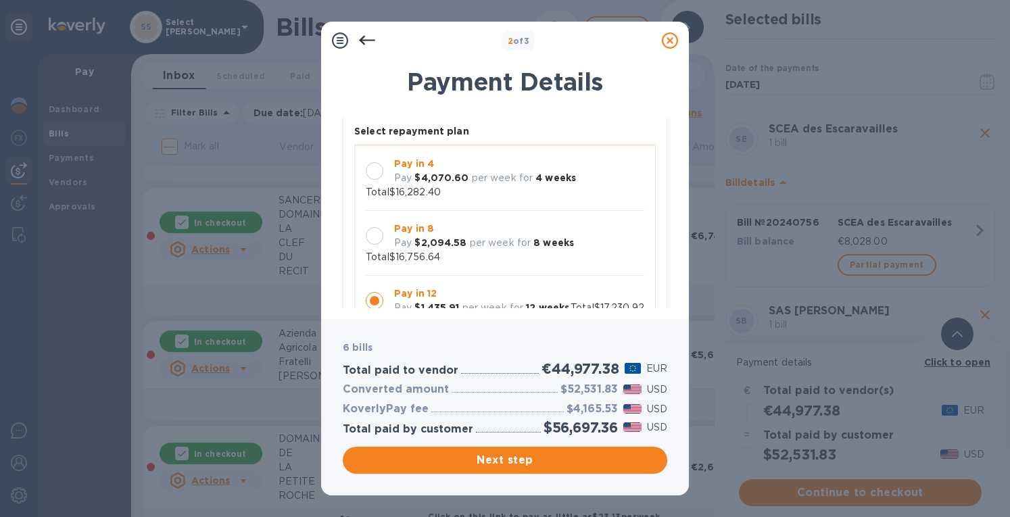
scroll to position [676, 0]
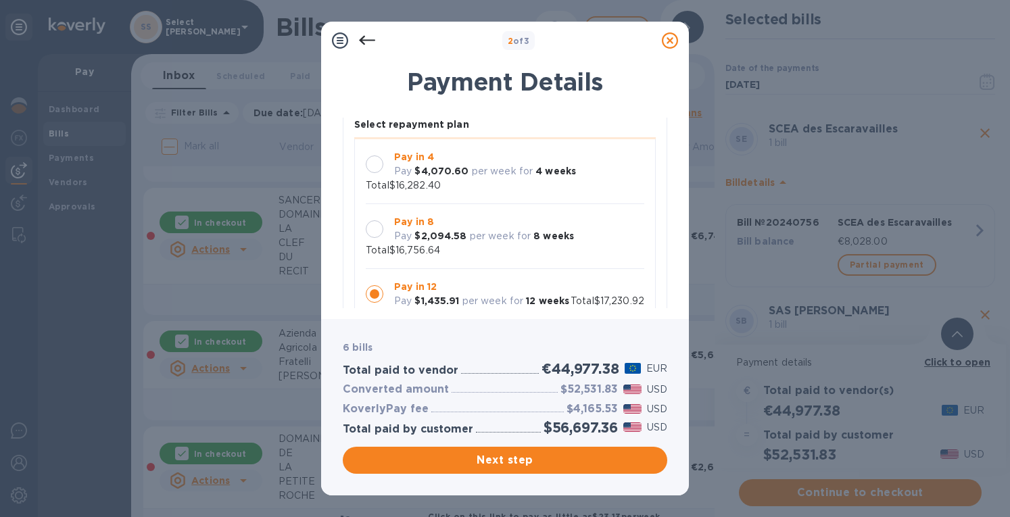
click at [381, 160] on div at bounding box center [374, 164] width 28 height 28
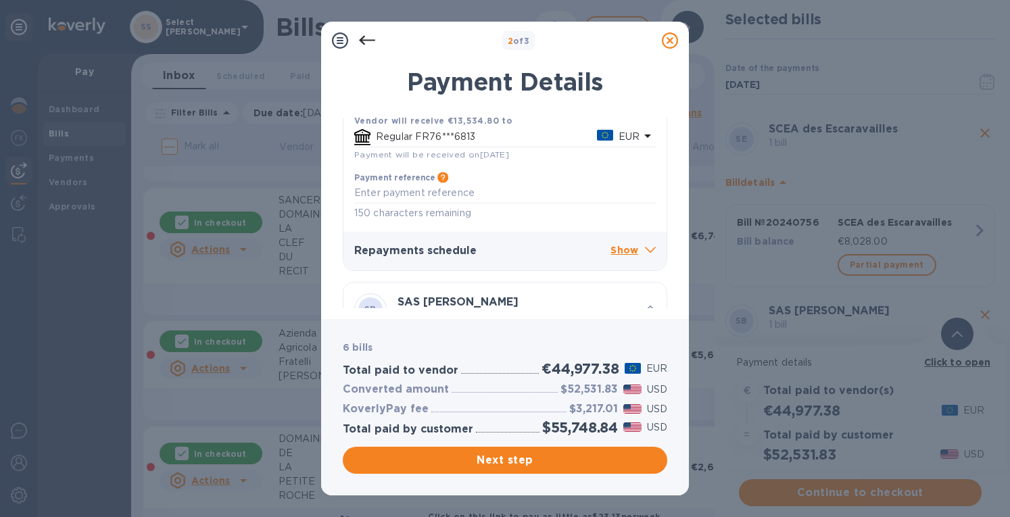
scroll to position [1082, 0]
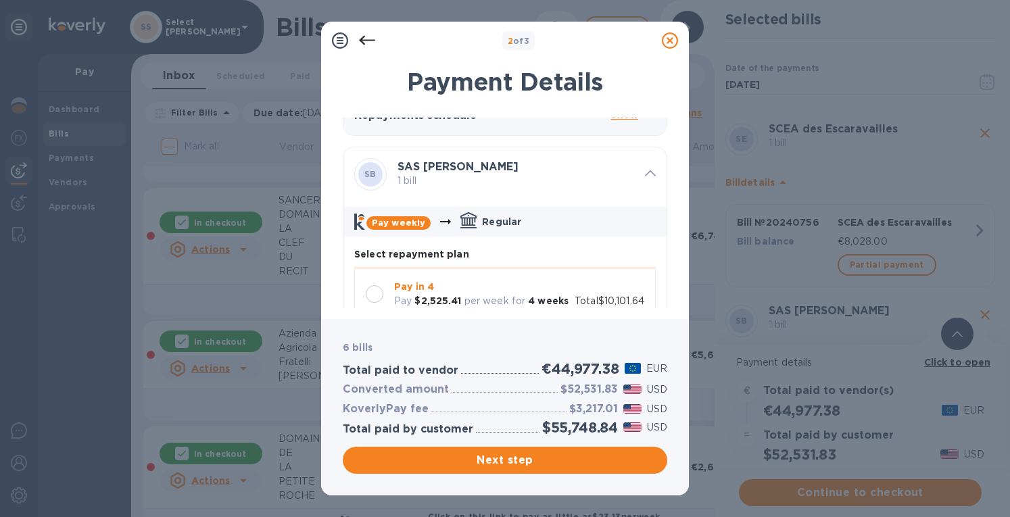
click at [375, 285] on div at bounding box center [375, 294] width 18 height 18
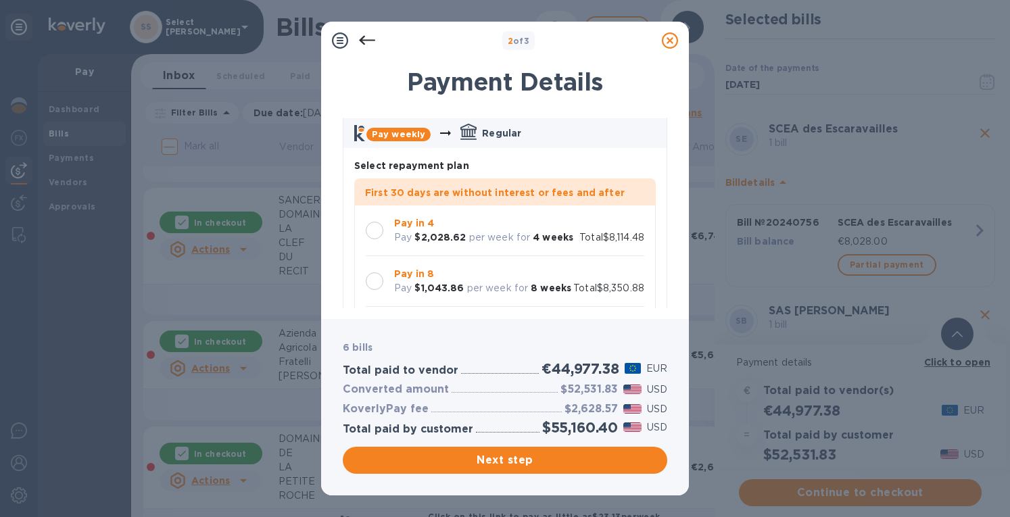
scroll to position [1758, 0]
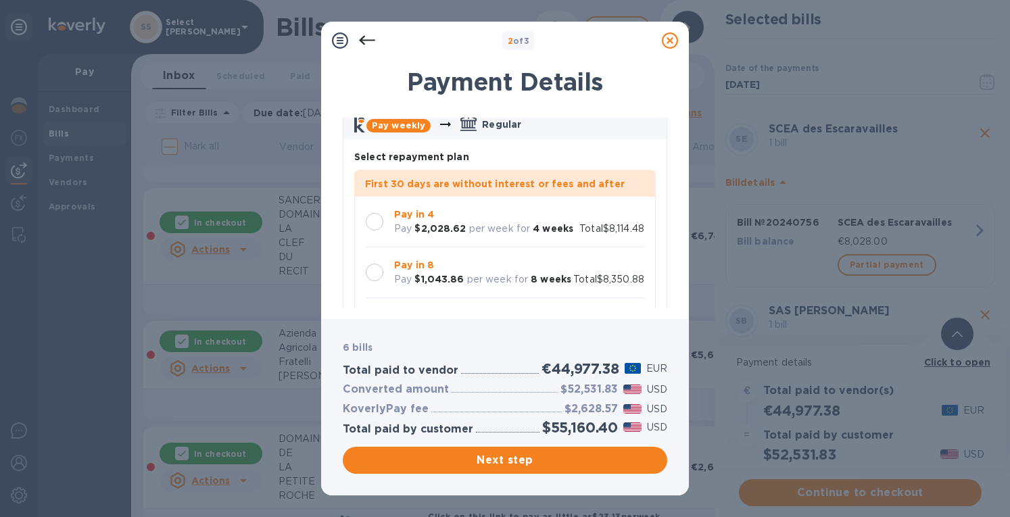
drag, startPoint x: 381, startPoint y: 201, endPoint x: 388, endPoint y: 201, distance: 7.5
click at [381, 208] on div at bounding box center [374, 222] width 28 height 28
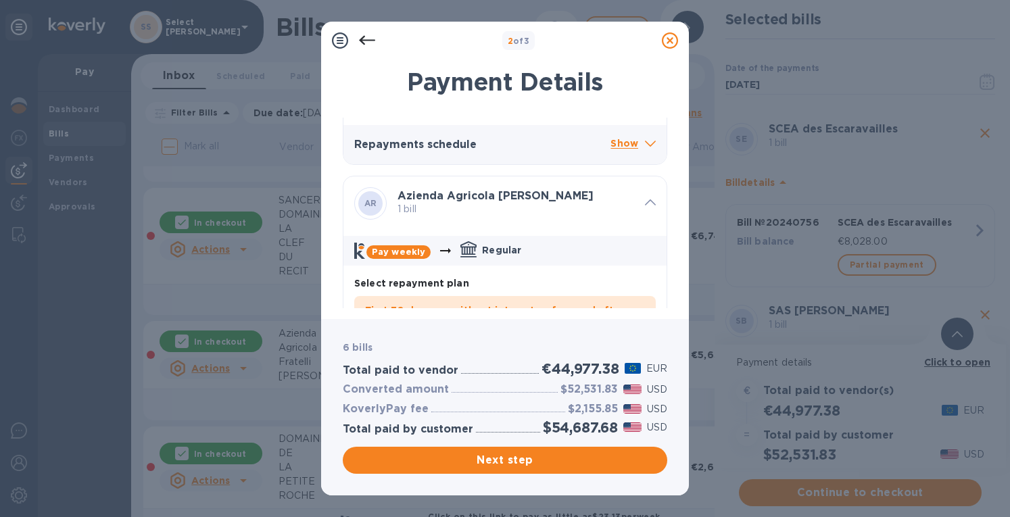
scroll to position [2299, 0]
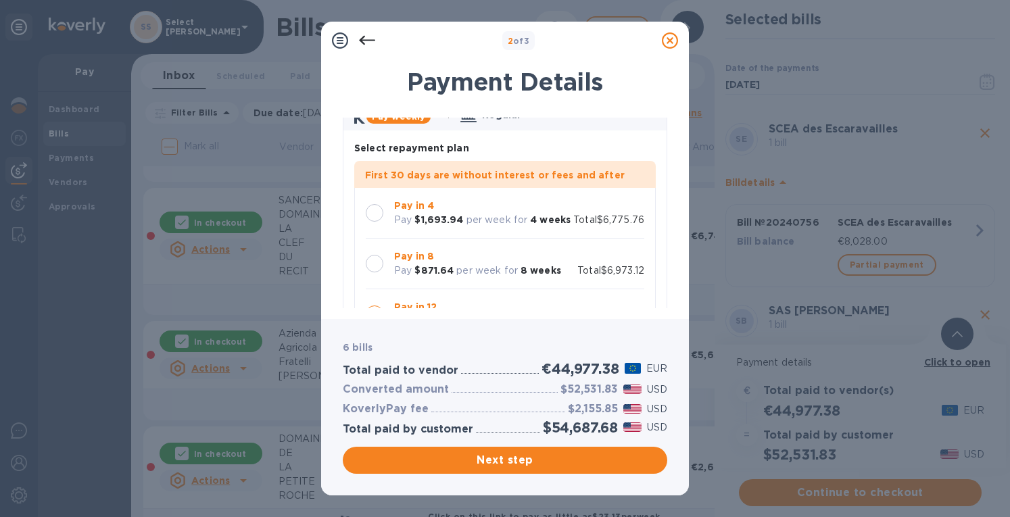
click at [385, 214] on div at bounding box center [374, 213] width 28 height 28
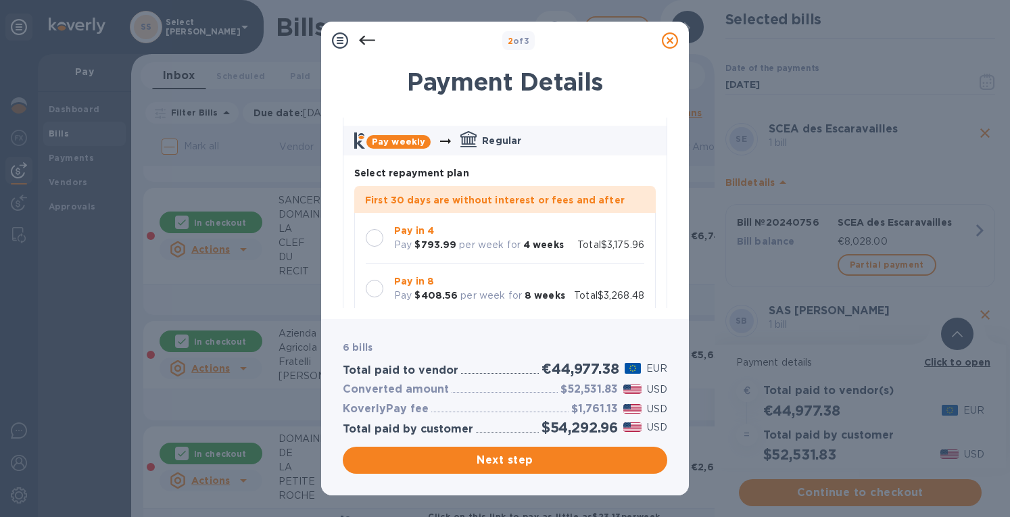
scroll to position [2840, 0]
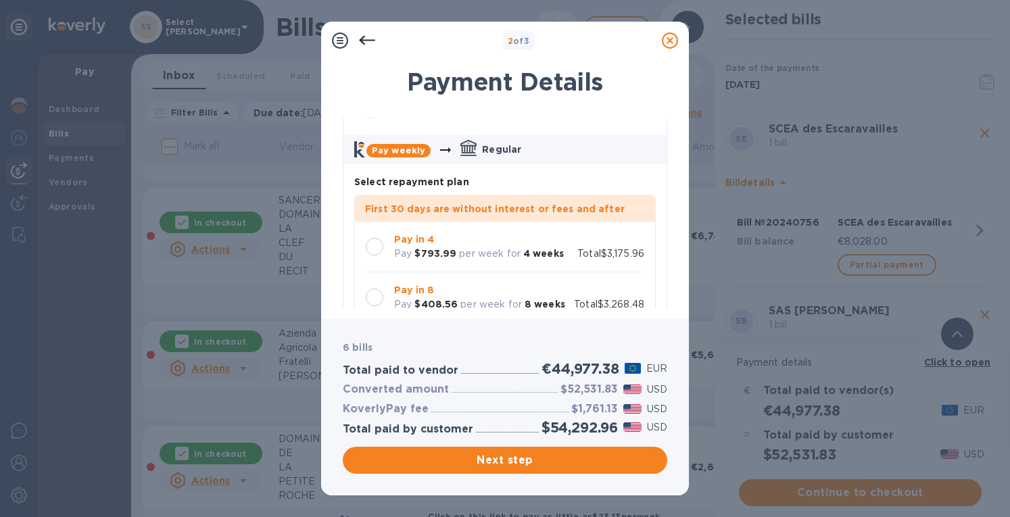
drag, startPoint x: 370, startPoint y: 253, endPoint x: 382, endPoint y: 247, distance: 13.3
click at [370, 254] on div at bounding box center [375, 247] width 18 height 18
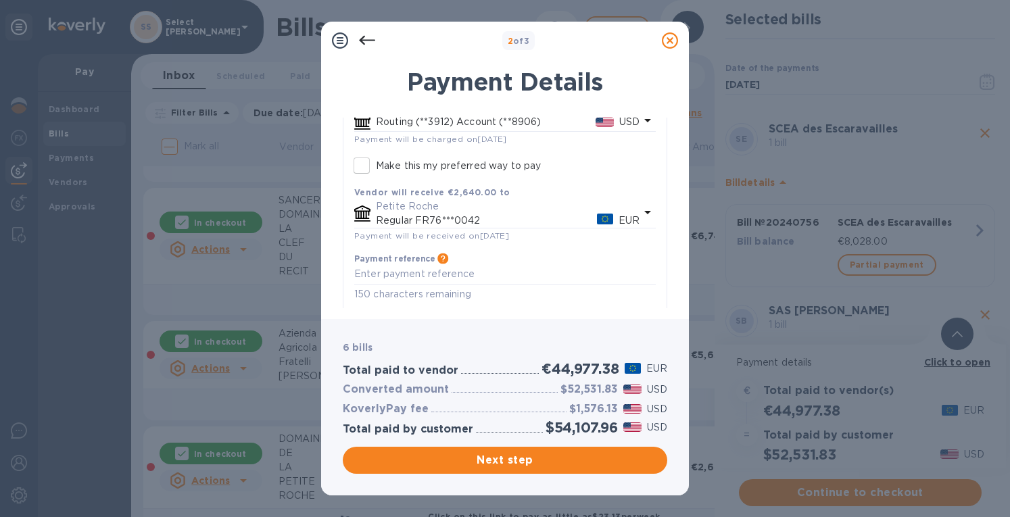
scroll to position [3171, 0]
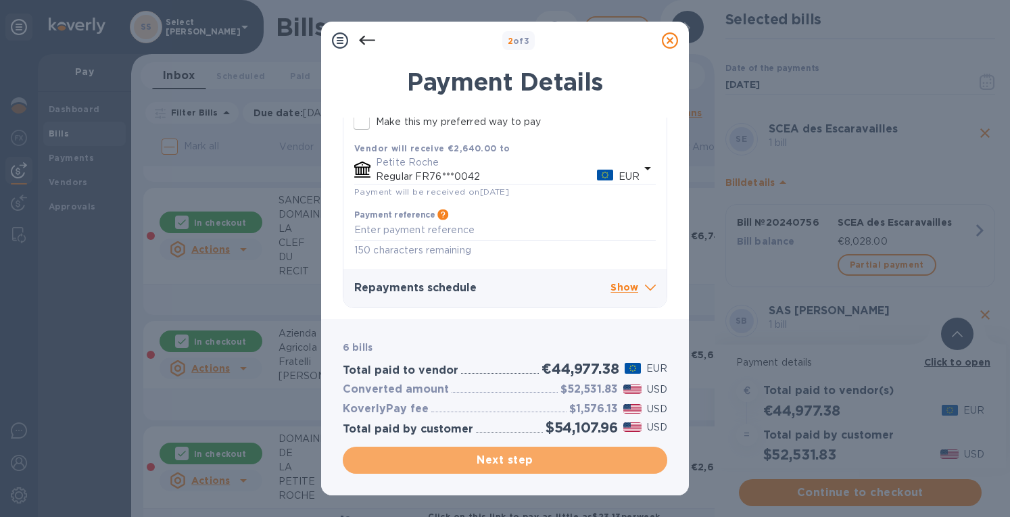
click at [521, 459] on span "Next step" at bounding box center [505, 460] width 303 height 16
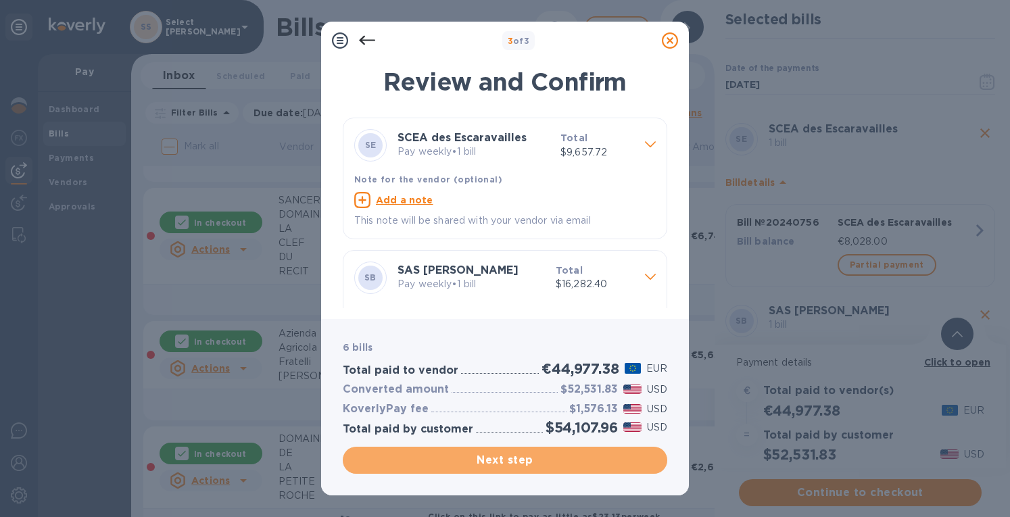
click at [515, 457] on span "Next step" at bounding box center [505, 460] width 303 height 16
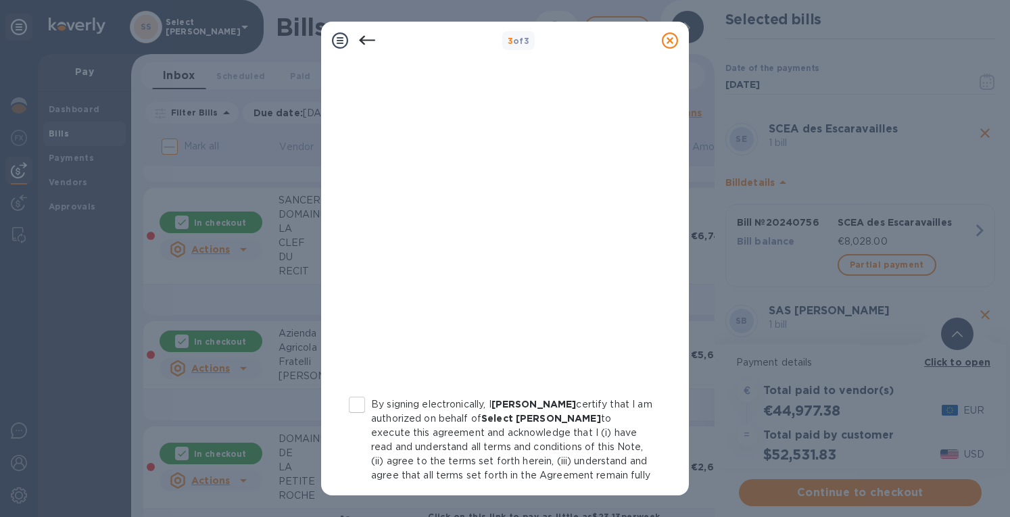
scroll to position [238, 0]
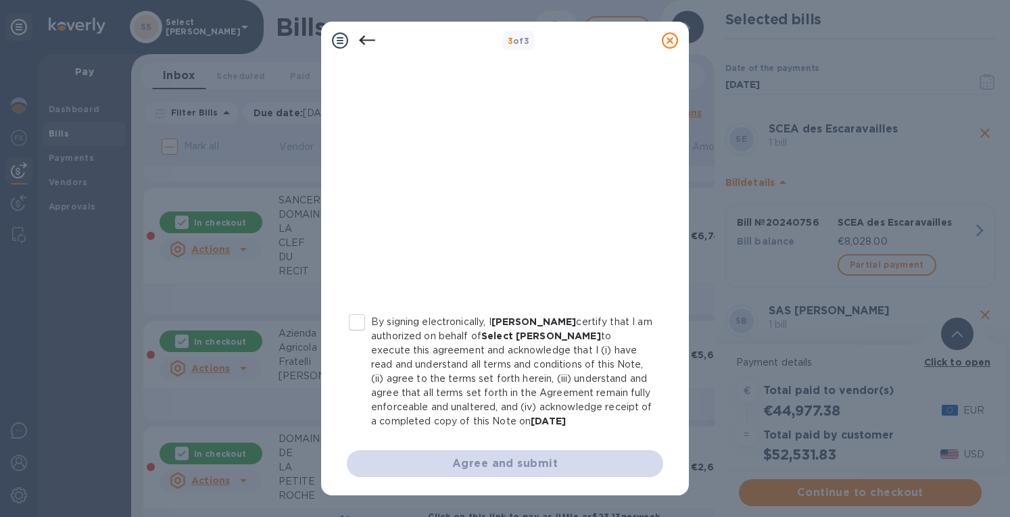
click at [360, 322] on input "By signing electronically, I [PERSON_NAME] certify that I am authorized on beha…" at bounding box center [357, 322] width 28 height 28
checkbox input "true"
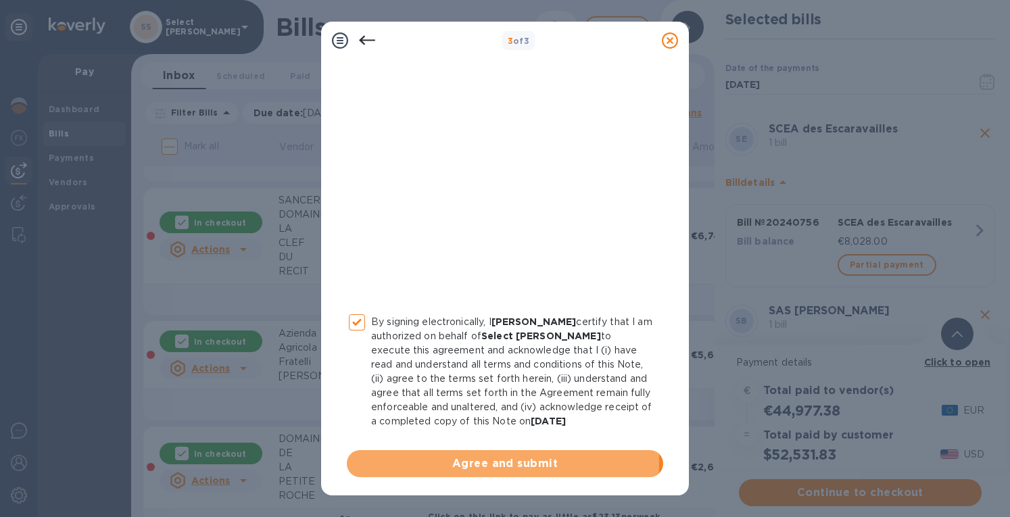
click at [485, 462] on span "Agree and submit" at bounding box center [505, 464] width 295 height 16
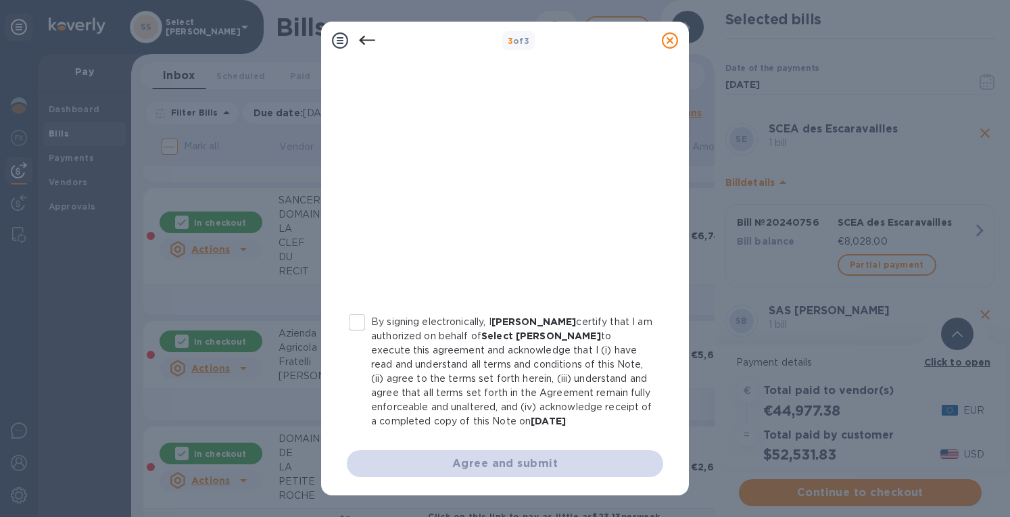
click at [352, 316] on input "By signing electronically, I [PERSON_NAME] certify that I am authorized on beha…" at bounding box center [357, 322] width 28 height 28
checkbox input "true"
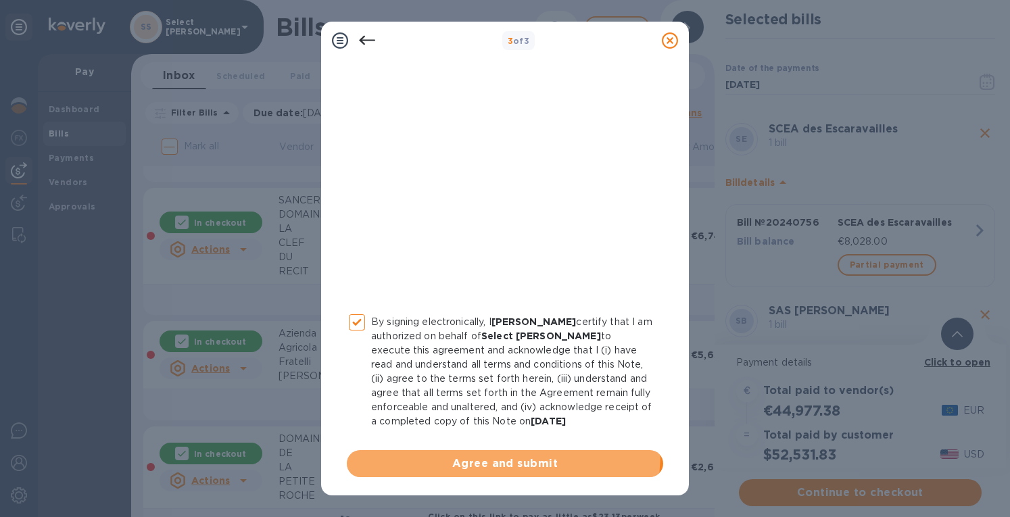
click at [453, 450] on button "Agree and submit" at bounding box center [505, 463] width 316 height 27
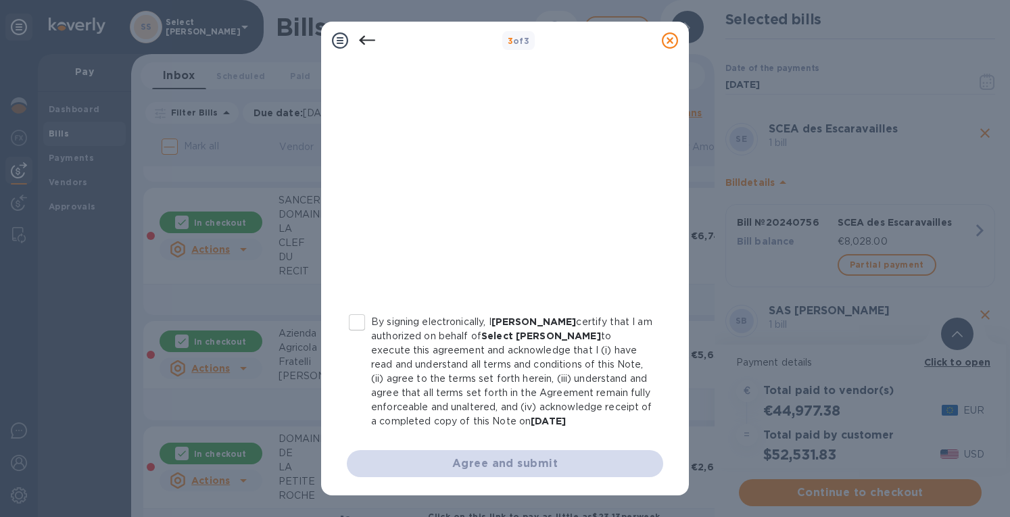
drag, startPoint x: 352, startPoint y: 318, endPoint x: 358, endPoint y: 328, distance: 11.8
click at [352, 318] on input "By signing electronically, I [PERSON_NAME] certify that I am authorized on beha…" at bounding box center [357, 322] width 28 height 28
checkbox input "true"
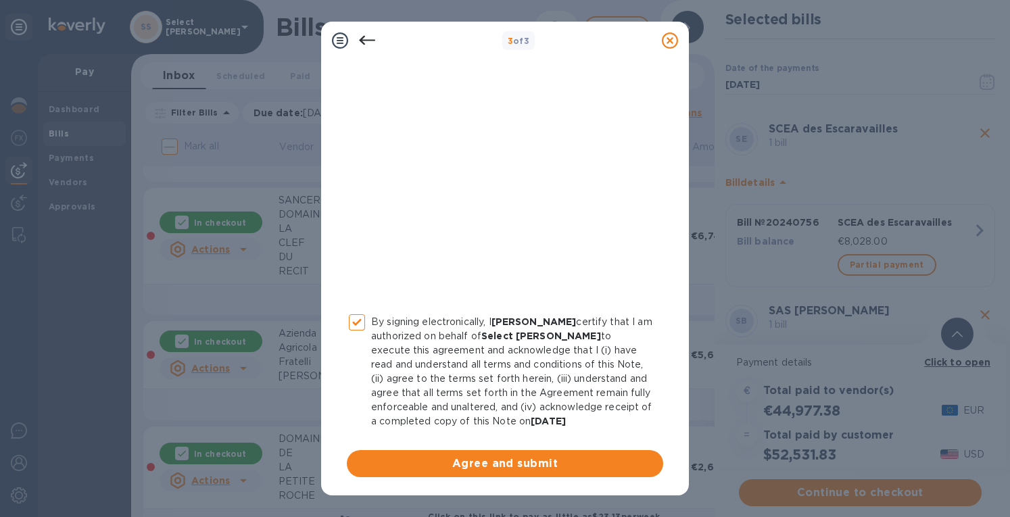
click at [456, 464] on span "Agree and submit" at bounding box center [505, 464] width 295 height 16
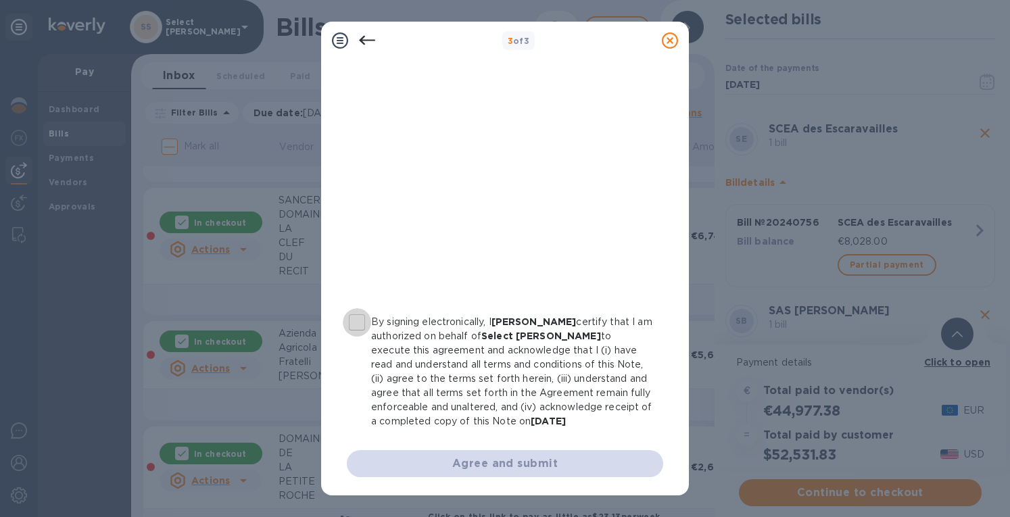
drag, startPoint x: 357, startPoint y: 318, endPoint x: 398, endPoint y: 355, distance: 55.1
click at [358, 320] on input "By signing electronically, I [PERSON_NAME] certify that I am authorized on beha…" at bounding box center [357, 322] width 28 height 28
checkbox input "true"
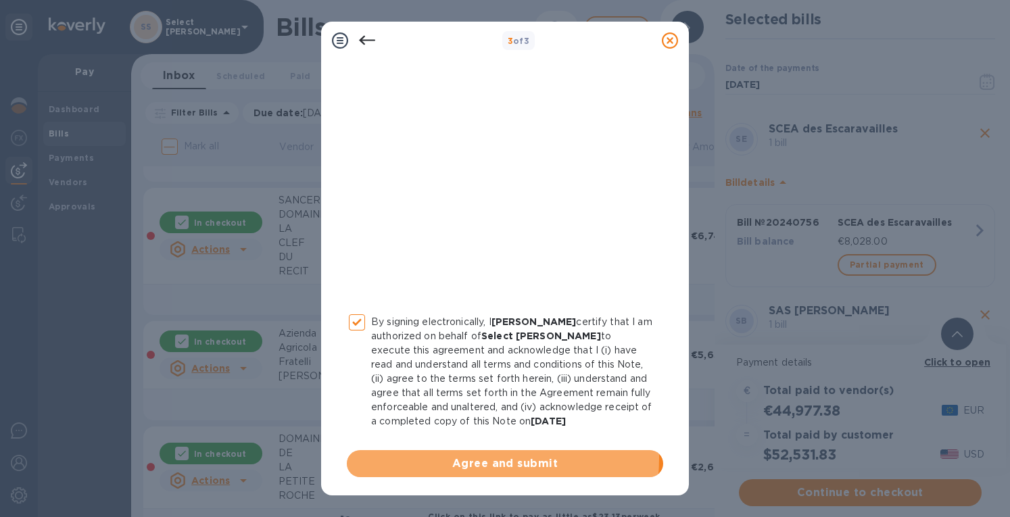
drag, startPoint x: 453, startPoint y: 457, endPoint x: 462, endPoint y: 427, distance: 31.0
click at [452, 456] on span "Agree and submit" at bounding box center [505, 464] width 295 height 16
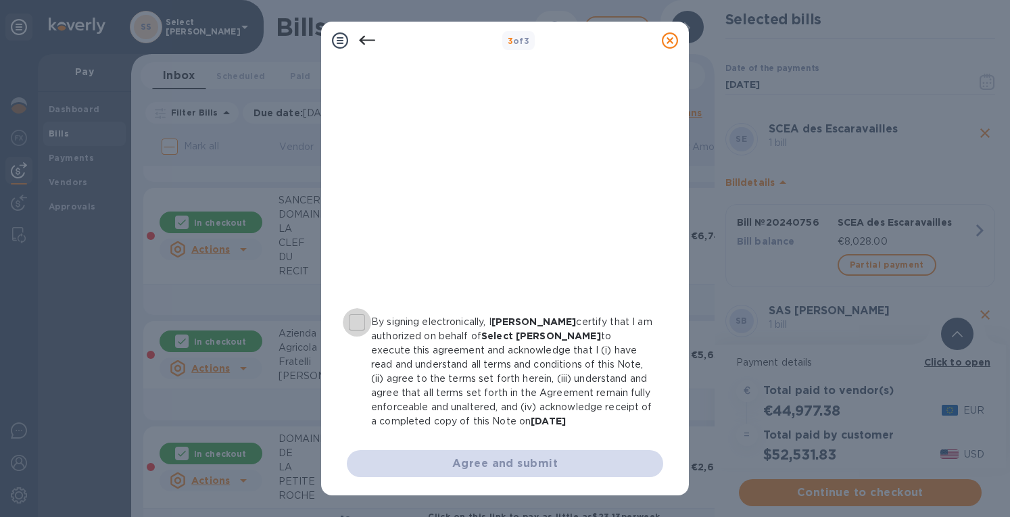
drag, startPoint x: 360, startPoint y: 324, endPoint x: 416, endPoint y: 414, distance: 106.6
click at [360, 326] on input "By signing electronically, I [PERSON_NAME] certify that I am authorized on beha…" at bounding box center [357, 322] width 28 height 28
checkbox input "true"
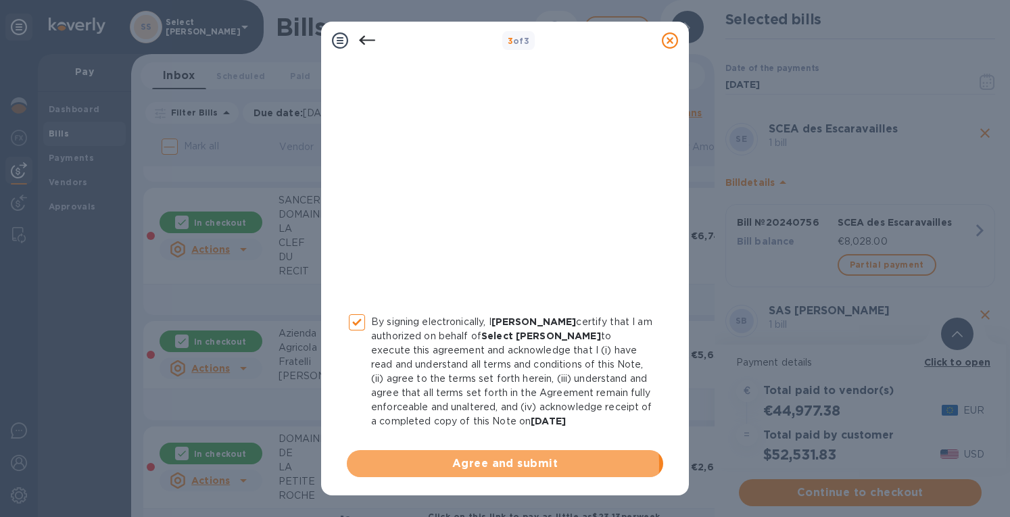
drag, startPoint x: 487, startPoint y: 464, endPoint x: 547, endPoint y: 385, distance: 99.9
click at [487, 465] on span "Agree and submit" at bounding box center [505, 464] width 295 height 16
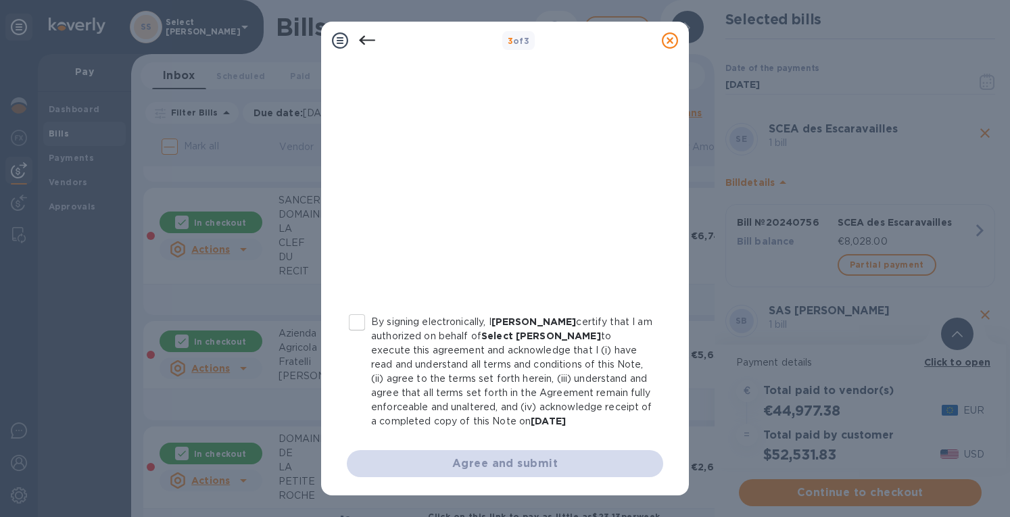
click at [354, 323] on input "By signing electronically, I [PERSON_NAME] certify that I am authorized on beha…" at bounding box center [357, 322] width 28 height 28
checkbox input "true"
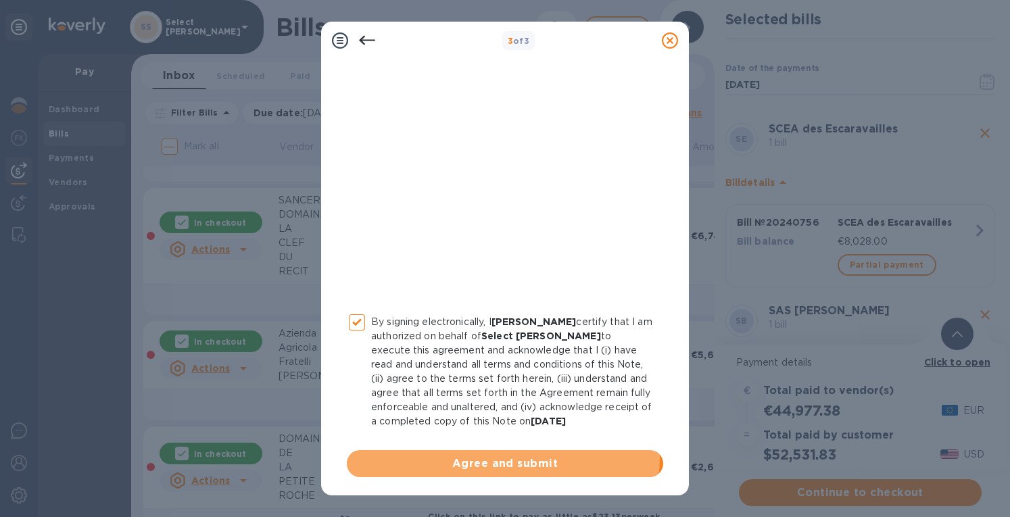
click at [489, 456] on span "Agree and submit" at bounding box center [505, 464] width 295 height 16
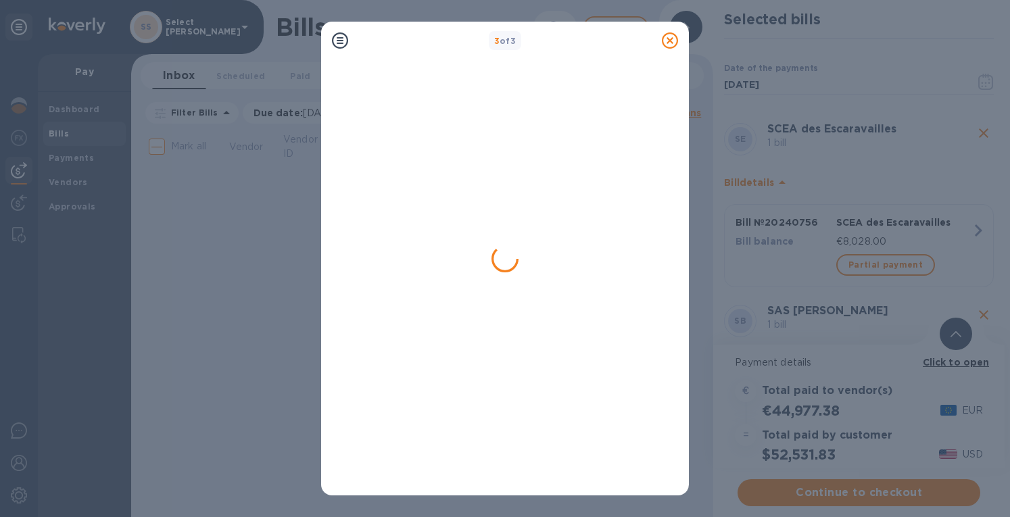
scroll to position [0, 0]
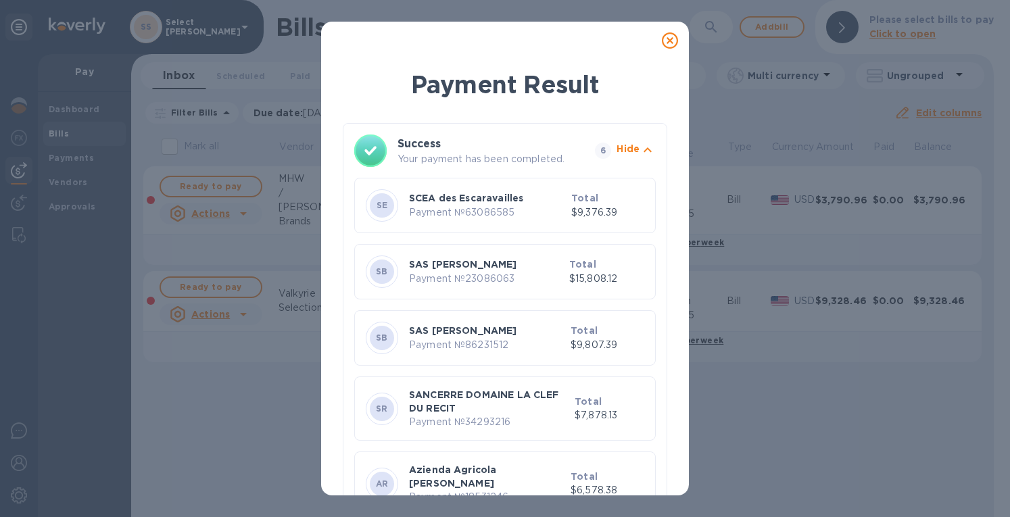
click at [668, 37] on icon at bounding box center [670, 40] width 16 height 16
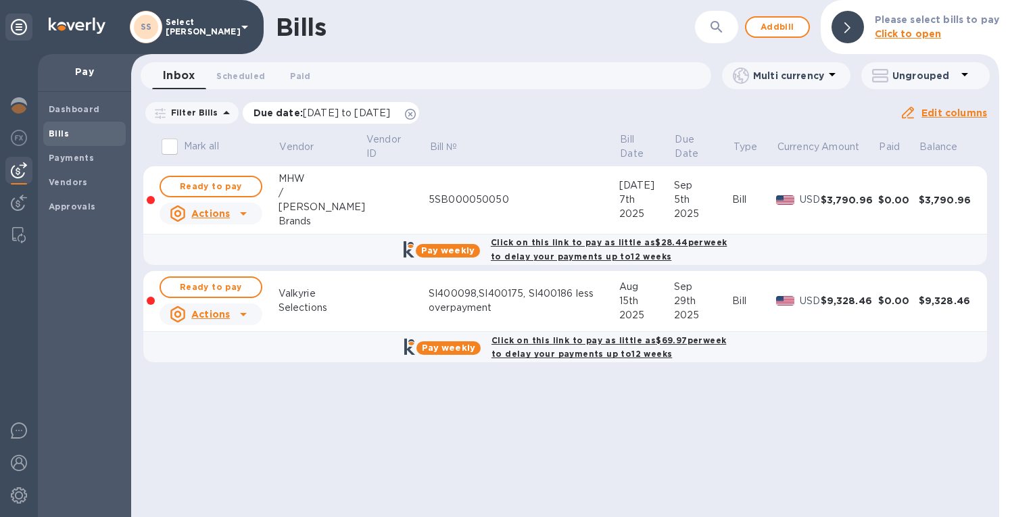
click at [416, 114] on icon at bounding box center [410, 114] width 11 height 11
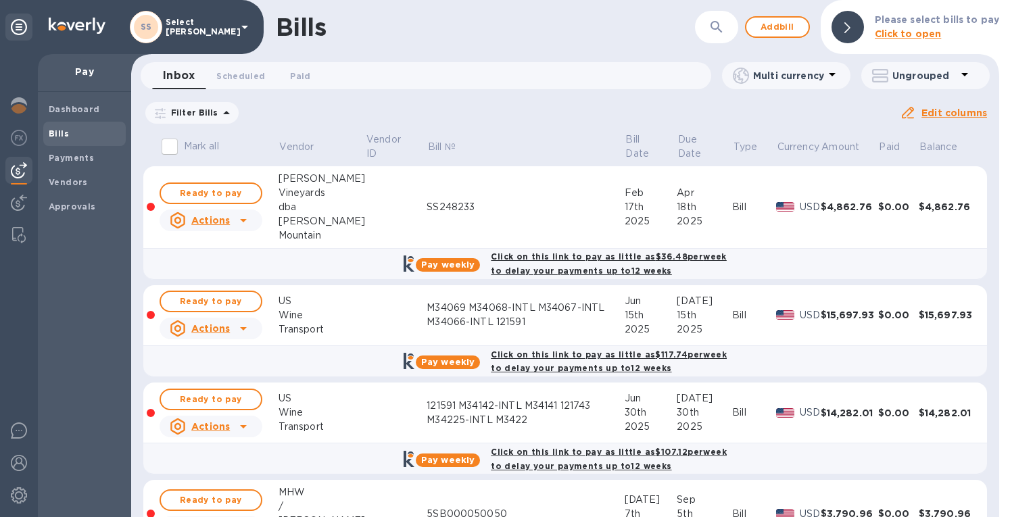
click at [12, 99] on img at bounding box center [19, 105] width 16 height 16
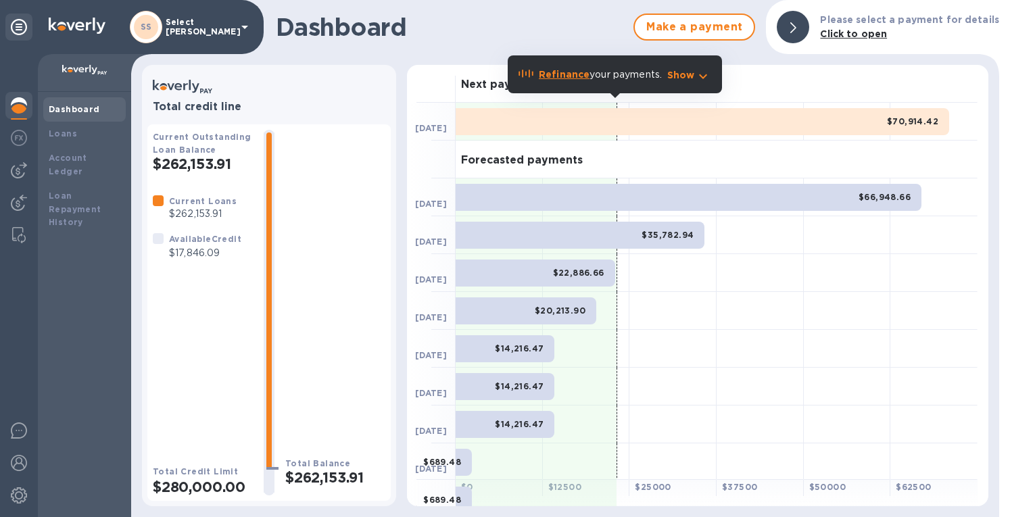
drag, startPoint x: 11, startPoint y: 176, endPoint x: 18, endPoint y: 169, distance: 10.1
click at [11, 176] on img at bounding box center [19, 170] width 16 height 16
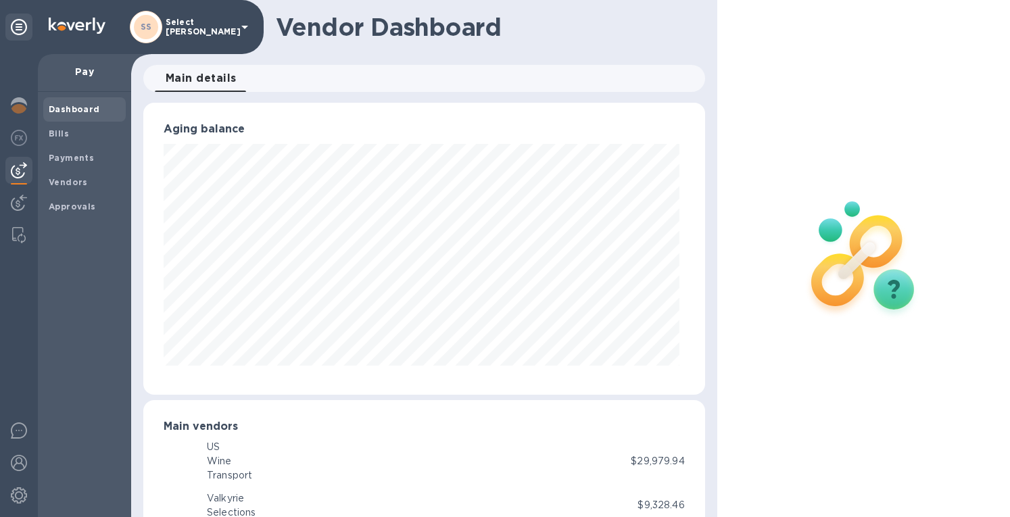
scroll to position [292, 556]
click at [84, 137] on span "Bills" at bounding box center [85, 134] width 72 height 14
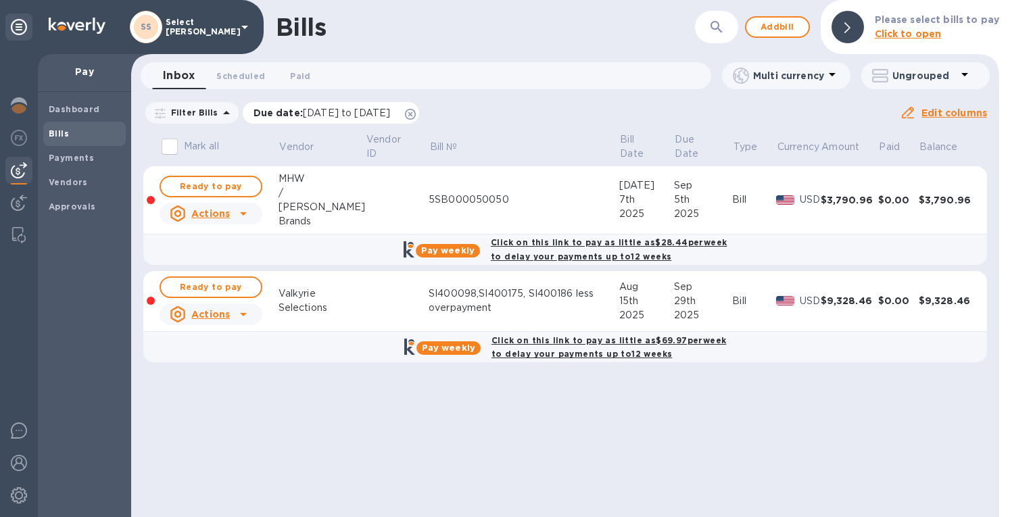
click at [416, 109] on icon at bounding box center [410, 114] width 11 height 11
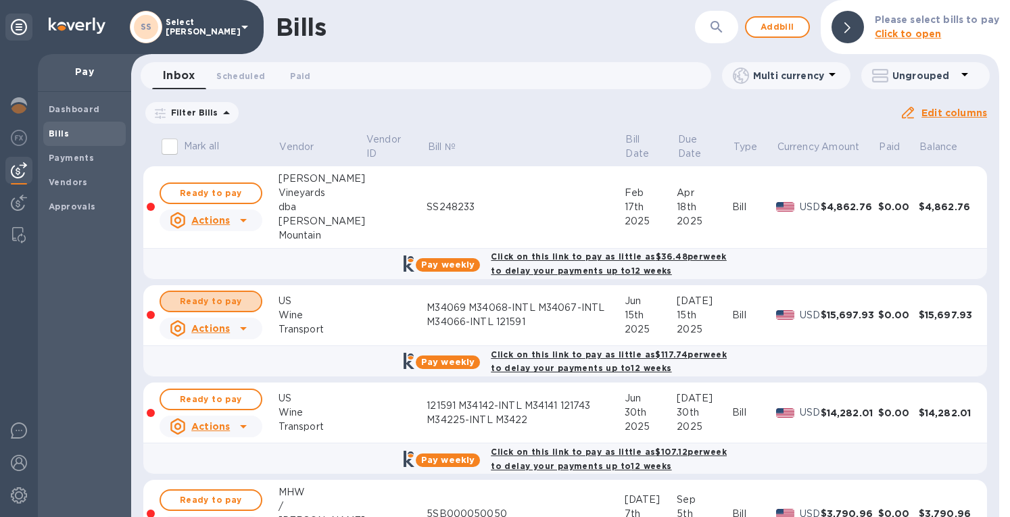
click at [227, 299] on span "Ready to pay" at bounding box center [211, 301] width 78 height 16
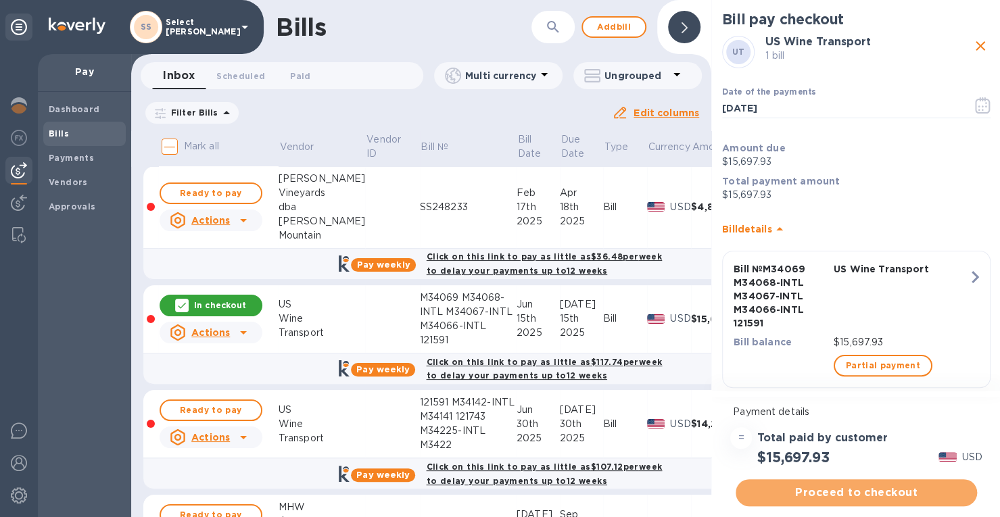
click at [818, 497] on span "Proceed to checkout" at bounding box center [856, 493] width 220 height 16
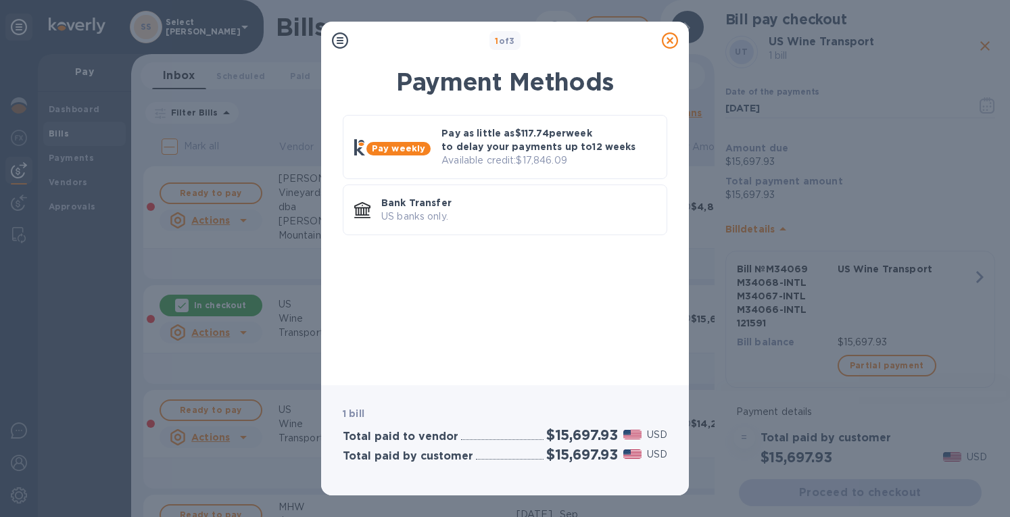
click at [496, 150] on p "Pay as little as $117.74 per week to delay your payments up to 12 weeks" at bounding box center [548, 139] width 214 height 27
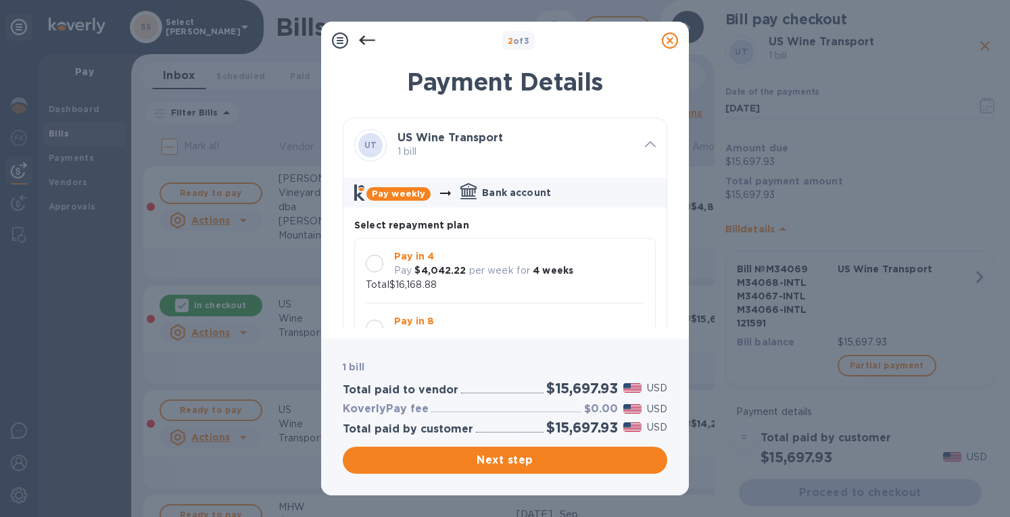
scroll to position [11, 0]
click at [437, 265] on b "$4,042.22" at bounding box center [439, 270] width 51 height 11
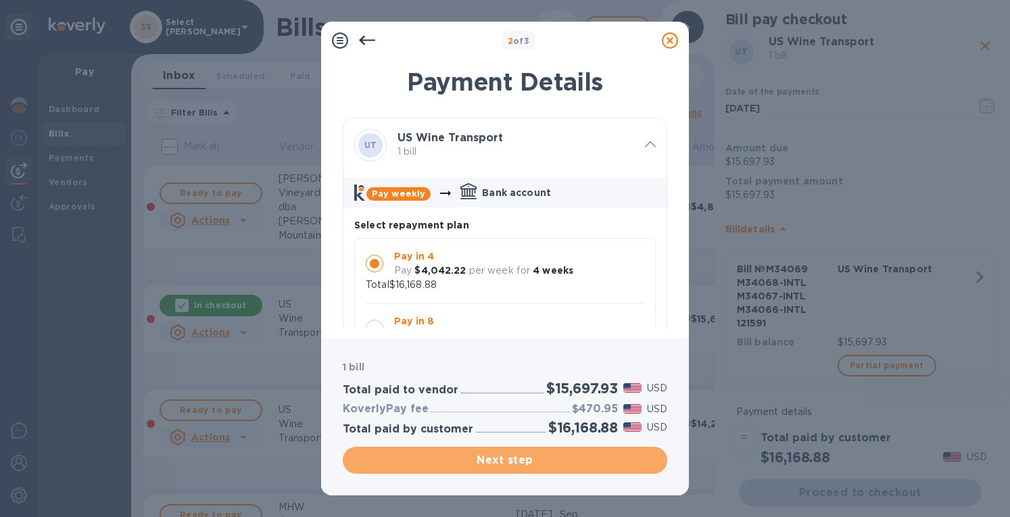
click at [470, 458] on span "Next step" at bounding box center [505, 460] width 303 height 16
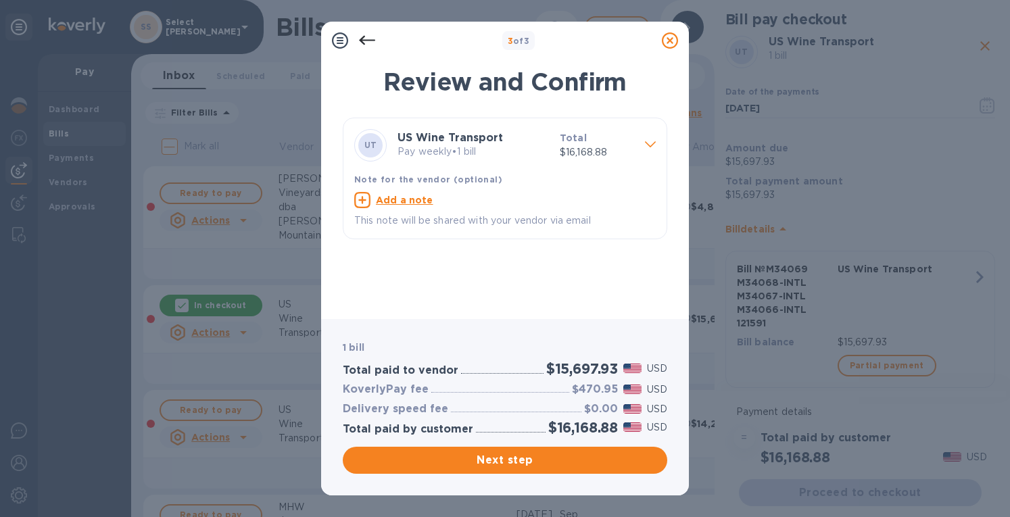
click at [496, 459] on span "Next step" at bounding box center [505, 460] width 303 height 16
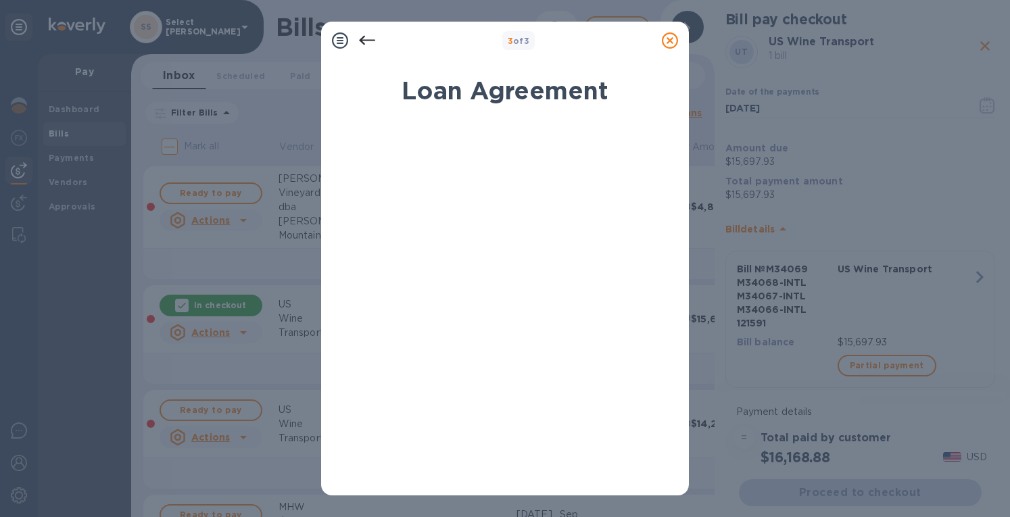
scroll to position [238, 0]
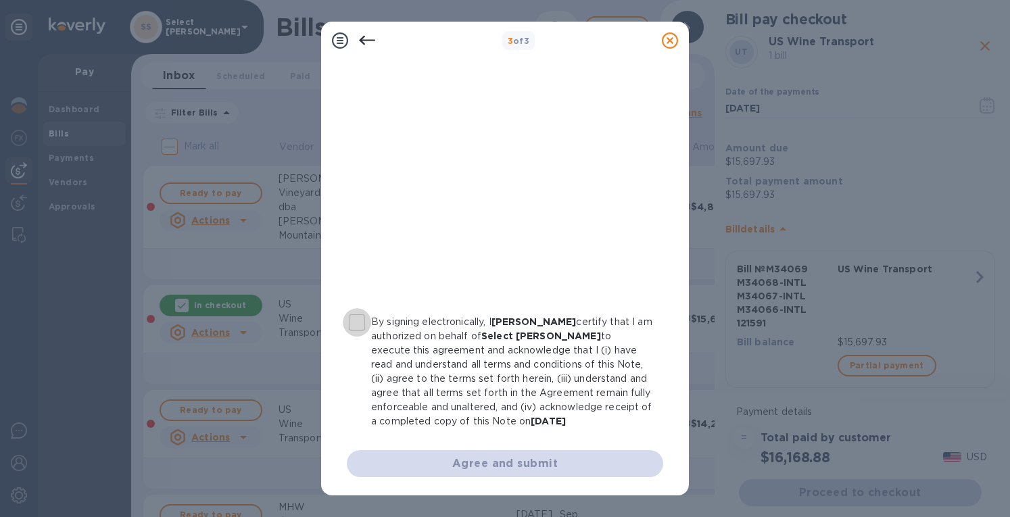
drag, startPoint x: 357, startPoint y: 322, endPoint x: 387, endPoint y: 359, distance: 47.1
click at [357, 322] on input "By signing electronically, I [PERSON_NAME] certify that I am authorized on beha…" at bounding box center [357, 322] width 28 height 28
checkbox input "true"
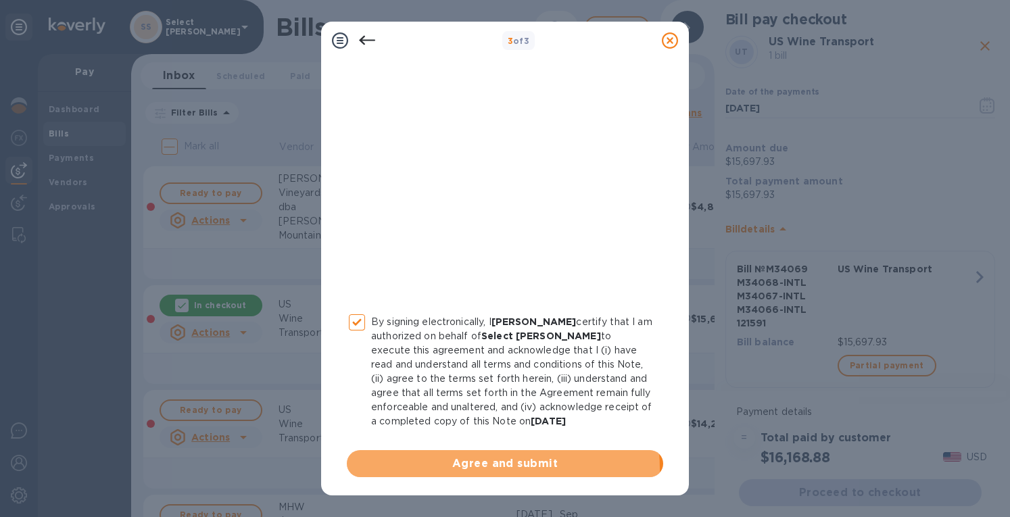
drag, startPoint x: 470, startPoint y: 468, endPoint x: 526, endPoint y: 336, distance: 143.3
click at [470, 467] on span "Agree and submit" at bounding box center [505, 464] width 295 height 16
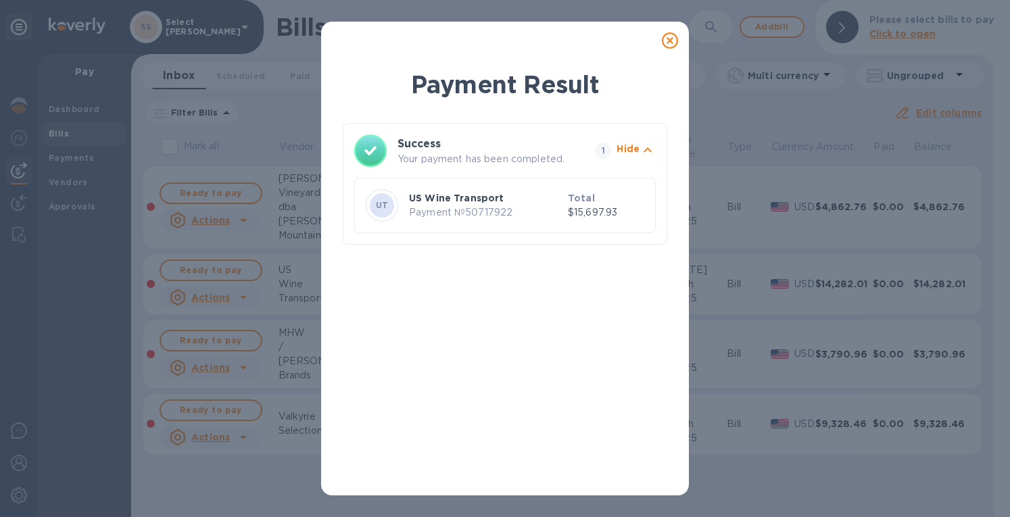
drag, startPoint x: 667, startPoint y: 39, endPoint x: 653, endPoint y: 54, distance: 20.6
click at [667, 39] on icon at bounding box center [670, 40] width 16 height 16
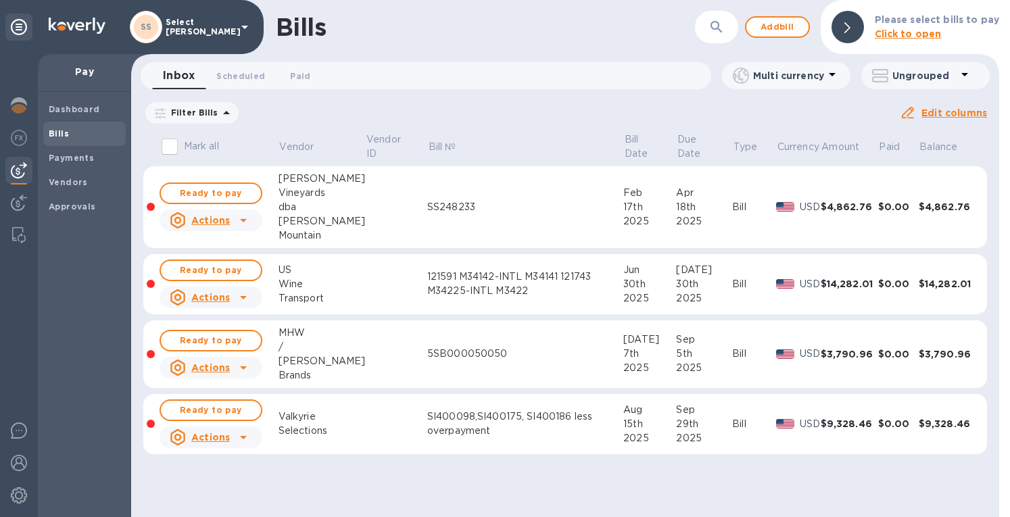
click at [16, 101] on img at bounding box center [19, 105] width 16 height 16
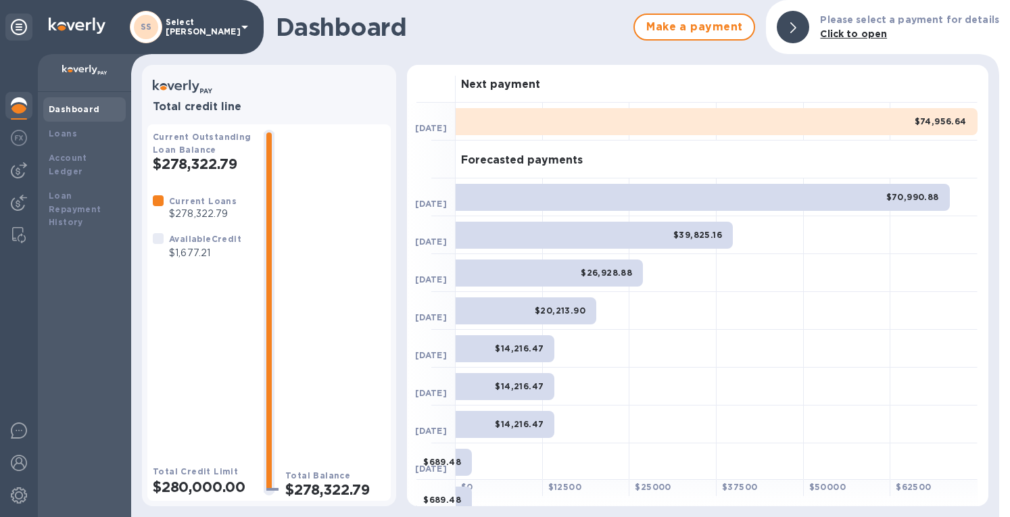
click at [84, 135] on div "Loans" at bounding box center [85, 134] width 72 height 14
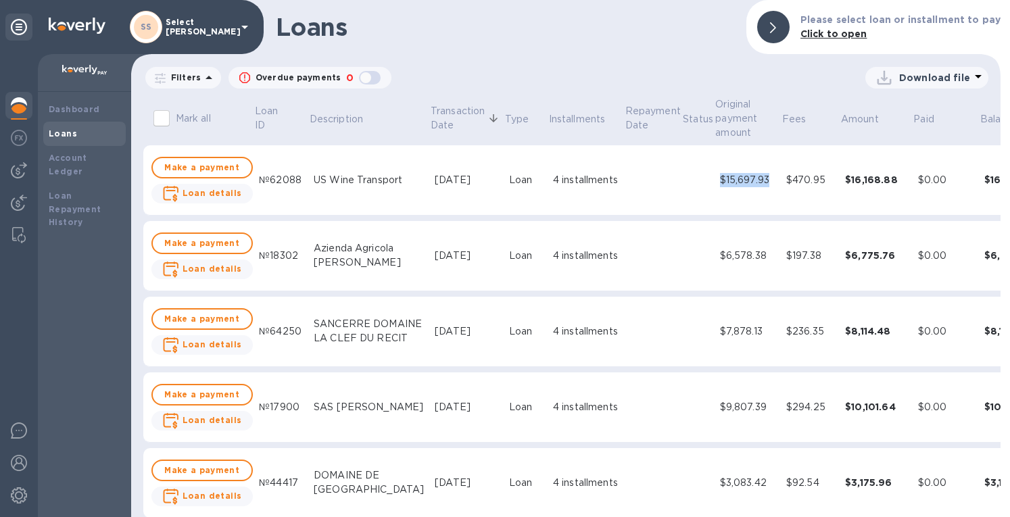
drag, startPoint x: 742, startPoint y: 180, endPoint x: 688, endPoint y: 178, distance: 54.8
click at [715, 178] on td "$15,697.93" at bounding box center [748, 180] width 66 height 70
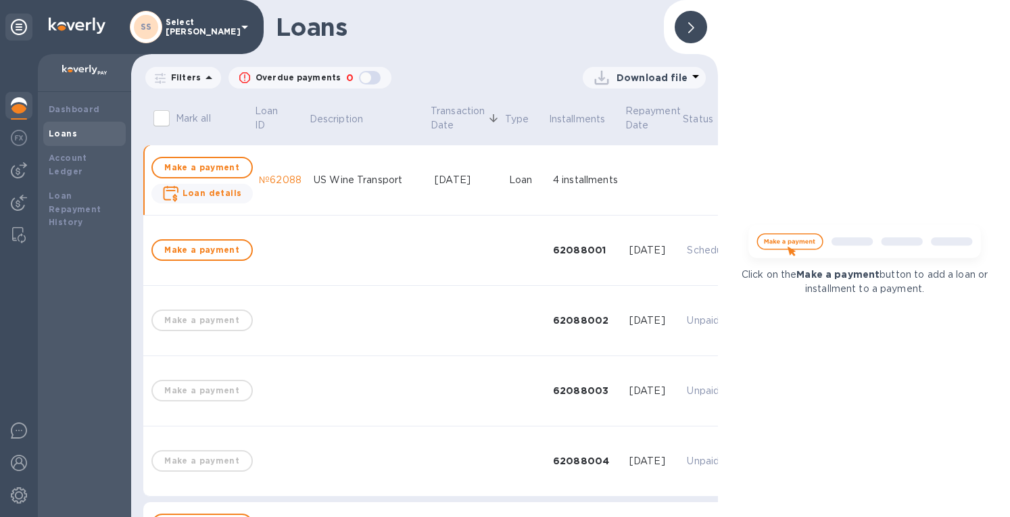
click at [16, 167] on img at bounding box center [19, 170] width 16 height 16
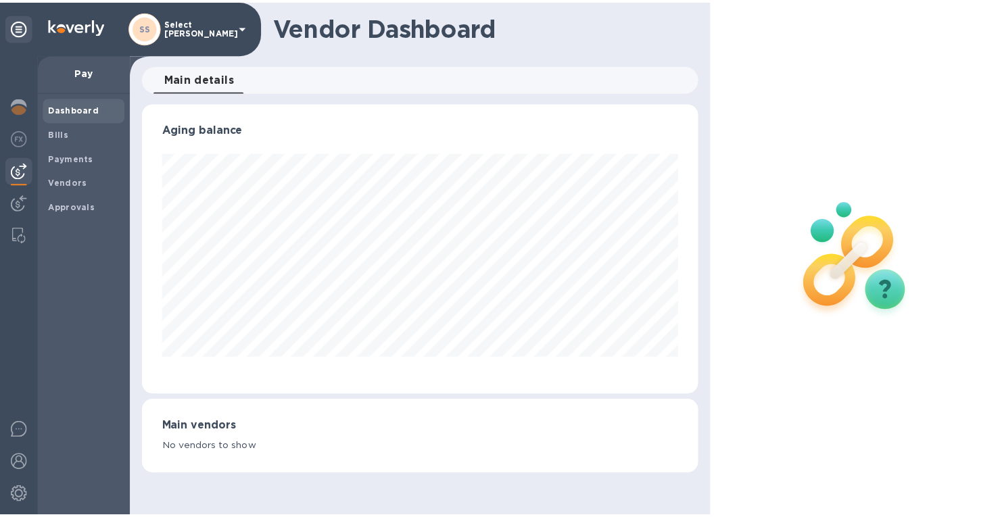
scroll to position [292, 561]
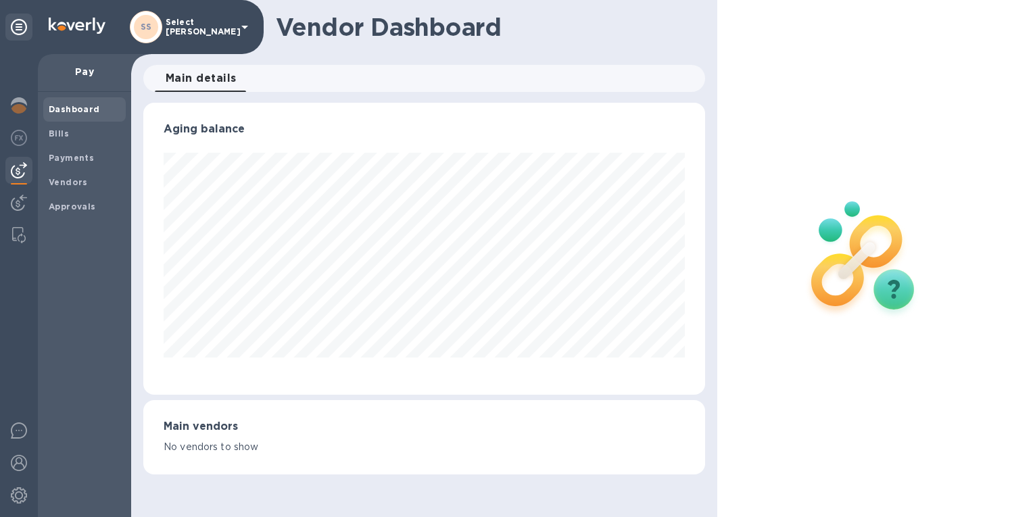
click at [68, 156] on b "Payments" at bounding box center [71, 158] width 45 height 10
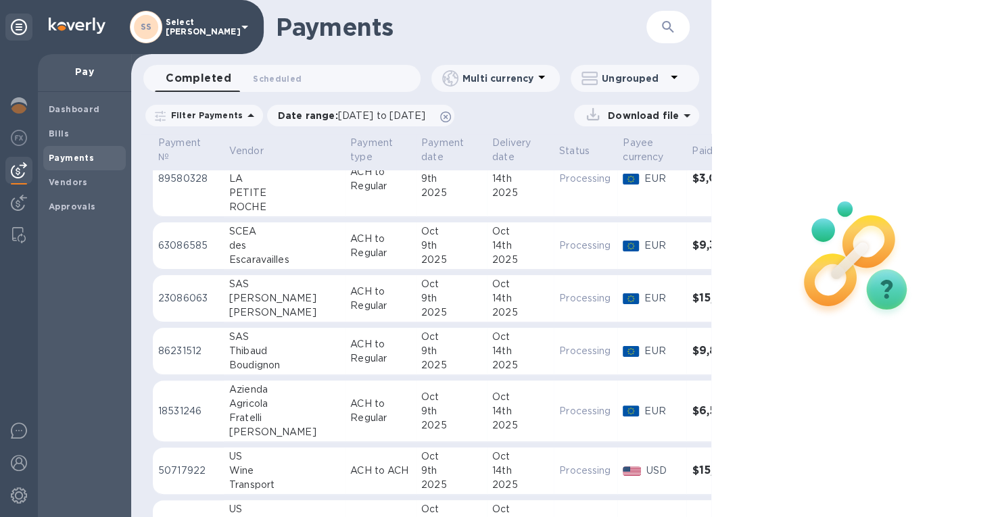
scroll to position [269, 0]
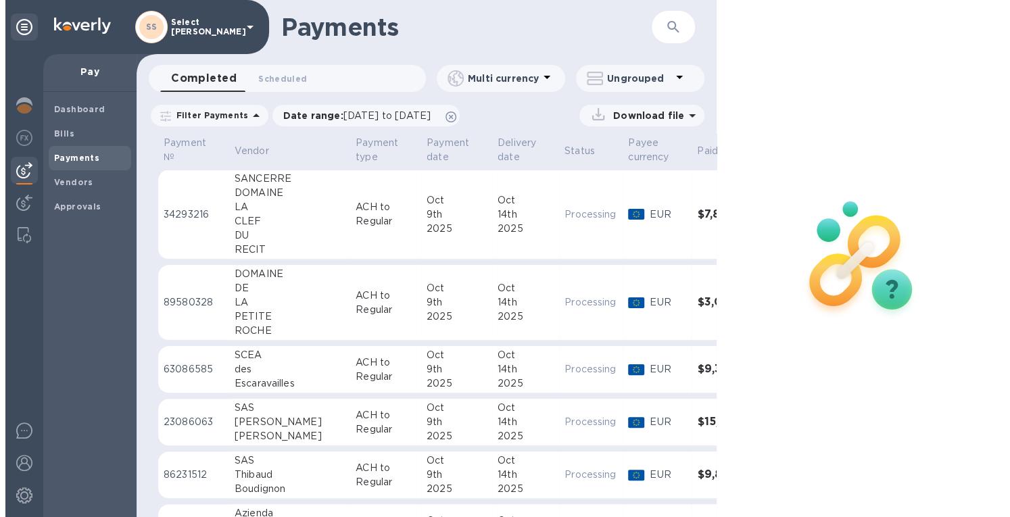
scroll to position [270, 0]
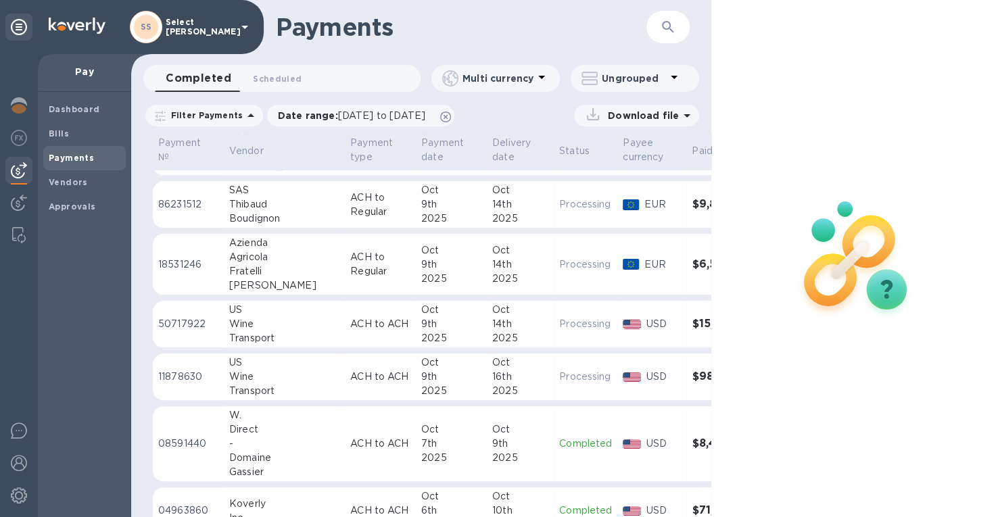
click at [345, 280] on td "ACH to Regular" at bounding box center [380, 265] width 71 height 62
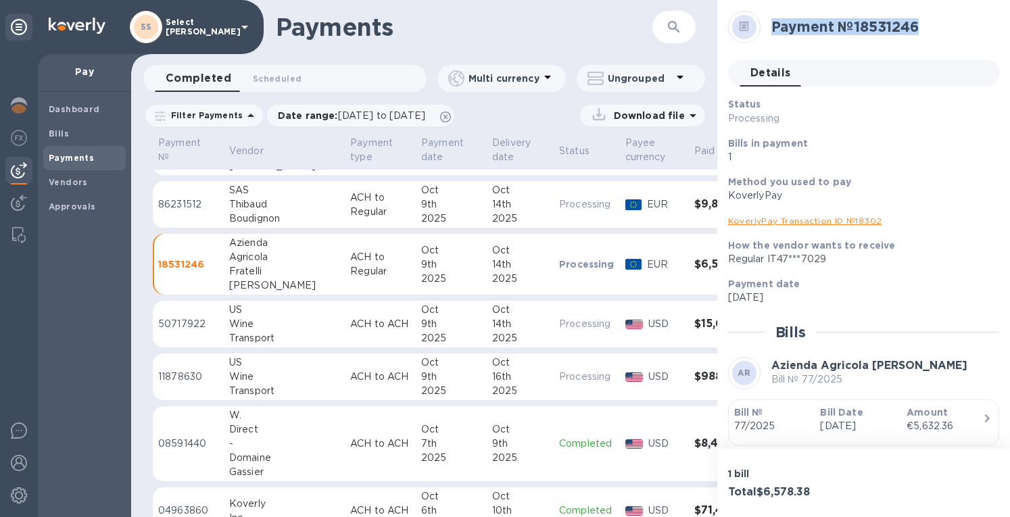
drag, startPoint x: 938, startPoint y: 25, endPoint x: 766, endPoint y: 29, distance: 172.4
click at [766, 28] on div "Payment № 18531246" at bounding box center [880, 27] width 228 height 28
copy h2 "Payment № 18531246"
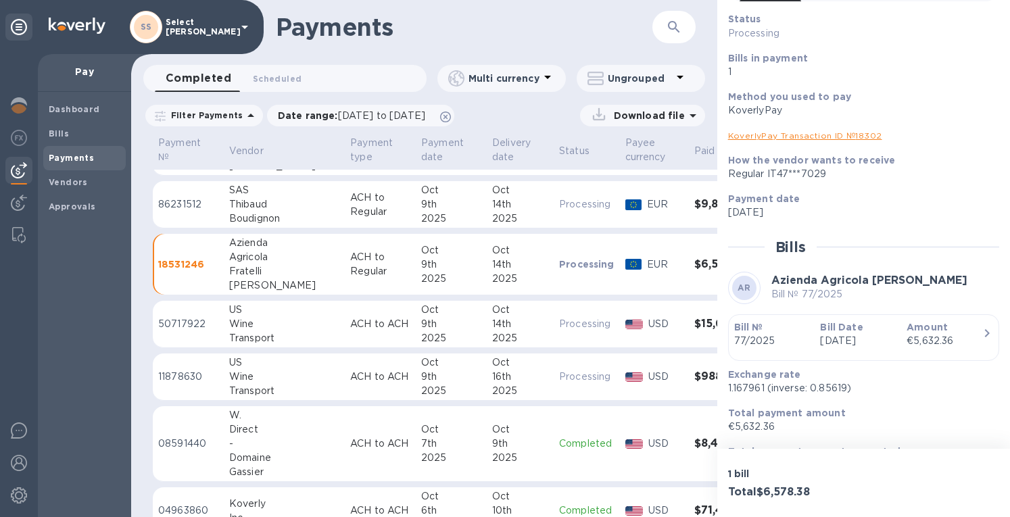
scroll to position [119, 0]
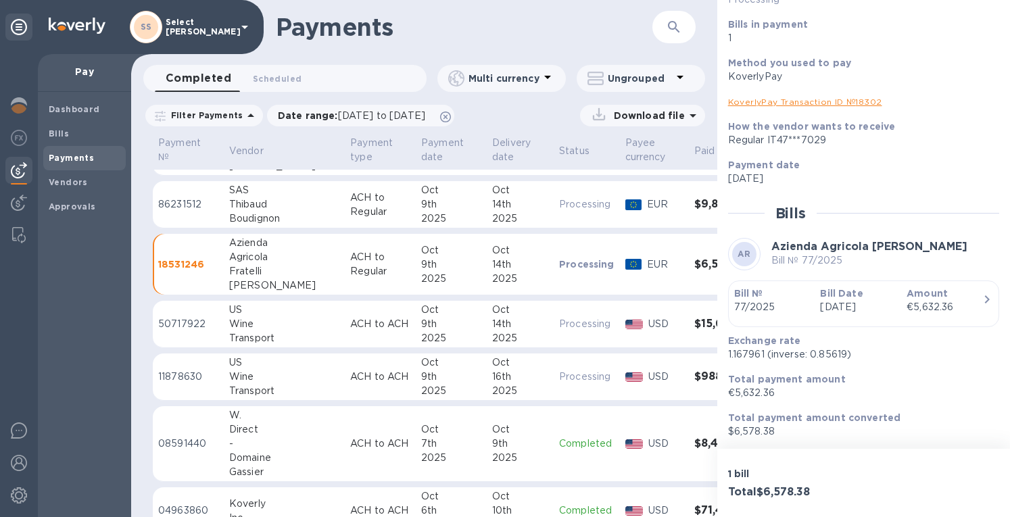
drag, startPoint x: 950, startPoint y: 245, endPoint x: 791, endPoint y: 263, distance: 159.8
click at [791, 263] on div "AR Azienda Agricola Fratelli Revello Bill № 77/2025" at bounding box center [863, 254] width 271 height 32
drag, startPoint x: 961, startPoint y: 302, endPoint x: 815, endPoint y: 267, distance: 150.9
click at [791, 247] on div "Status Processing Bills in payment 1 Method you used to pay KoverlyPay KoverlyP…" at bounding box center [863, 208] width 271 height 460
click at [805, 256] on p "Bill № 77/2025" at bounding box center [869, 261] width 196 height 14
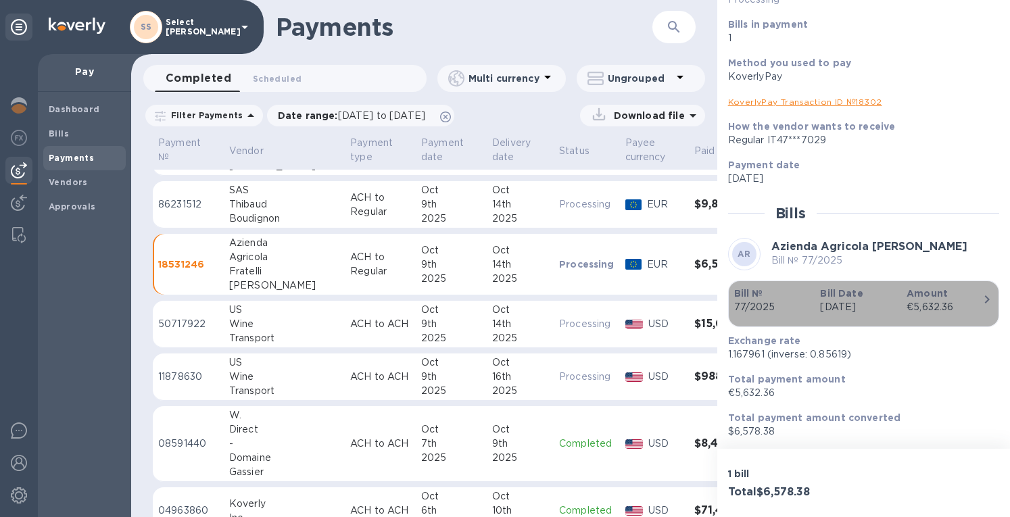
drag, startPoint x: 975, startPoint y: 297, endPoint x: 829, endPoint y: 308, distance: 146.5
click at [829, 308] on div "Bill № 77/2025 Bill Date Jun 15th 2025 Amount €5,632.36" at bounding box center [863, 304] width 259 height 34
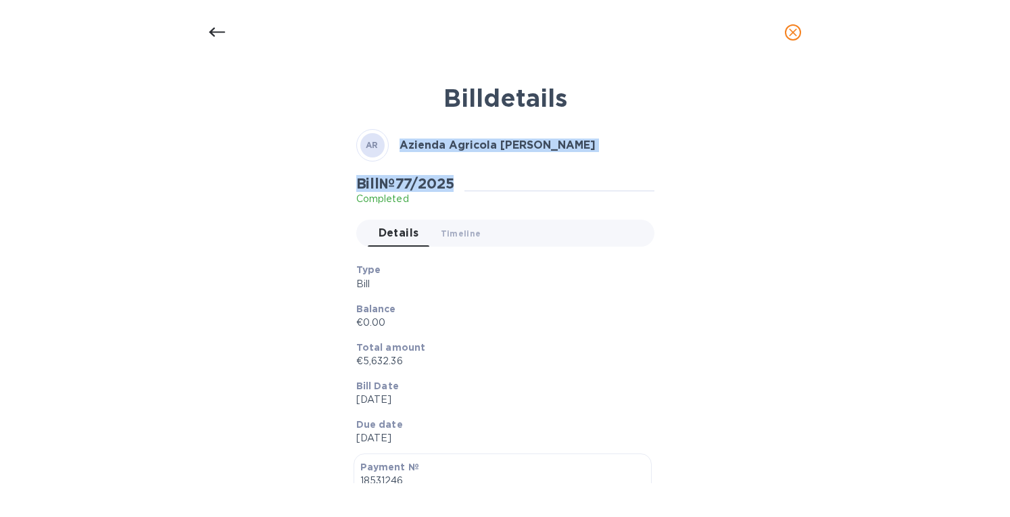
drag, startPoint x: 464, startPoint y: 181, endPoint x: 377, endPoint y: 157, distance: 89.7
drag, startPoint x: 408, startPoint y: 361, endPoint x: 328, endPoint y: 147, distance: 228.3
click at [328, 147] on div "Bill details AR Azienda Agricola Fratelli Revello Bill № 77/2025 Completed Deta…" at bounding box center [505, 279] width 642 height 408
copy div "Azienda Agricola Fratelli Revello Bill № 77/2025 Completed Details 0 Timeline 0…"
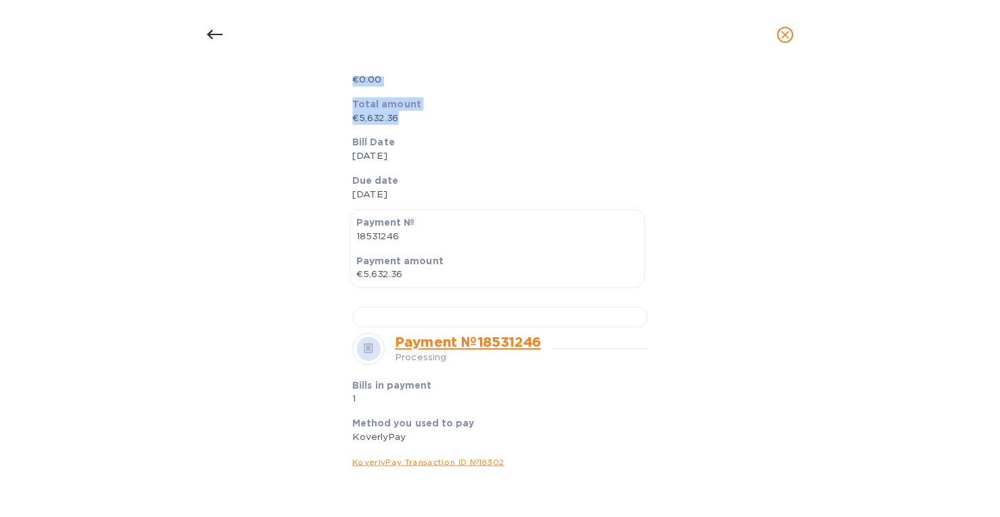
scroll to position [270, 0]
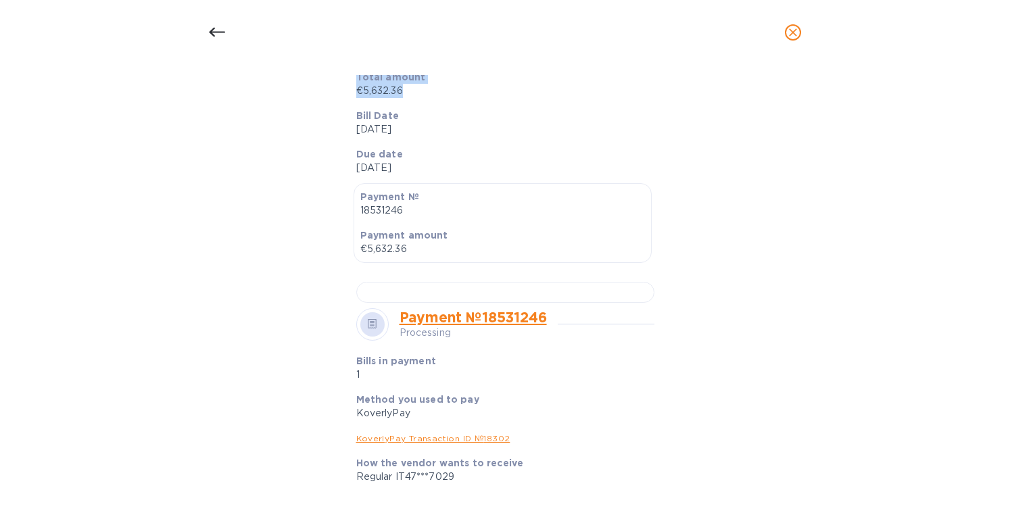
click at [798, 26] on icon "close" at bounding box center [793, 33] width 14 height 14
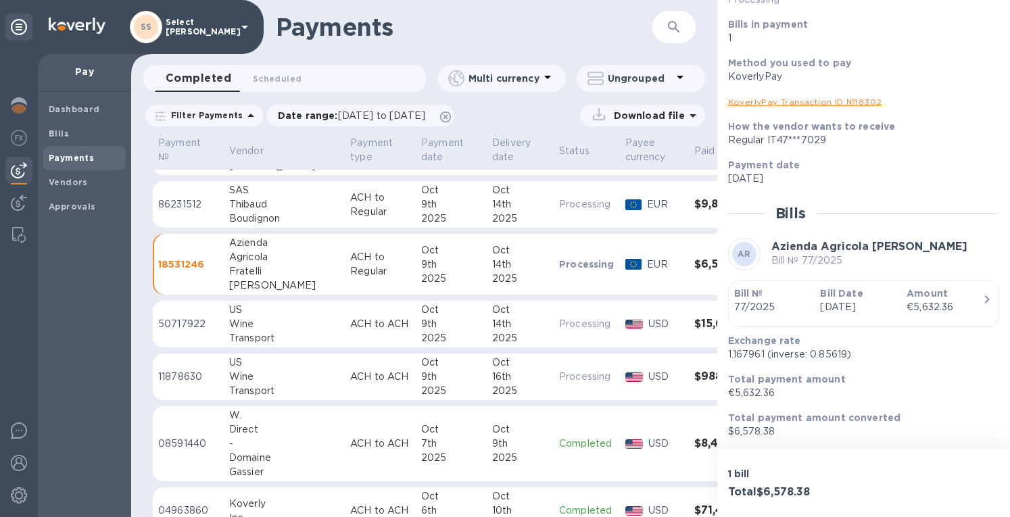
click at [63, 187] on span "Vendors" at bounding box center [68, 183] width 39 height 14
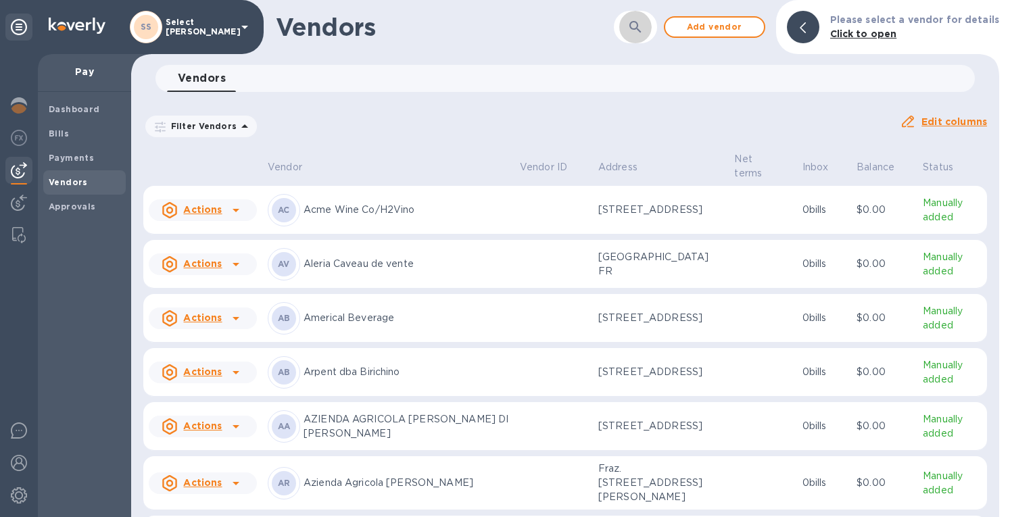
drag, startPoint x: 640, startPoint y: 21, endPoint x: 540, endPoint y: 83, distance: 118.4
click at [640, 22] on icon "button" at bounding box center [634, 26] width 11 height 11
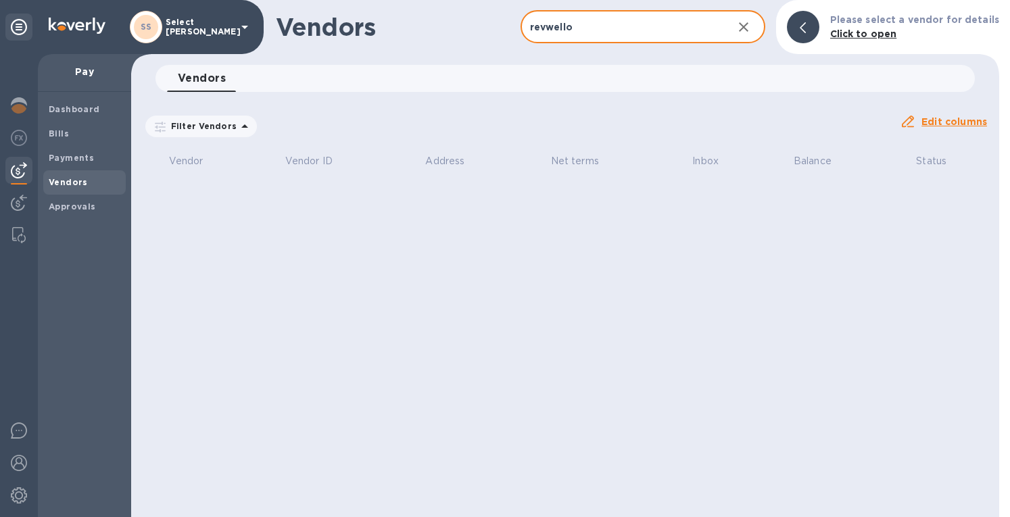
click at [557, 28] on input "revwello" at bounding box center [621, 27] width 201 height 33
type input "[PERSON_NAME]"
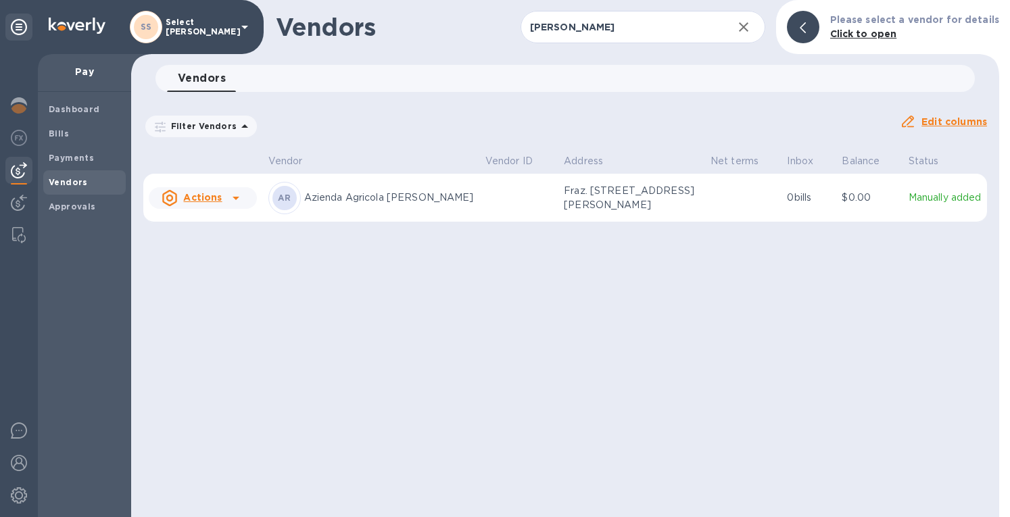
click at [667, 201] on p "Fraz. [STREET_ADDRESS][PERSON_NAME]" at bounding box center [631, 198] width 135 height 28
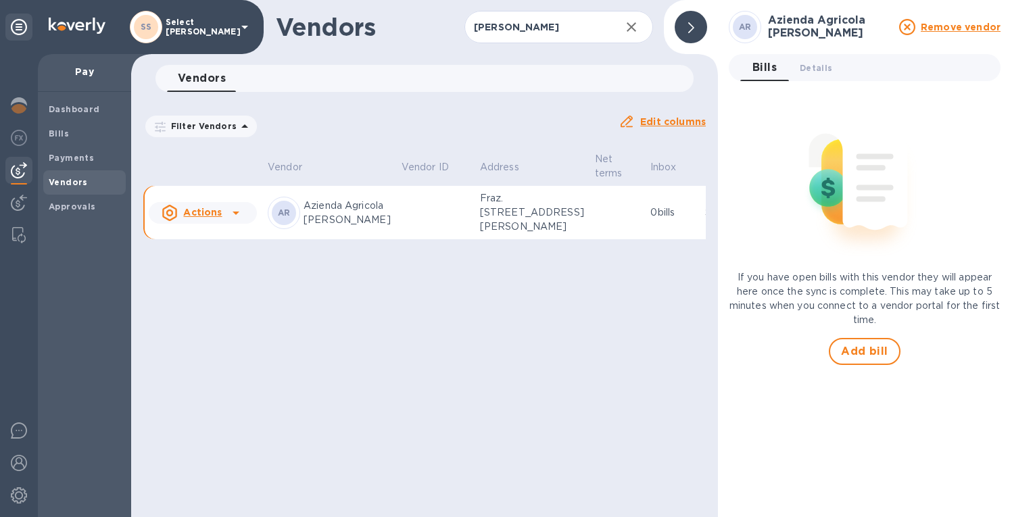
drag, startPoint x: 814, startPoint y: 58, endPoint x: 825, endPoint y: 76, distance: 20.6
click at [814, 58] on button "Details 0" at bounding box center [816, 67] width 54 height 27
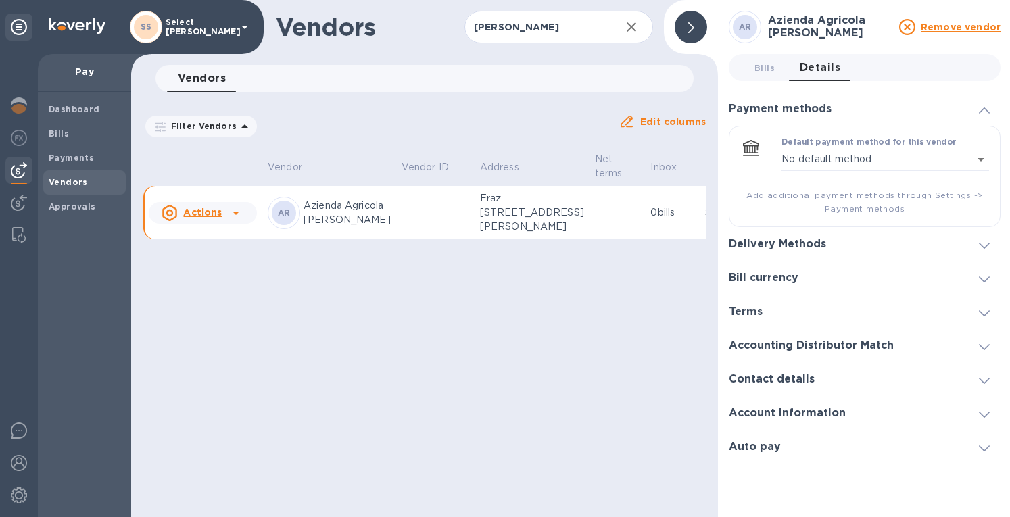
click at [974, 245] on div at bounding box center [984, 244] width 32 height 14
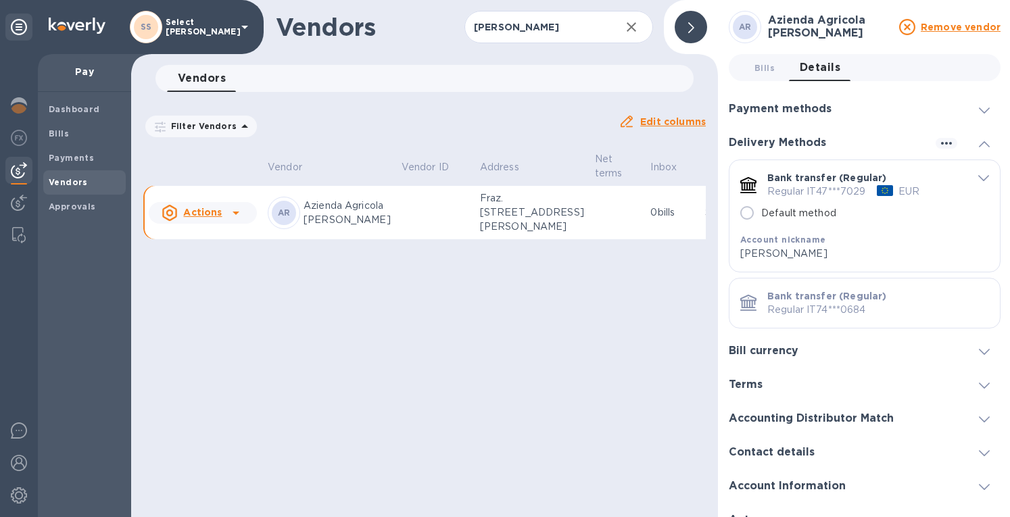
click at [749, 212] on input "Default method" at bounding box center [747, 213] width 28 height 28
radio input "true"
click at [903, 288] on div "Bank transfer (Regular) Regular IT74***0684" at bounding box center [878, 303] width 233 height 39
click at [688, 21] on span at bounding box center [691, 27] width 6 height 13
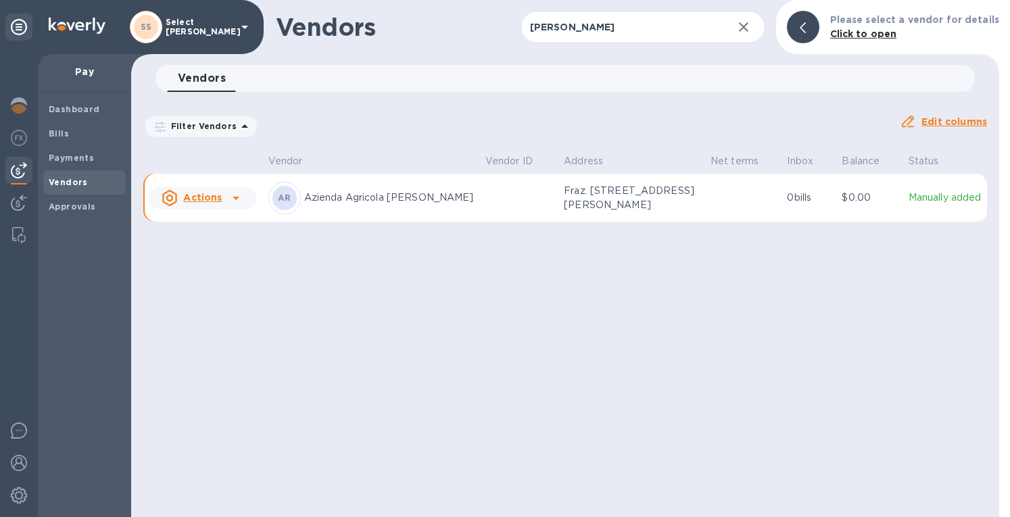
click at [58, 156] on b "Payments" at bounding box center [71, 158] width 45 height 10
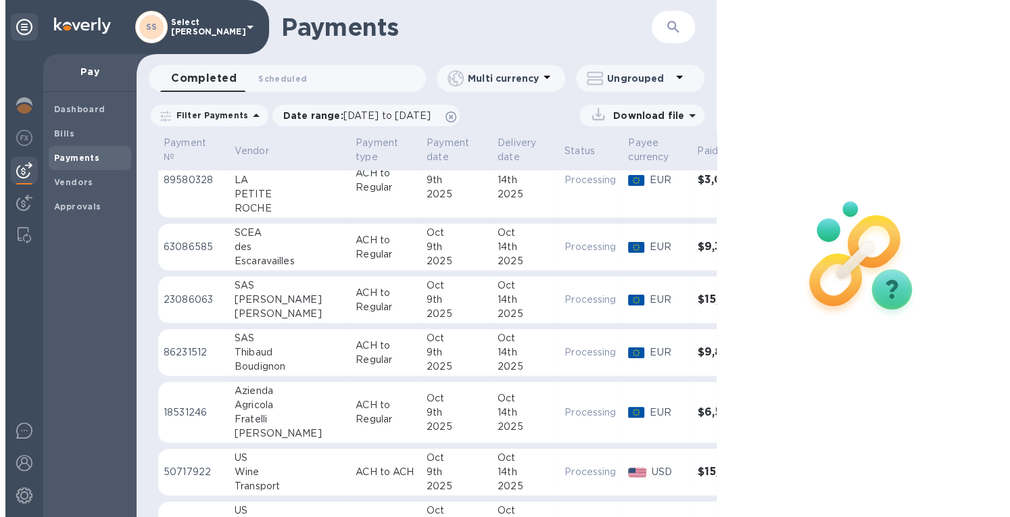
scroll to position [135, 0]
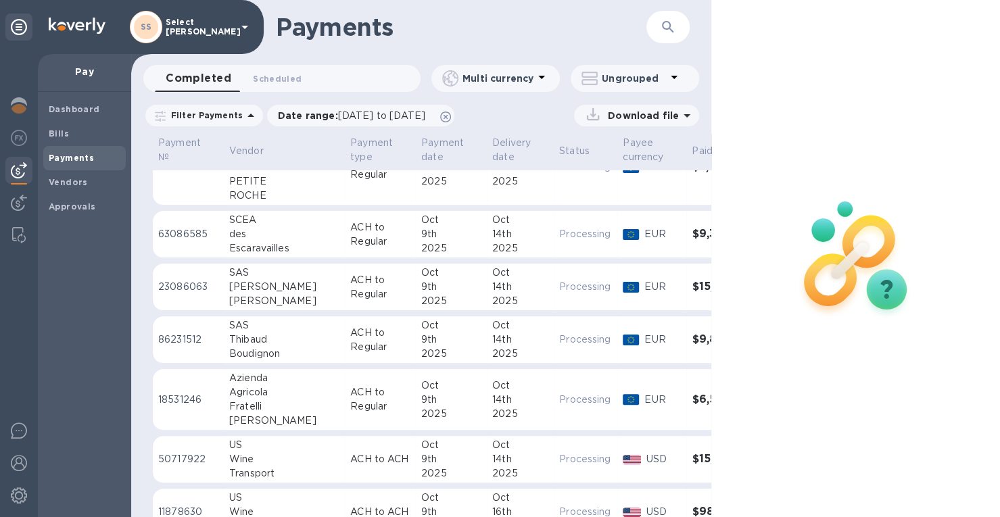
drag, startPoint x: 385, startPoint y: 412, endPoint x: 400, endPoint y: 411, distance: 14.9
click at [421, 412] on div "2025" at bounding box center [451, 414] width 60 height 14
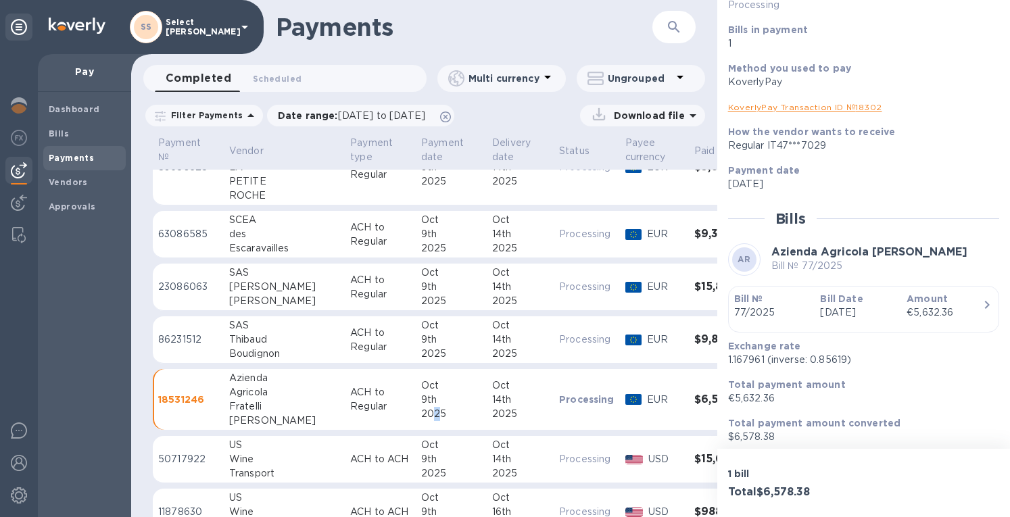
scroll to position [119, 0]
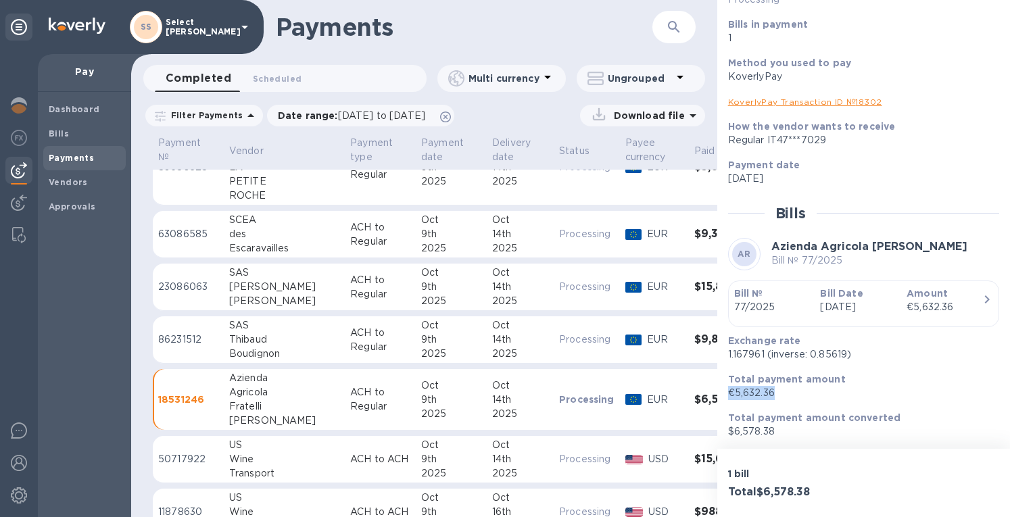
drag, startPoint x: 784, startPoint y: 393, endPoint x: 725, endPoint y: 398, distance: 59.7
click at [725, 398] on div "Total payment amount €5,632.36" at bounding box center [858, 386] width 271 height 39
copy p "€5,632.36"
click at [52, 132] on b "Bills" at bounding box center [59, 133] width 20 height 10
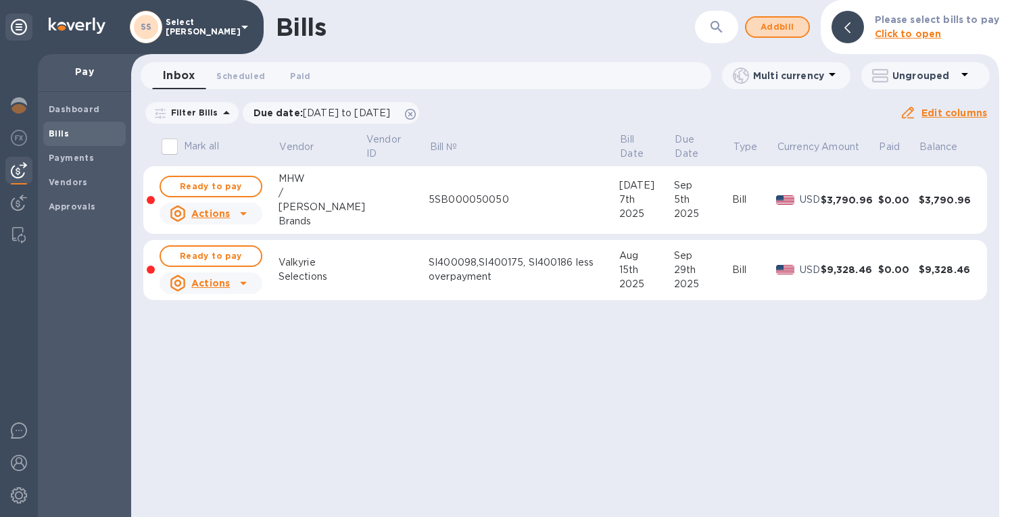
click at [768, 22] on span "Add bill" at bounding box center [777, 27] width 41 height 16
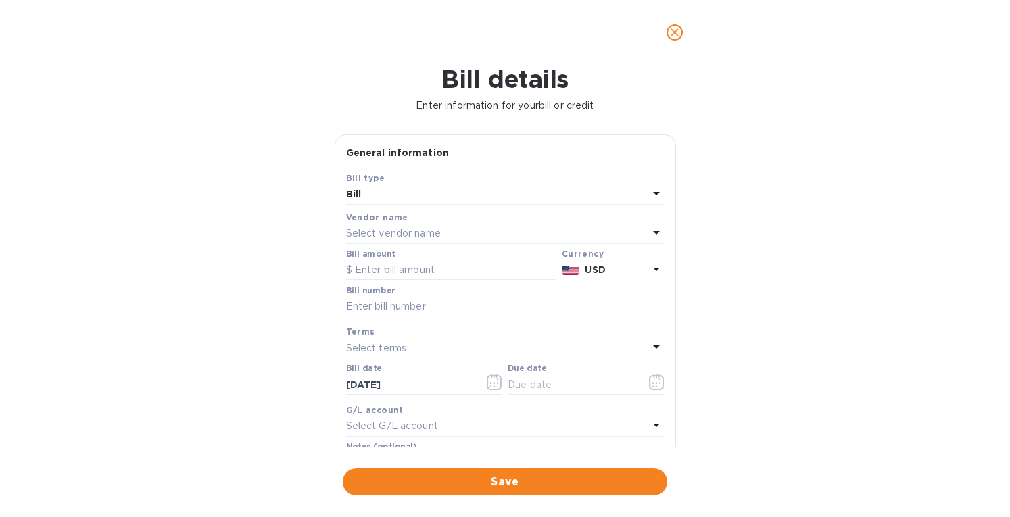
click at [387, 225] on div "Select vendor name" at bounding box center [497, 233] width 302 height 19
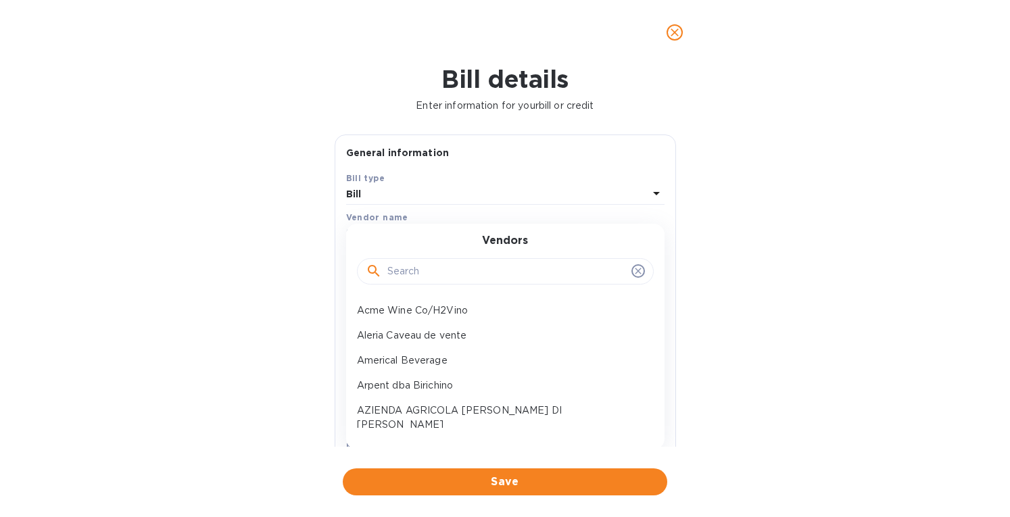
click at [408, 272] on input "text" at bounding box center [506, 272] width 239 height 20
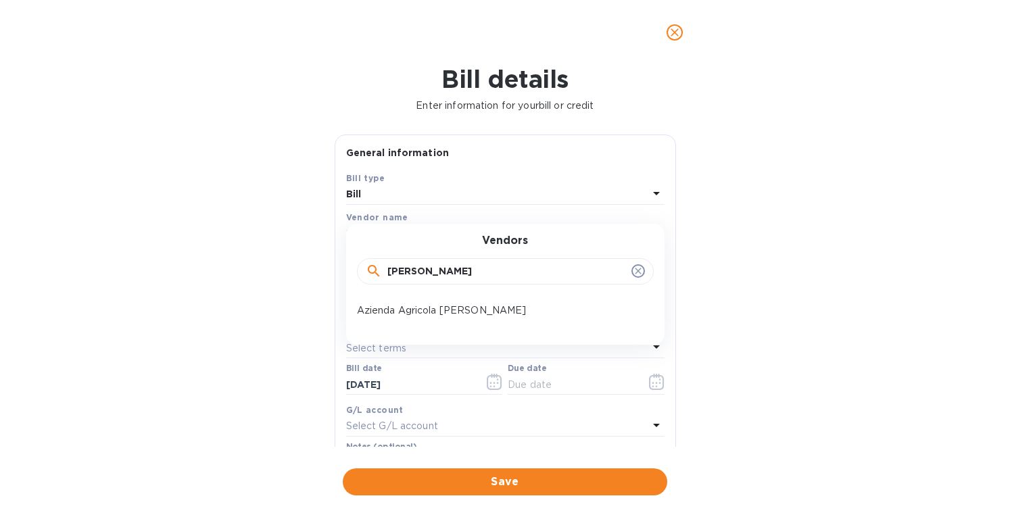
type input "[PERSON_NAME]"
click at [418, 307] on p "Azienda Agricola [PERSON_NAME]" at bounding box center [500, 311] width 286 height 14
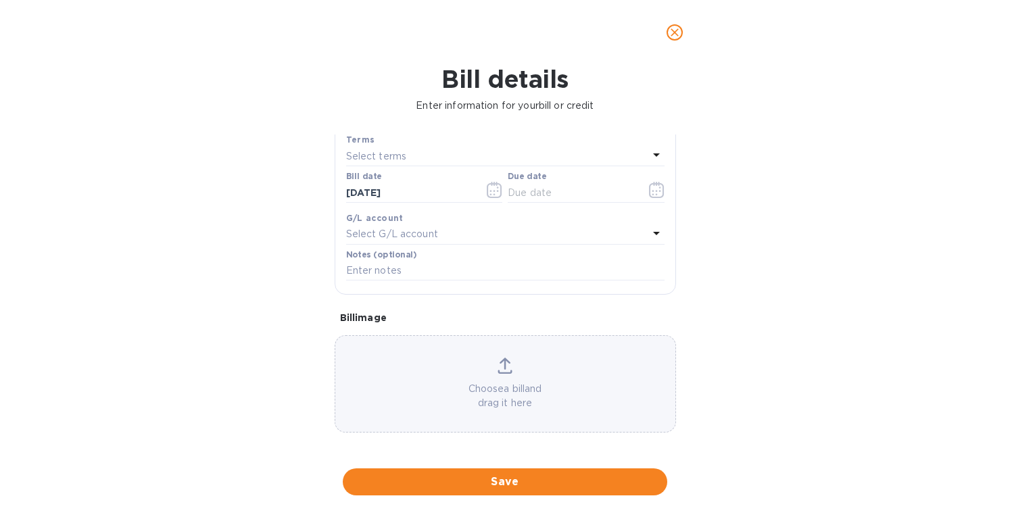
scroll to position [193, 0]
click at [508, 381] on p "Choose a bill and drag it here" at bounding box center [505, 395] width 340 height 28
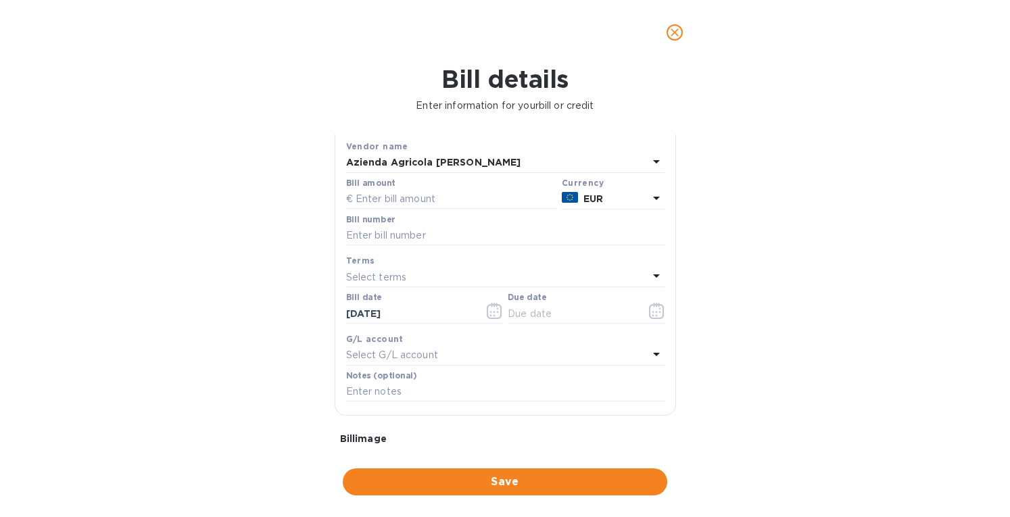
scroll to position [58, 0]
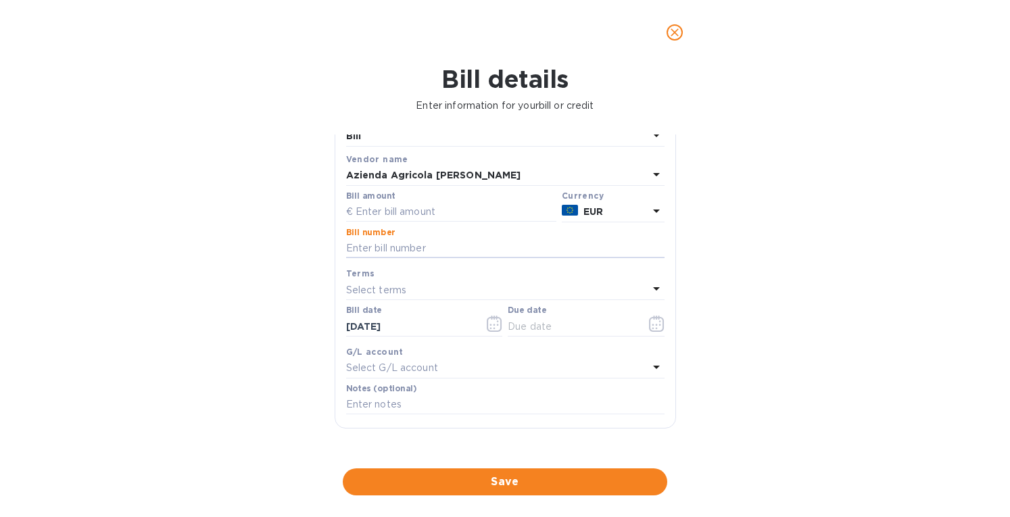
click at [377, 247] on input "text" at bounding box center [505, 249] width 318 height 20
paste input "34/2025"
type input "34/2025"
click at [393, 206] on input "text" at bounding box center [451, 212] width 210 height 20
type input "7,280.30"
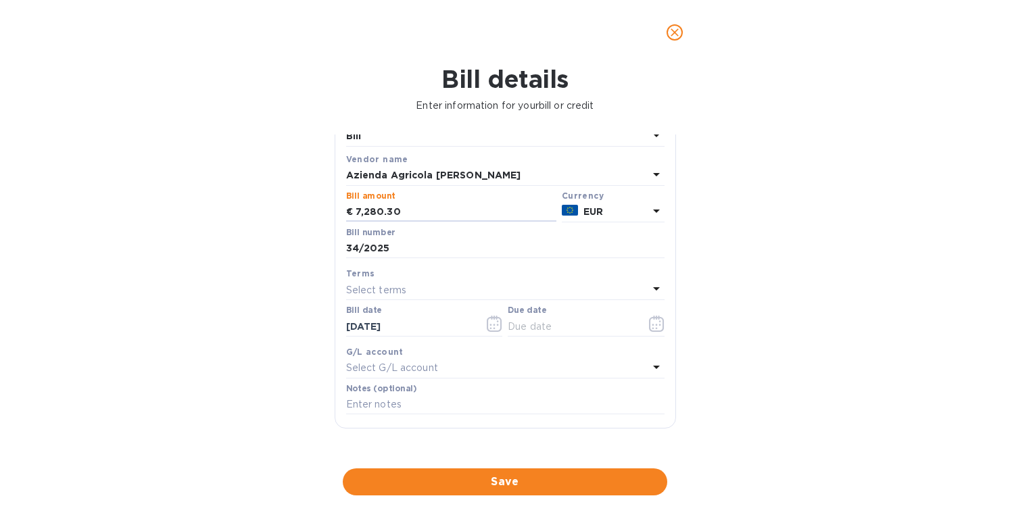
click at [398, 329] on input "[DATE]" at bounding box center [410, 326] width 128 height 20
drag, startPoint x: 406, startPoint y: 324, endPoint x: 293, endPoint y: 321, distance: 112.9
click at [293, 321] on div "Bill details Enter information for your bill or credit General information Save…" at bounding box center [505, 291] width 1010 height 452
type input "03/15/2025"
click at [517, 318] on input "text" at bounding box center [572, 326] width 128 height 20
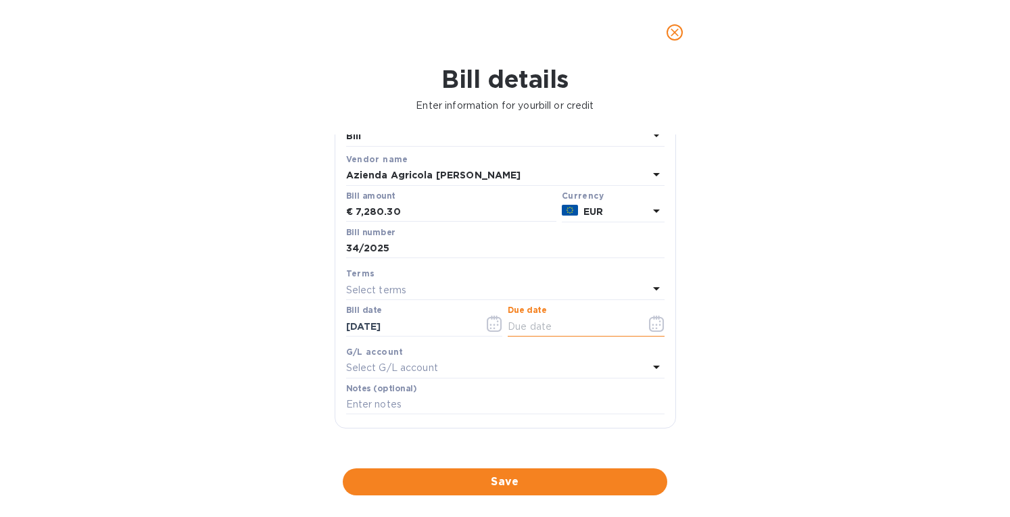
click at [408, 287] on div "Select terms" at bounding box center [497, 290] width 302 height 19
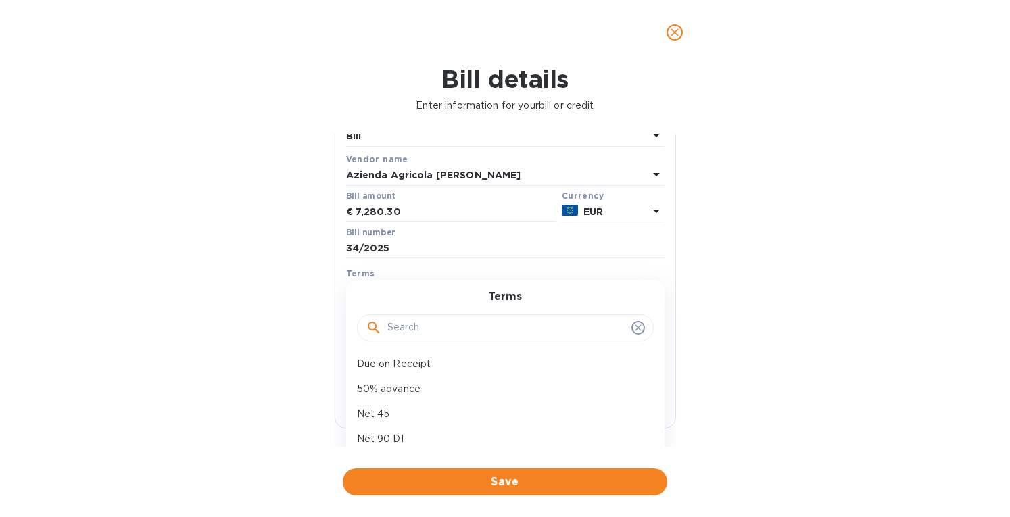
scroll to position [120, 0]
drag, startPoint x: 373, startPoint y: 422, endPoint x: 413, endPoint y: 402, distance: 44.7
click at [375, 421] on p "Net 90 DI" at bounding box center [500, 422] width 286 height 14
type input "06/13/2025"
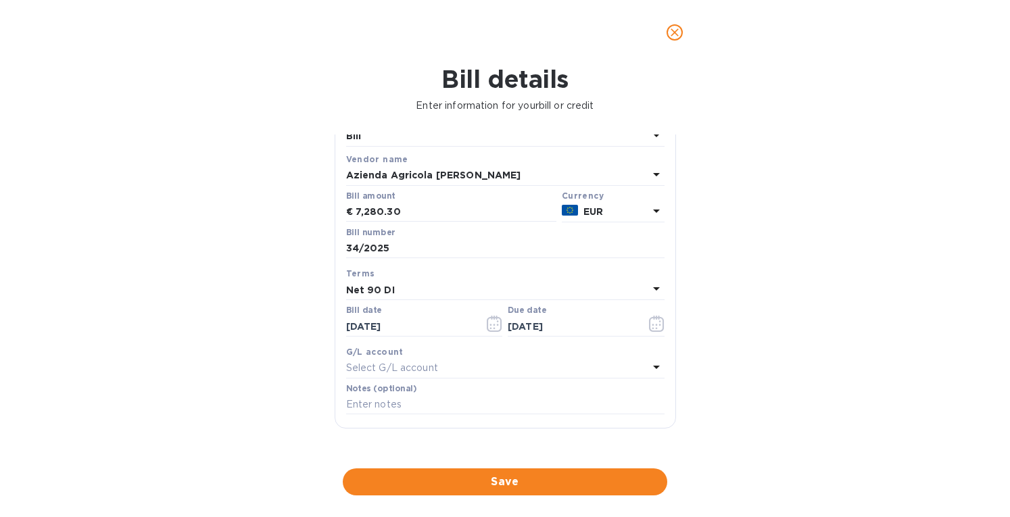
scroll to position [235, 0]
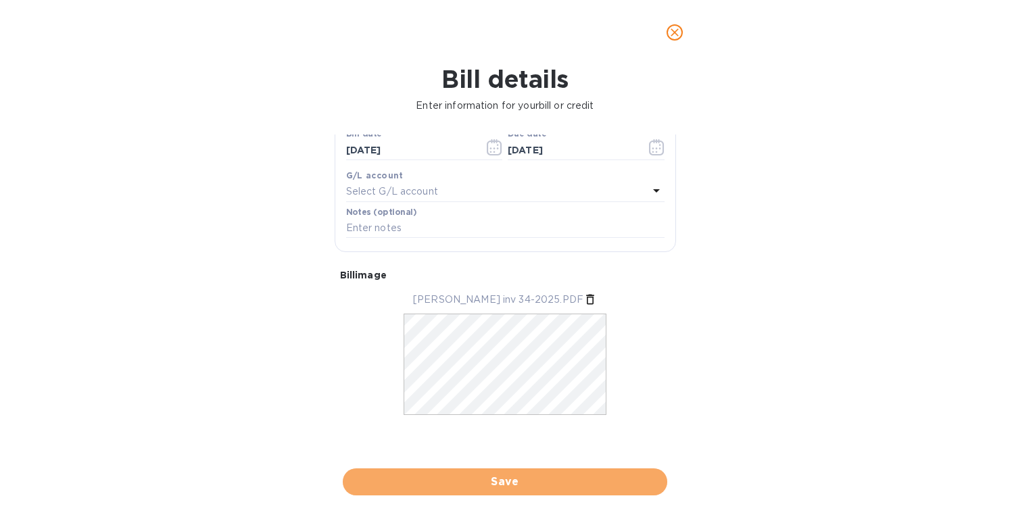
click at [499, 477] on span "Save" at bounding box center [505, 482] width 303 height 16
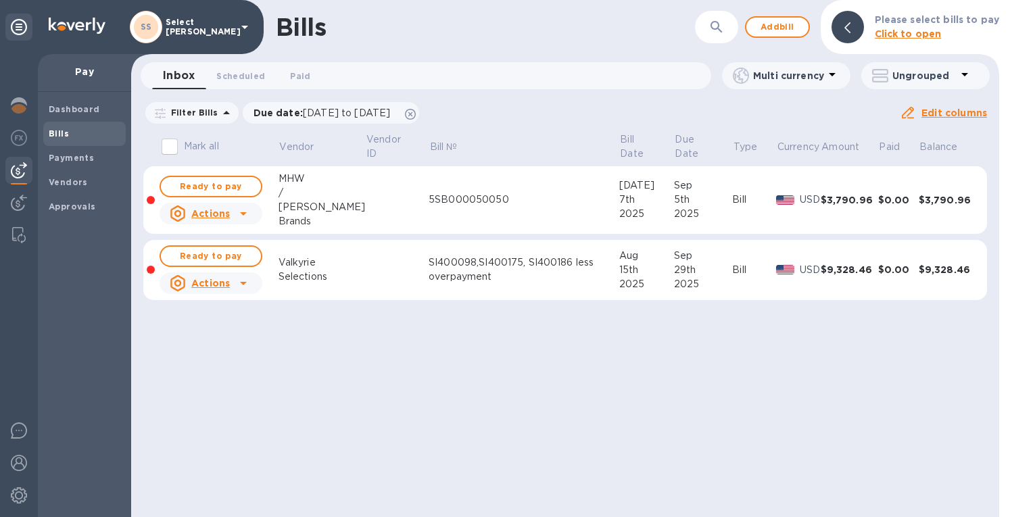
click at [64, 183] on b "Vendors" at bounding box center [68, 182] width 39 height 10
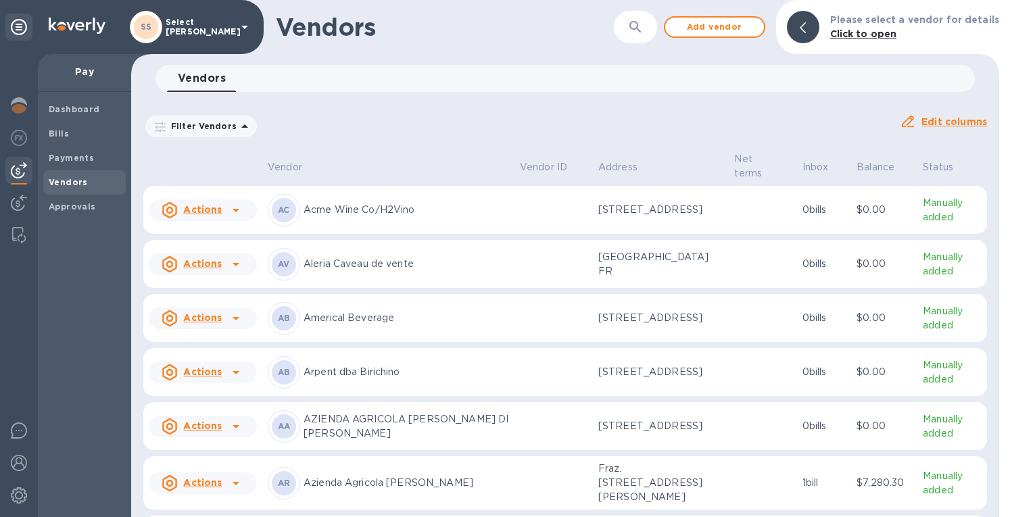
click at [725, 27] on span "Add vendor" at bounding box center [714, 27] width 77 height 16
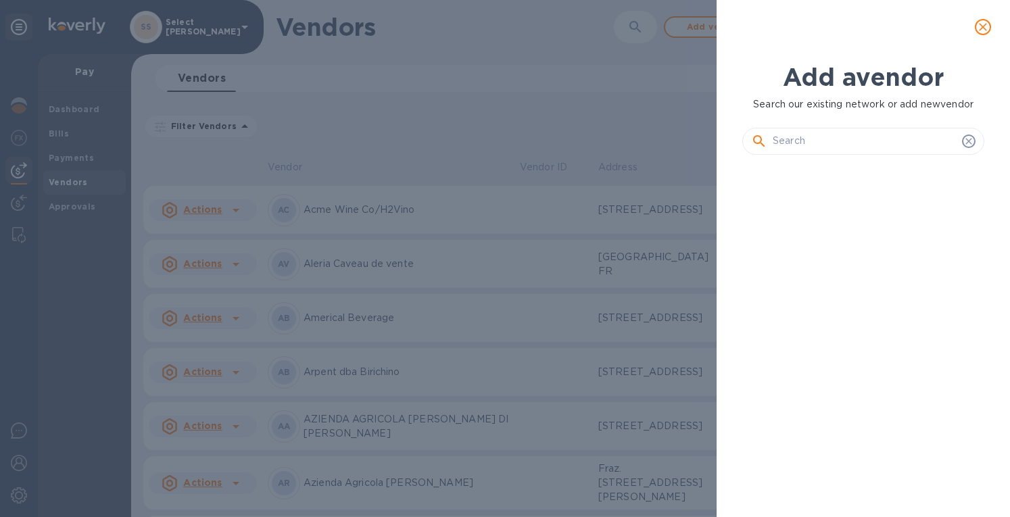
scroll to position [306, 247]
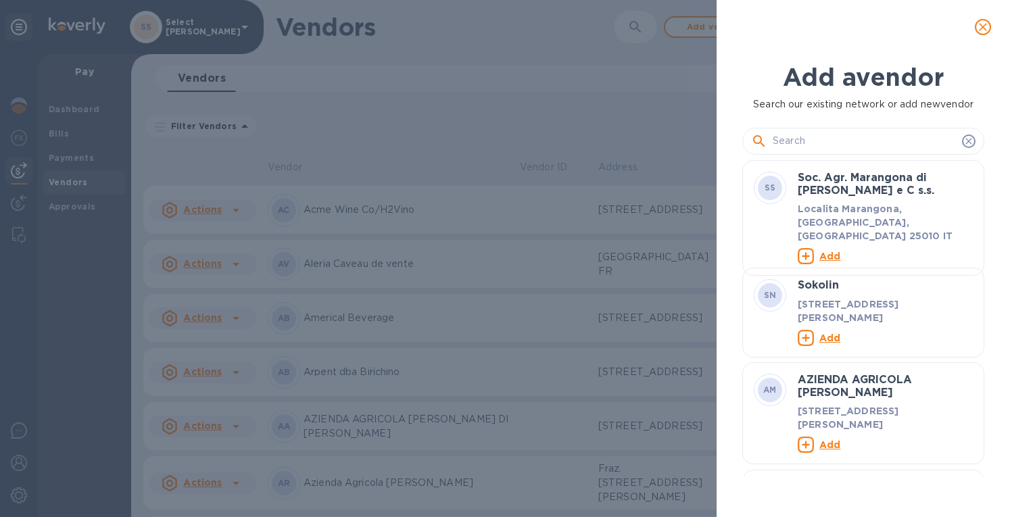
click at [786, 138] on input "text" at bounding box center [865, 141] width 184 height 20
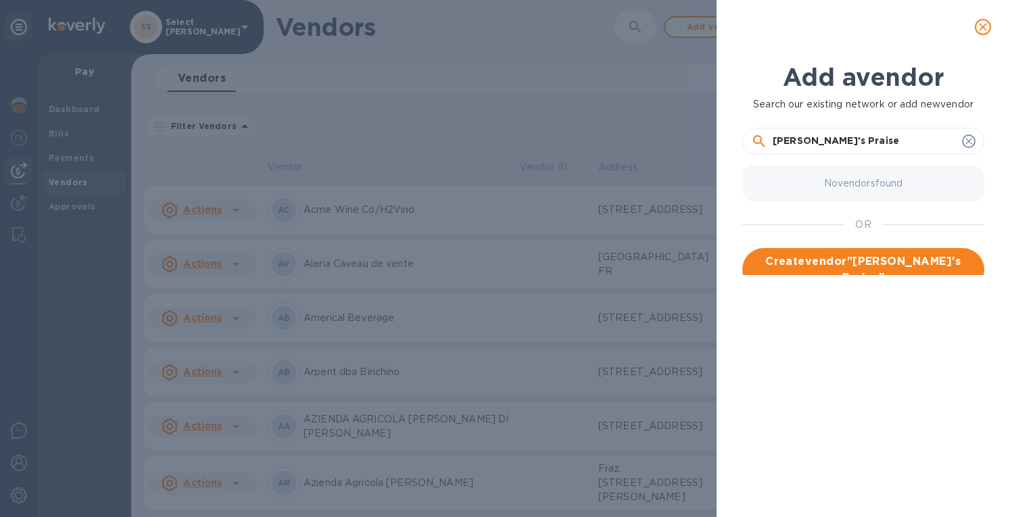
type input "Apollo's Praise"
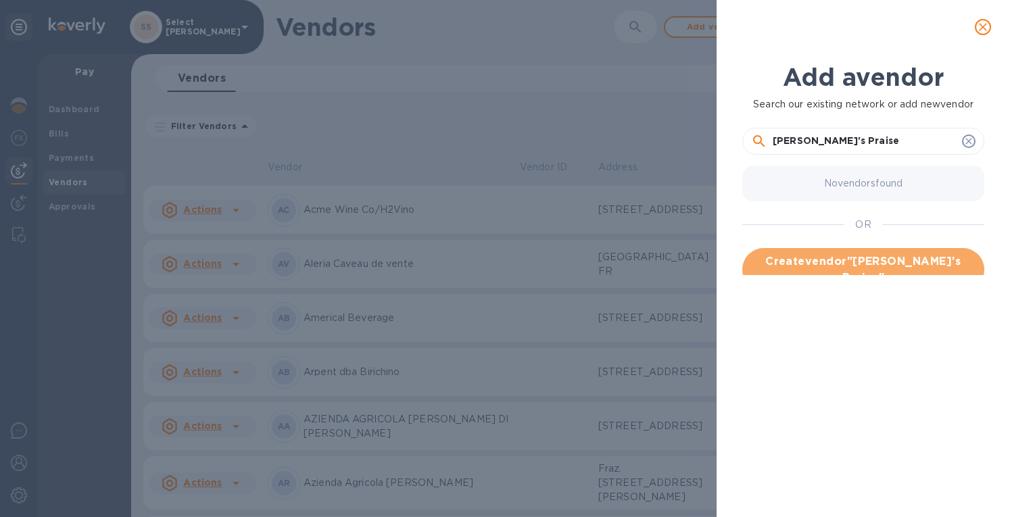
click at [809, 257] on span "Create vendor " Apollo's Praise "" at bounding box center [863, 270] width 220 height 32
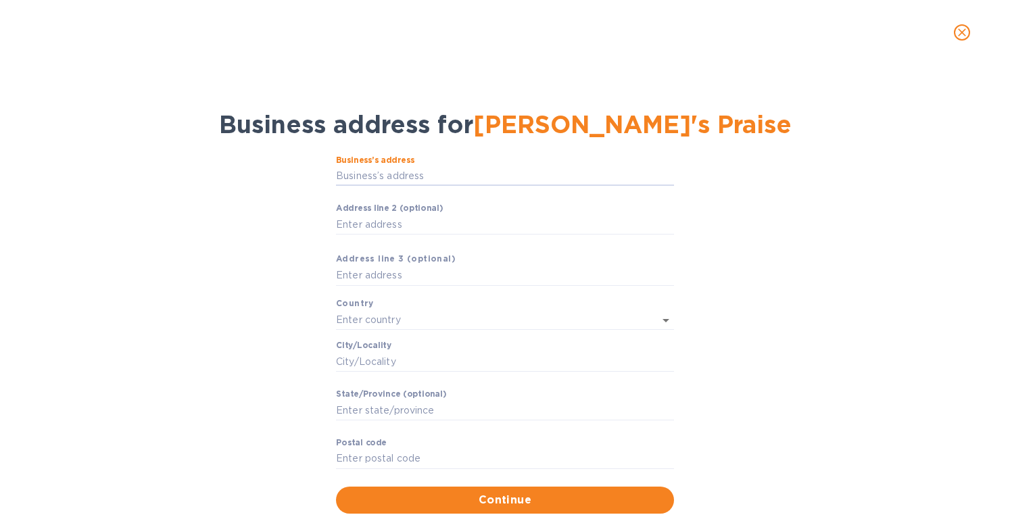
click at [357, 173] on input "Business’s аddress" at bounding box center [505, 176] width 338 height 20
paste input "132 Pulteney Street Geneva, NY 14456"
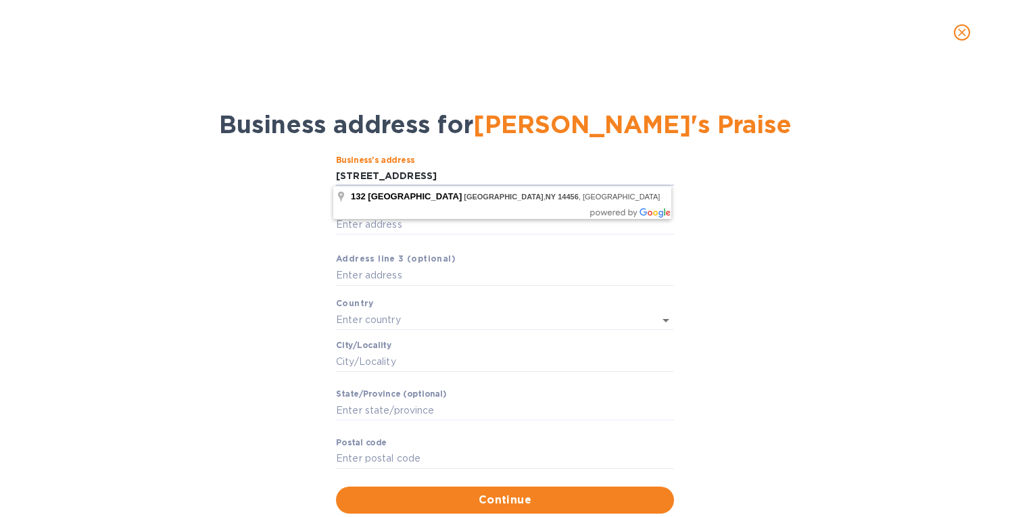
type input "132 Pulteney Street"
type input "United States"
type input "Geneva"
type input "NY"
type input "14456"
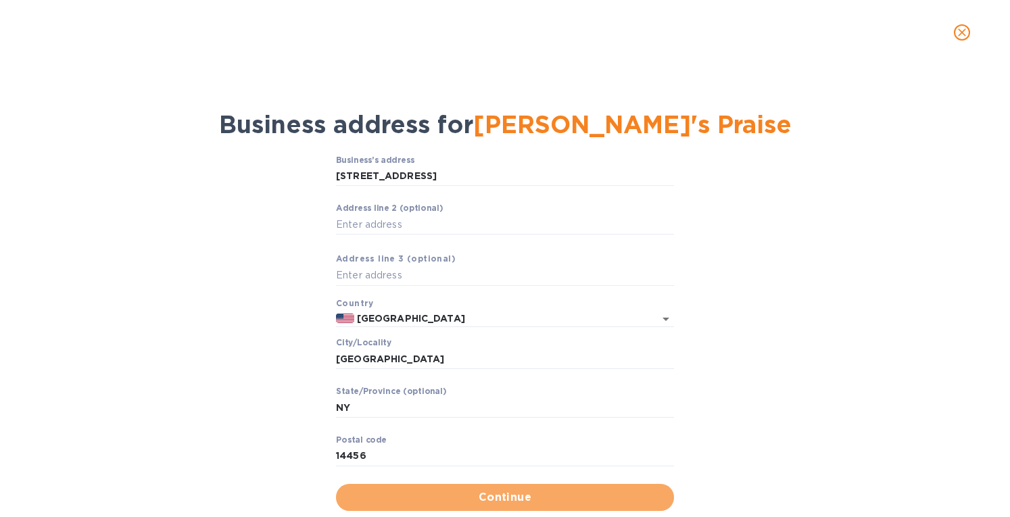
drag, startPoint x: 456, startPoint y: 492, endPoint x: 495, endPoint y: 452, distance: 55.0
click at [457, 492] on span "Continue" at bounding box center [505, 497] width 316 height 16
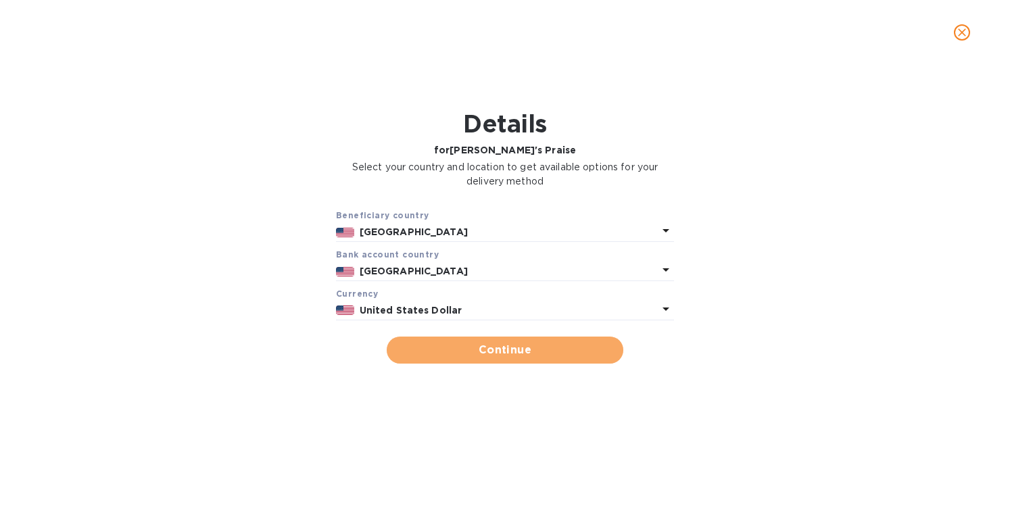
click at [471, 356] on span "Continue" at bounding box center [505, 350] width 215 height 16
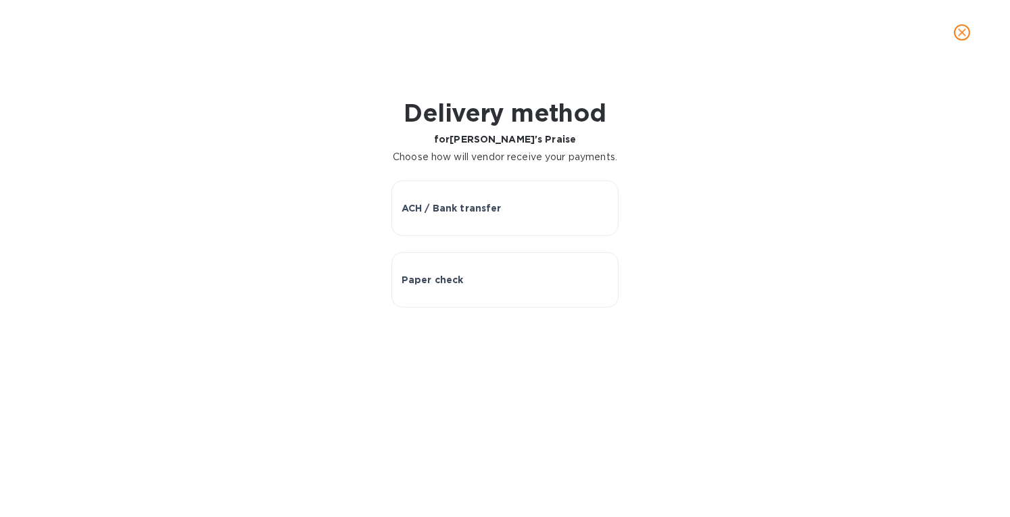
click at [459, 231] on button "ACH / Bank transfer" at bounding box center [505, 208] width 228 height 55
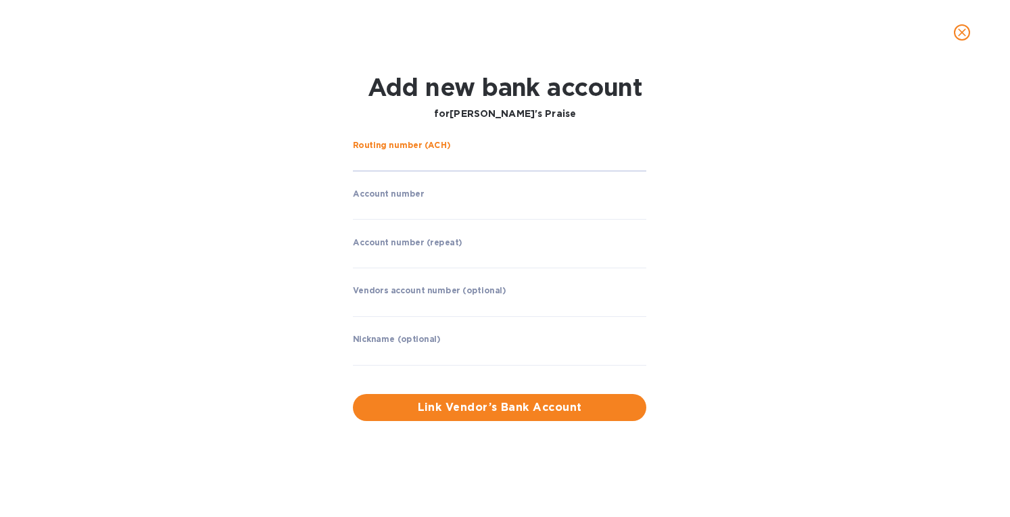
click at [424, 162] on input "string" at bounding box center [499, 161] width 293 height 20
drag, startPoint x: 292, startPoint y: 185, endPoint x: 316, endPoint y: 182, distance: 24.5
click at [295, 185] on div "Routing number (ACH) ​ Account number ​ Account number (repeat) ​ Vendors accou…" at bounding box center [505, 281] width 650 height 297
click at [406, 159] on input "string" at bounding box center [499, 161] width 293 height 20
click at [418, 159] on input "string" at bounding box center [499, 161] width 293 height 20
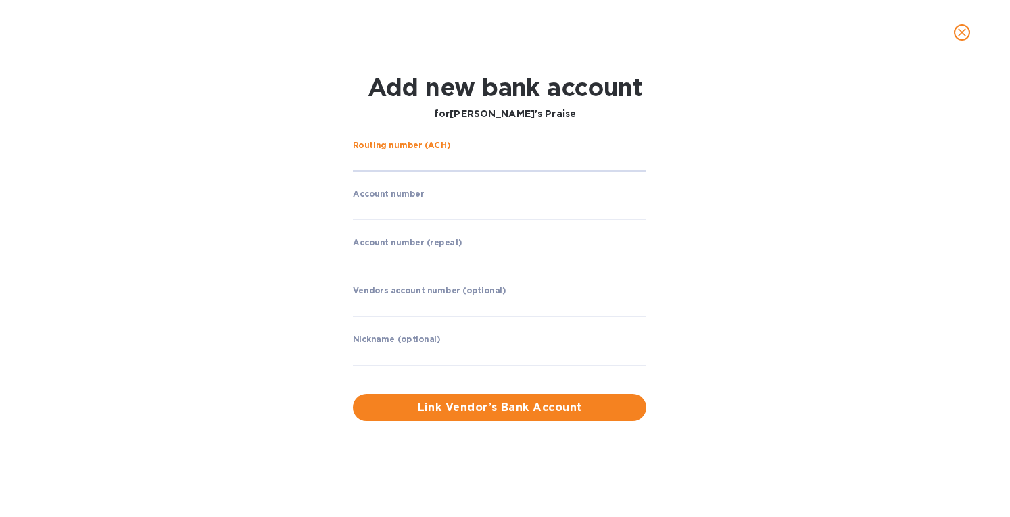
paste input "022304616"
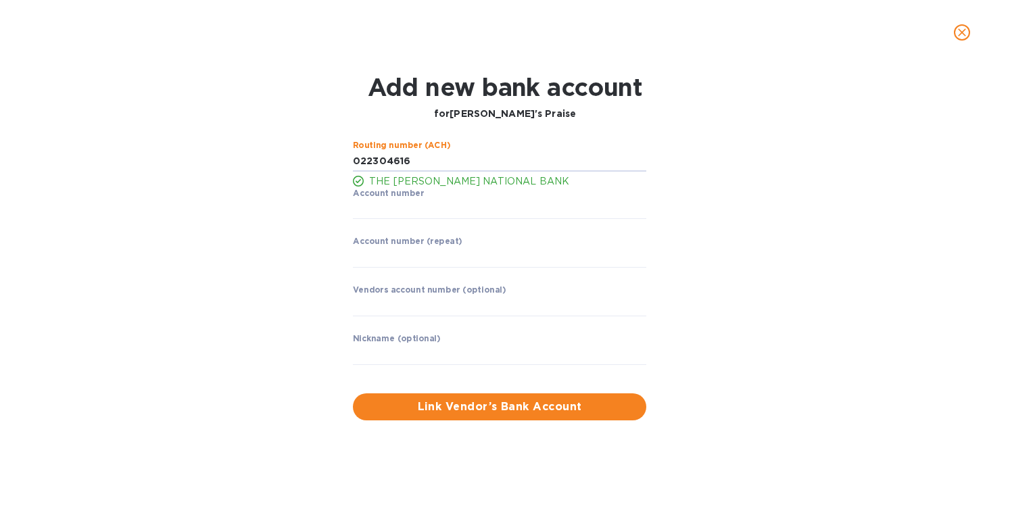
type input "022304616"
click at [401, 206] on input "string" at bounding box center [499, 209] width 293 height 20
click at [376, 209] on input "string" at bounding box center [499, 209] width 293 height 20
paste input "217338806"
type input "217338806"
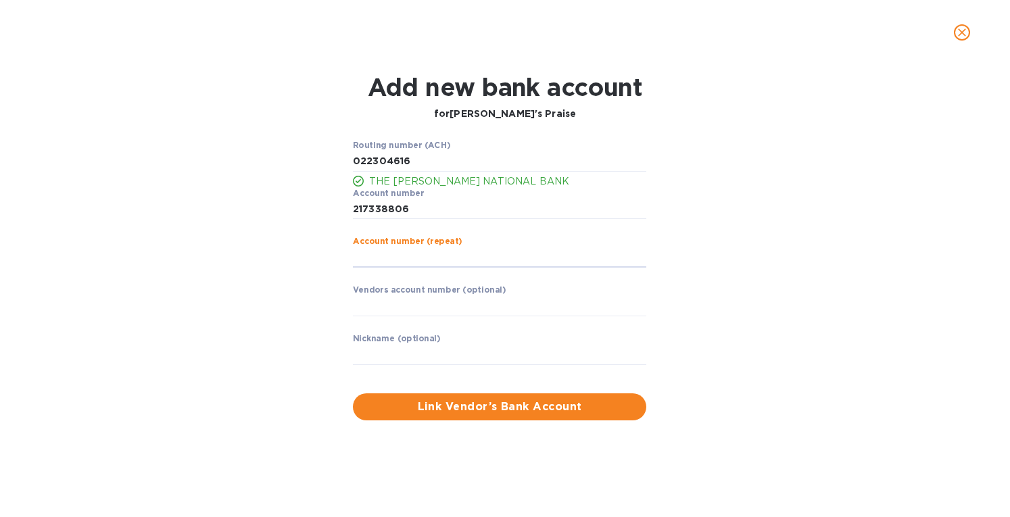
click at [369, 264] on input "string" at bounding box center [499, 257] width 293 height 20
paste input "217338806"
type input "217338806"
click at [410, 356] on input "text" at bounding box center [499, 355] width 293 height 20
type input "Apollo"
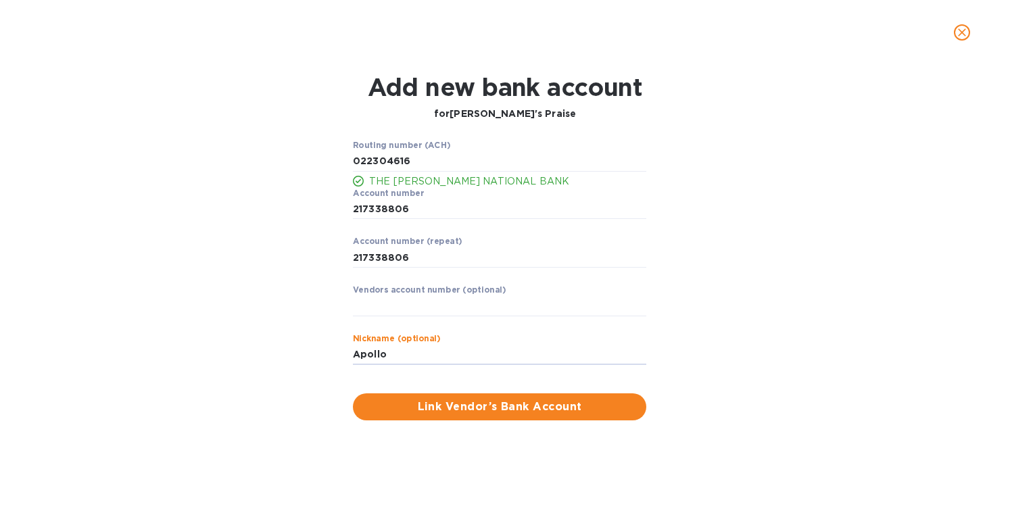
click at [353, 393] on button "Link Vendor’s Bank Account" at bounding box center [499, 406] width 293 height 27
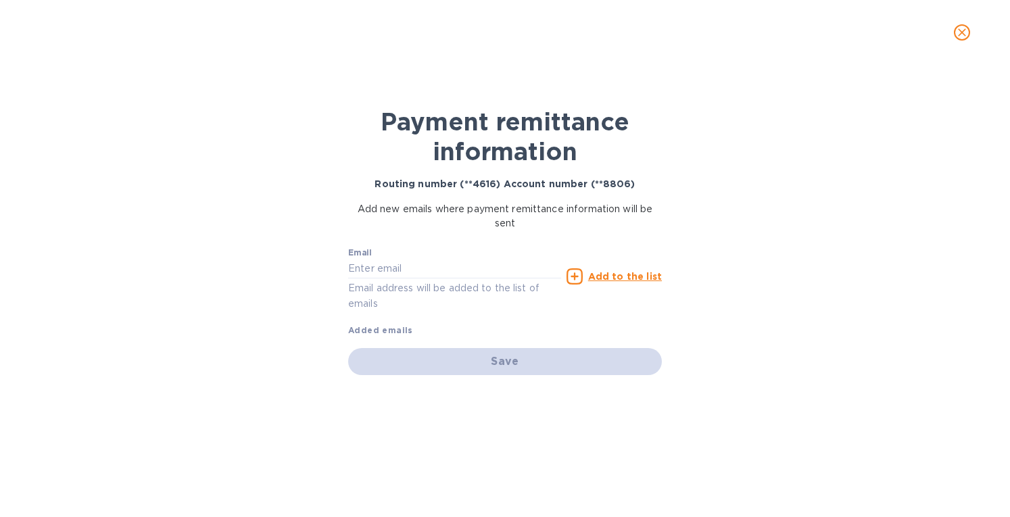
drag, startPoint x: 85, startPoint y: 80, endPoint x: 79, endPoint y: 7, distance: 73.3
click at [86, 33] on div "Payment remittance information Routing number (**4616) Account number (**8806) …" at bounding box center [505, 258] width 1010 height 517
click at [414, 270] on input "text" at bounding box center [454, 269] width 213 height 20
paste input "sarah@apollospraise.com"
type input "sarah@apollospraise.com"
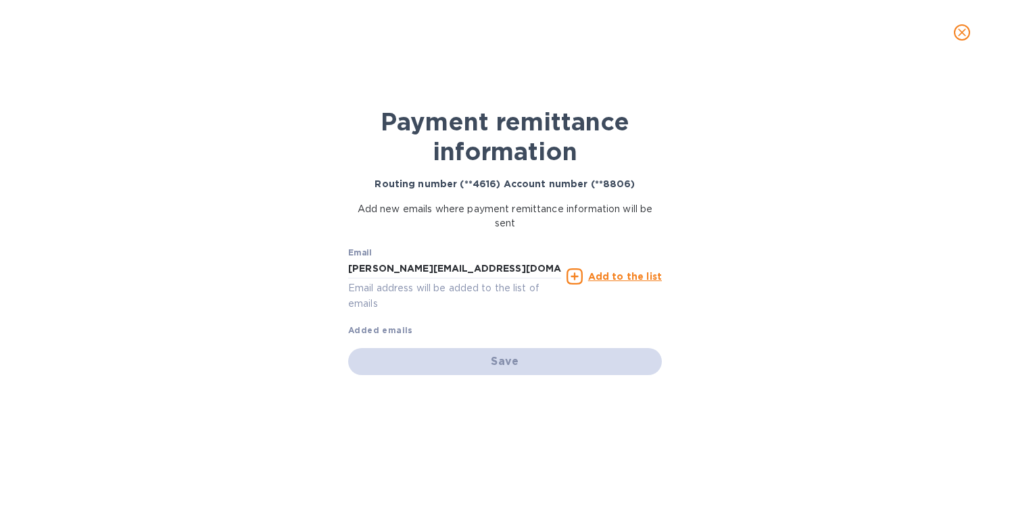
click at [615, 274] on u "Add to the list" at bounding box center [625, 276] width 74 height 11
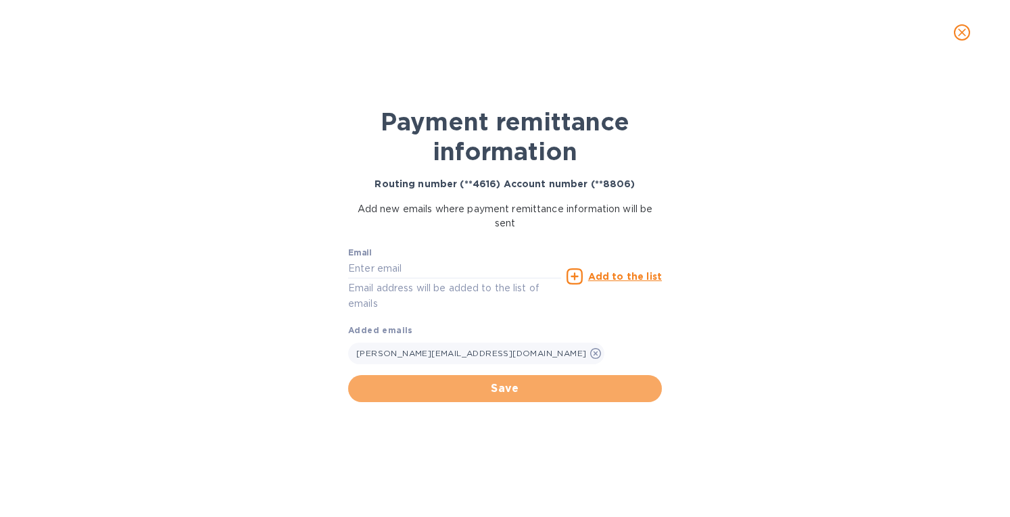
click at [532, 381] on span "Save" at bounding box center [505, 389] width 292 height 16
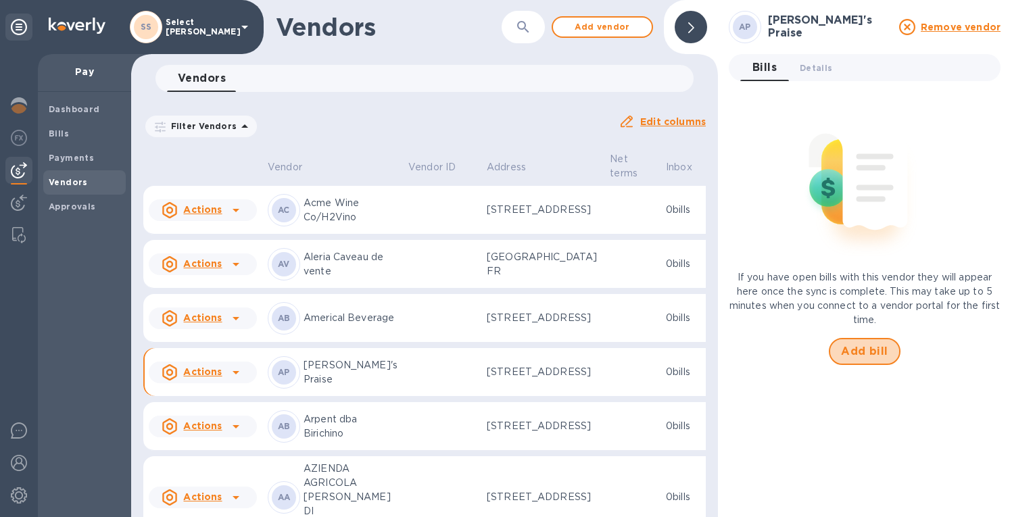
click at [857, 341] on button "Add bill" at bounding box center [865, 351] width 72 height 27
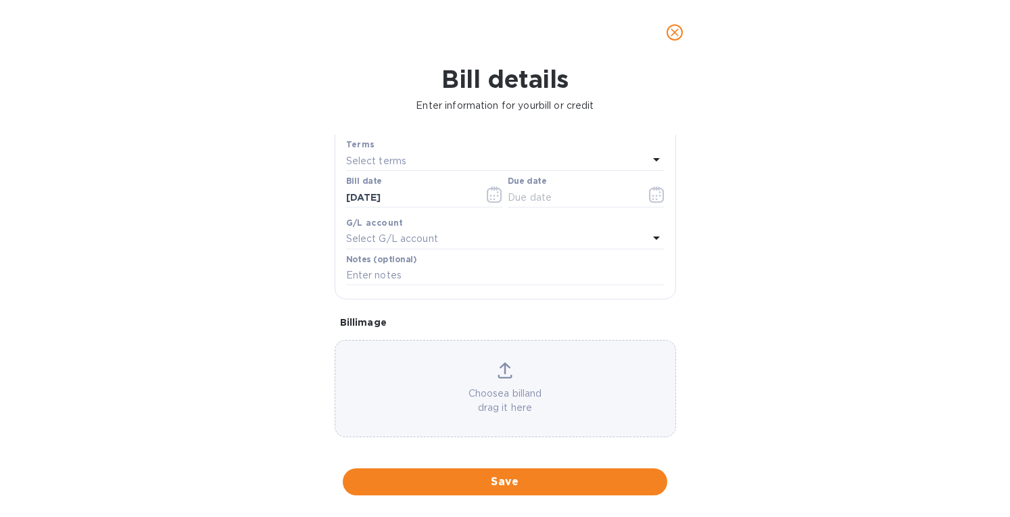
scroll to position [193, 0]
click at [497, 375] on div "Choose a bill and drag it here" at bounding box center [505, 382] width 340 height 53
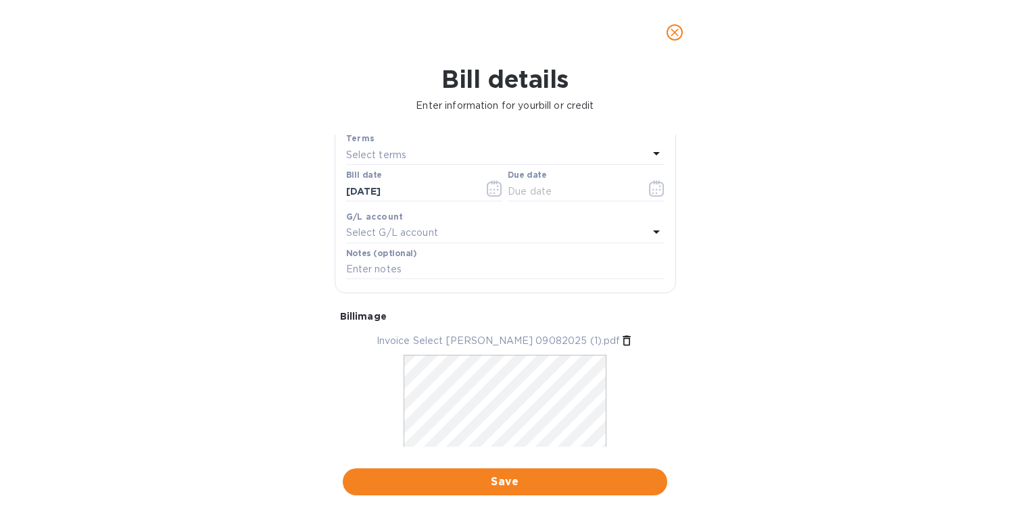
drag, startPoint x: 200, startPoint y: 164, endPoint x: 241, endPoint y: 169, distance: 40.8
click at [201, 164] on div "Bill details Enter information for your bill or credit General information Save…" at bounding box center [505, 291] width 1010 height 452
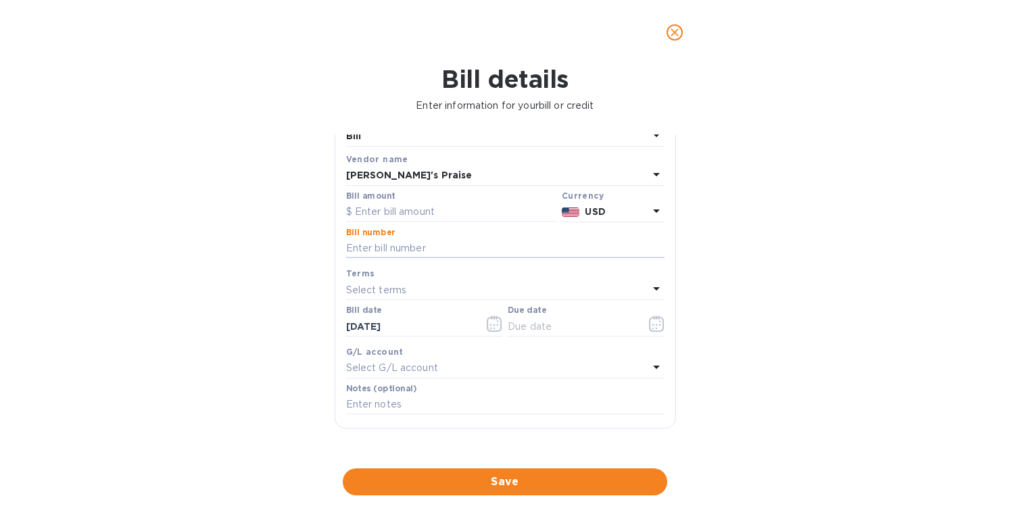
click at [380, 253] on input "text" at bounding box center [505, 249] width 318 height 20
paste input "09082025"
type input "09082025"
drag, startPoint x: 381, startPoint y: 206, endPoint x: 491, endPoint y: 278, distance: 131.5
click at [381, 207] on input "text" at bounding box center [451, 212] width 210 height 20
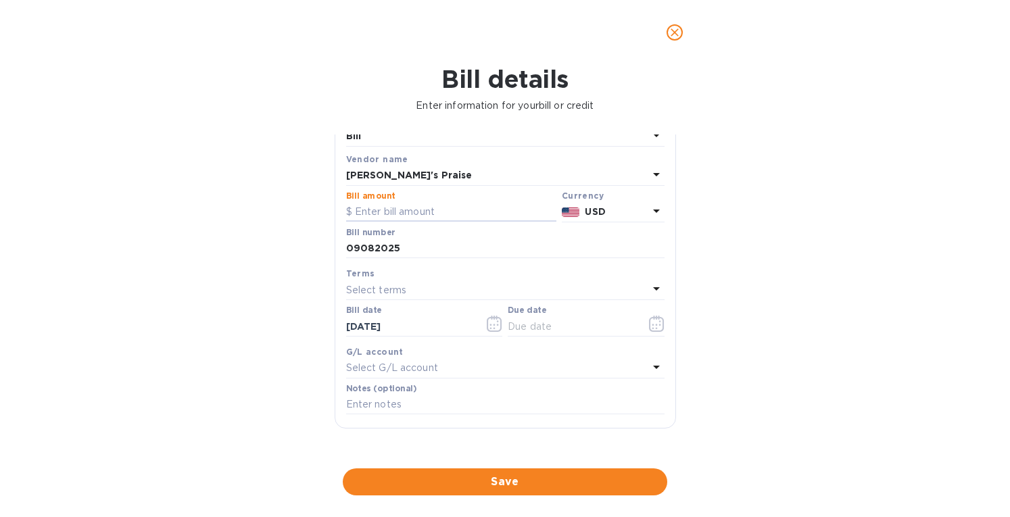
drag, startPoint x: 90, startPoint y: 235, endPoint x: 238, endPoint y: 224, distance: 148.5
click at [95, 234] on div "Bill details Enter information for your bill or credit General information Save…" at bounding box center [505, 291] width 1010 height 452
click at [368, 214] on input "text" at bounding box center [451, 212] width 210 height 20
type input "5,386"
drag, startPoint x: 415, startPoint y: 321, endPoint x: 295, endPoint y: 325, distance: 119.7
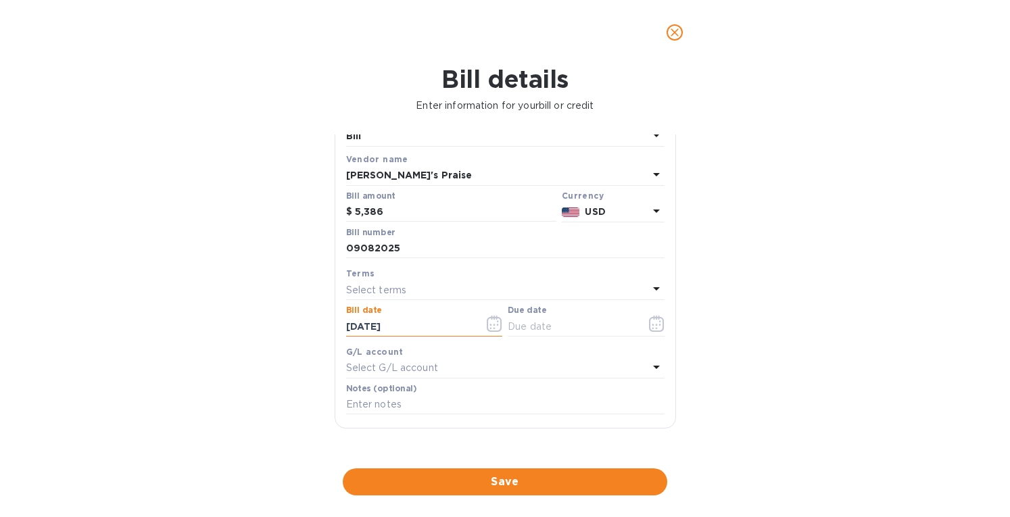
click at [295, 325] on div "Bill details Enter information for your bill or credit General information Save…" at bounding box center [505, 291] width 1010 height 452
type input "09/09/2025"
click at [369, 286] on p "Select terms" at bounding box center [376, 290] width 61 height 14
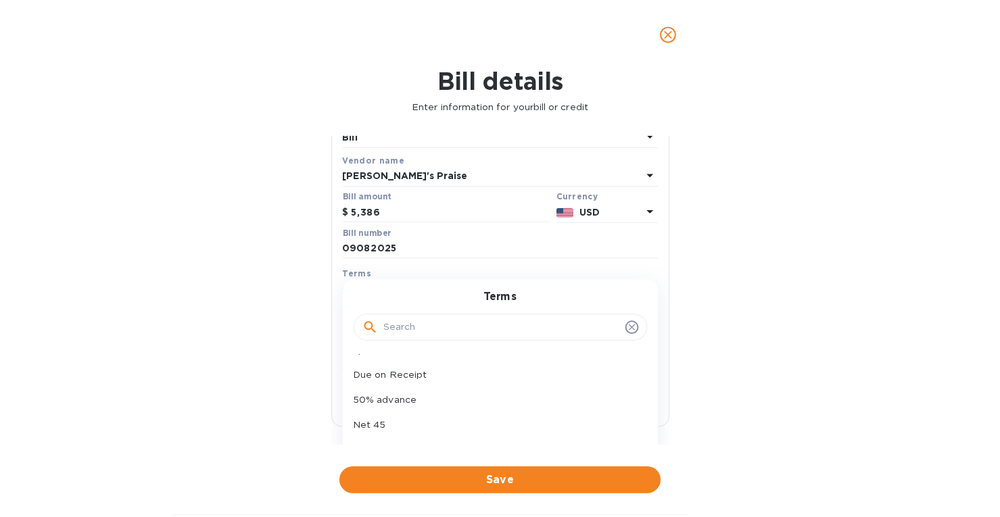
scroll to position [120, 0]
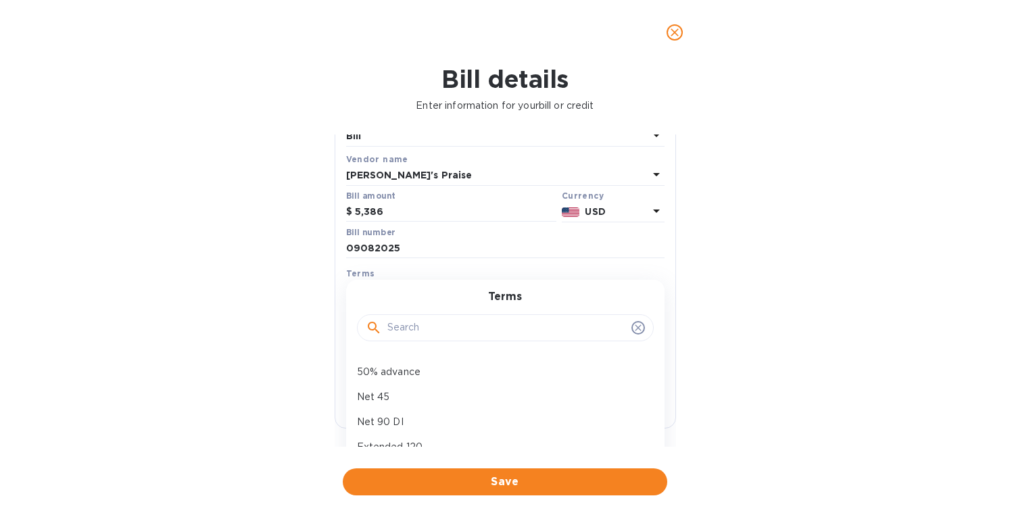
click at [396, 396] on p "Net 45" at bounding box center [500, 397] width 286 height 14
type input "10/24/2025"
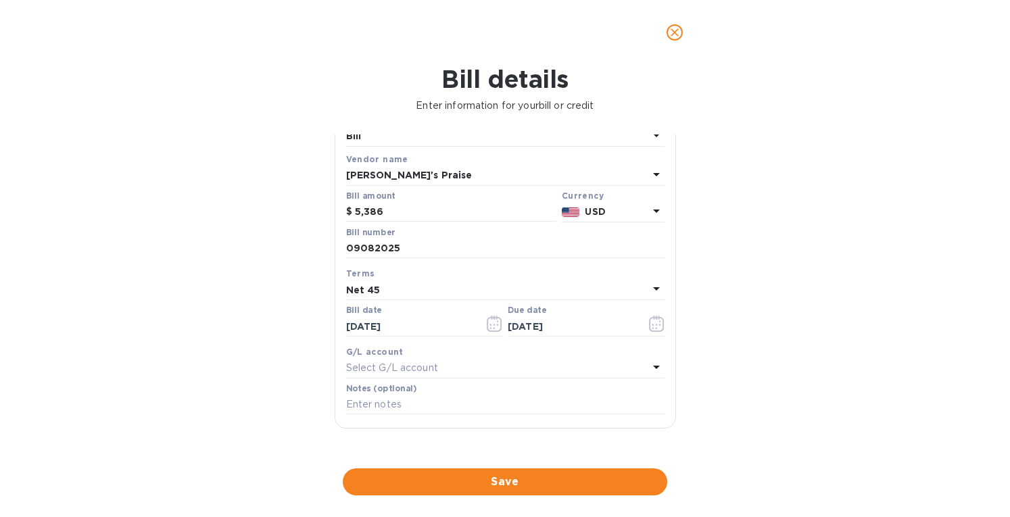
click at [263, 212] on div "Bill details Enter information for your bill or credit General information Save…" at bounding box center [505, 291] width 1010 height 452
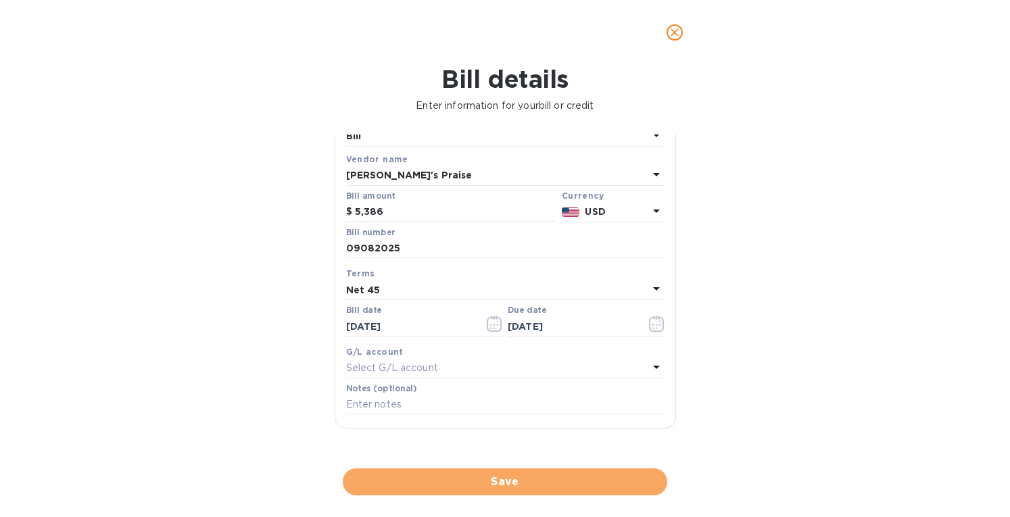
drag, startPoint x: 504, startPoint y: 483, endPoint x: 491, endPoint y: 452, distance: 34.5
click at [504, 483] on span "Save" at bounding box center [505, 482] width 303 height 16
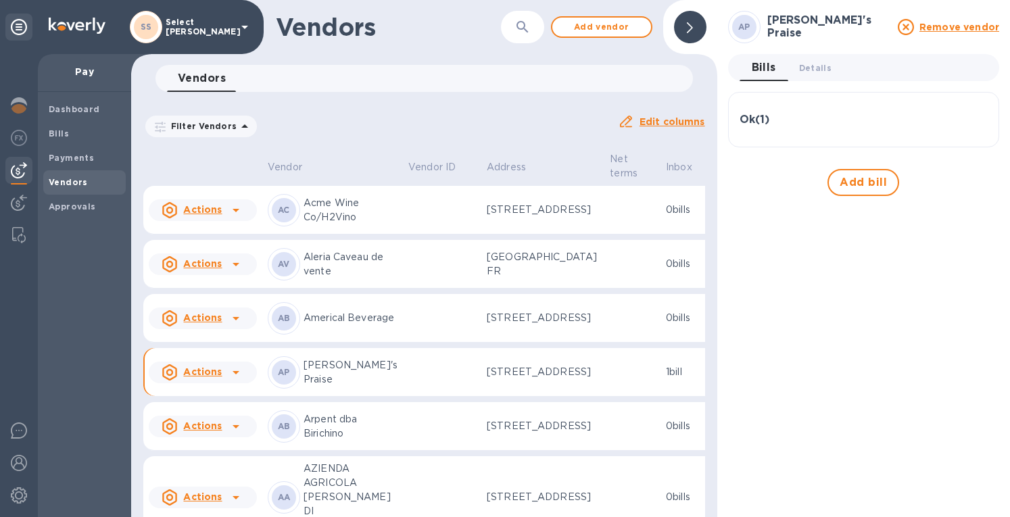
click at [21, 105] on img at bounding box center [19, 105] width 16 height 16
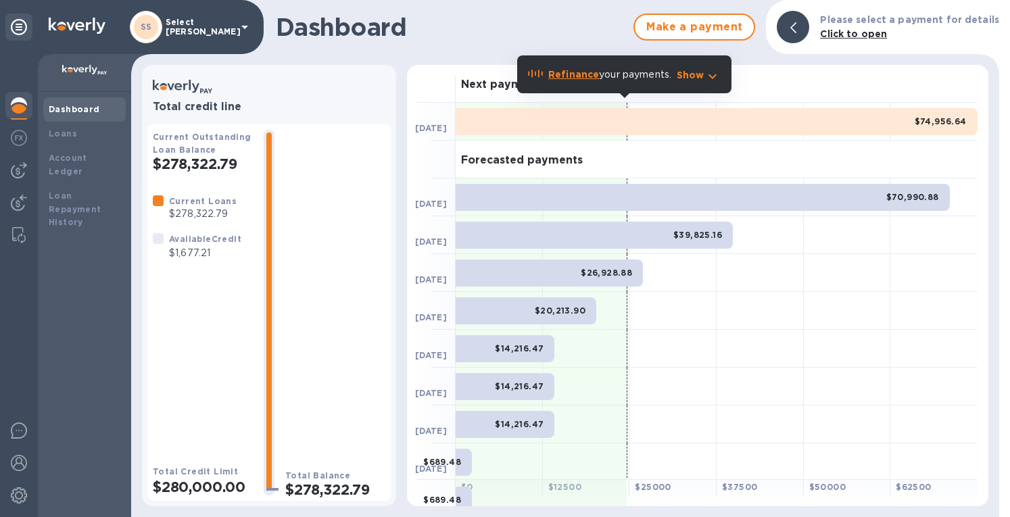
click at [16, 102] on img at bounding box center [19, 105] width 16 height 16
click at [52, 132] on b "Loans" at bounding box center [63, 133] width 28 height 10
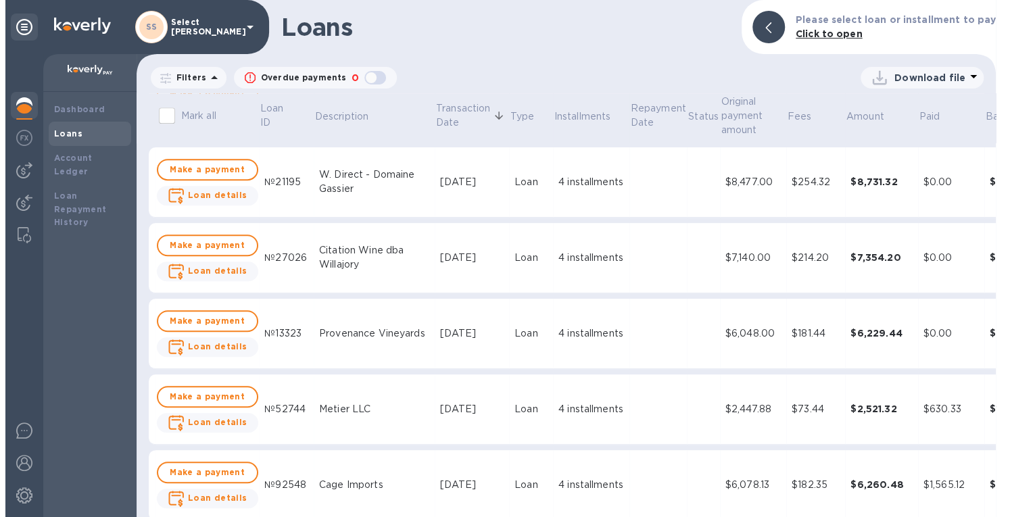
scroll to position [541, 0]
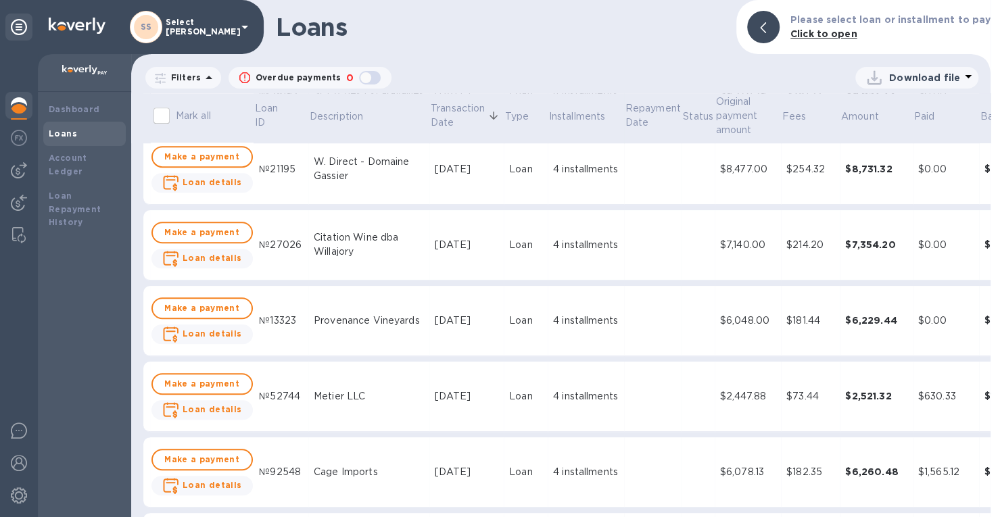
click at [23, 172] on img at bounding box center [19, 170] width 16 height 16
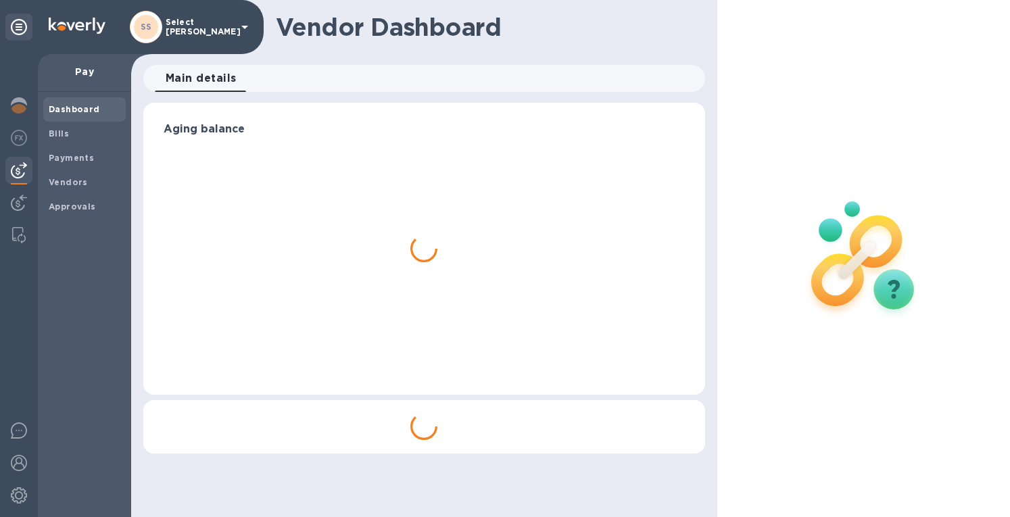
click at [69, 151] on span "Payments" at bounding box center [71, 158] width 45 height 14
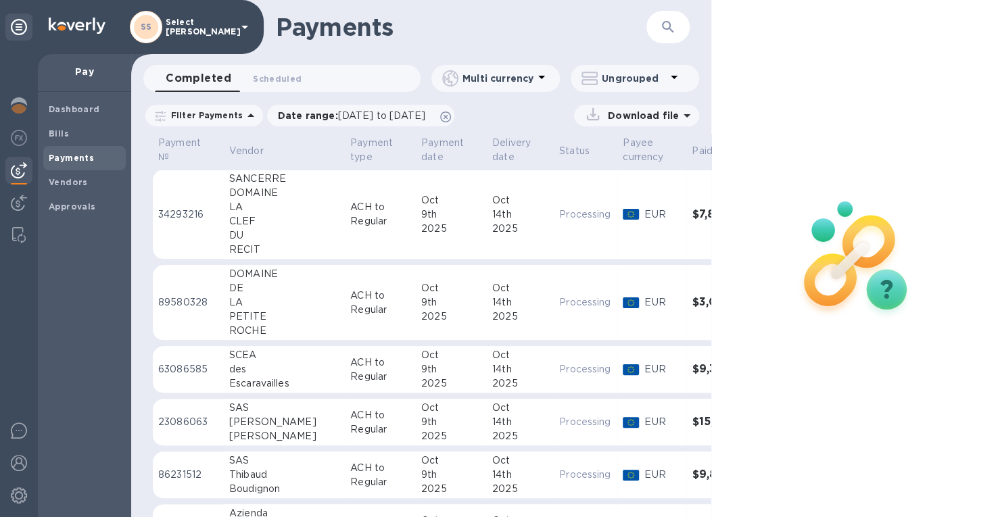
drag, startPoint x: 668, startPoint y: 30, endPoint x: 661, endPoint y: 35, distance: 8.7
click at [668, 30] on icon "button" at bounding box center [668, 27] width 16 height 16
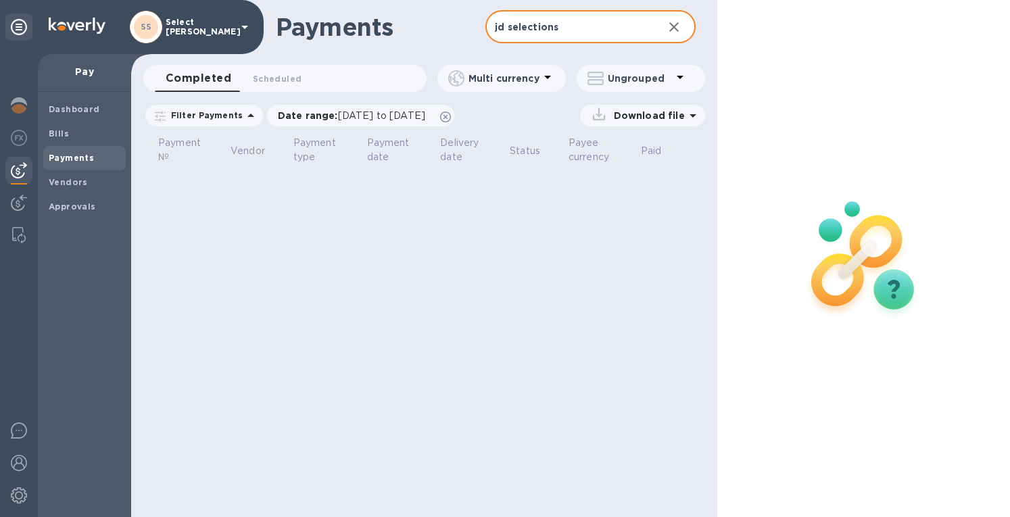
type input "jd selections"
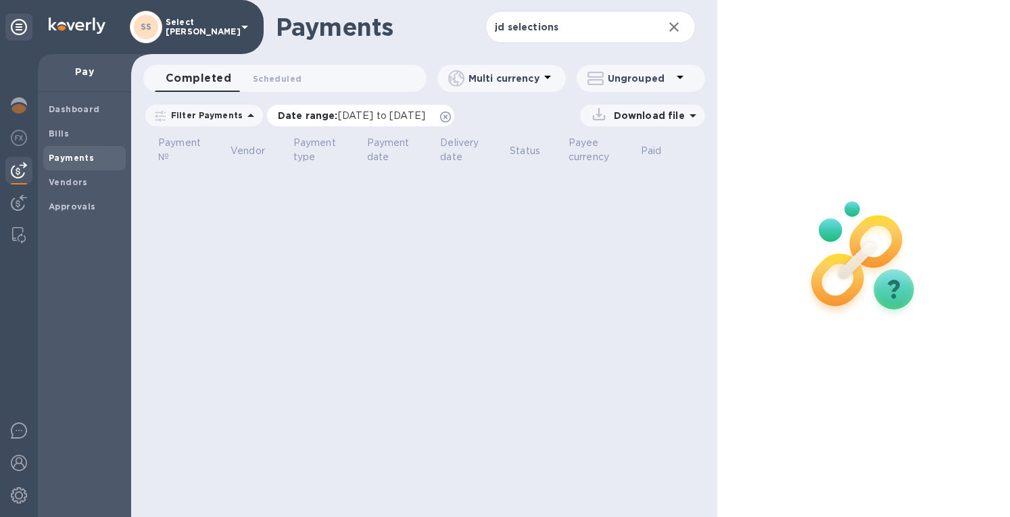
click at [362, 112] on span "[DATE] to [DATE]" at bounding box center [381, 115] width 87 height 11
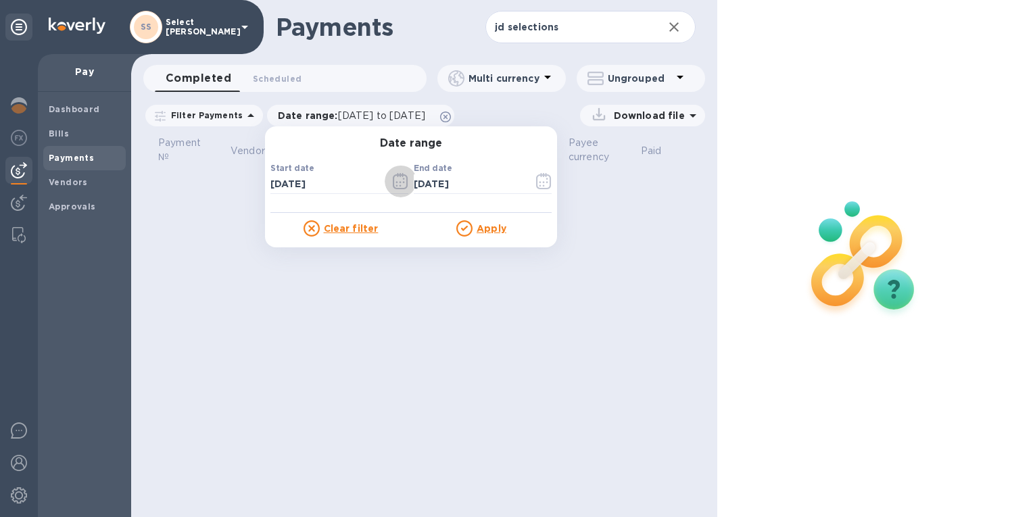
click at [393, 185] on icon "button" at bounding box center [401, 181] width 16 height 16
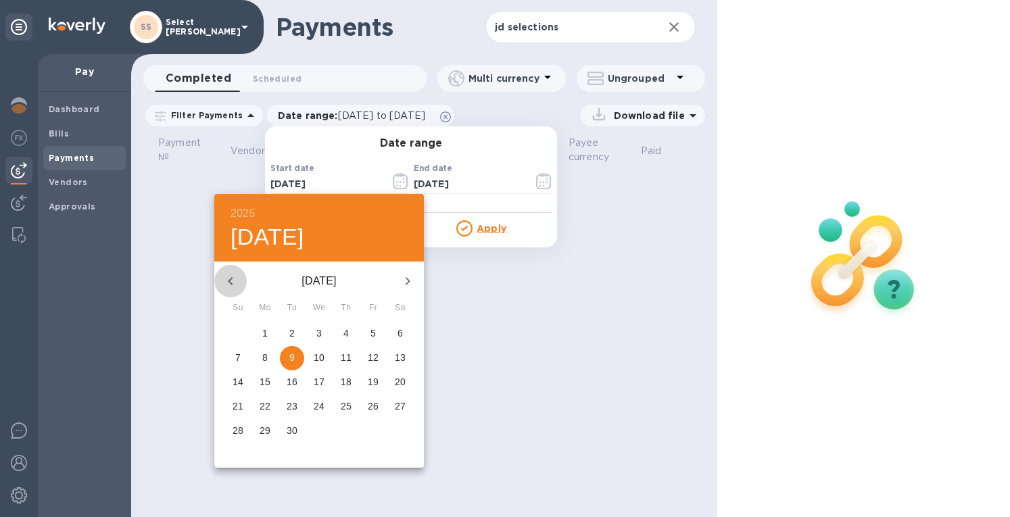
click at [235, 282] on icon "button" at bounding box center [230, 281] width 16 height 16
drag, startPoint x: 373, startPoint y: 332, endPoint x: 483, endPoint y: 239, distance: 144.4
click at [379, 325] on button "1" at bounding box center [373, 334] width 24 height 24
type input "08/01/2025"
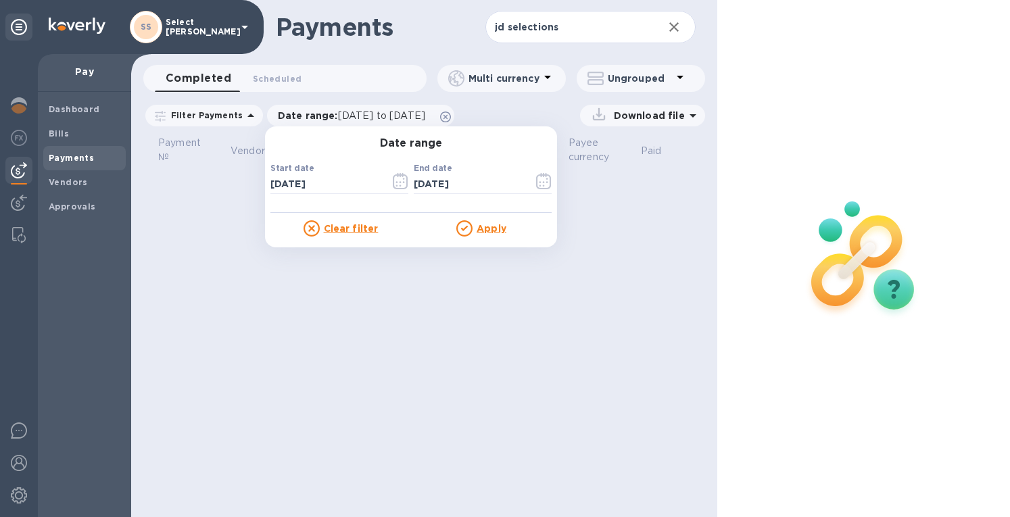
click at [488, 222] on p "Apply" at bounding box center [492, 229] width 30 height 14
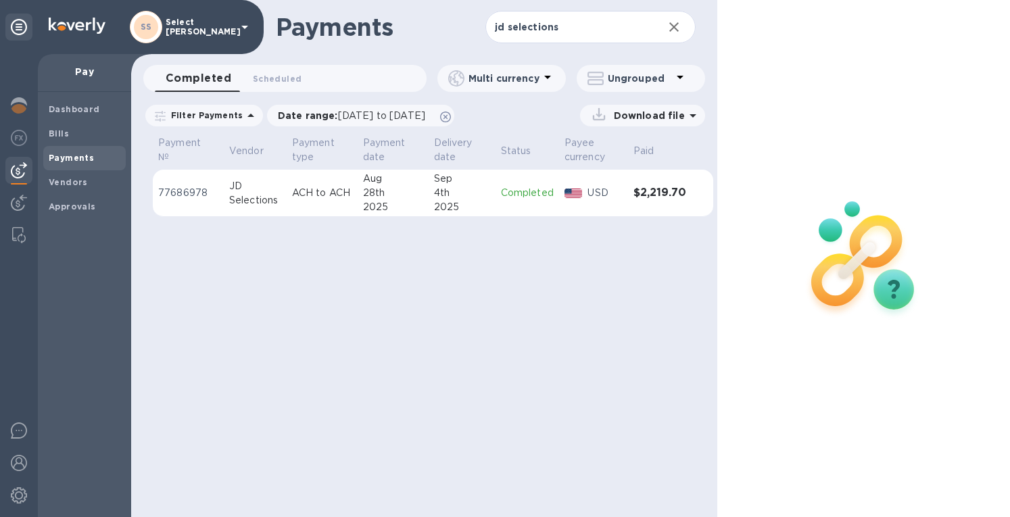
click at [437, 183] on div "Sep" at bounding box center [462, 179] width 56 height 14
